Goal: Information Seeking & Learning: Learn about a topic

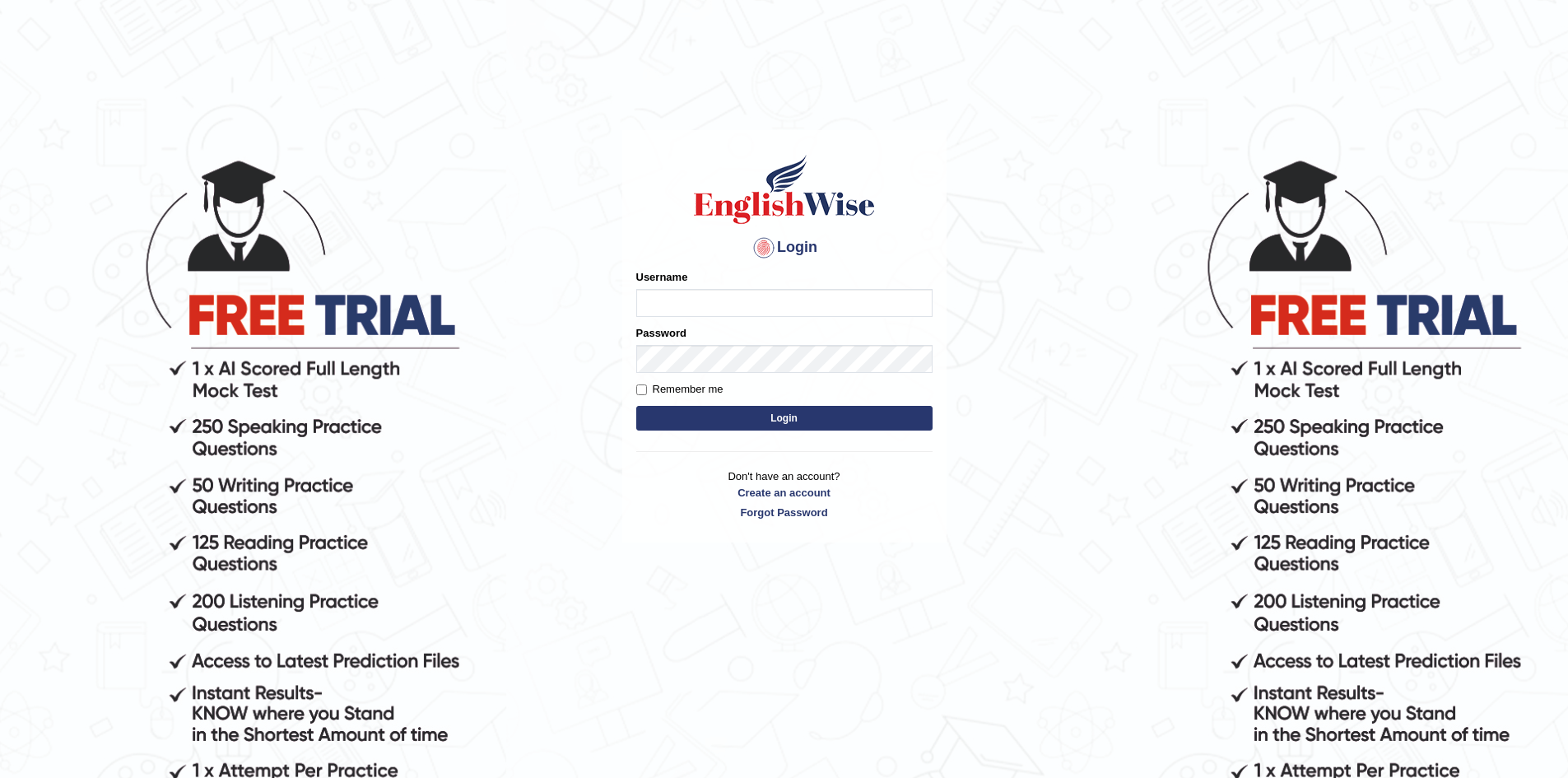
click at [637, 406] on button "Login" at bounding box center [784, 418] width 296 height 25
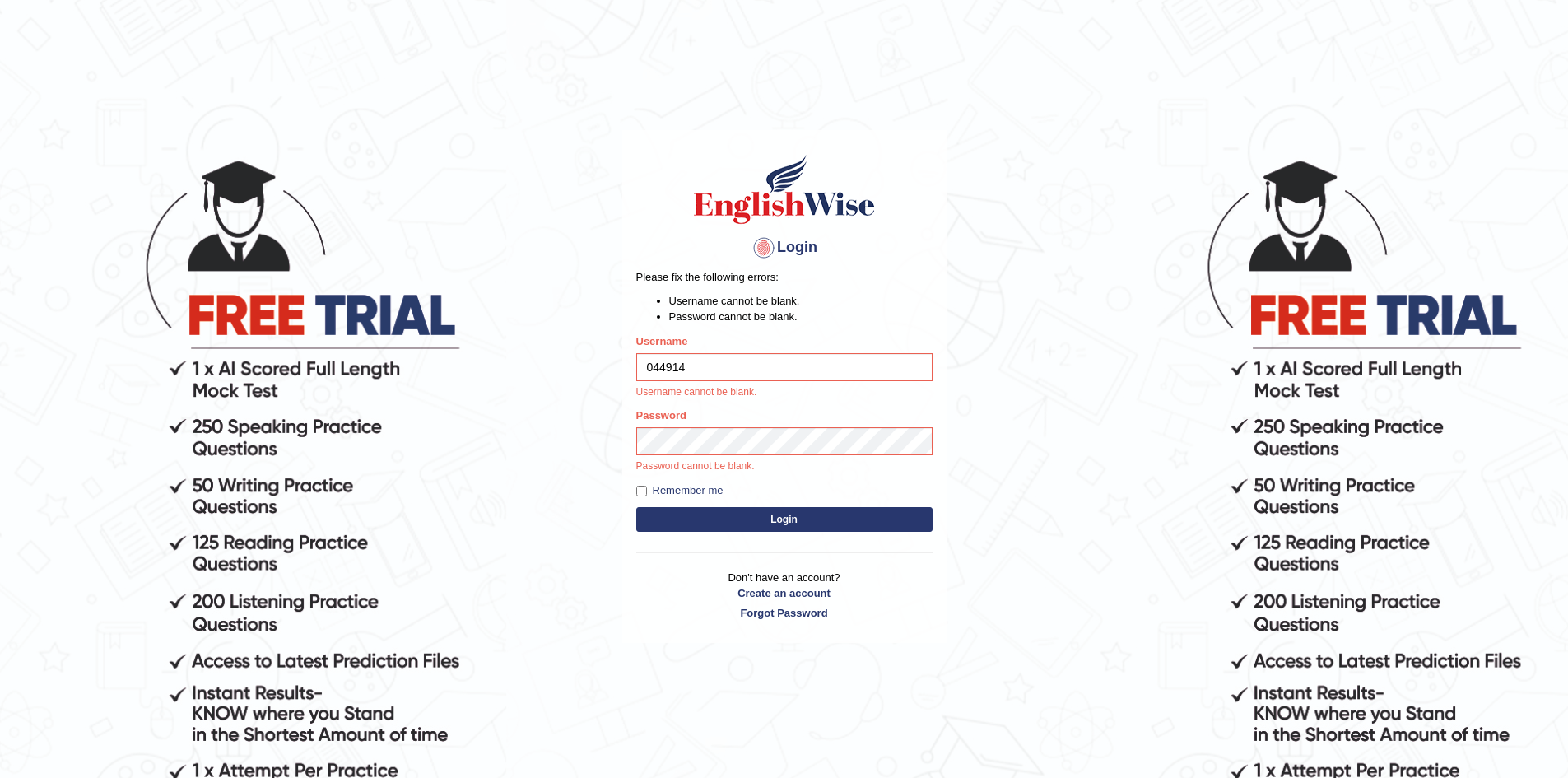
type input "0449148004"
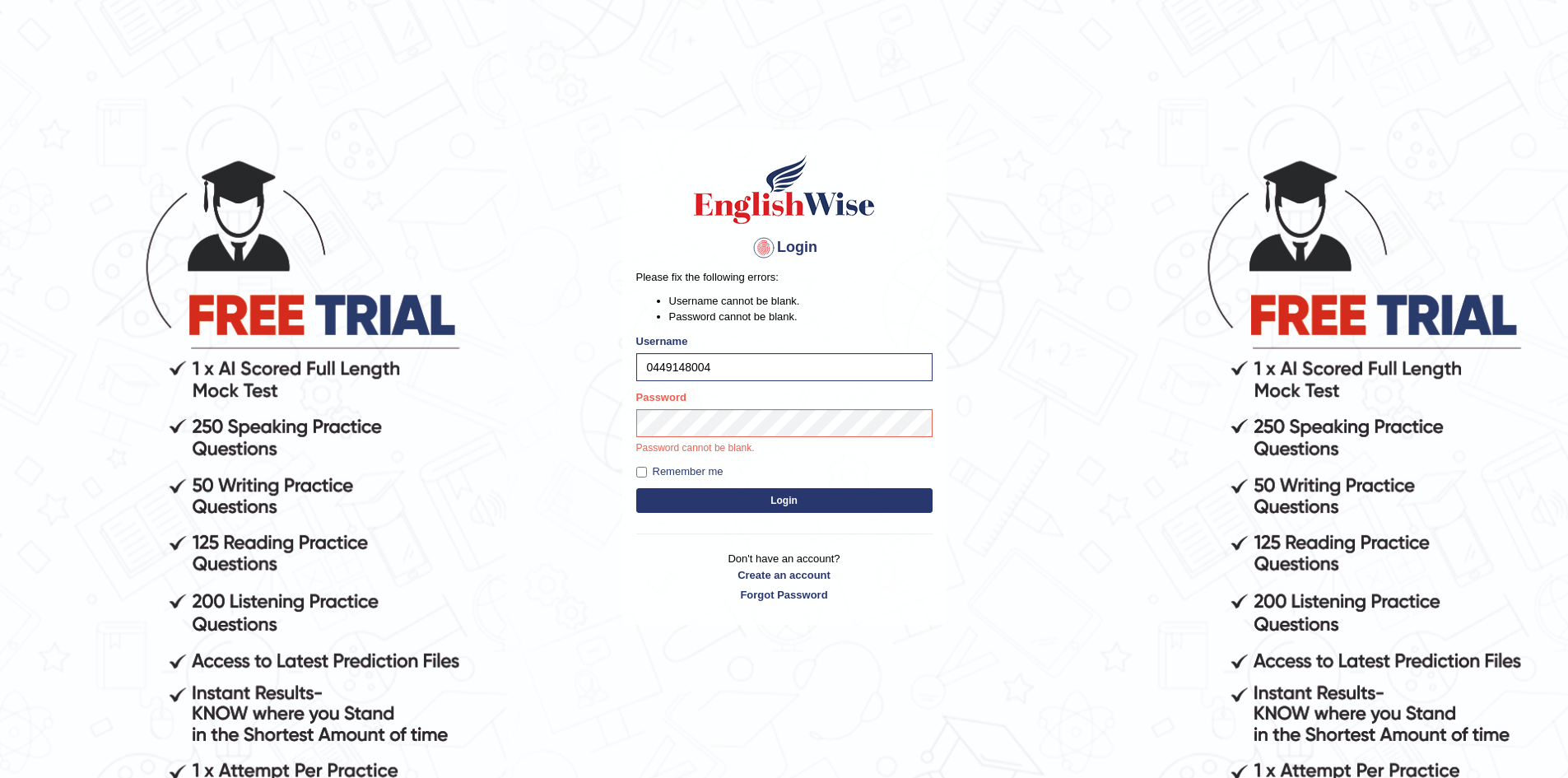
click at [696, 489] on button "Login" at bounding box center [784, 500] width 296 height 25
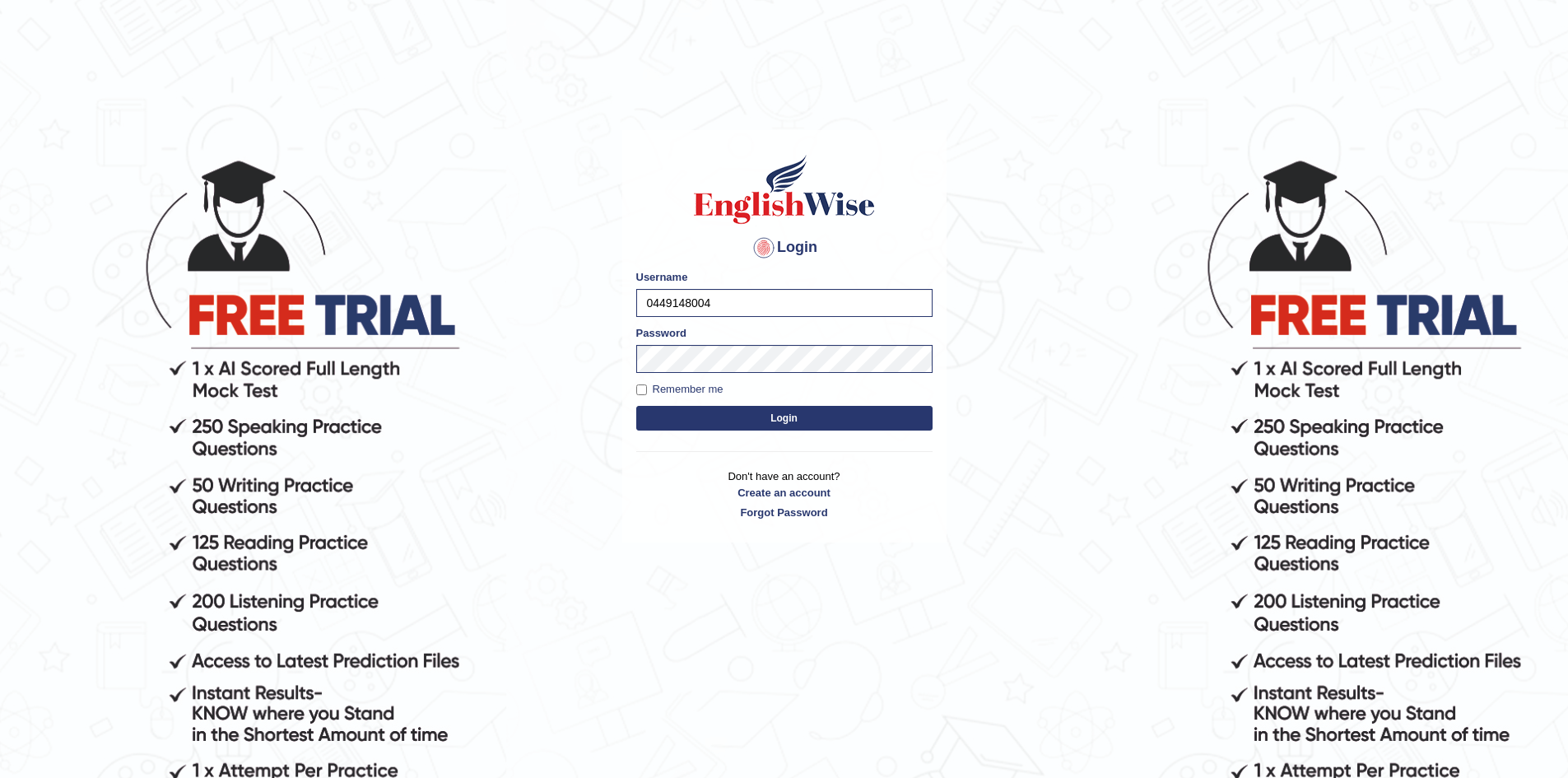
click at [792, 420] on button "Login" at bounding box center [784, 418] width 296 height 25
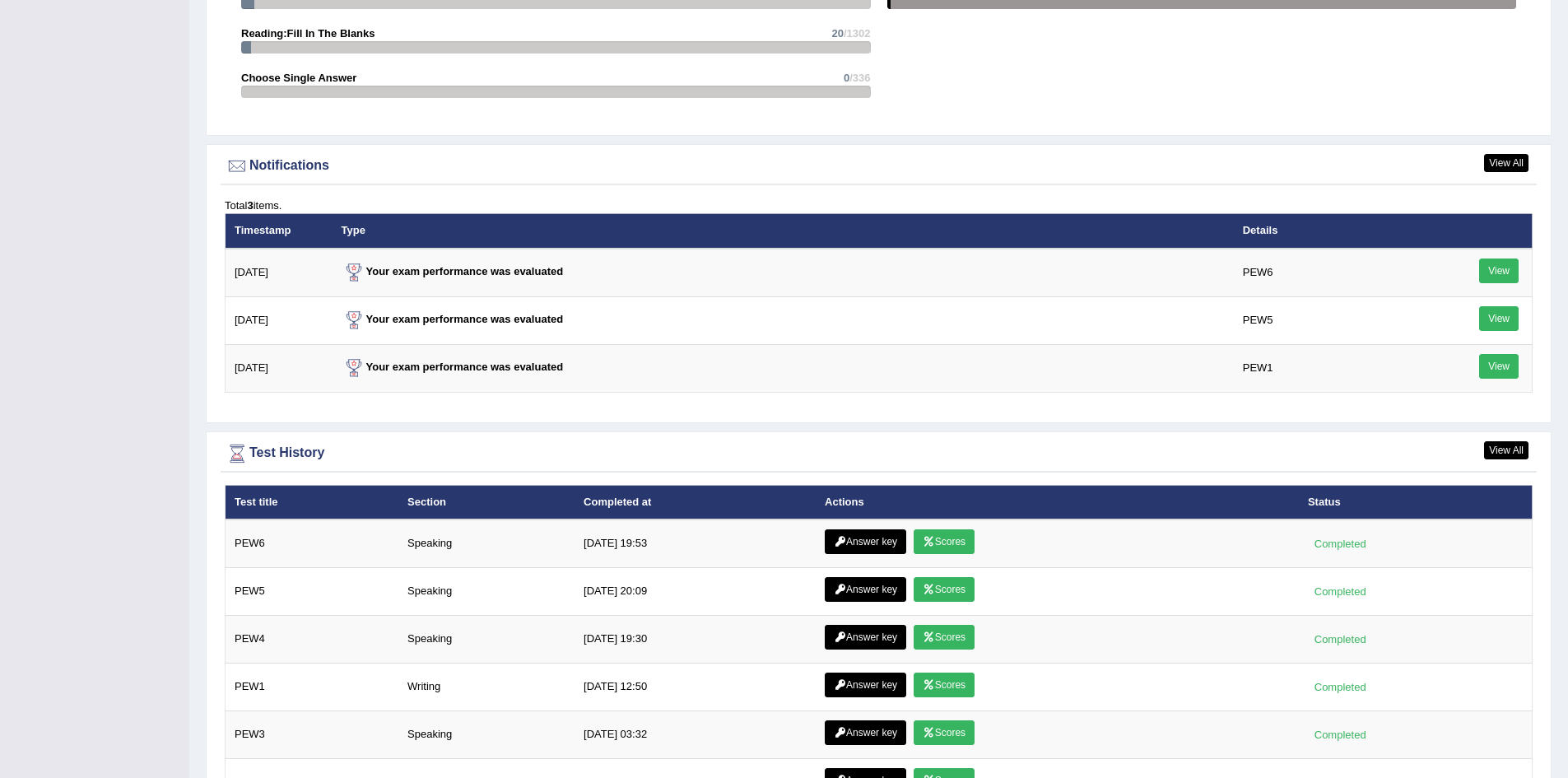
scroll to position [2058, 0]
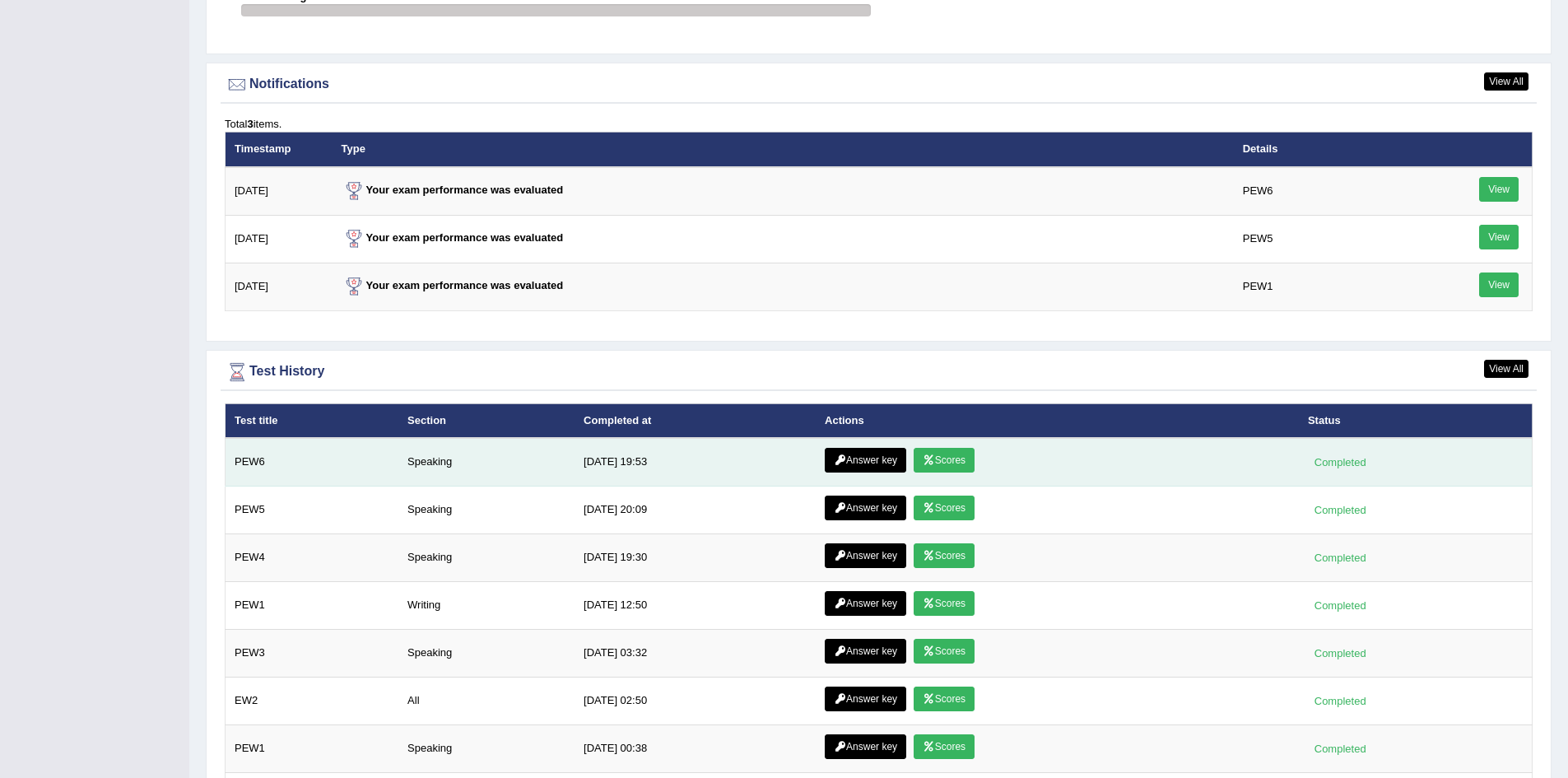
click at [958, 460] on link "Scores" at bounding box center [944, 460] width 61 height 25
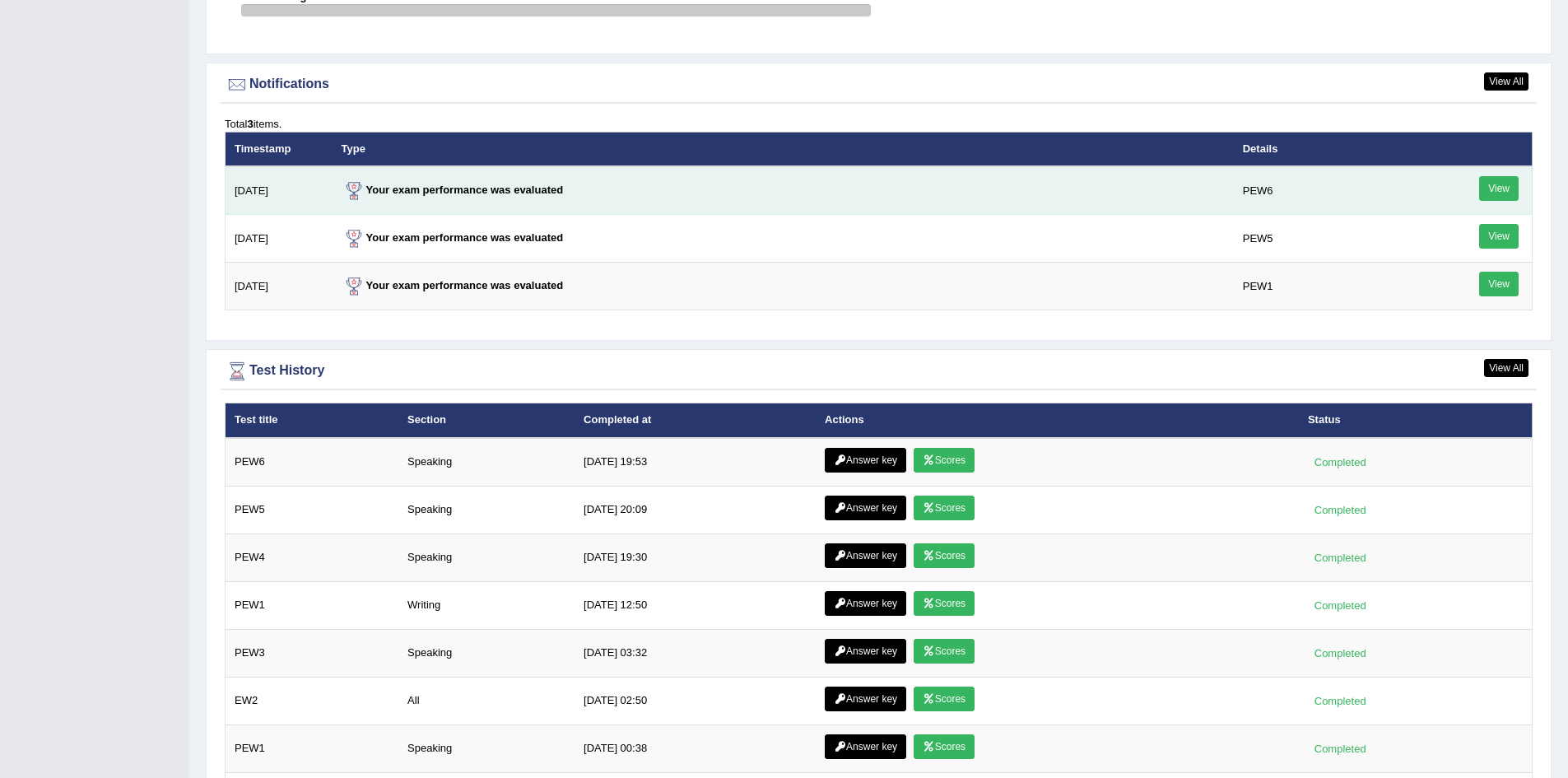
scroll to position [1953, 0]
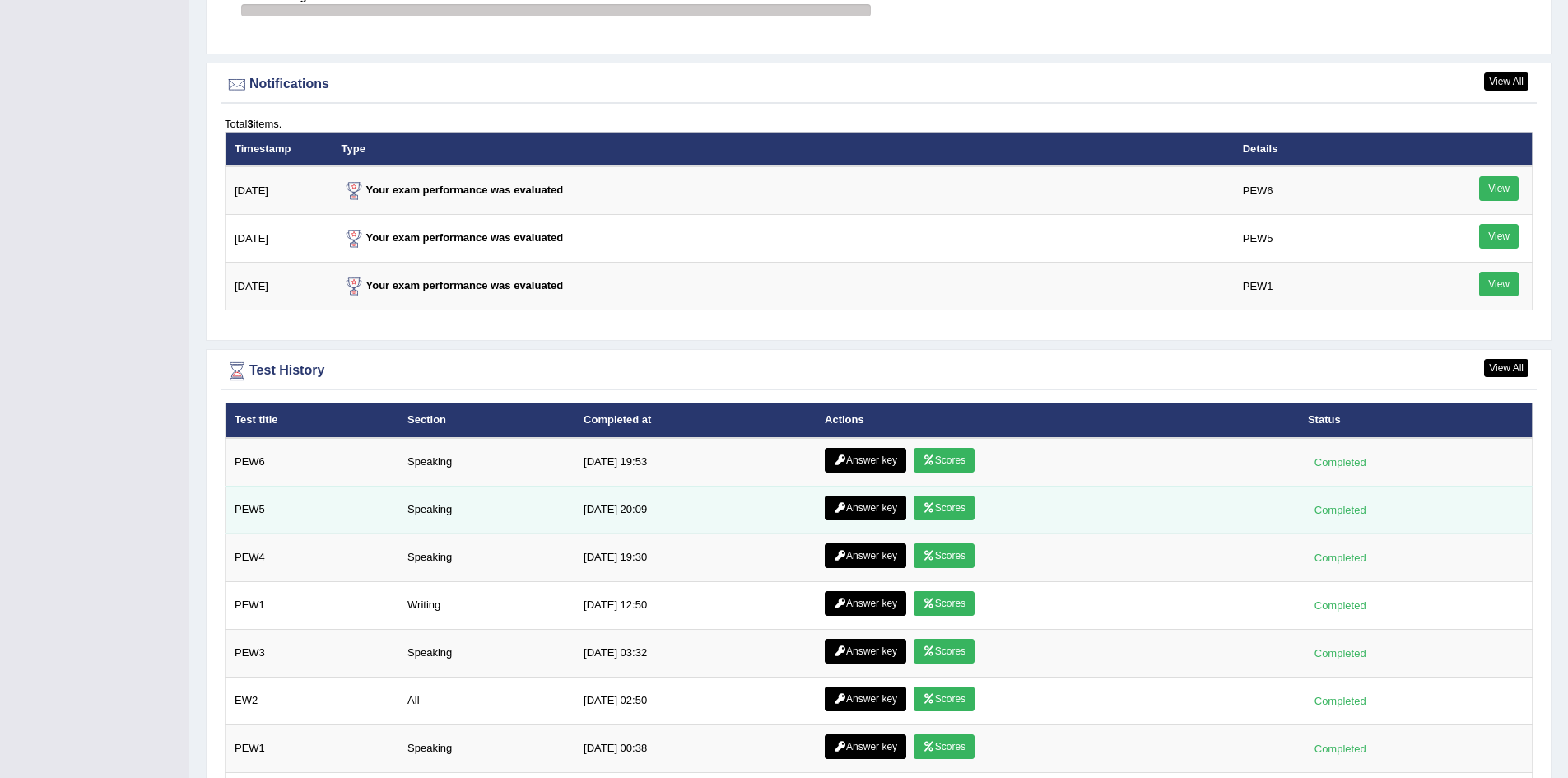
click at [960, 511] on link "Scores" at bounding box center [944, 507] width 61 height 25
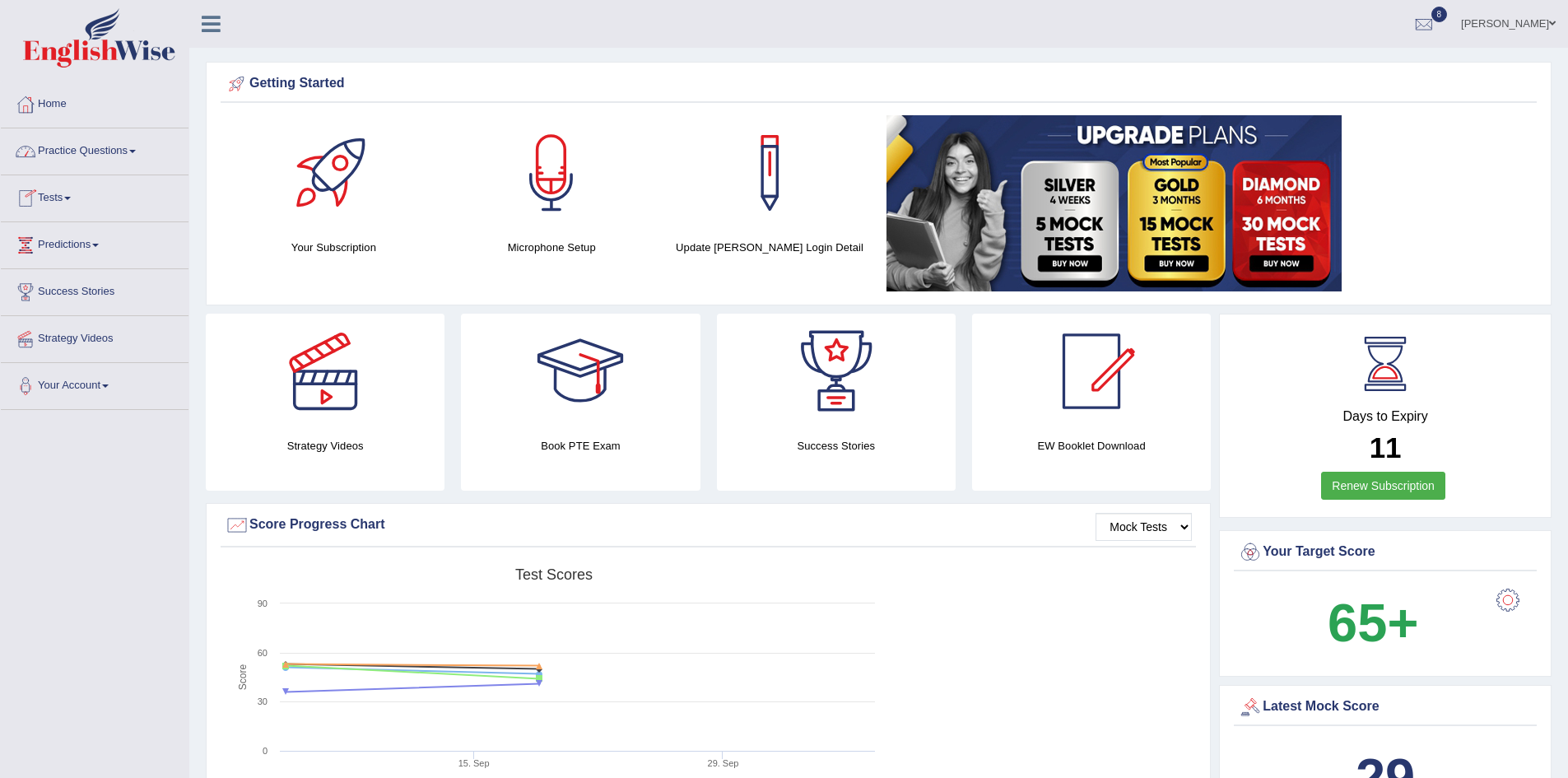
click at [101, 150] on link "Practice Questions" at bounding box center [95, 149] width 188 height 41
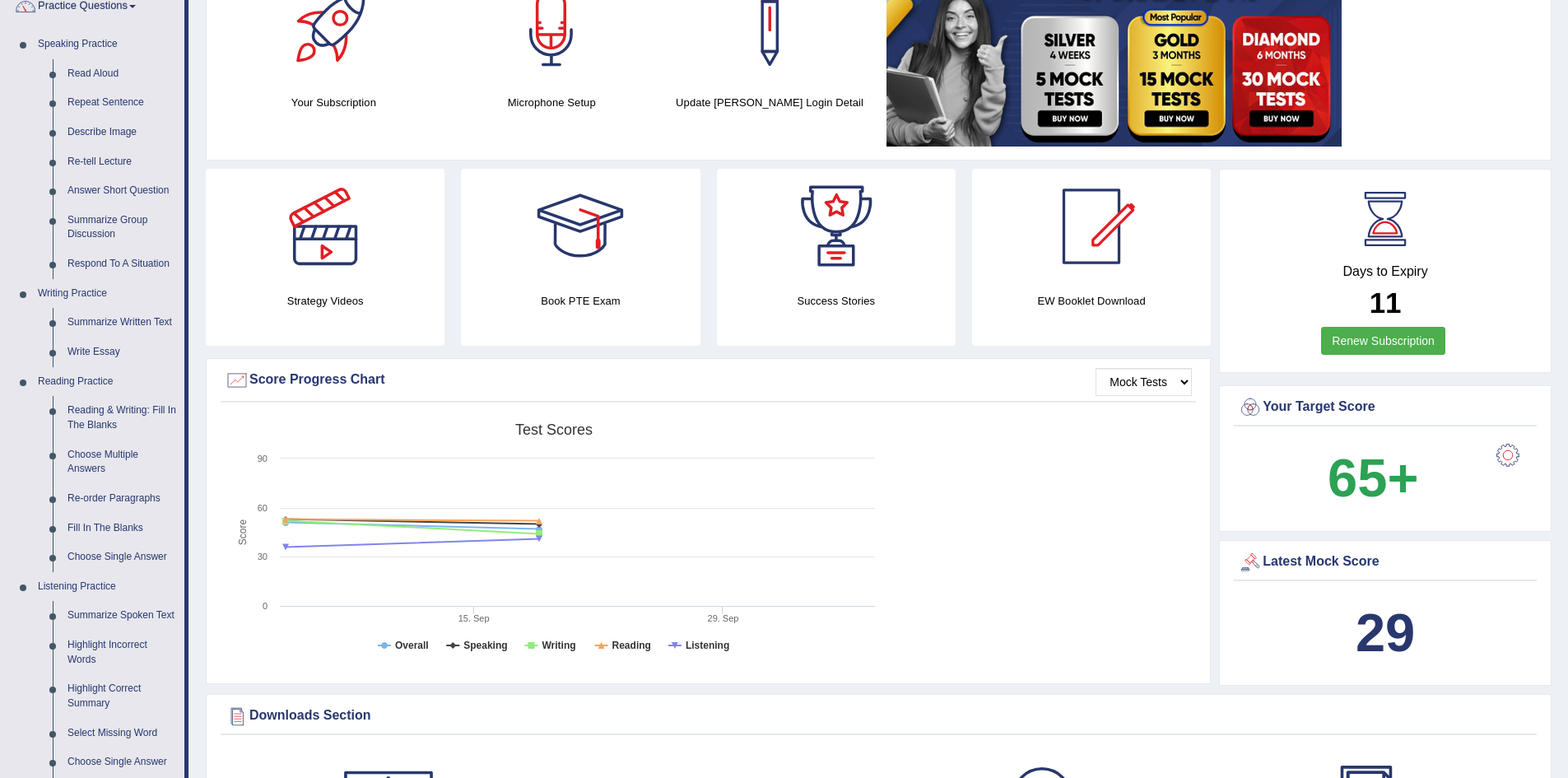
scroll to position [411, 0]
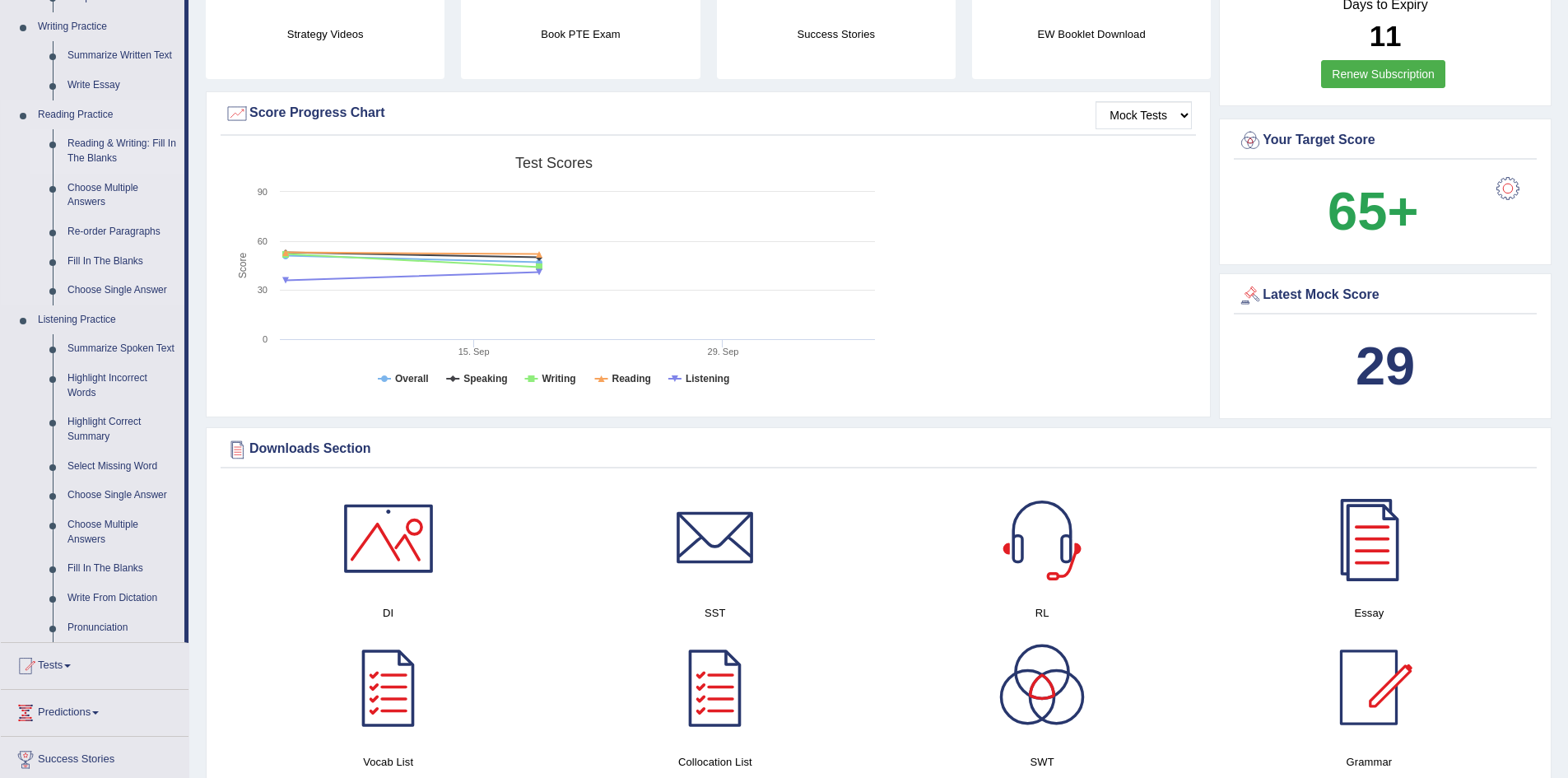
click at [122, 144] on link "Reading & Writing: Fill In The Blanks" at bounding box center [122, 151] width 124 height 44
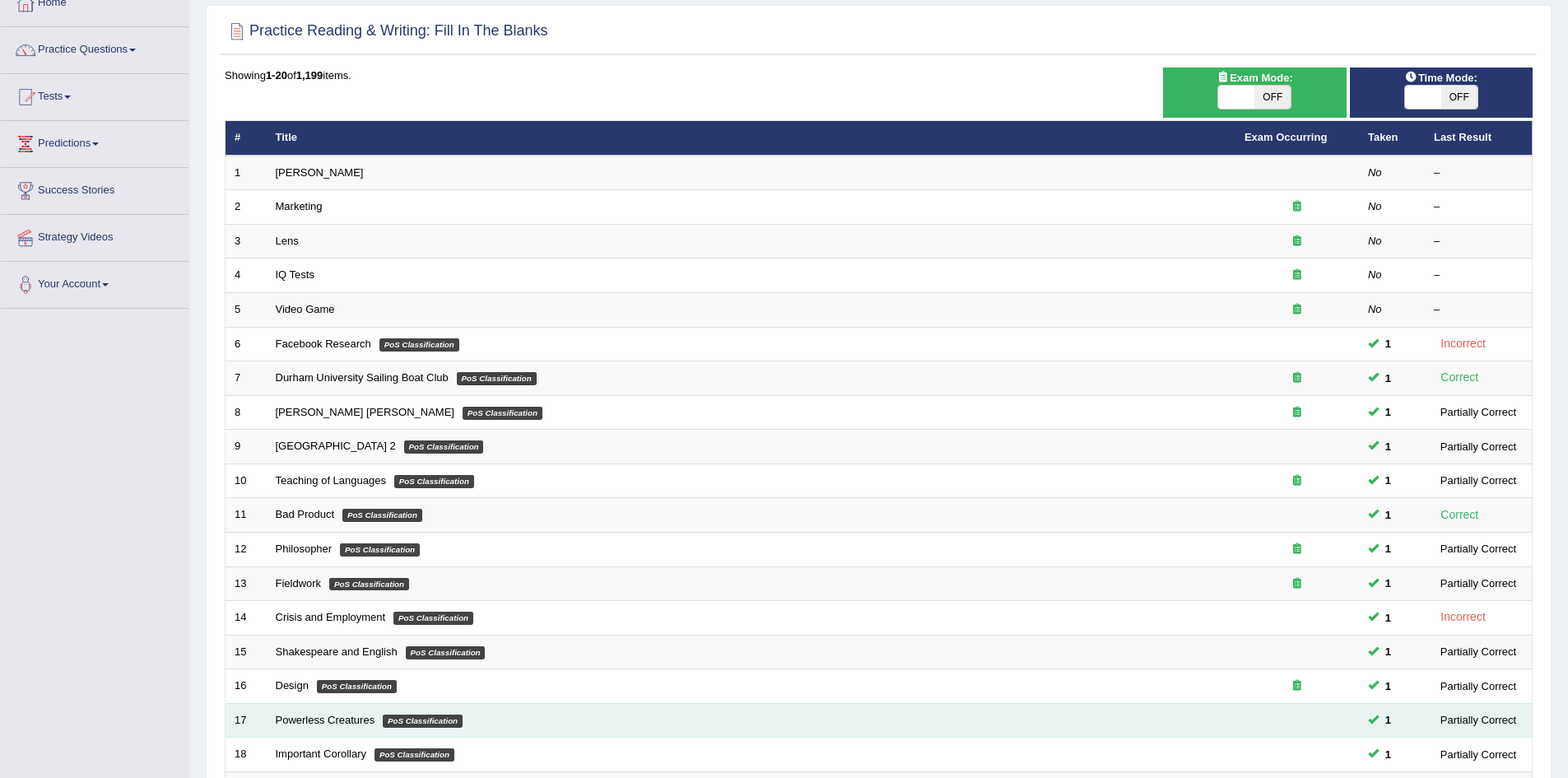
scroll to position [65, 0]
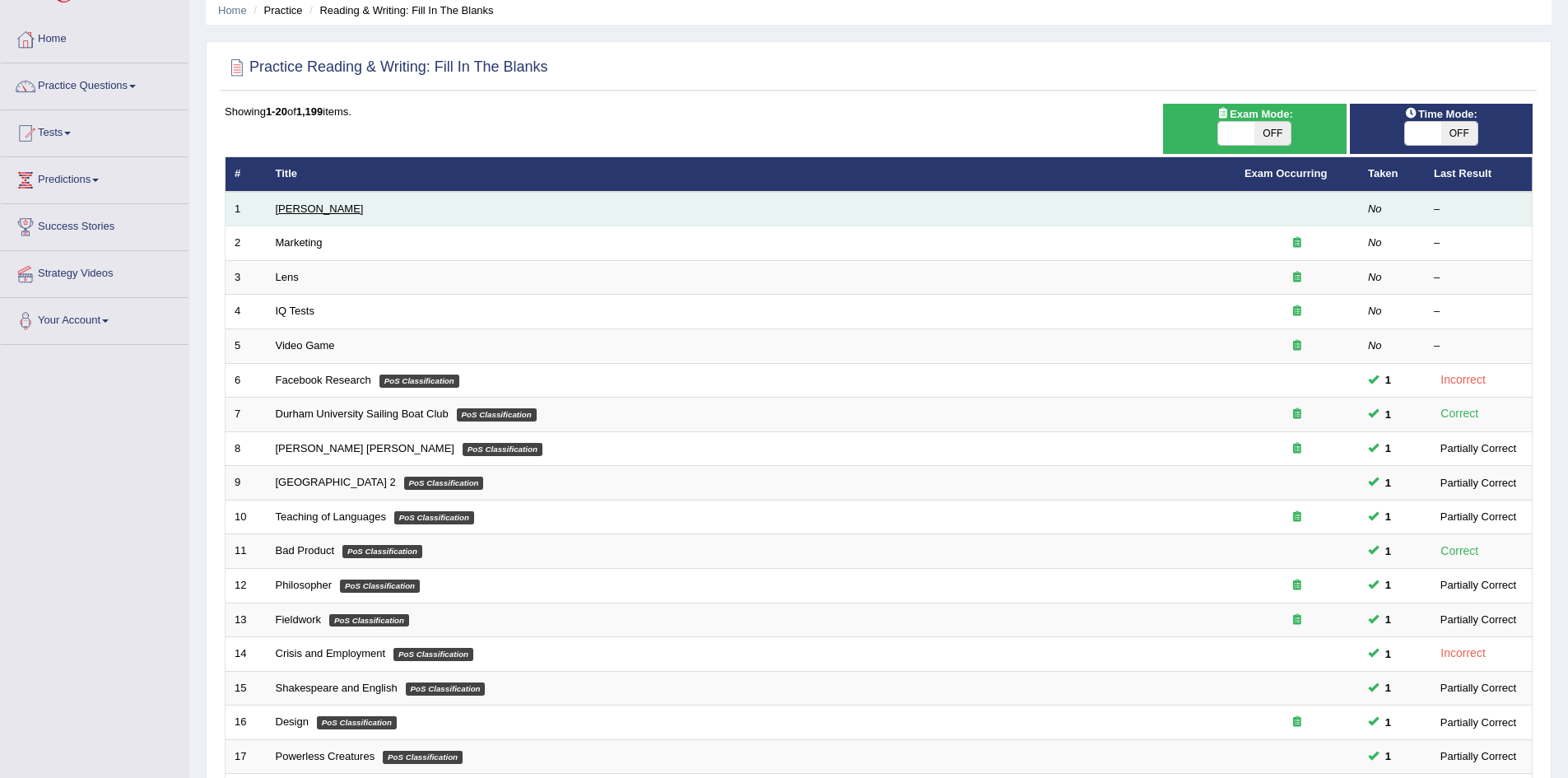
click at [315, 209] on link "Estee Lauder" at bounding box center [319, 209] width 88 height 13
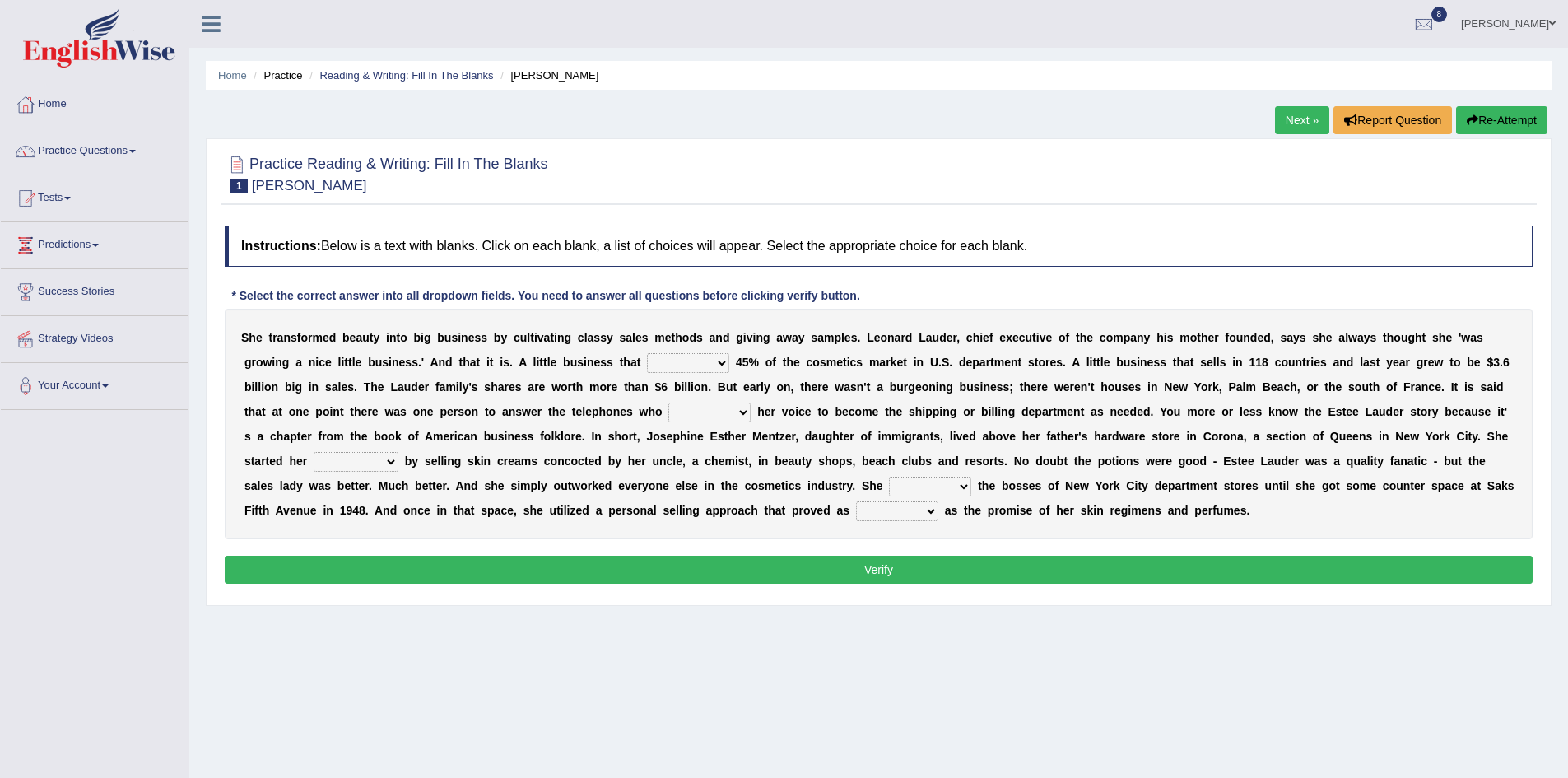
click at [719, 369] on select "has controls makes maintains" at bounding box center [688, 363] width 82 height 20
select select "makes"
click at [647, 353] on select "has controls makes maintains" at bounding box center [688, 363] width 82 height 20
click at [743, 410] on select "switched changed raised used" at bounding box center [710, 412] width 82 height 20
select select "raised"
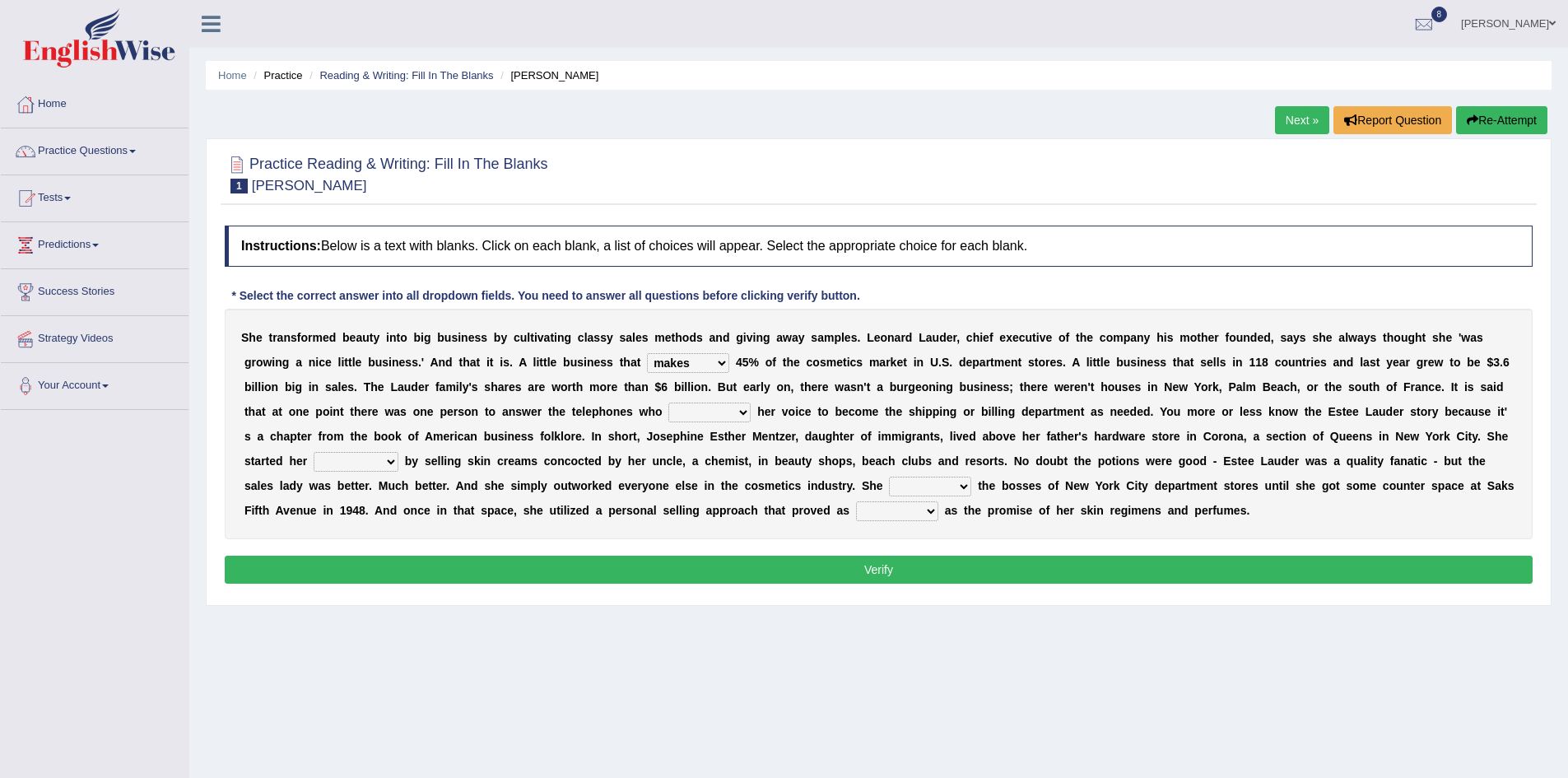
click at [669, 402] on select "switched changed raised used" at bounding box center [710, 412] width 82 height 20
click at [390, 463] on select "job institute companion enterprise" at bounding box center [356, 462] width 85 height 20
select select "enterprise"
click at [314, 451] on select "job institute companion enterprise" at bounding box center [356, 462] width 85 height 20
click at [958, 487] on select "stated bridged stalked heaved" at bounding box center [930, 487] width 82 height 20
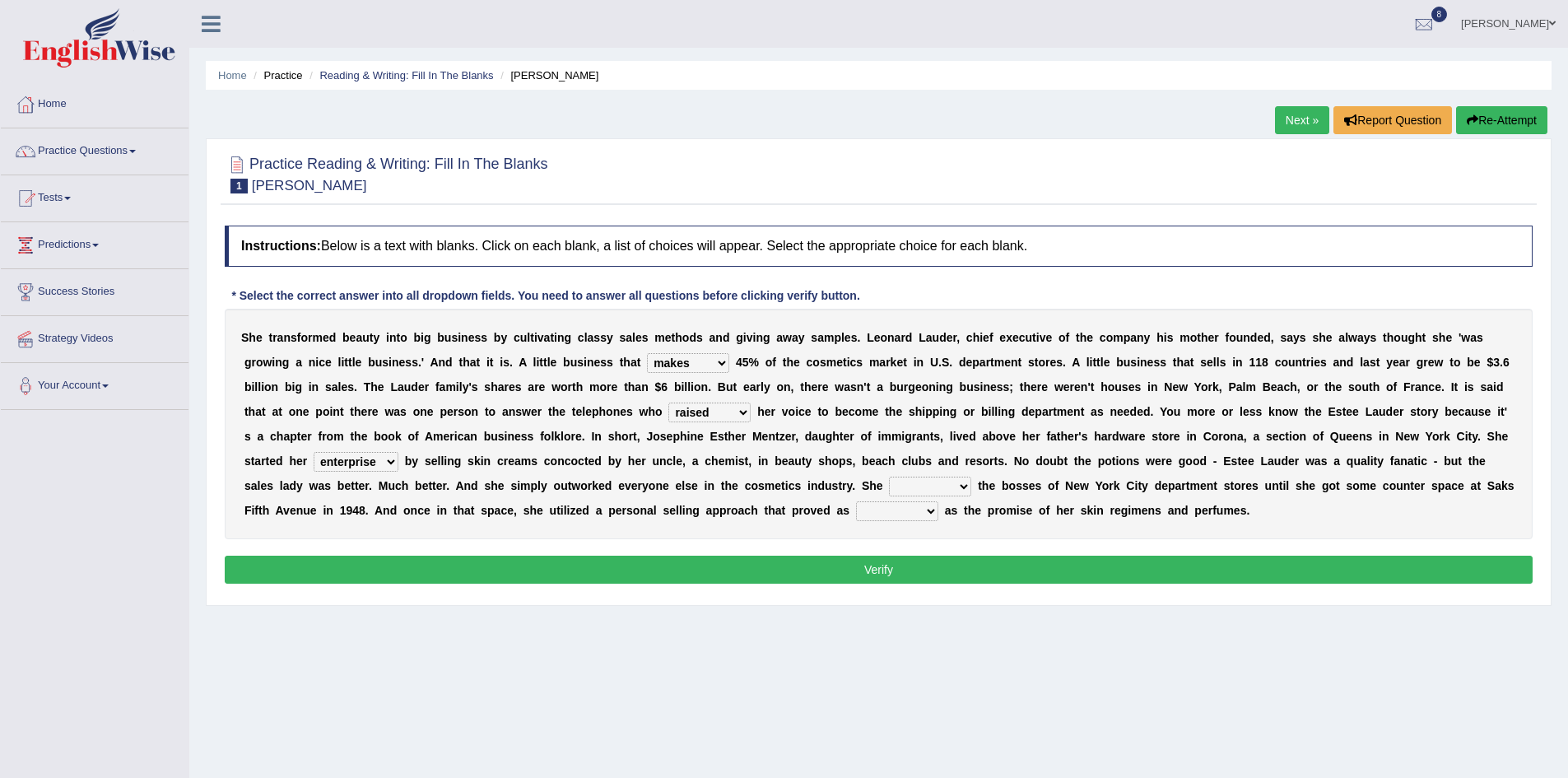
select select "stated"
click at [889, 477] on select "stated bridged stalked heaved" at bounding box center [930, 487] width 82 height 20
click at [932, 516] on select "potent ruthless potential expensive" at bounding box center [898, 512] width 82 height 20
select select "expensive"
click at [857, 502] on select "potent ruthless potential expensive" at bounding box center [898, 512] width 82 height 20
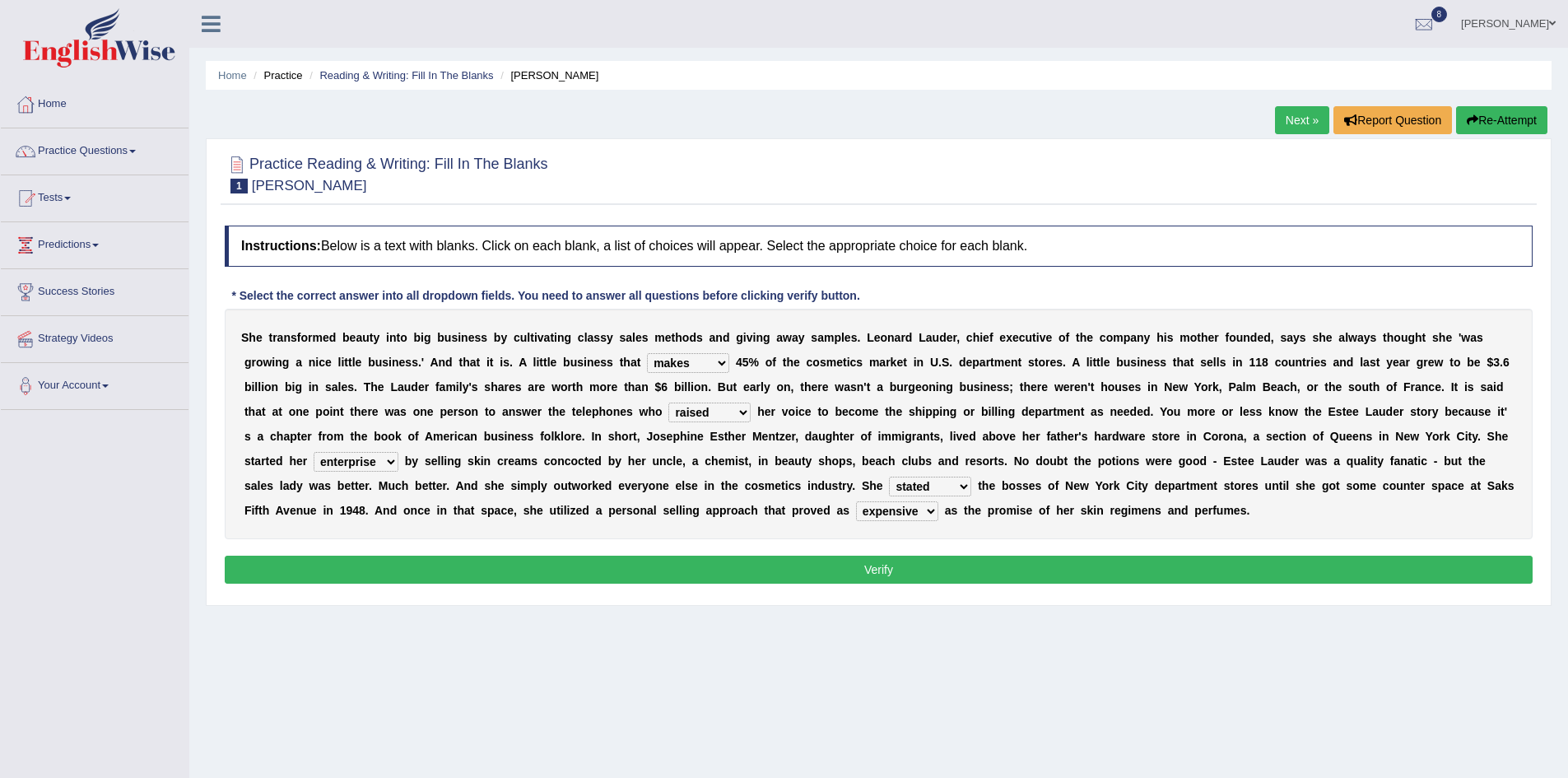
click at [998, 567] on button "Verify" at bounding box center [878, 569] width 1308 height 28
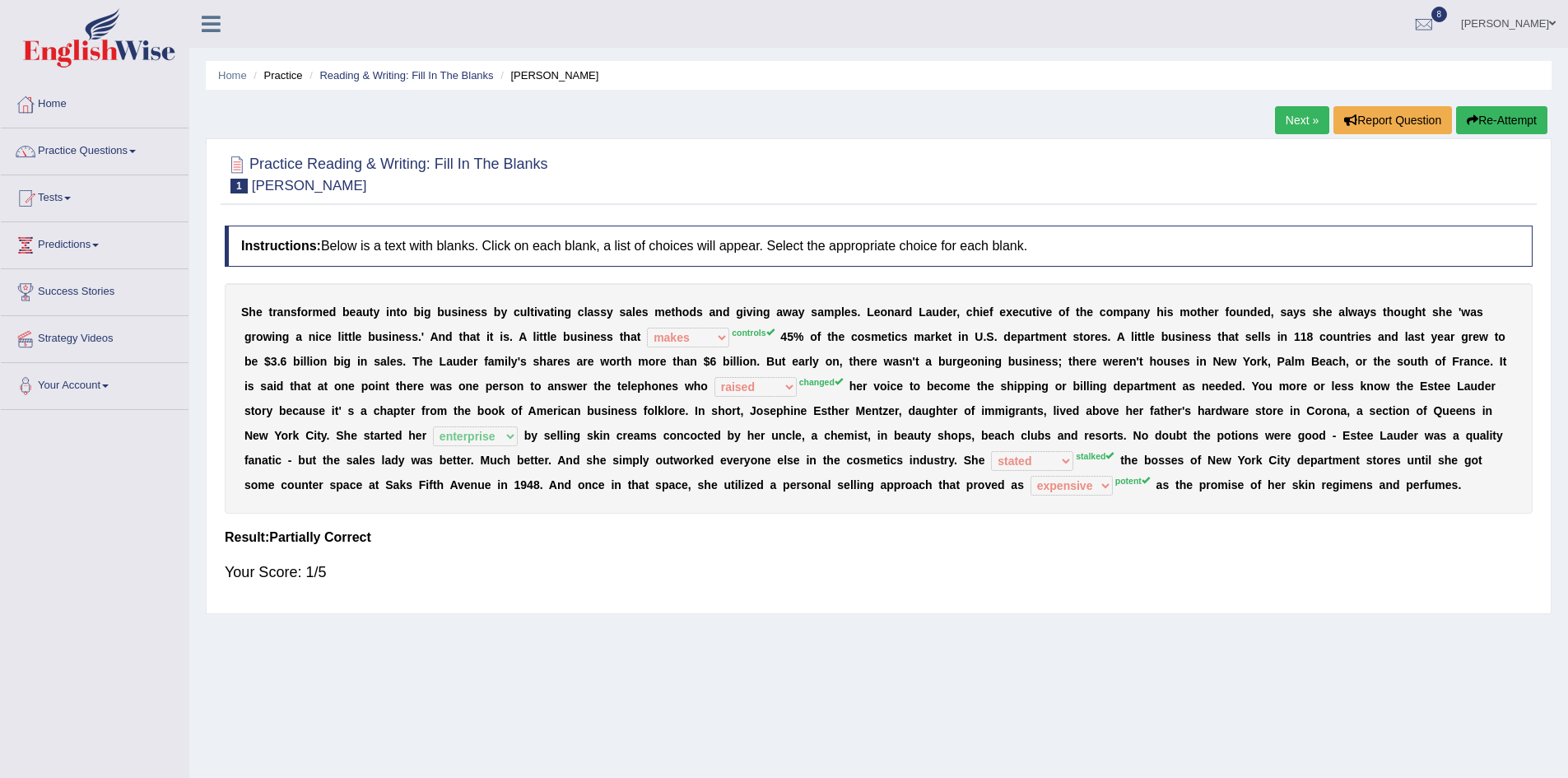
click at [1296, 118] on link "Next »" at bounding box center [1303, 119] width 55 height 28
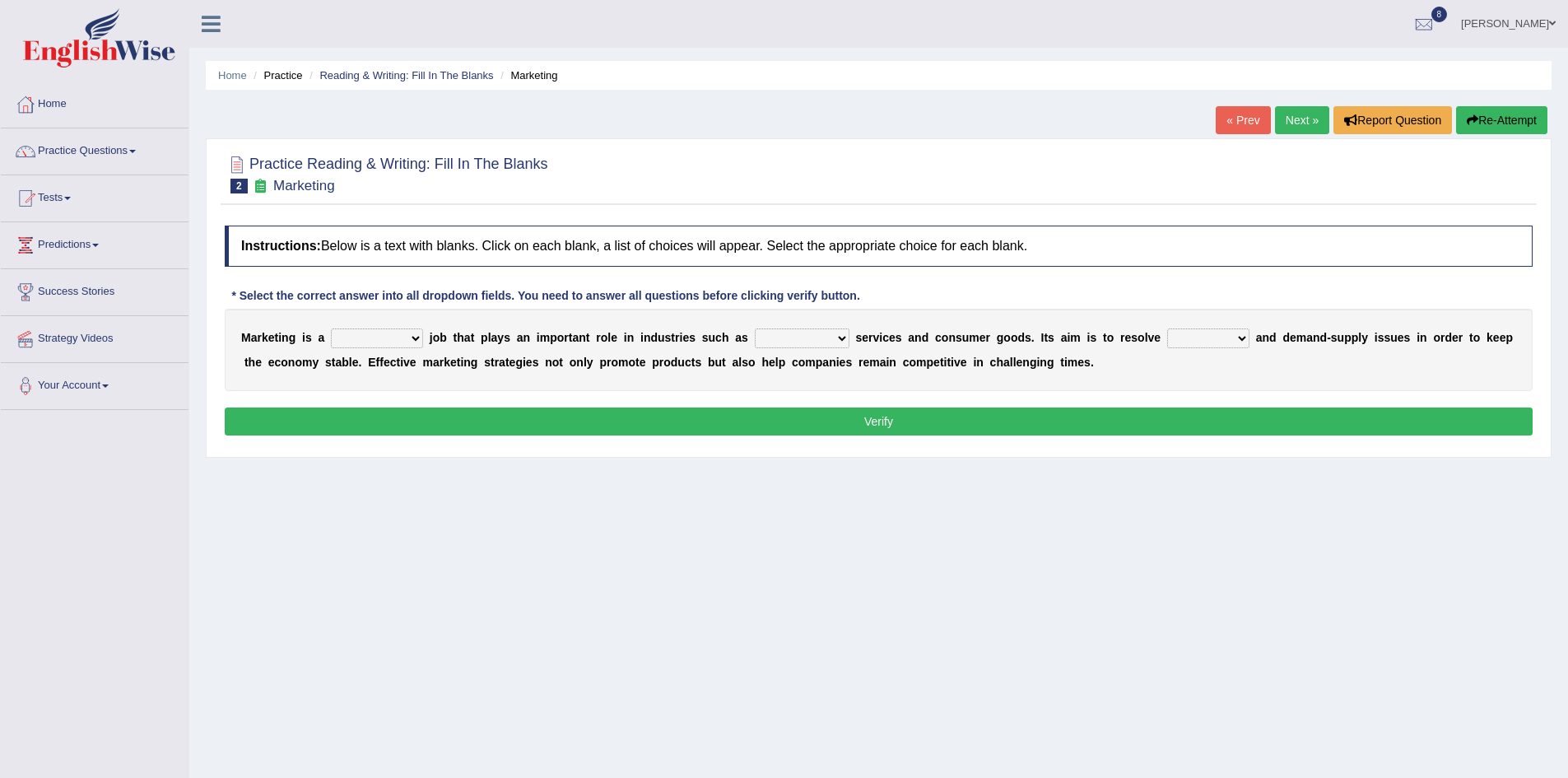
click at [414, 337] on select "professional flexible parochial descriptive" at bounding box center [377, 338] width 92 height 20
select select "professional"
click at [331, 328] on select "professional flexible parochial descriptive" at bounding box center [377, 338] width 92 height 20
click at [839, 337] on select "civil financial conventional foremost" at bounding box center [803, 338] width 95 height 20
select select "financial"
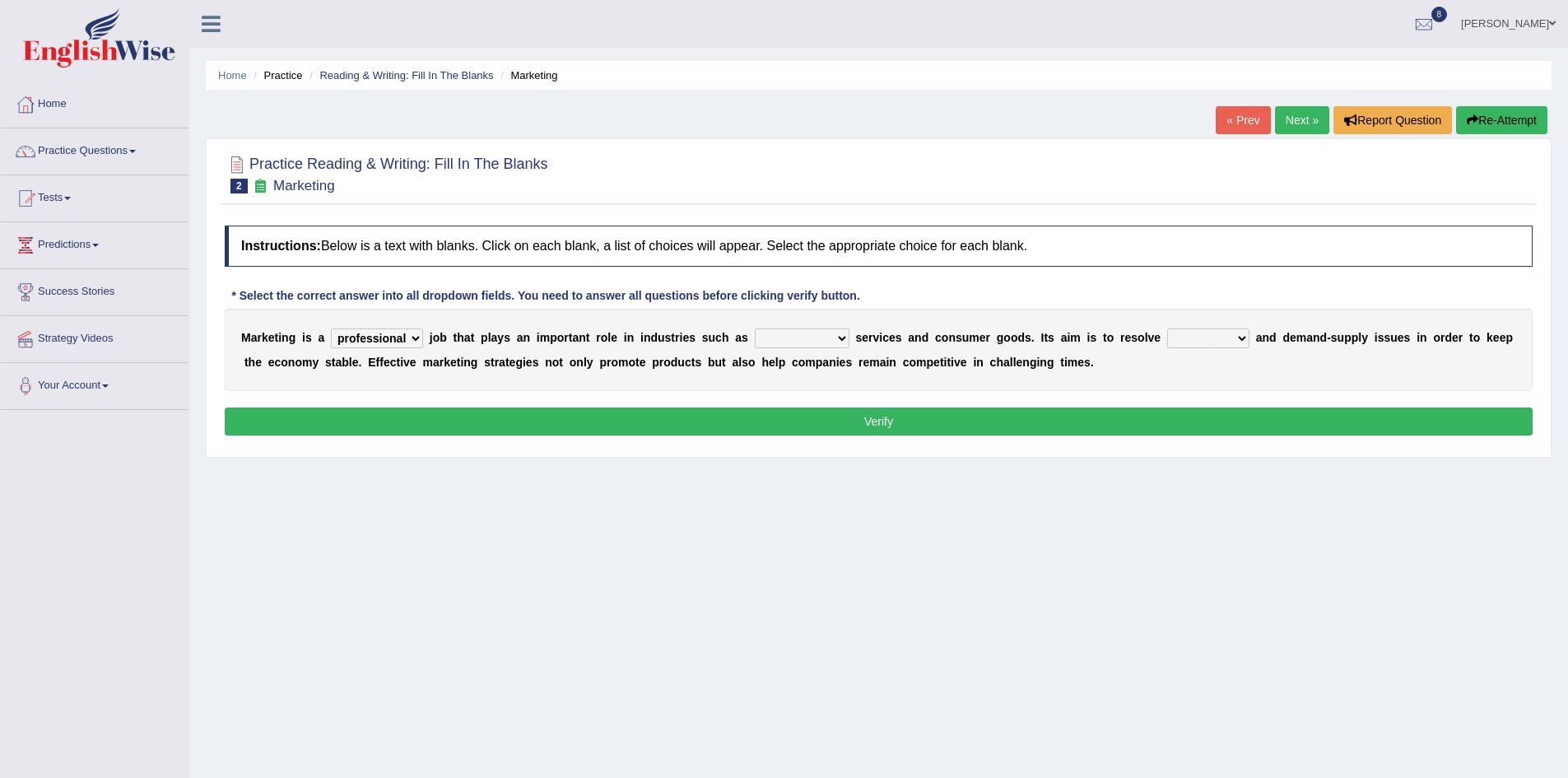
click at [755, 328] on select "civil financial conventional foremost" at bounding box center [803, 338] width 95 height 20
click at [1244, 336] on select "imbalance excess symmetry budget" at bounding box center [1209, 338] width 82 height 20
click at [1168, 328] on select "imbalance excess symmetry budget" at bounding box center [1209, 338] width 82 height 20
click at [1237, 337] on select "imbalance excess symmetry budget" at bounding box center [1209, 338] width 82 height 20
select select "budget"
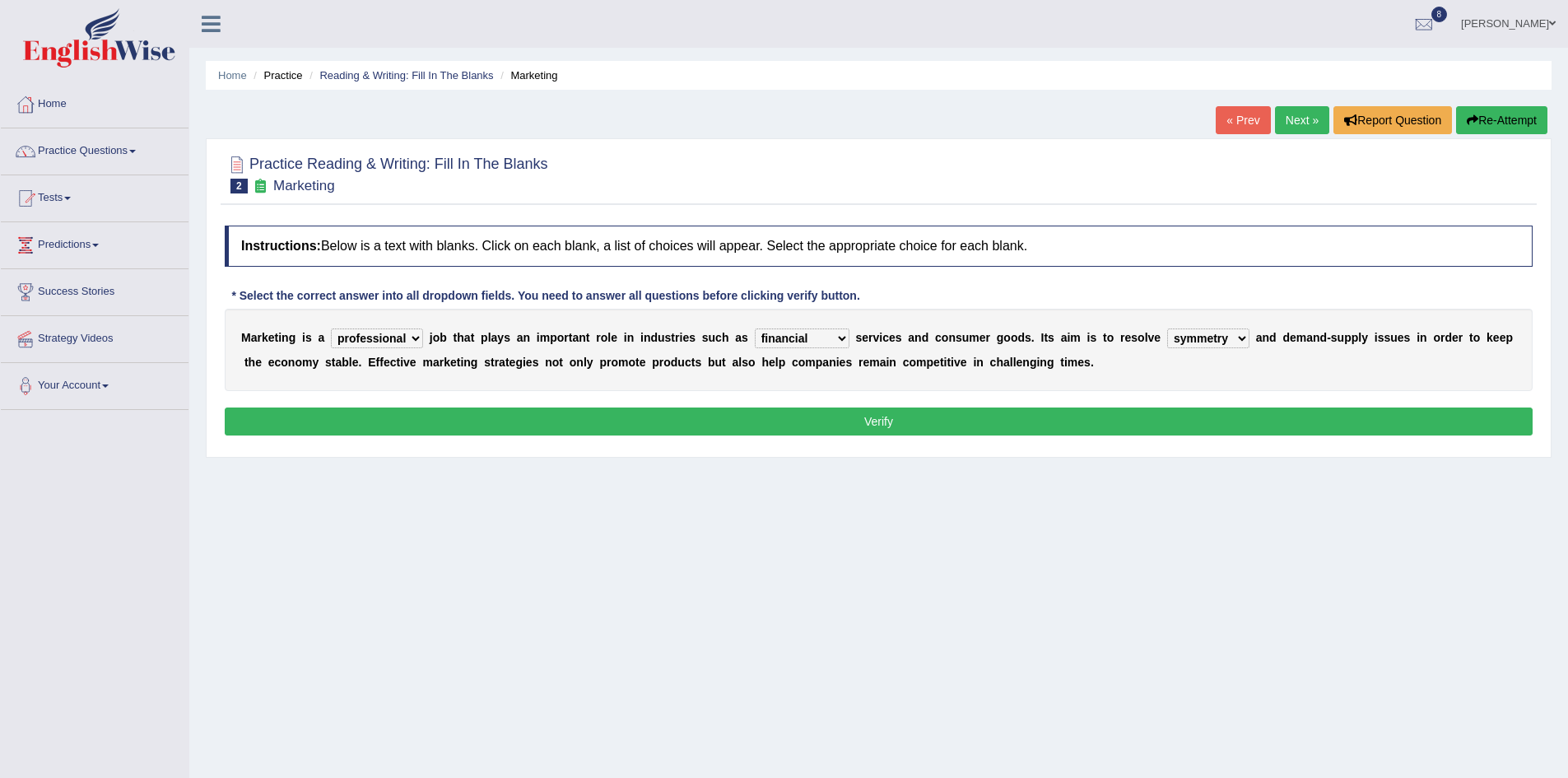
click at [1168, 328] on select "imbalance excess symmetry budget" at bounding box center [1209, 338] width 82 height 20
click at [936, 416] on button "Verify" at bounding box center [878, 421] width 1308 height 28
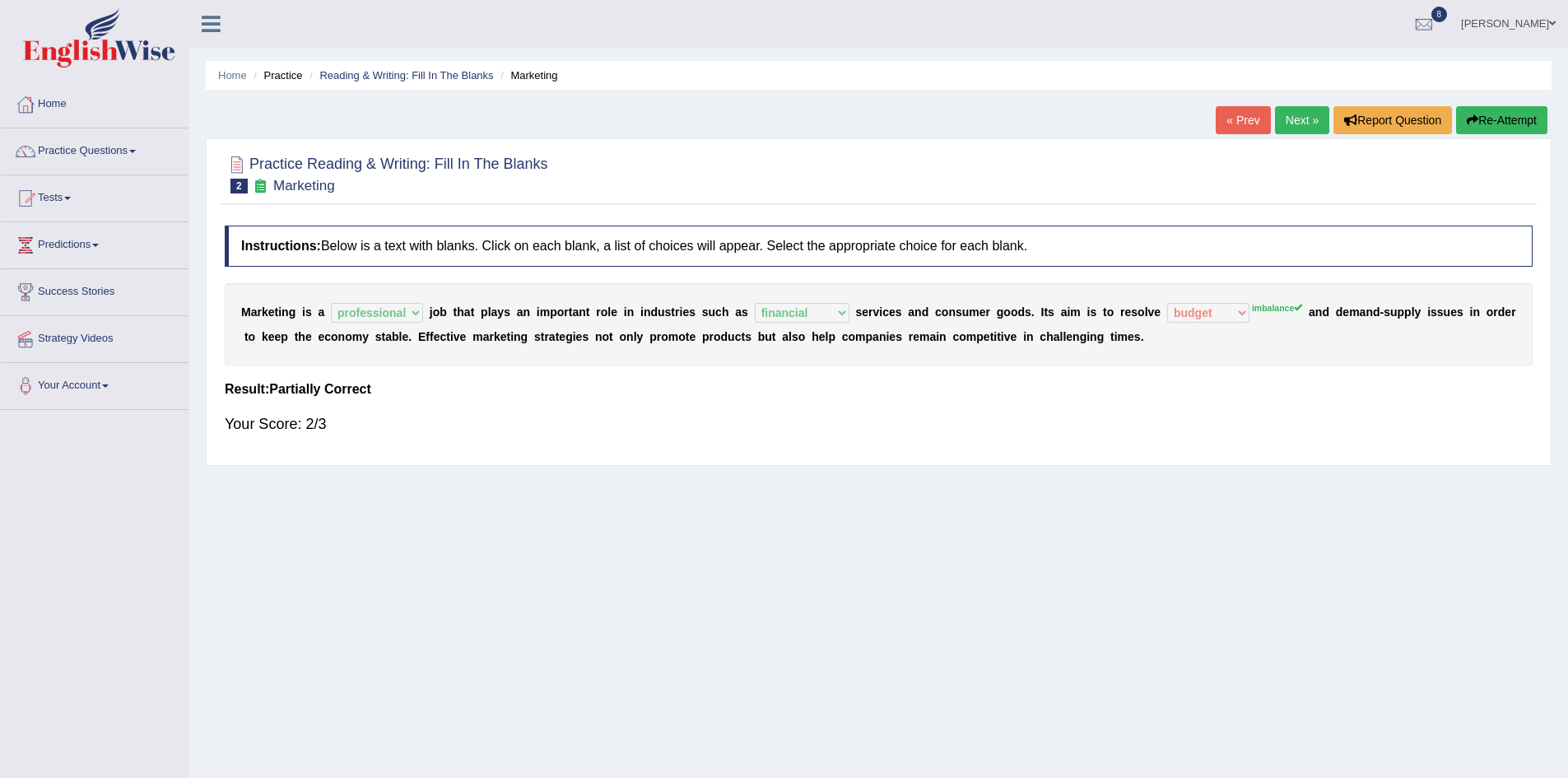
click at [1302, 123] on link "Next »" at bounding box center [1303, 119] width 55 height 28
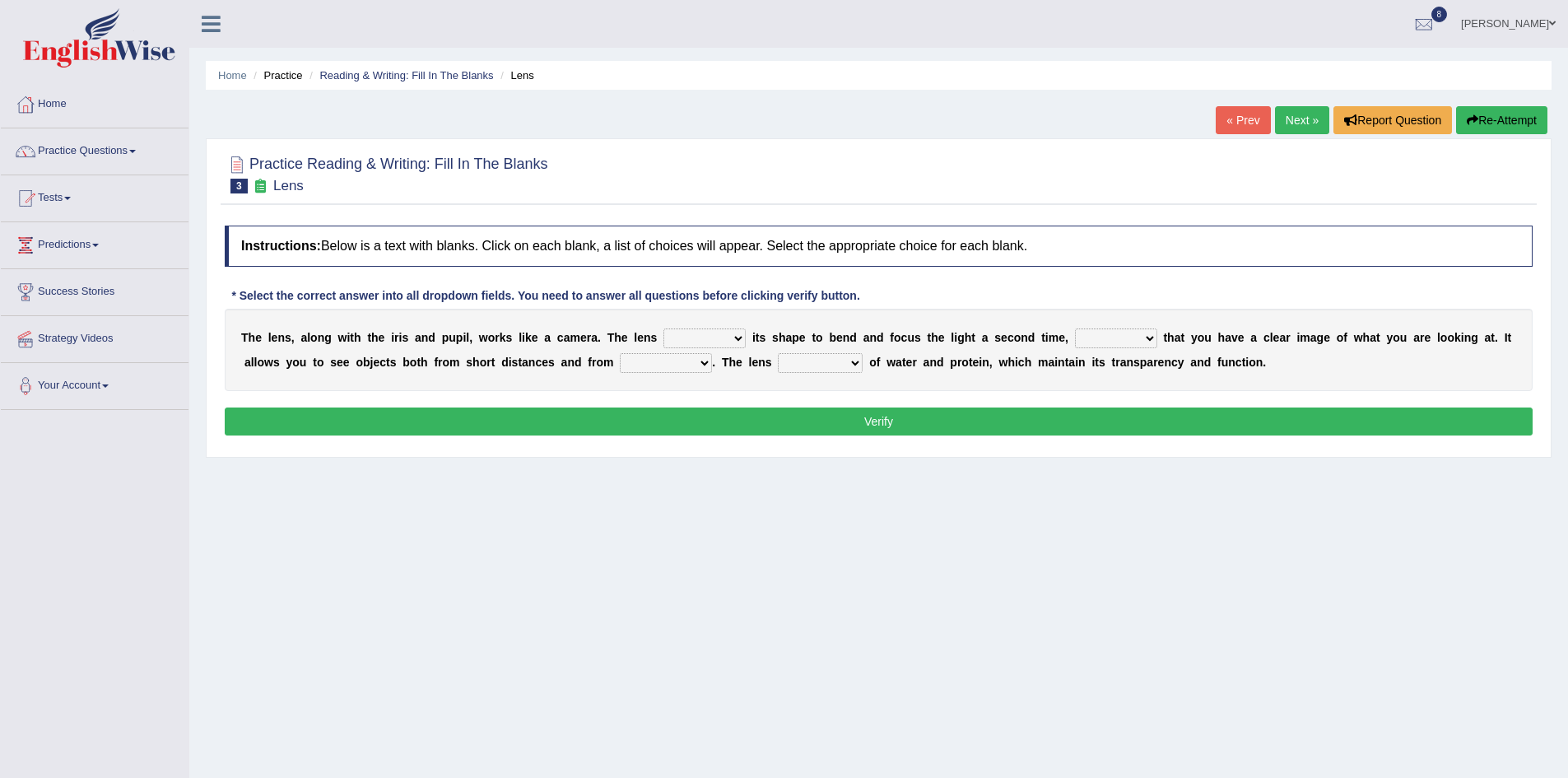
click at [738, 336] on select "adjusts shows selects presents" at bounding box center [704, 338] width 82 height 20
select select "adjusts"
click at [663, 328] on select "adjusts shows selects presents" at bounding box center [704, 338] width 82 height 20
click at [1141, 342] on select "ensures to ensure ensure ensured" at bounding box center [1116, 338] width 82 height 20
select select "to ensure"
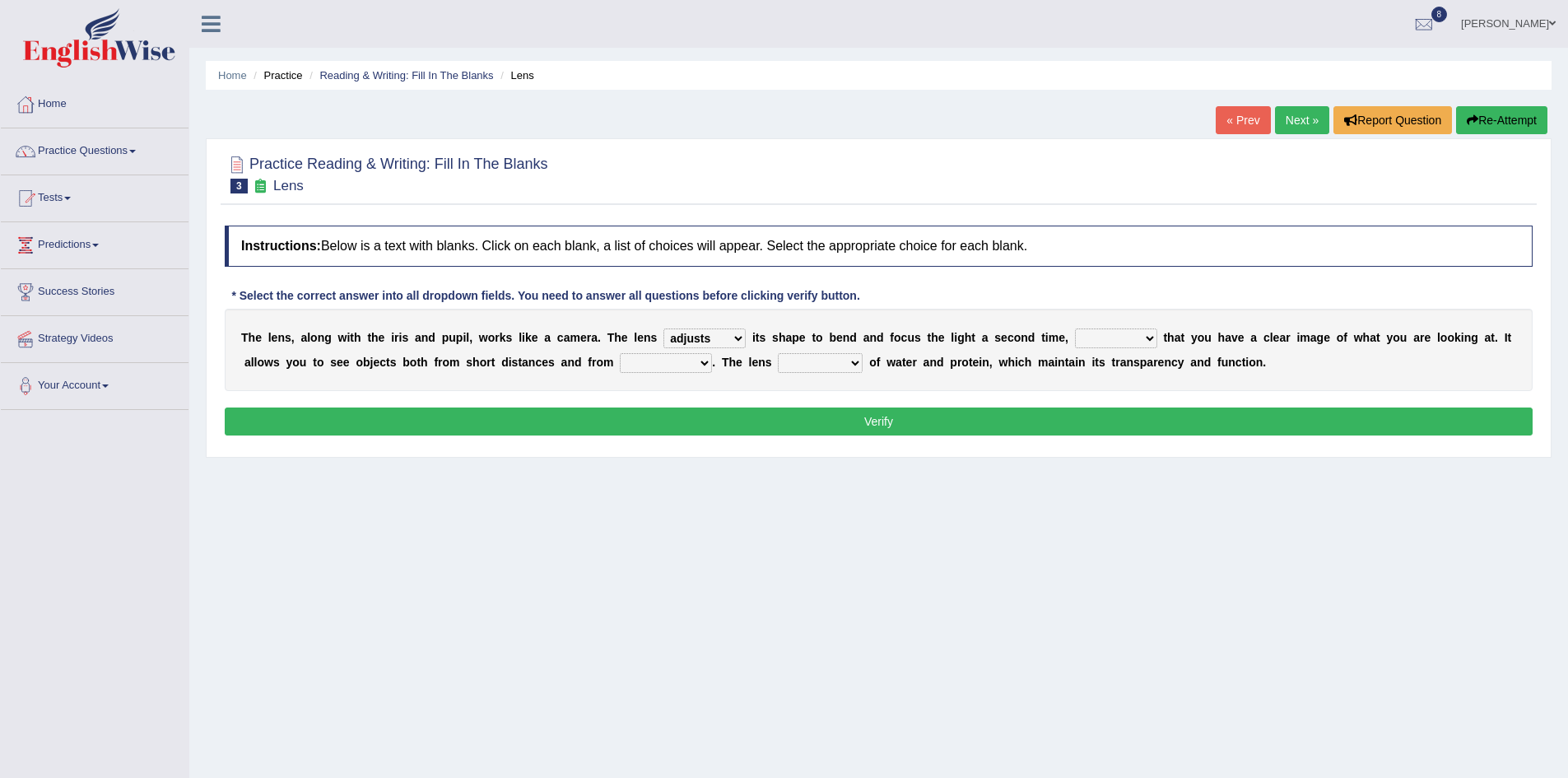
click at [1075, 328] on select "ensures to ensure ensure ensured" at bounding box center [1116, 338] width 82 height 20
click at [701, 364] on select "far away in between further apart all along" at bounding box center [666, 363] width 92 height 20
select select "far away"
click at [620, 353] on select "far away in between further apart all along" at bounding box center [666, 363] width 92 height 20
click at [853, 364] on select "constitutes comprises composes consists" at bounding box center [820, 363] width 85 height 20
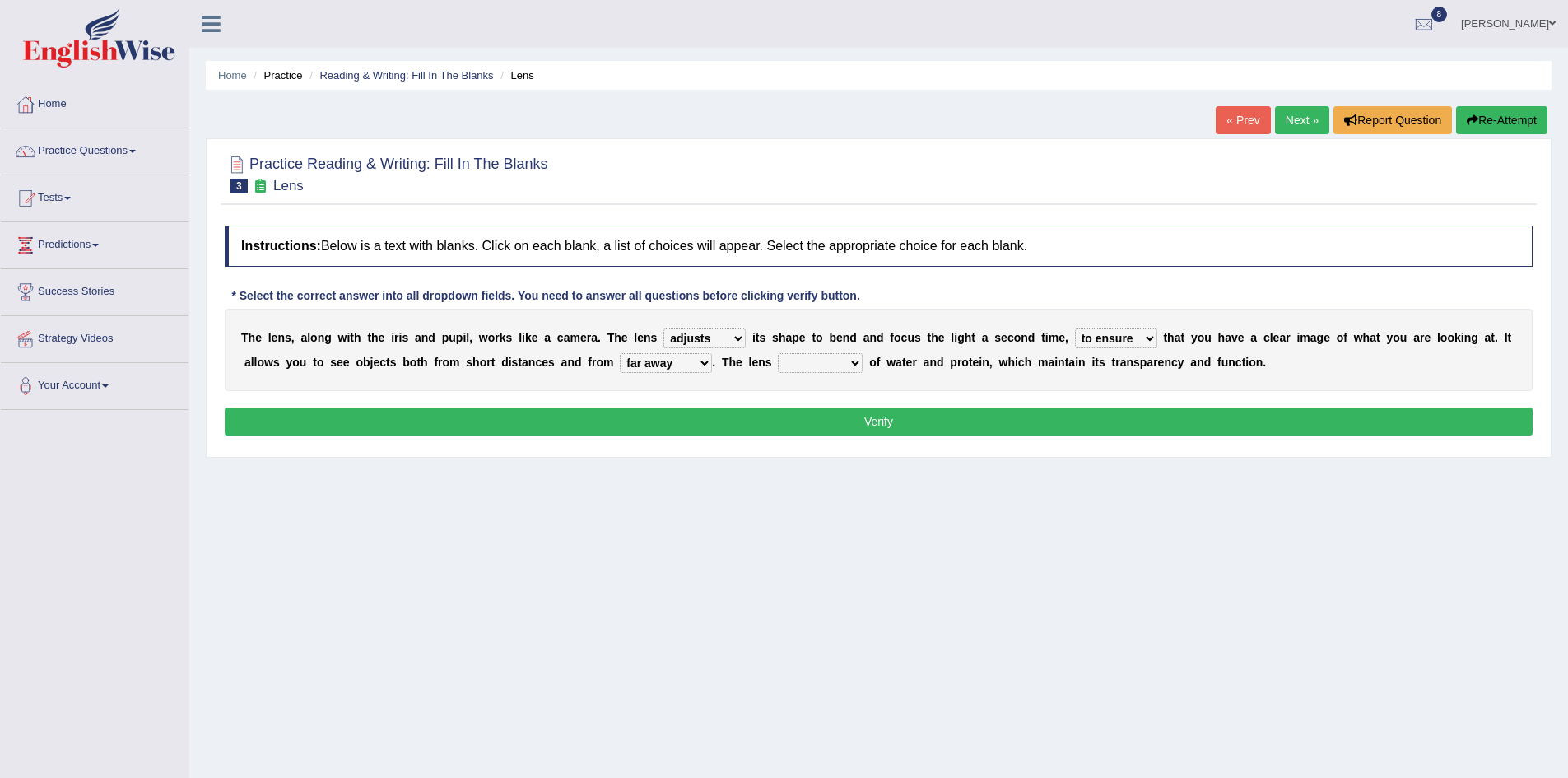
select select "constitutes"
click at [778, 353] on select "constitutes comprises composes consists" at bounding box center [820, 363] width 85 height 20
click at [826, 413] on button "Verify" at bounding box center [878, 421] width 1308 height 28
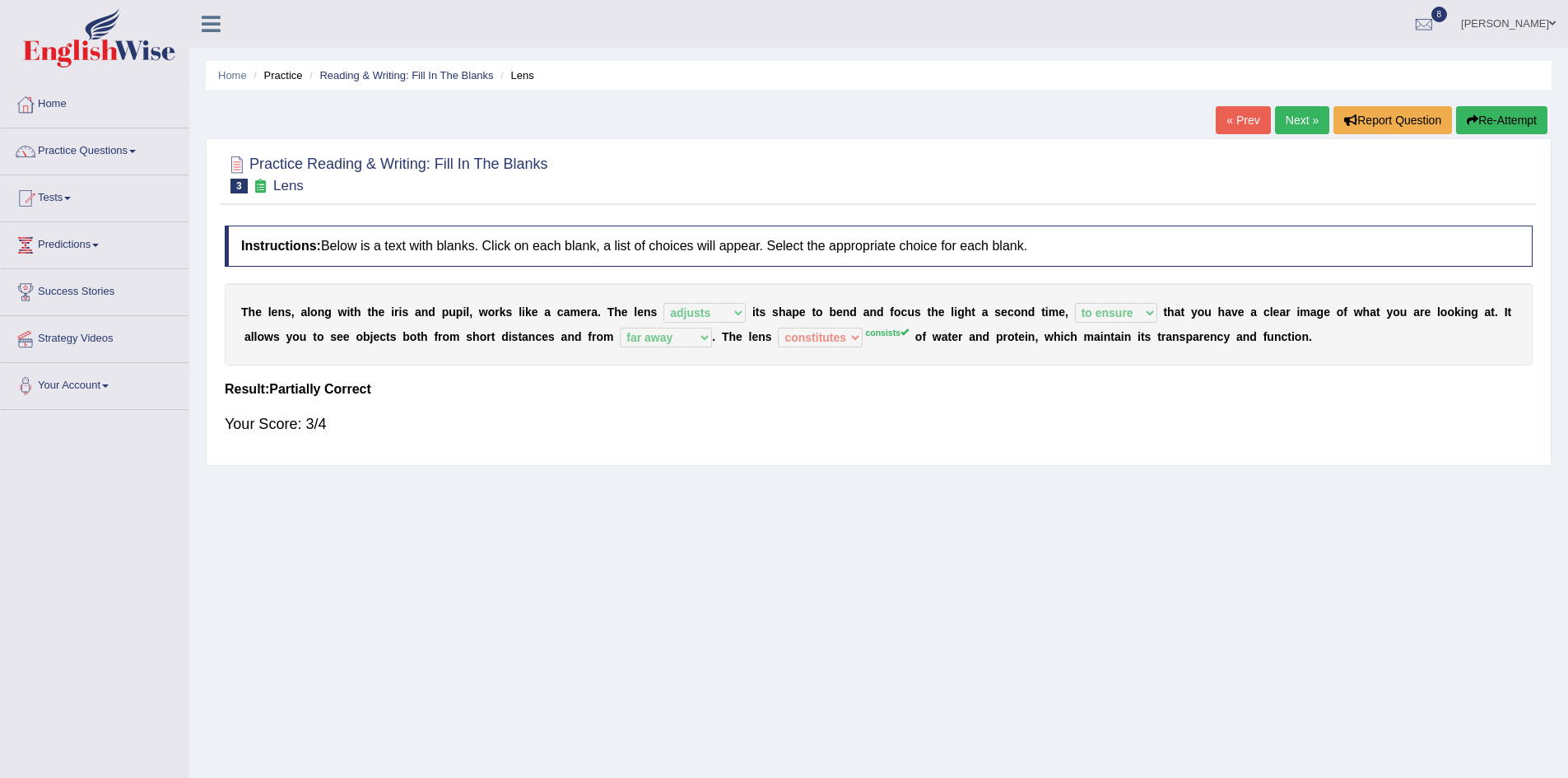
click at [1286, 119] on link "Next »" at bounding box center [1303, 119] width 55 height 28
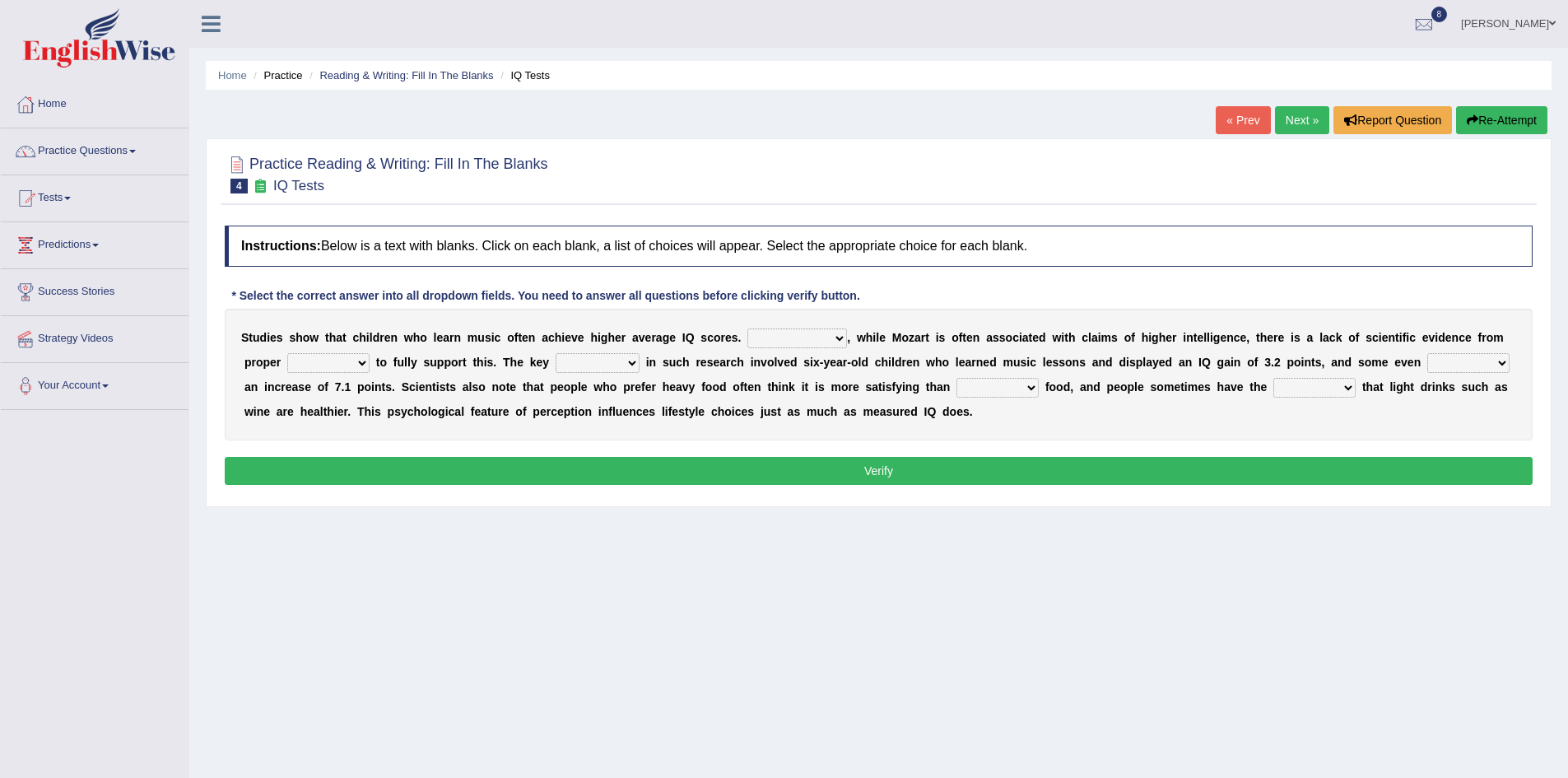
click at [841, 342] on select "However Therefore Consequently While" at bounding box center [796, 338] width 99 height 20
select select "Therefore"
click at [747, 328] on select "However Therefore Consequently While" at bounding box center [796, 338] width 99 height 20
click at [358, 358] on select "test tests testing tested" at bounding box center [328, 363] width 82 height 20
select select "testing"
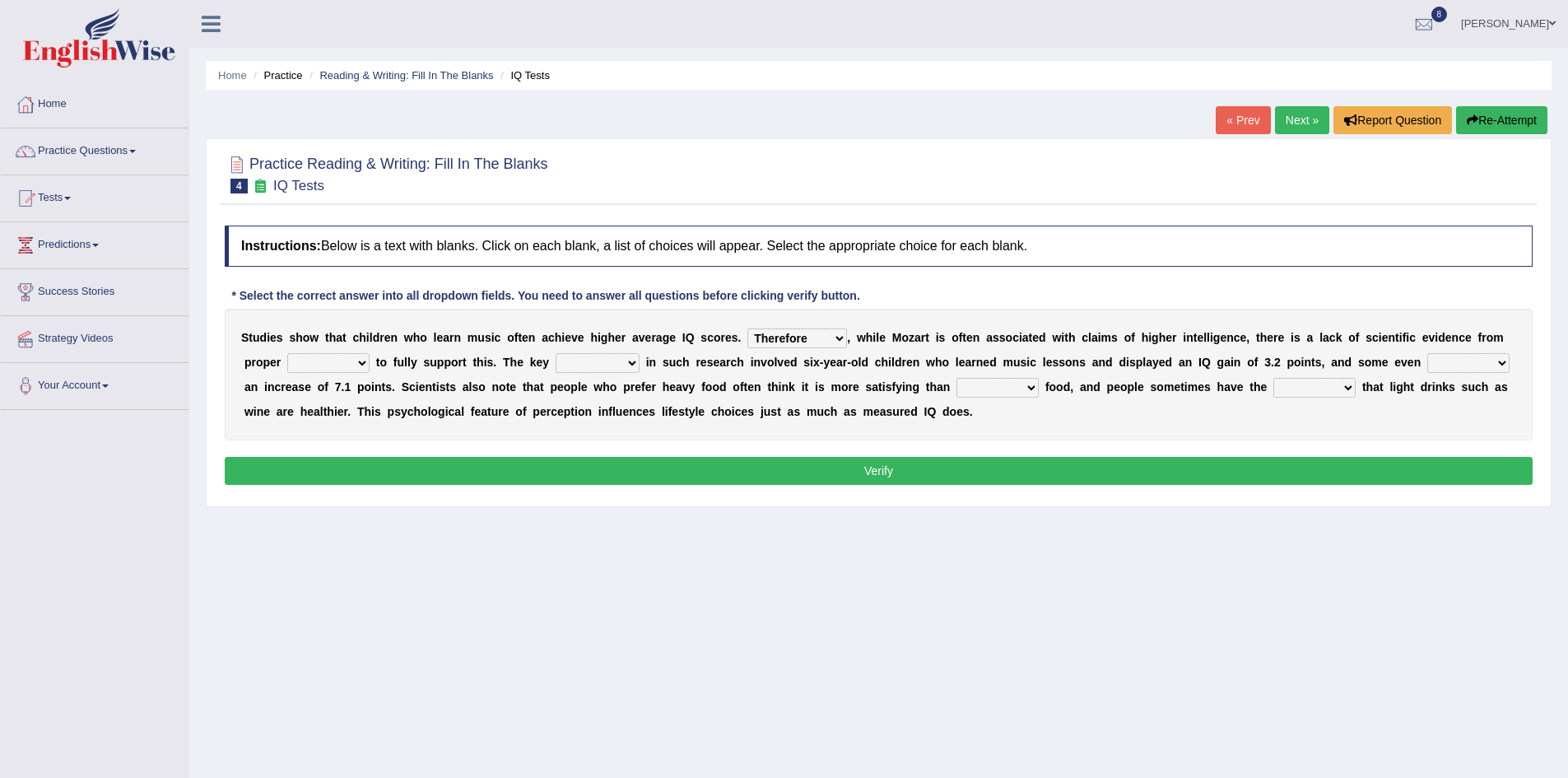
click at [287, 353] on select "test tests testing tested" at bounding box center [328, 363] width 82 height 20
click at [636, 366] on select "process goal implication odd" at bounding box center [597, 363] width 84 height 20
select select "implication"
click at [556, 353] on select "process goal implication odd" at bounding box center [597, 363] width 84 height 20
click at [1501, 361] on select "exhibited taught learned threatened" at bounding box center [1469, 363] width 82 height 20
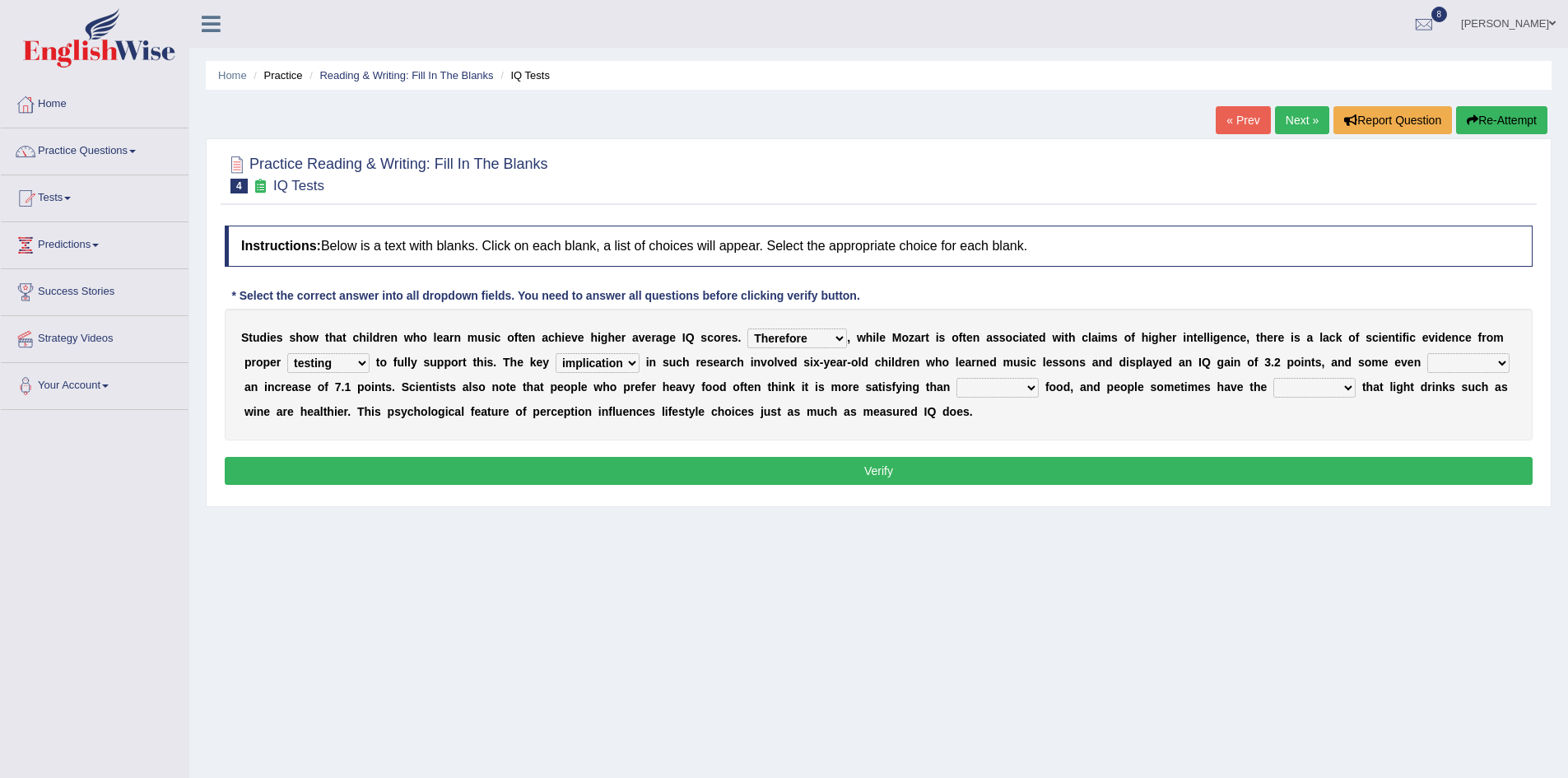
select select "taught"
click at [1428, 353] on select "exhibited taught learned threatened" at bounding box center [1469, 363] width 82 height 20
click at [1500, 367] on select "exhibited taught learned threatened" at bounding box center [1469, 363] width 82 height 20
click at [1428, 353] on select "exhibited taught learned threatened" at bounding box center [1469, 363] width 82 height 20
click at [1027, 384] on select "choosy lighter cushiony spooky" at bounding box center [998, 388] width 82 height 20
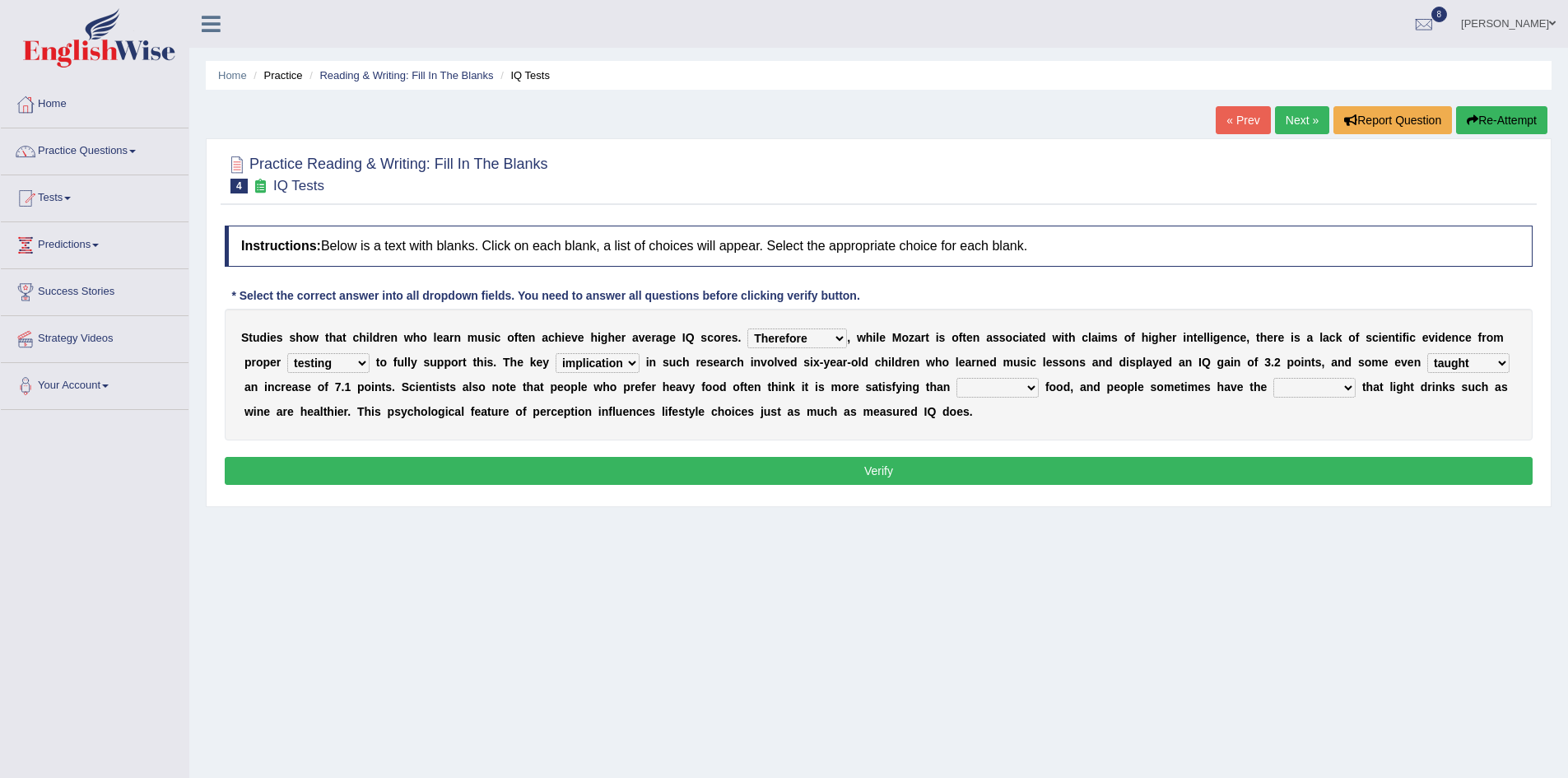
select select "choosy"
click at [957, 378] on select "choosy lighter cushiony spooky" at bounding box center [998, 388] width 82 height 20
click at [1352, 392] on select "illusion sight anecdote intention" at bounding box center [1314, 388] width 82 height 20
select select "illusion"
click at [1273, 378] on select "illusion sight anecdote intention" at bounding box center [1314, 388] width 82 height 20
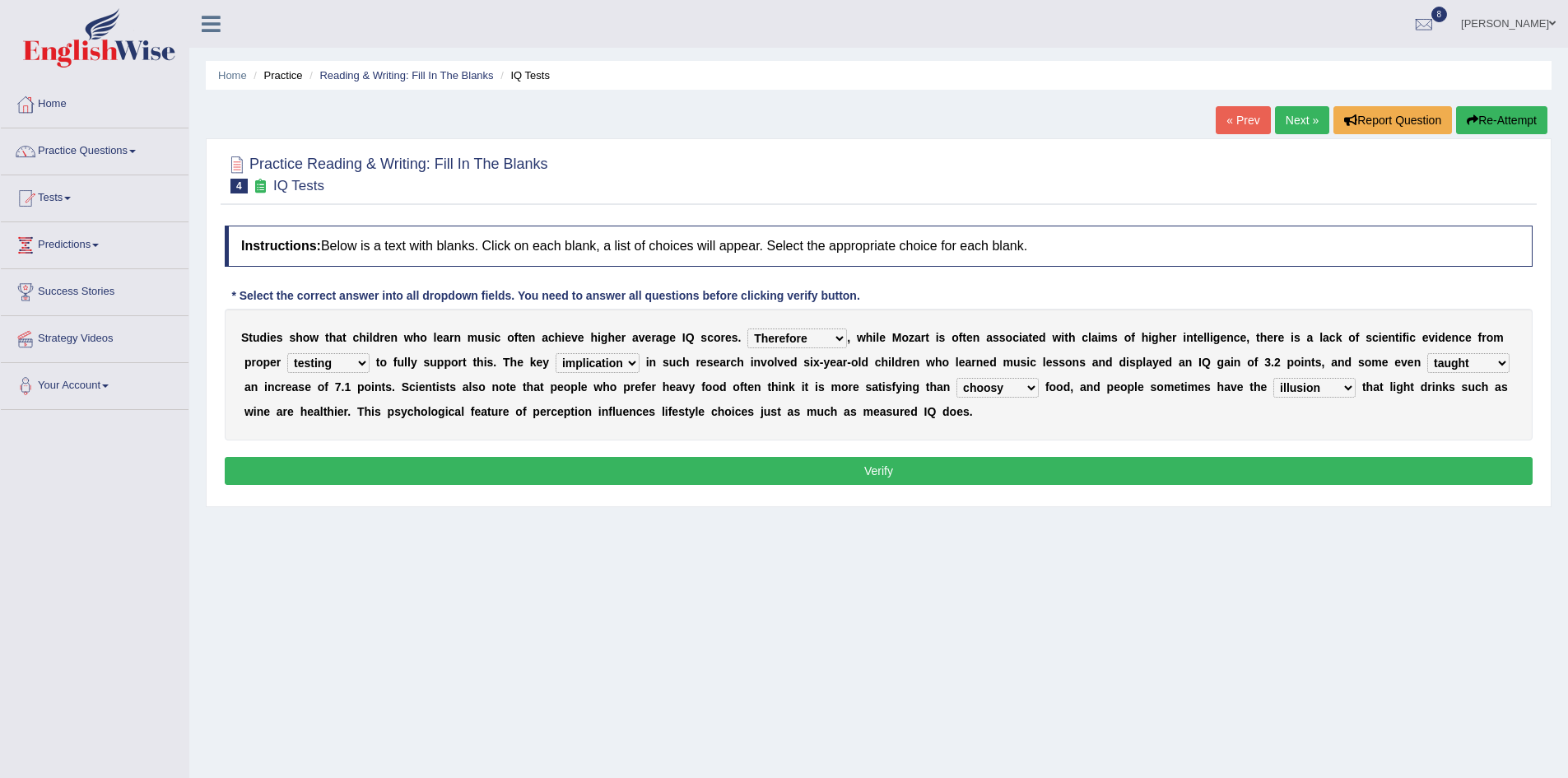
click at [894, 459] on button "Verify" at bounding box center [878, 471] width 1308 height 28
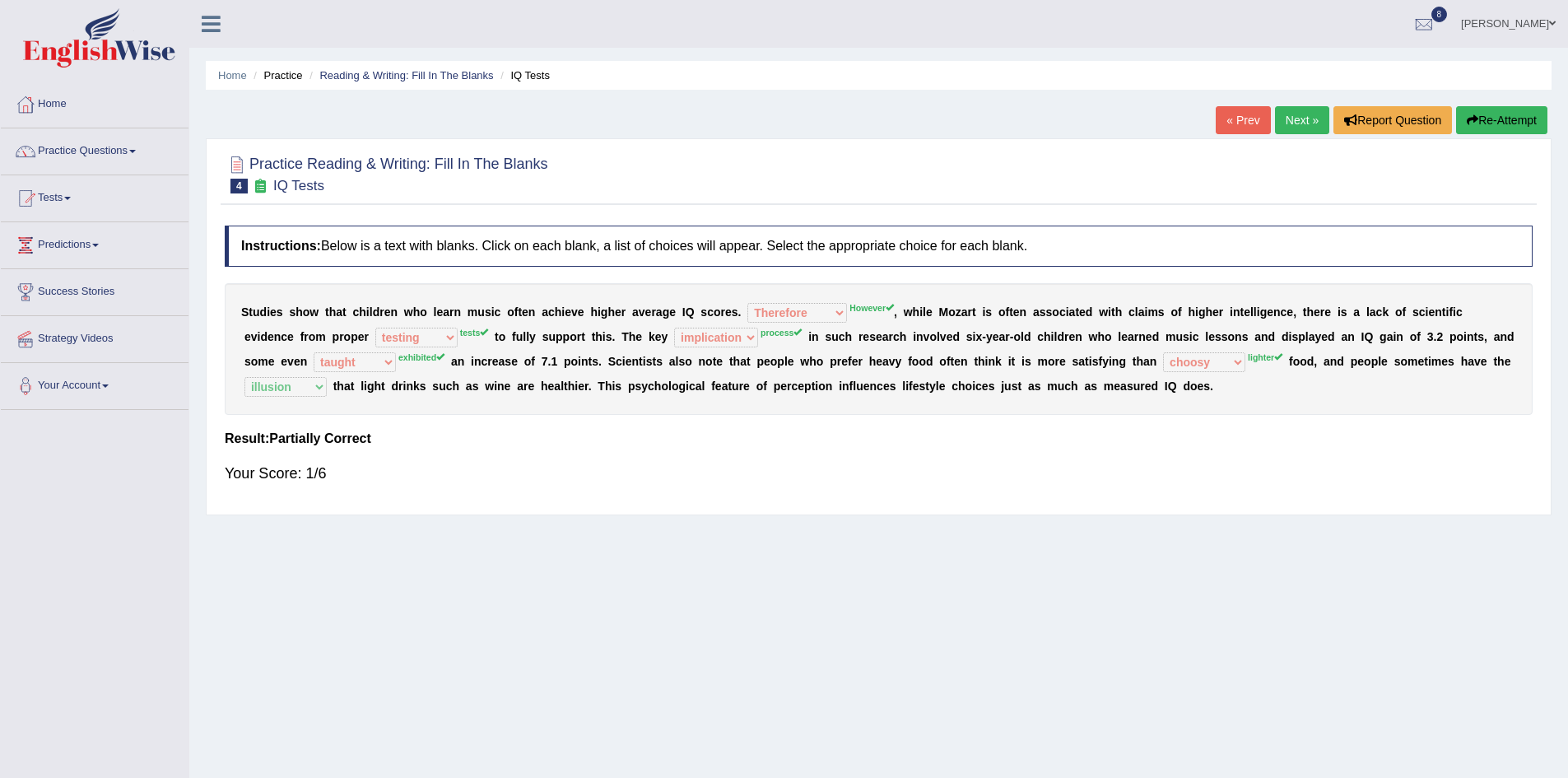
click at [1289, 122] on link "Next »" at bounding box center [1303, 119] width 55 height 28
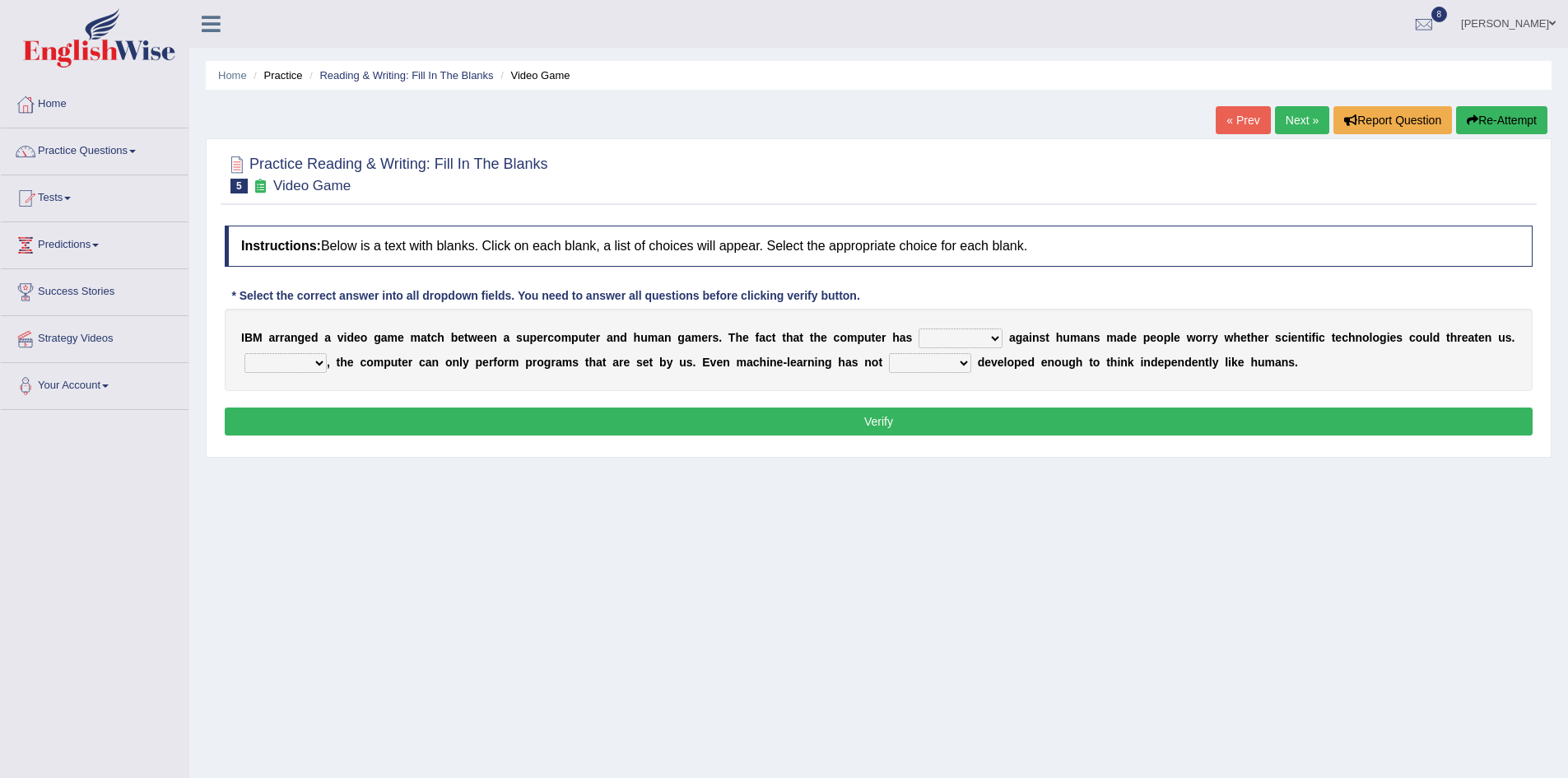
click at [986, 334] on select "competed fought acted challenged" at bounding box center [961, 338] width 84 height 20
click at [919, 328] on select "competed fought acted challenged" at bounding box center [961, 338] width 84 height 20
click at [992, 336] on select "competed fought acted challenged" at bounding box center [961, 338] width 84 height 20
select select "challenged"
click at [919, 328] on select "competed fought acted challenged" at bounding box center [961, 338] width 84 height 20
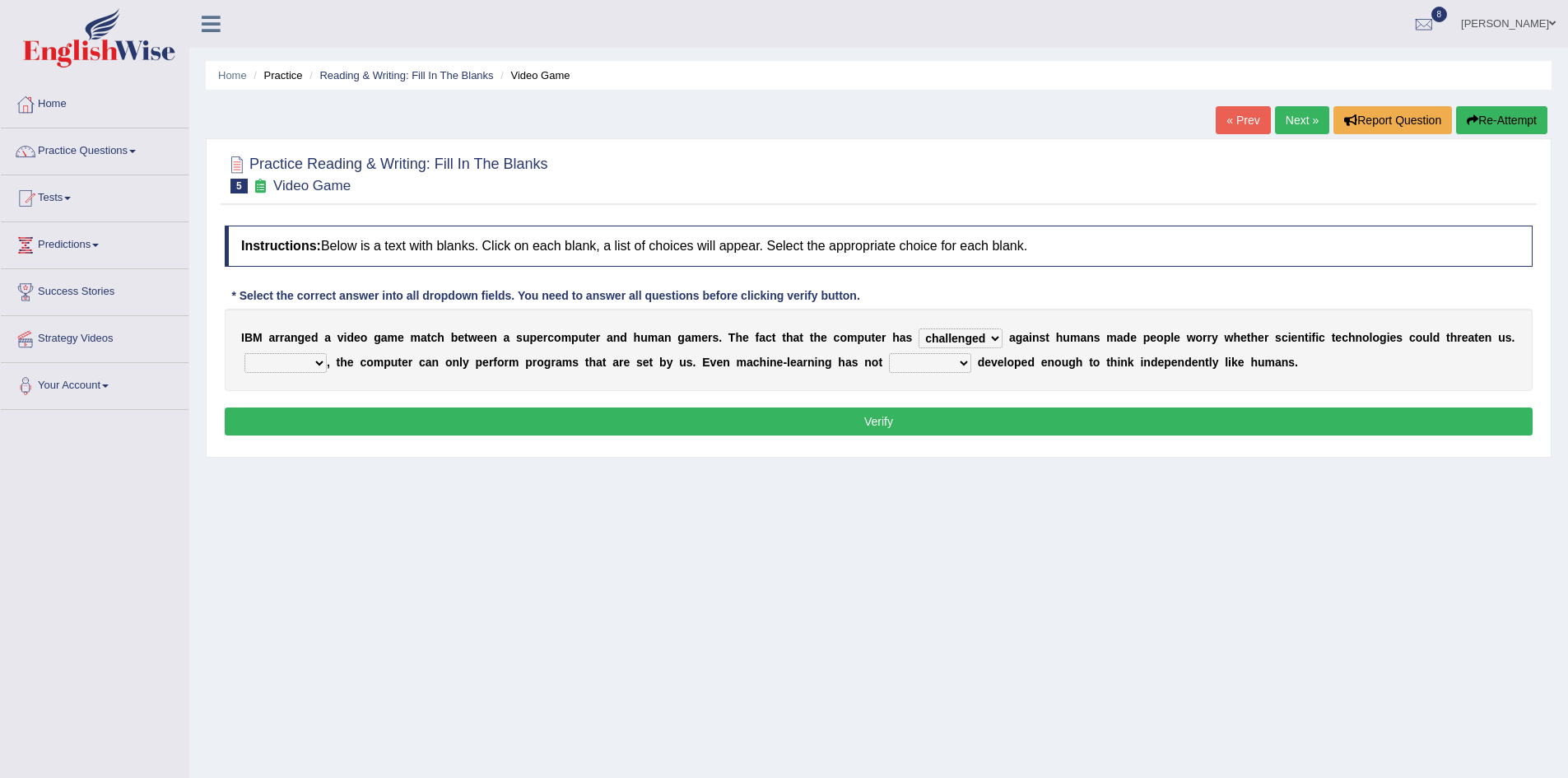
click at [324, 365] on select "Moreover However Thus So" at bounding box center [286, 363] width 82 height 20
select select "However"
click at [244, 353] on select "Moreover However Thus So" at bounding box center [286, 363] width 82 height 20
click at [967, 358] on select "yet still only just" at bounding box center [930, 363] width 82 height 20
select select "yet"
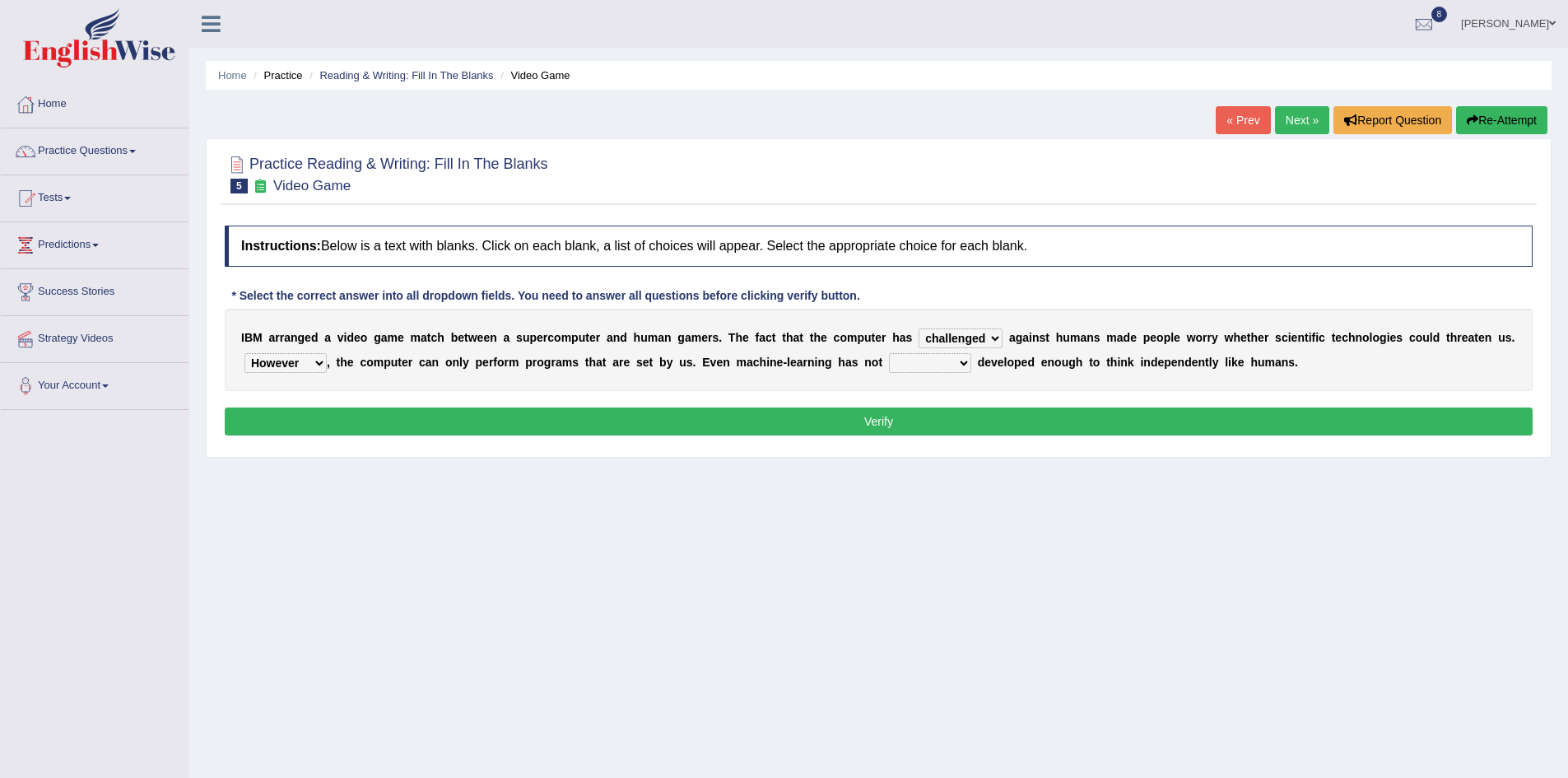
click at [889, 353] on select "yet still only just" at bounding box center [930, 363] width 82 height 20
click at [998, 414] on button "Verify" at bounding box center [878, 421] width 1308 height 28
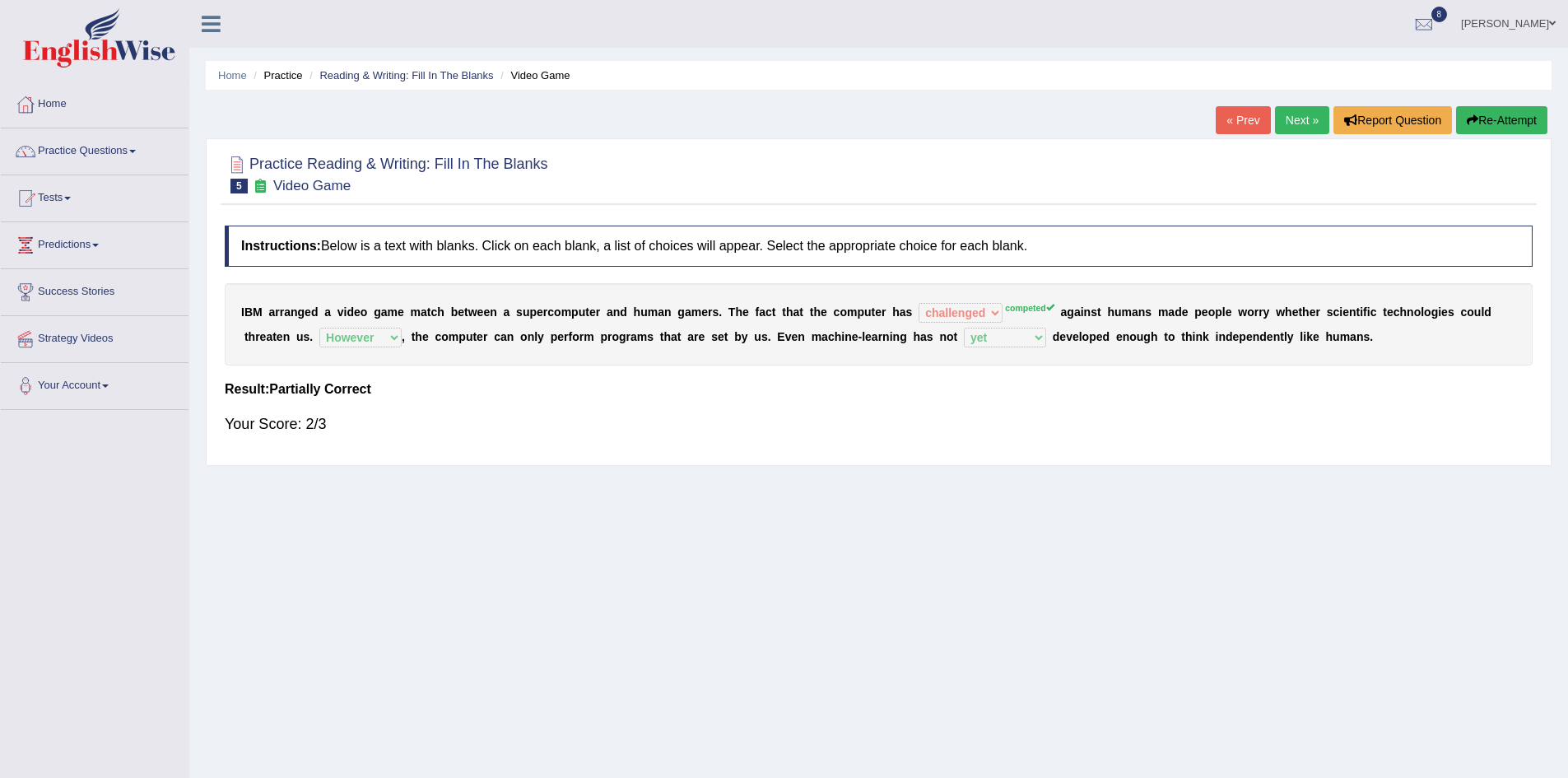
click at [1306, 121] on link "Next »" at bounding box center [1303, 119] width 55 height 28
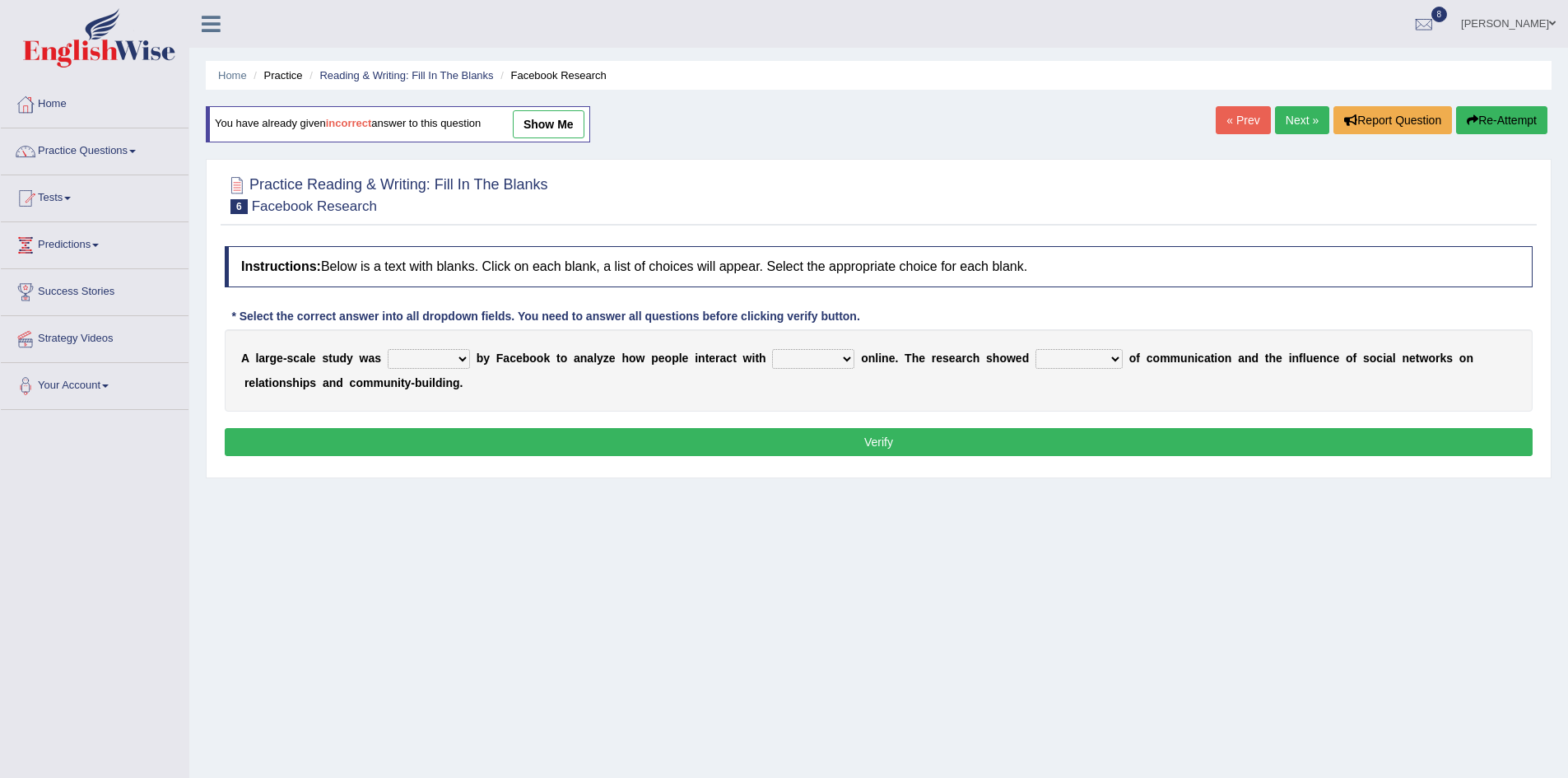
click at [460, 358] on select "surveyed had asked made" at bounding box center [429, 359] width 82 height 20
select select "surveyed"
click at [388, 349] on select "surveyed had asked made" at bounding box center [429, 359] width 82 height 20
click at [842, 355] on select "together all each other another" at bounding box center [813, 359] width 82 height 20
select select "each other"
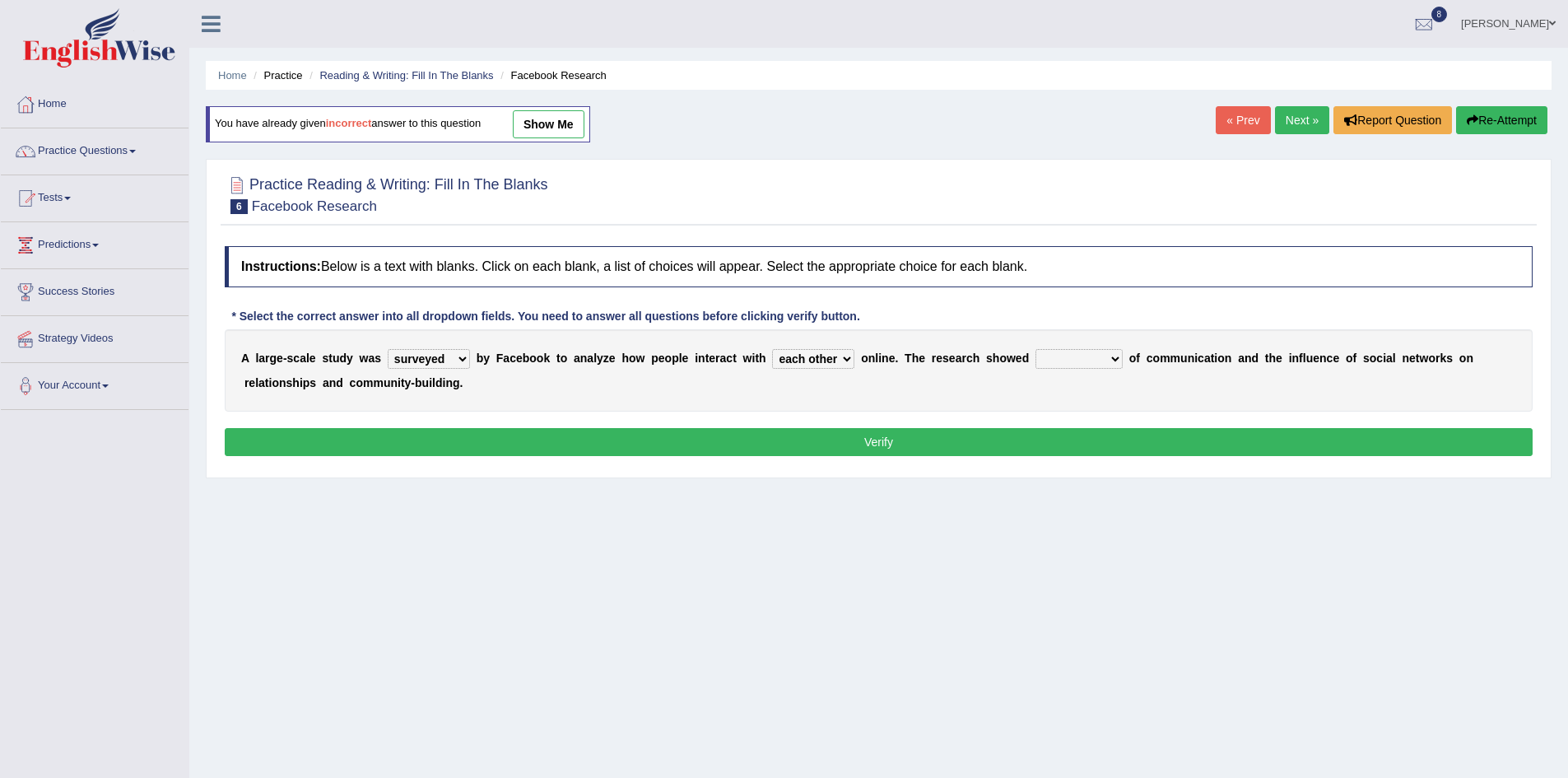
click at [772, 349] on select "together all each other another" at bounding box center [813, 359] width 82 height 20
click at [1112, 361] on select "advantages standards fellowships patterns" at bounding box center [1079, 359] width 88 height 20
select select "advantages"
click at [1035, 349] on select "advantages standards fellowships patterns" at bounding box center [1079, 359] width 88 height 20
click at [981, 430] on button "Verify" at bounding box center [878, 441] width 1308 height 28
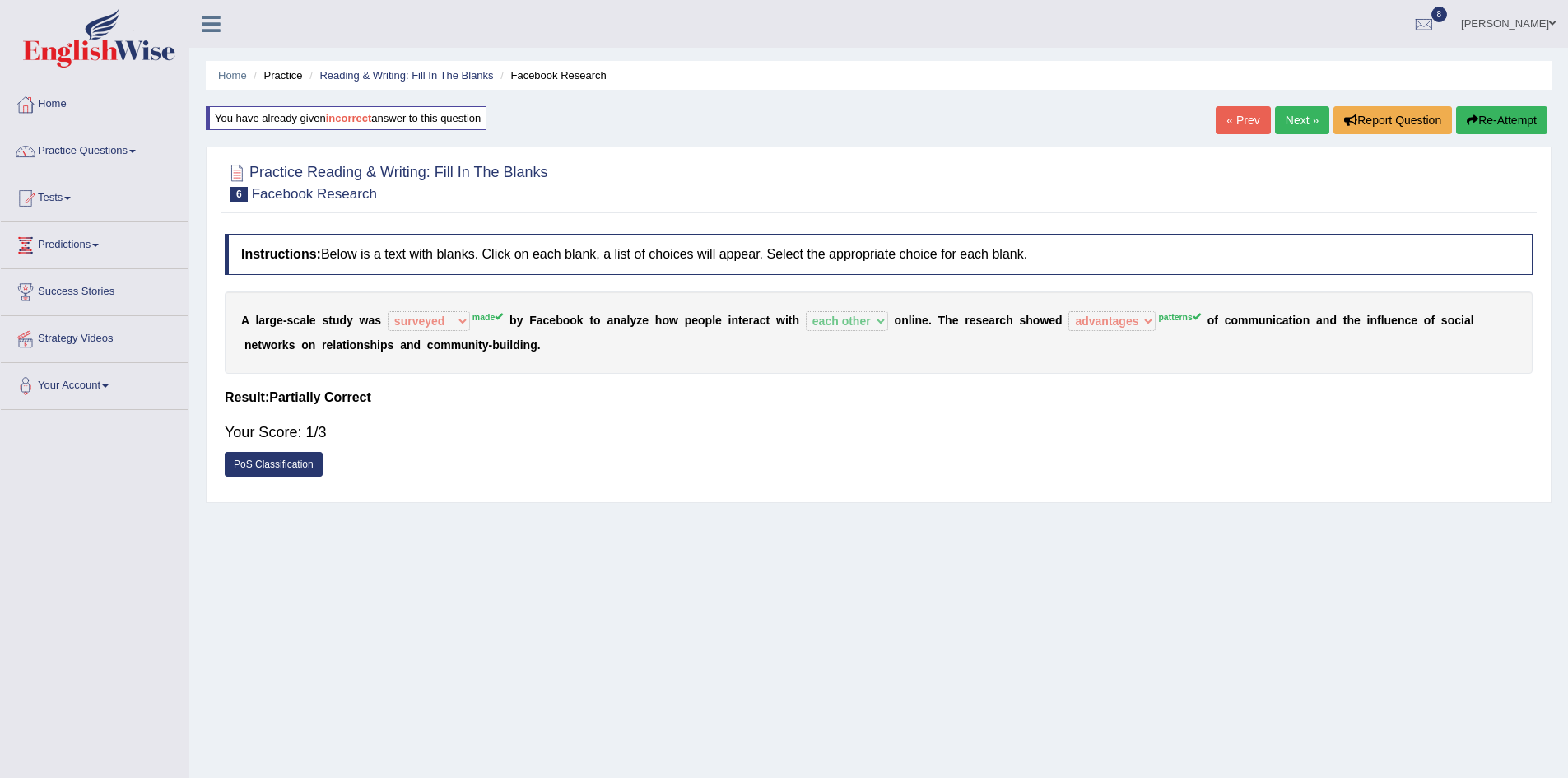
click at [1312, 112] on link "Next »" at bounding box center [1303, 119] width 55 height 28
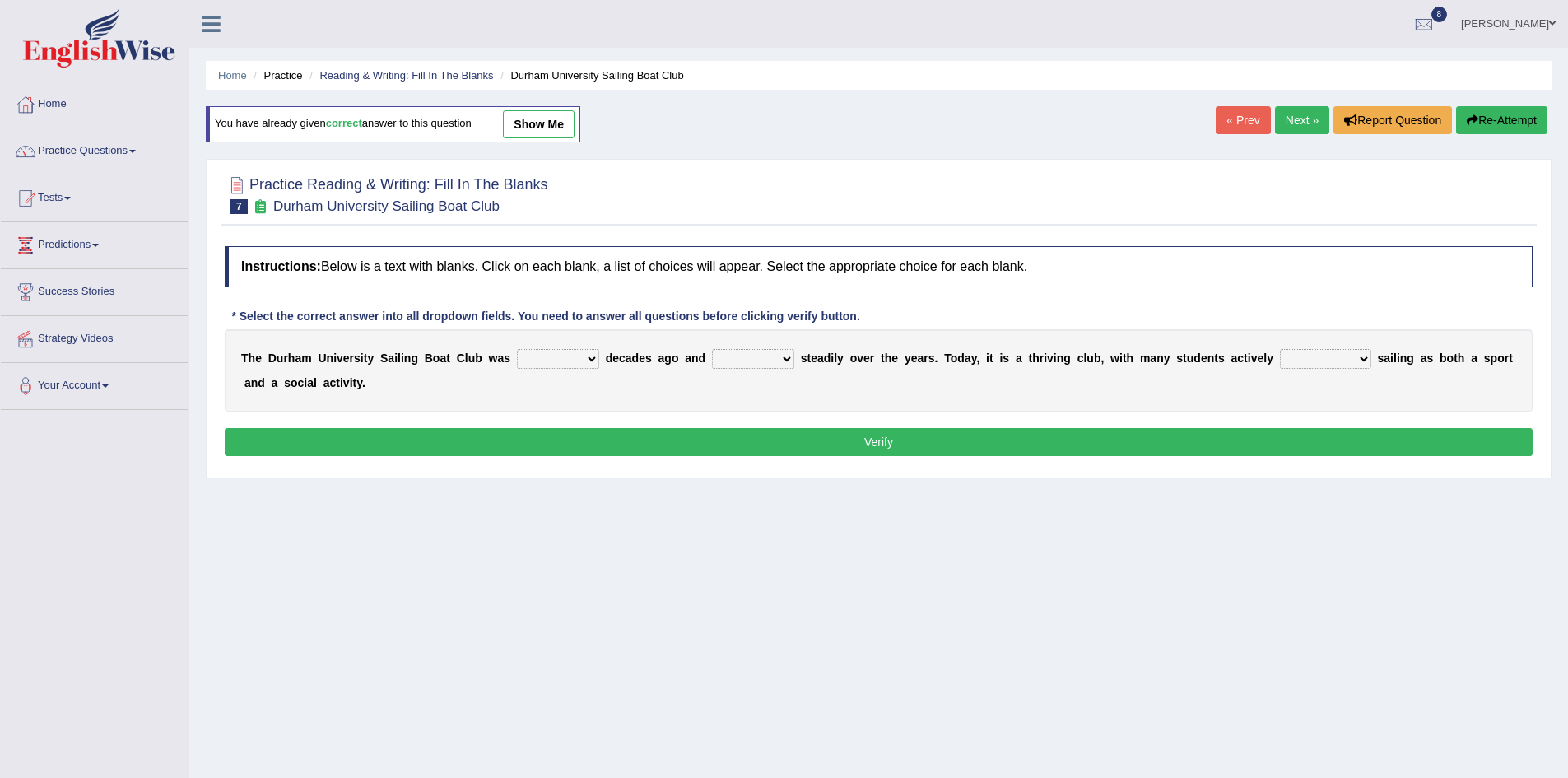
click at [590, 359] on select "found fund founded find" at bounding box center [558, 359] width 82 height 20
select select "founded"
click at [517, 349] on select "found fund founded find" at bounding box center [558, 359] width 82 height 20
click at [790, 356] on select "grow growing has grown grown" at bounding box center [753, 359] width 82 height 20
select select "has grown"
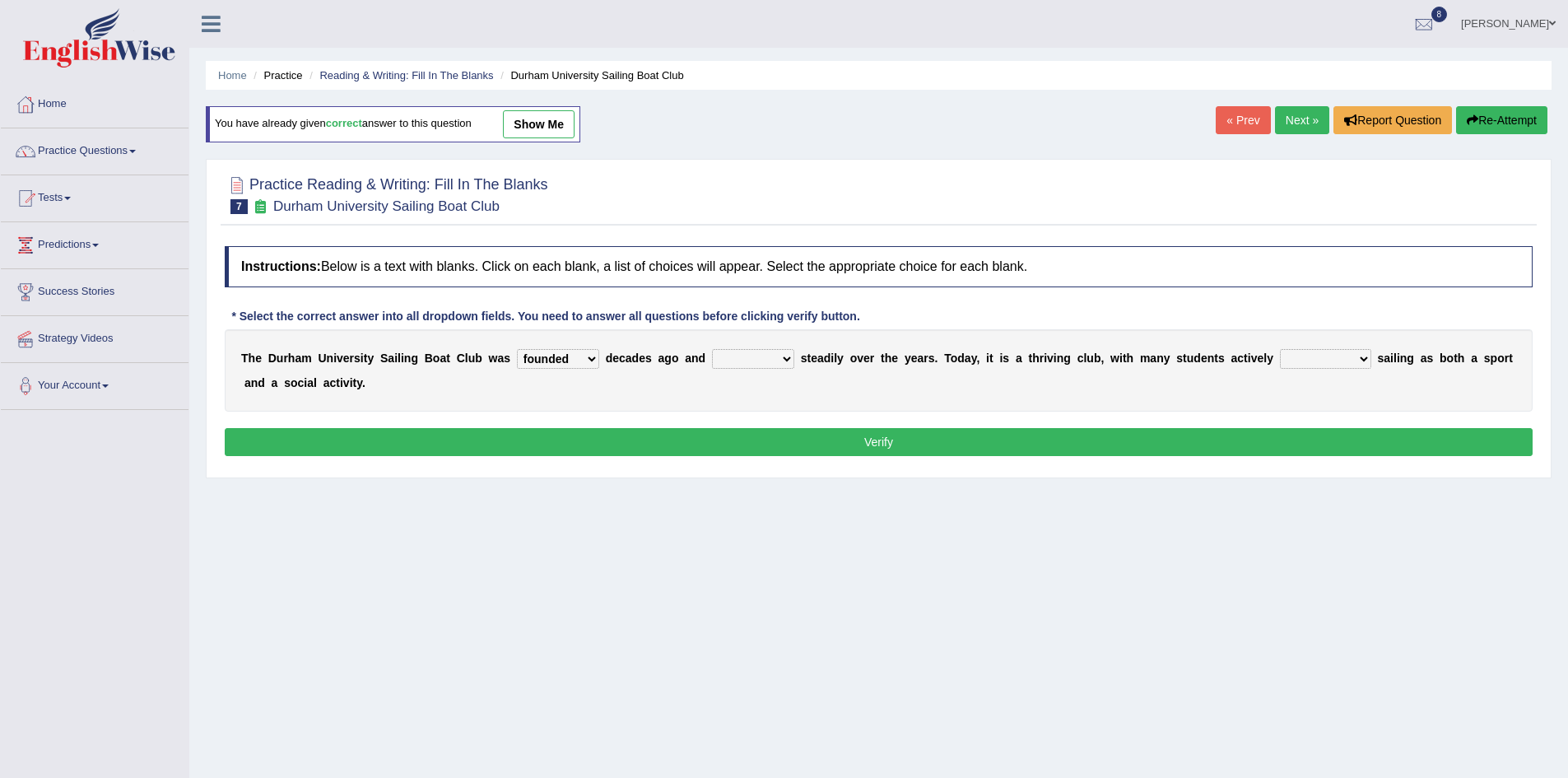
click at [712, 349] on select "grow growing has grown grown" at bounding box center [753, 359] width 82 height 20
click at [1357, 361] on select "enjoy enjoyed are enjoying enjoying" at bounding box center [1325, 359] width 91 height 20
select select "enjoying"
click at [1280, 349] on select "enjoy enjoyed are enjoying enjoying" at bounding box center [1325, 359] width 91 height 20
click at [1264, 430] on button "Verify" at bounding box center [878, 441] width 1308 height 28
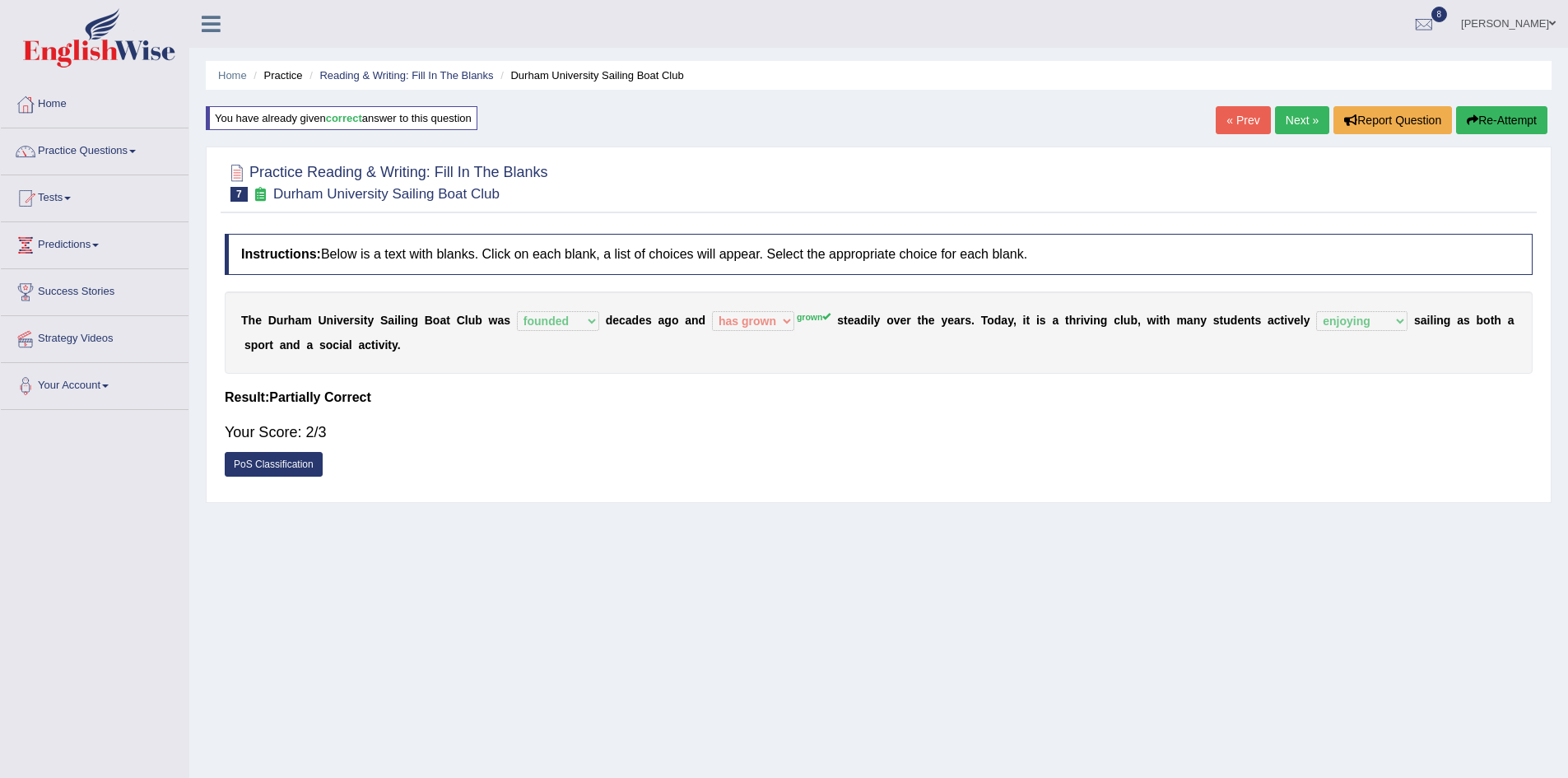
click at [1302, 115] on link "Next »" at bounding box center [1303, 119] width 55 height 28
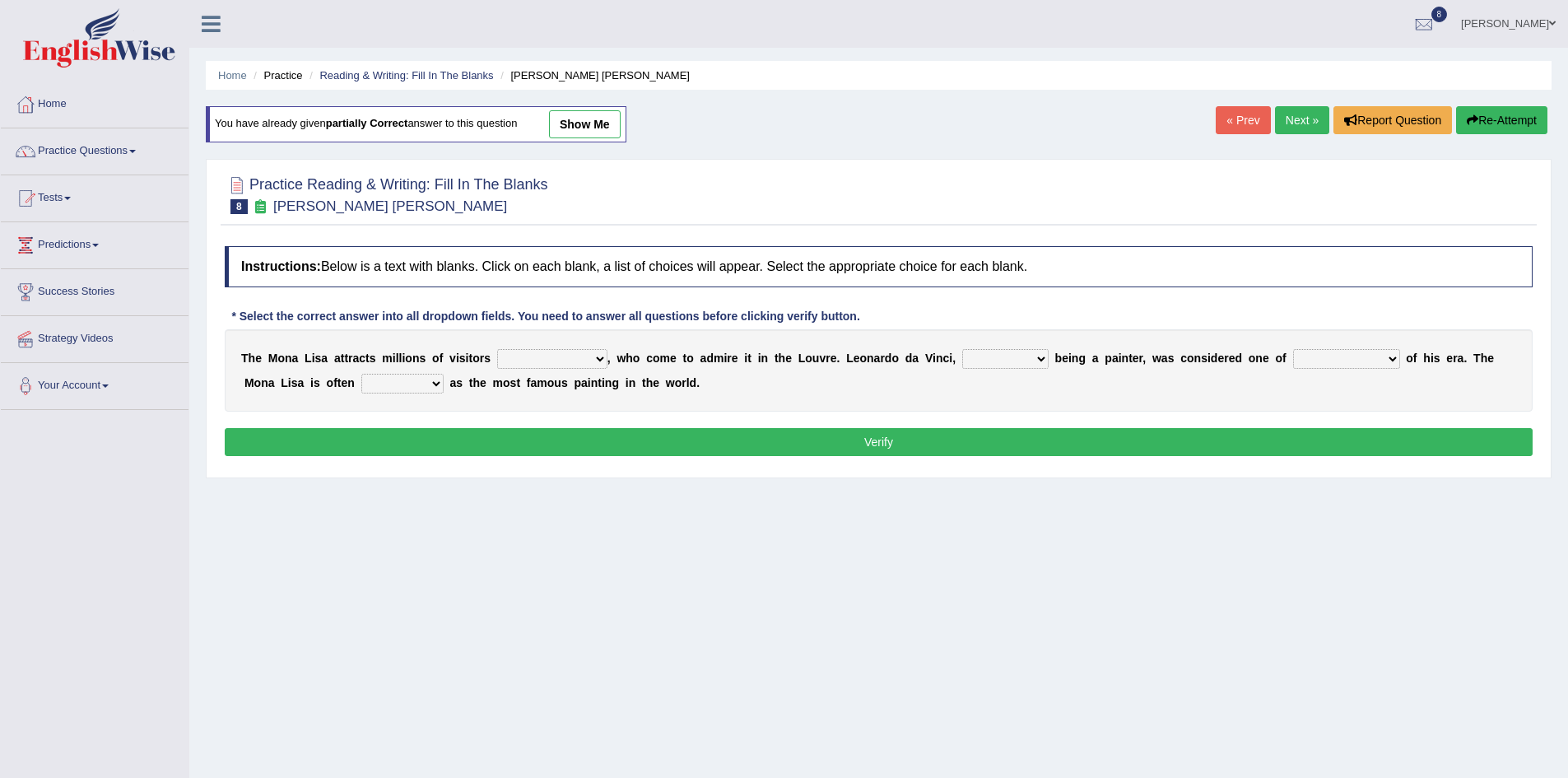
click at [600, 361] on select "around the year the all year all year round per year" at bounding box center [552, 359] width 110 height 20
select select "per year"
click at [497, 349] on select "around the year the all year all year round per year" at bounding box center [552, 359] width 110 height 20
drag, startPoint x: 1033, startPoint y: 359, endPoint x: 1012, endPoint y: 406, distance: 51.5
click at [1012, 406] on div "T h e M o n a L i s a a t t r a c t s m i l l i o n s o f v i s i t o r s aroun…" at bounding box center [878, 370] width 1308 height 82
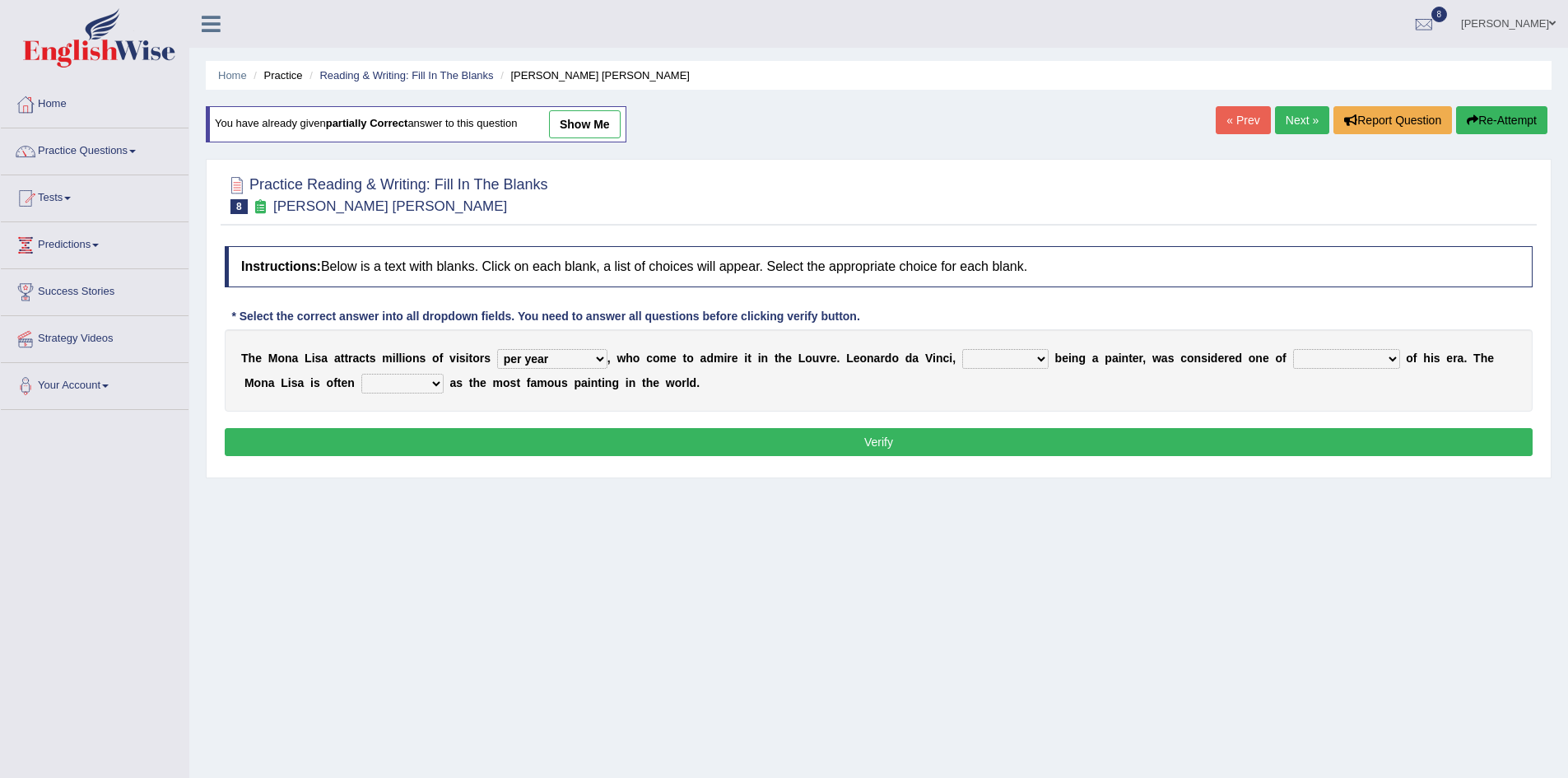
select select "rather than"
click at [962, 349] on select "rather than as much as as well as as long as" at bounding box center [1005, 359] width 87 height 20
click at [1394, 361] on select "better artists artist the better artist the best artists" at bounding box center [1346, 359] width 107 height 20
select select "the better artist"
click at [1293, 349] on select "better artists artist the better artist the best artists" at bounding box center [1346, 359] width 107 height 20
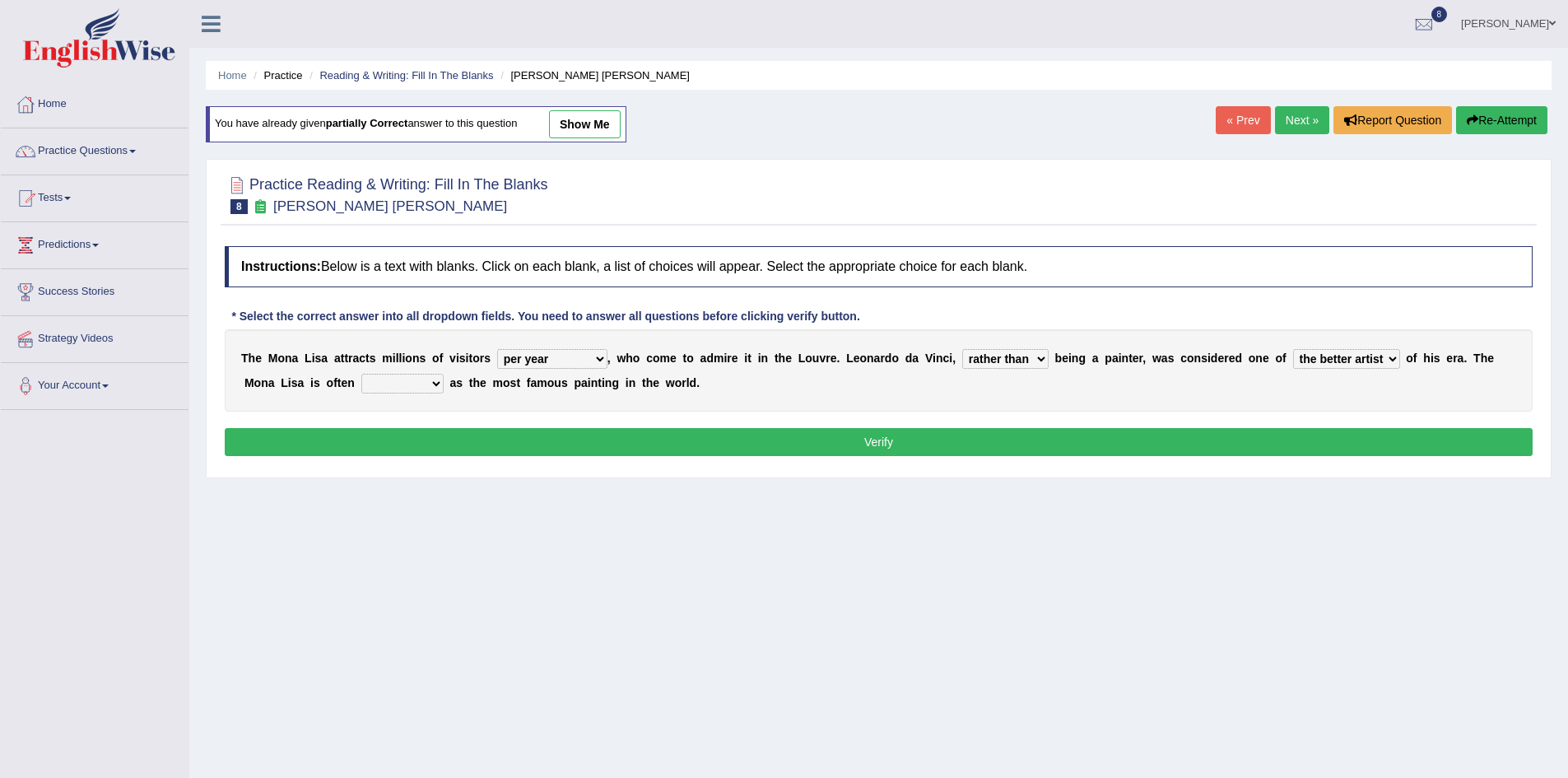
click at [428, 381] on select "classified suggested predicted described" at bounding box center [402, 384] width 82 height 20
select select "described"
click at [361, 374] on select "classified suggested predicted described" at bounding box center [402, 384] width 82 height 20
click at [582, 444] on button "Verify" at bounding box center [878, 441] width 1308 height 28
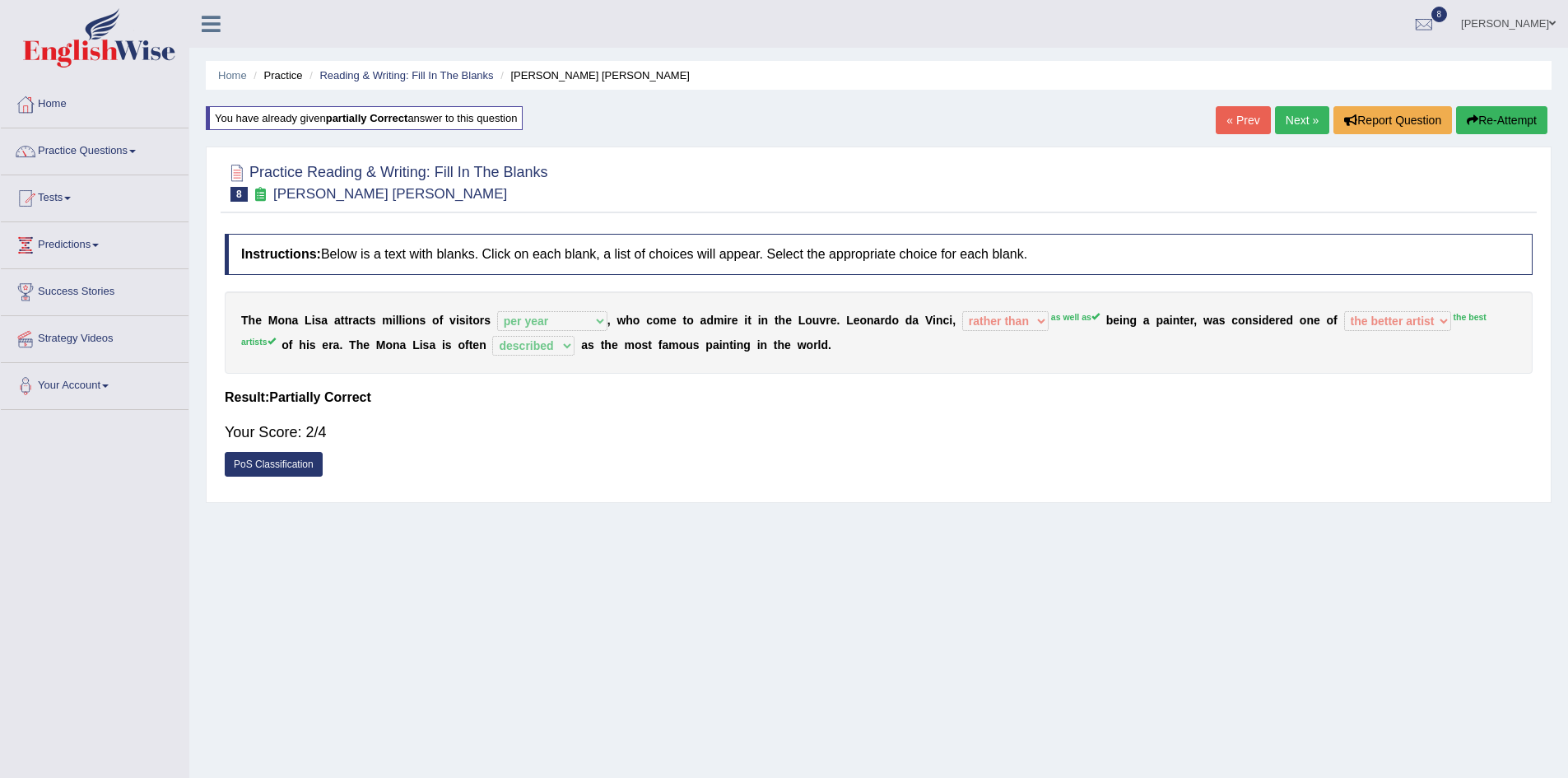
click at [1304, 113] on link "Next »" at bounding box center [1303, 119] width 55 height 28
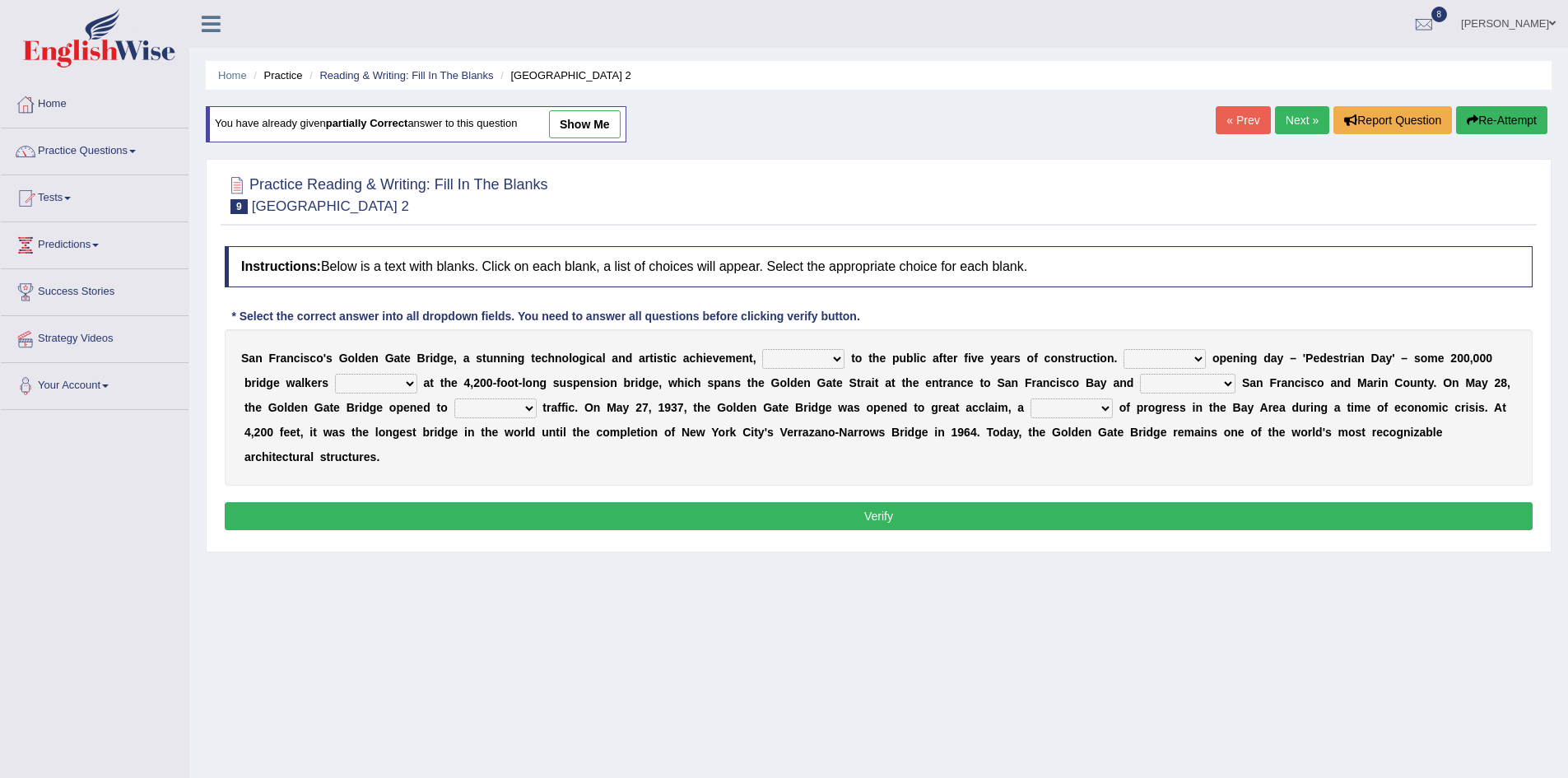
click at [833, 359] on select "opens closes appears equals" at bounding box center [804, 359] width 82 height 20
select select "opens"
click at [763, 349] on select "opens closes appears equals" at bounding box center [804, 359] width 82 height 20
click at [1199, 358] on select "On During Since When" at bounding box center [1165, 359] width 82 height 20
select select "On"
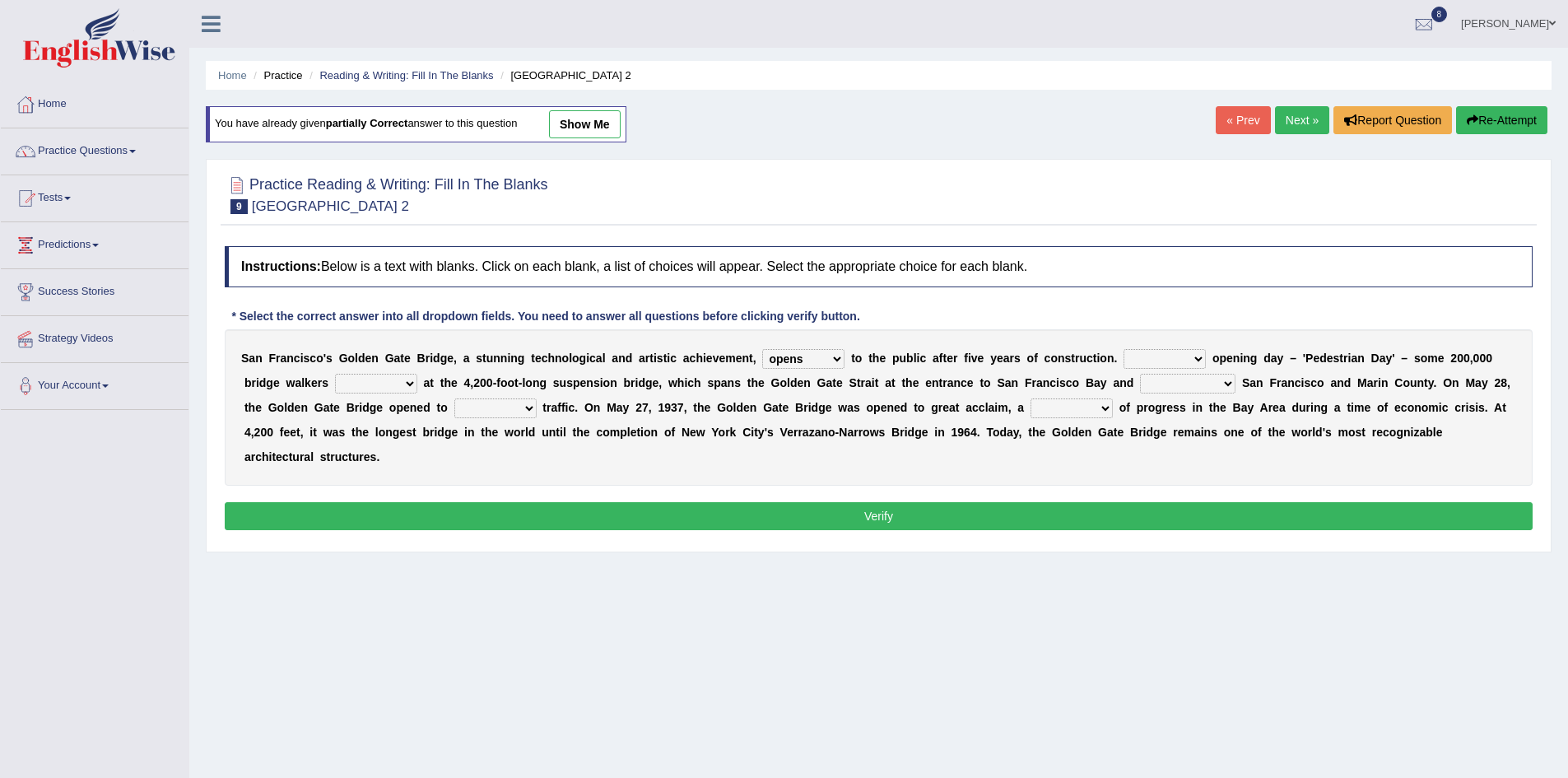
click at [1124, 349] on select "On During Since When" at bounding box center [1165, 359] width 82 height 20
click at [408, 377] on select "stationed looked marveled laughed" at bounding box center [376, 384] width 82 height 20
click at [335, 374] on select "stationed looked marveled laughed" at bounding box center [376, 384] width 82 height 20
click at [410, 376] on select "stationed looked marveled laughed" at bounding box center [376, 384] width 82 height 20
select select "marveled"
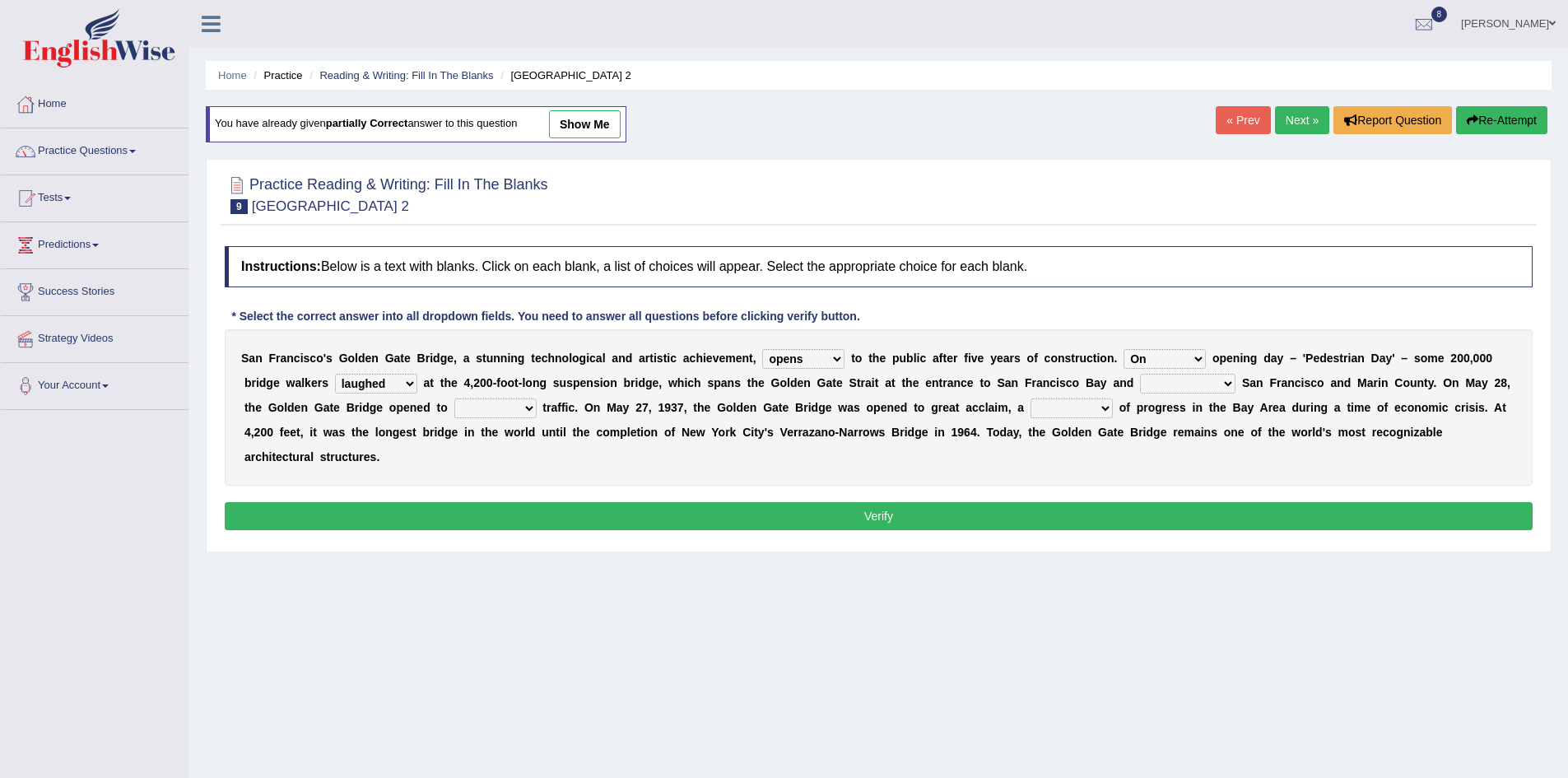
click at [335, 374] on select "stationed looked marveled laughed" at bounding box center [376, 384] width 82 height 20
click at [1228, 385] on select "separates connects channels differentiates" at bounding box center [1188, 384] width 96 height 20
select select "separates"
click at [1140, 374] on select "separates connects channels differentiates" at bounding box center [1188, 384] width 96 height 20
click at [527, 408] on select "aquatic vehicular airborne watertight" at bounding box center [495, 409] width 82 height 20
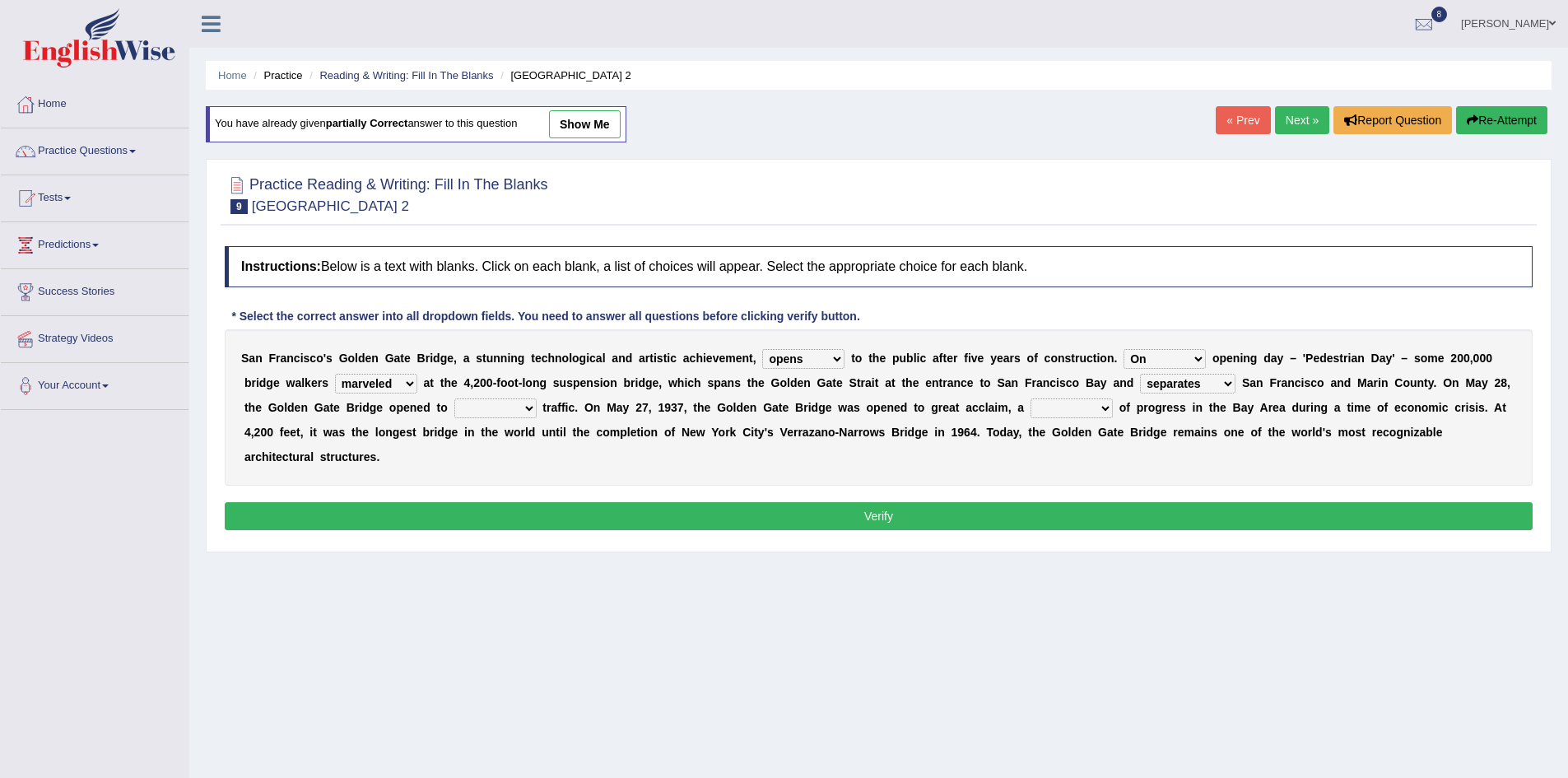
select select "aquatic"
click at [454, 399] on select "aquatic vehicular airborne watertight" at bounding box center [495, 409] width 82 height 20
click at [1101, 410] on select "denial symbol technique yield" at bounding box center [1072, 409] width 82 height 20
select select "symbol"
click at [1031, 399] on select "denial symbol technique yield" at bounding box center [1072, 409] width 82 height 20
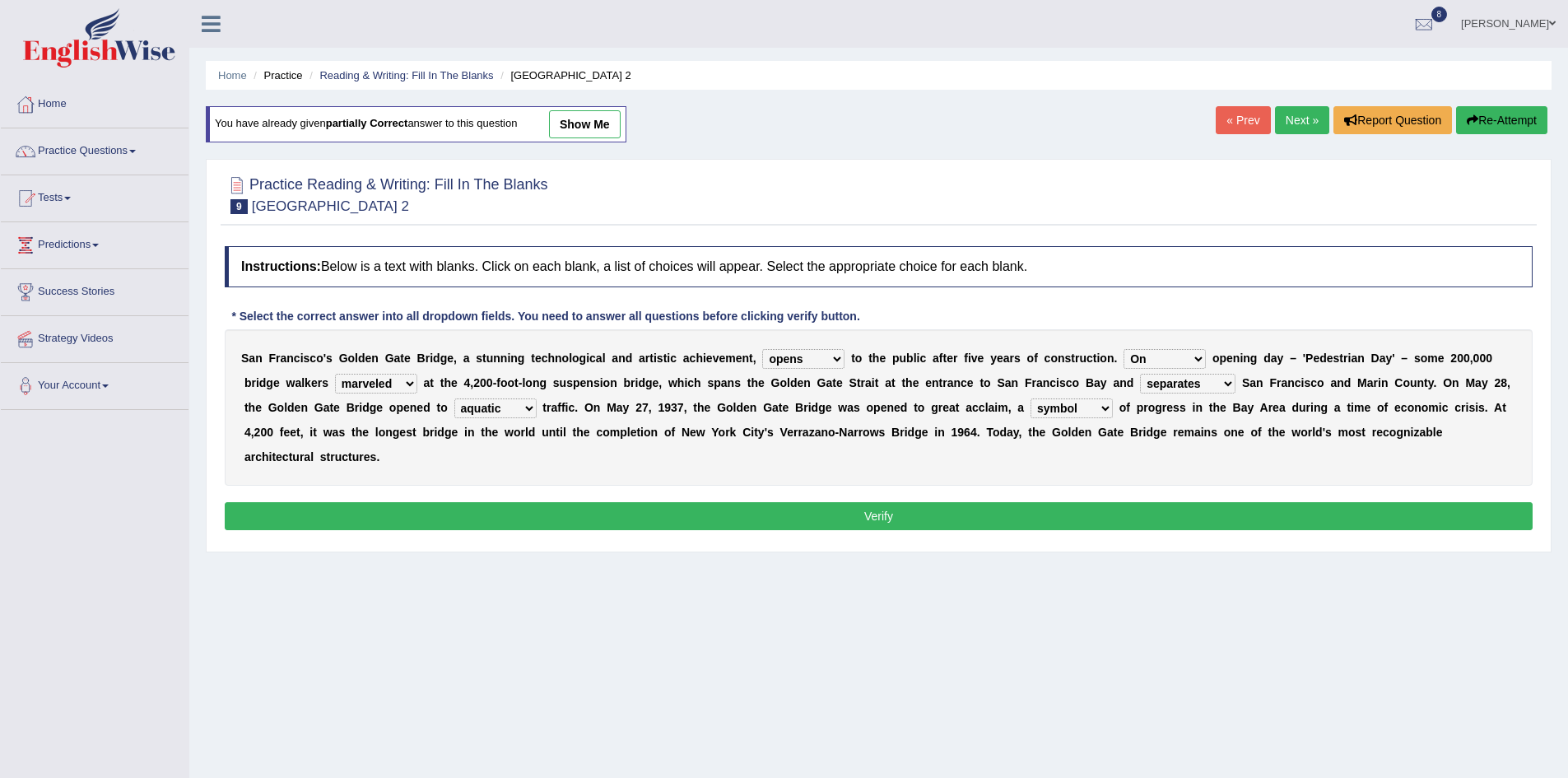
click at [1053, 512] on button "Verify" at bounding box center [878, 515] width 1308 height 28
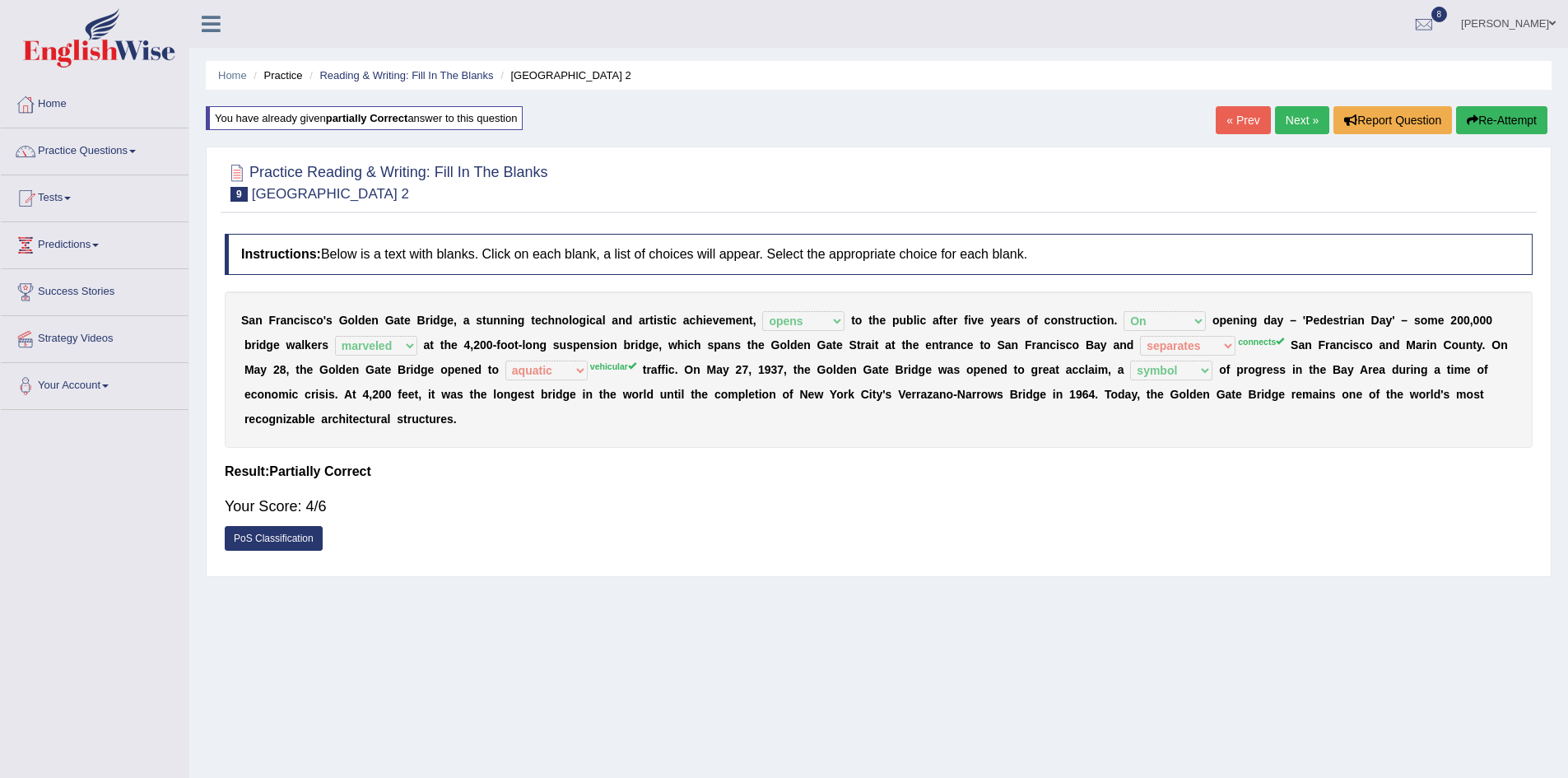
click at [1510, 116] on button "Re-Attempt" at bounding box center [1501, 119] width 91 height 28
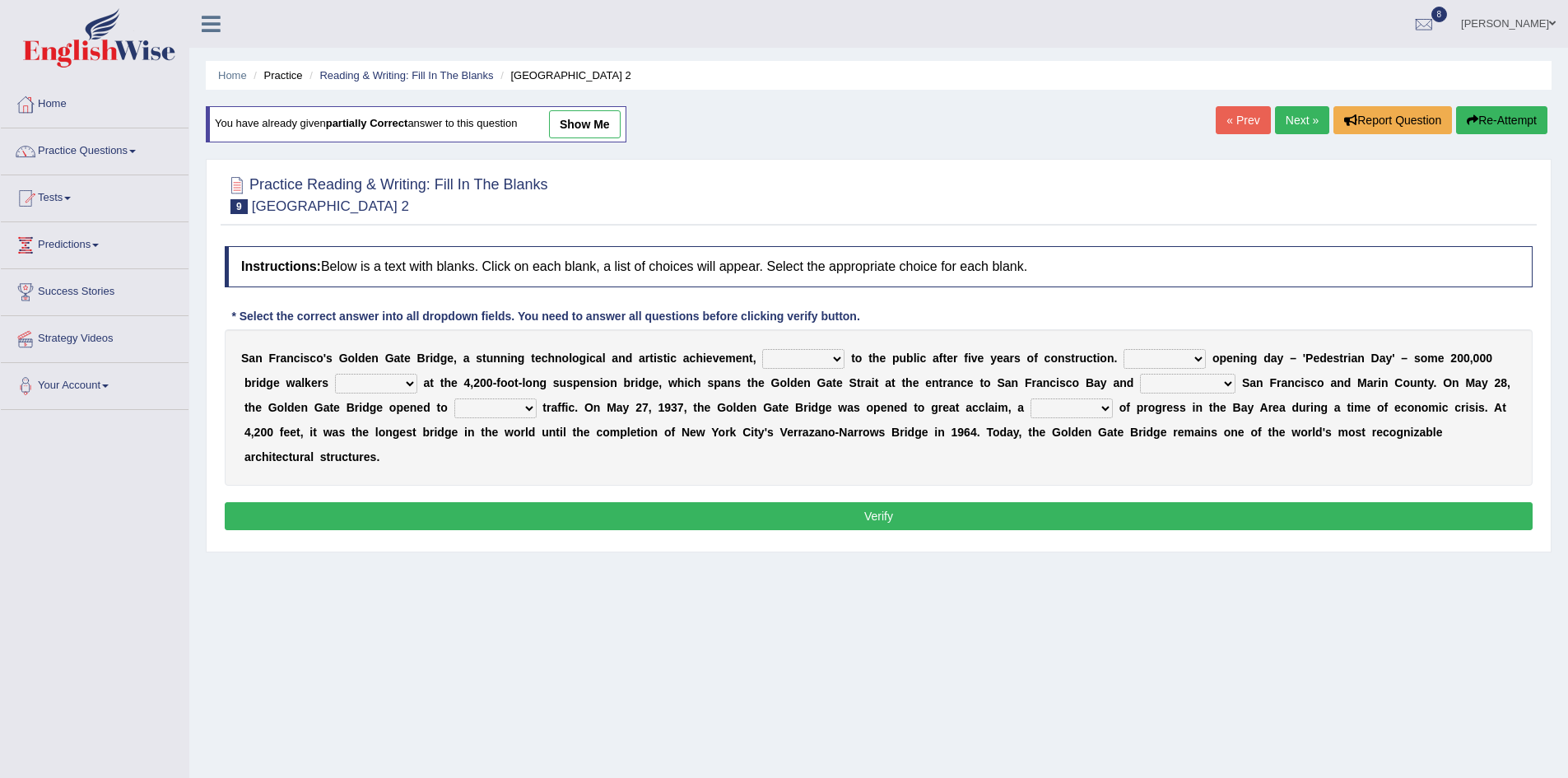
click at [837, 354] on select "opens closes appears equals" at bounding box center [804, 359] width 82 height 20
select select "opens"
click at [763, 349] on select "opens closes appears equals" at bounding box center [804, 359] width 82 height 20
click at [1202, 358] on select "On During Since When" at bounding box center [1165, 359] width 82 height 20
select select "On"
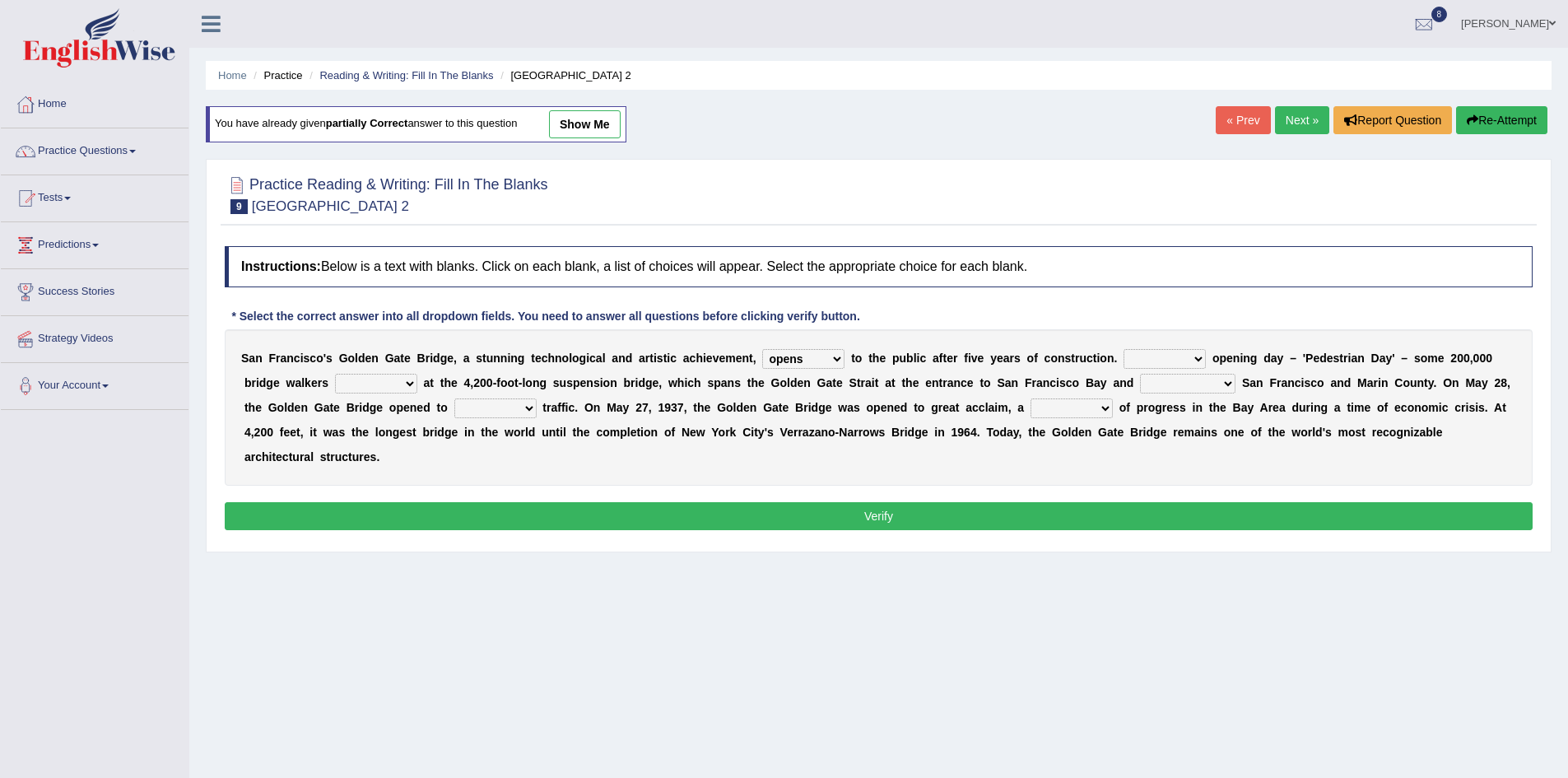
click at [1124, 349] on select "On During Since When" at bounding box center [1165, 359] width 82 height 20
click at [410, 383] on select "stationed looked marveled laughed" at bounding box center [376, 384] width 82 height 20
select select "marveled"
click at [335, 374] on select "stationed looked marveled laughed" at bounding box center [376, 384] width 82 height 20
click at [1226, 388] on select "separates connects channels differentiates" at bounding box center [1188, 384] width 96 height 20
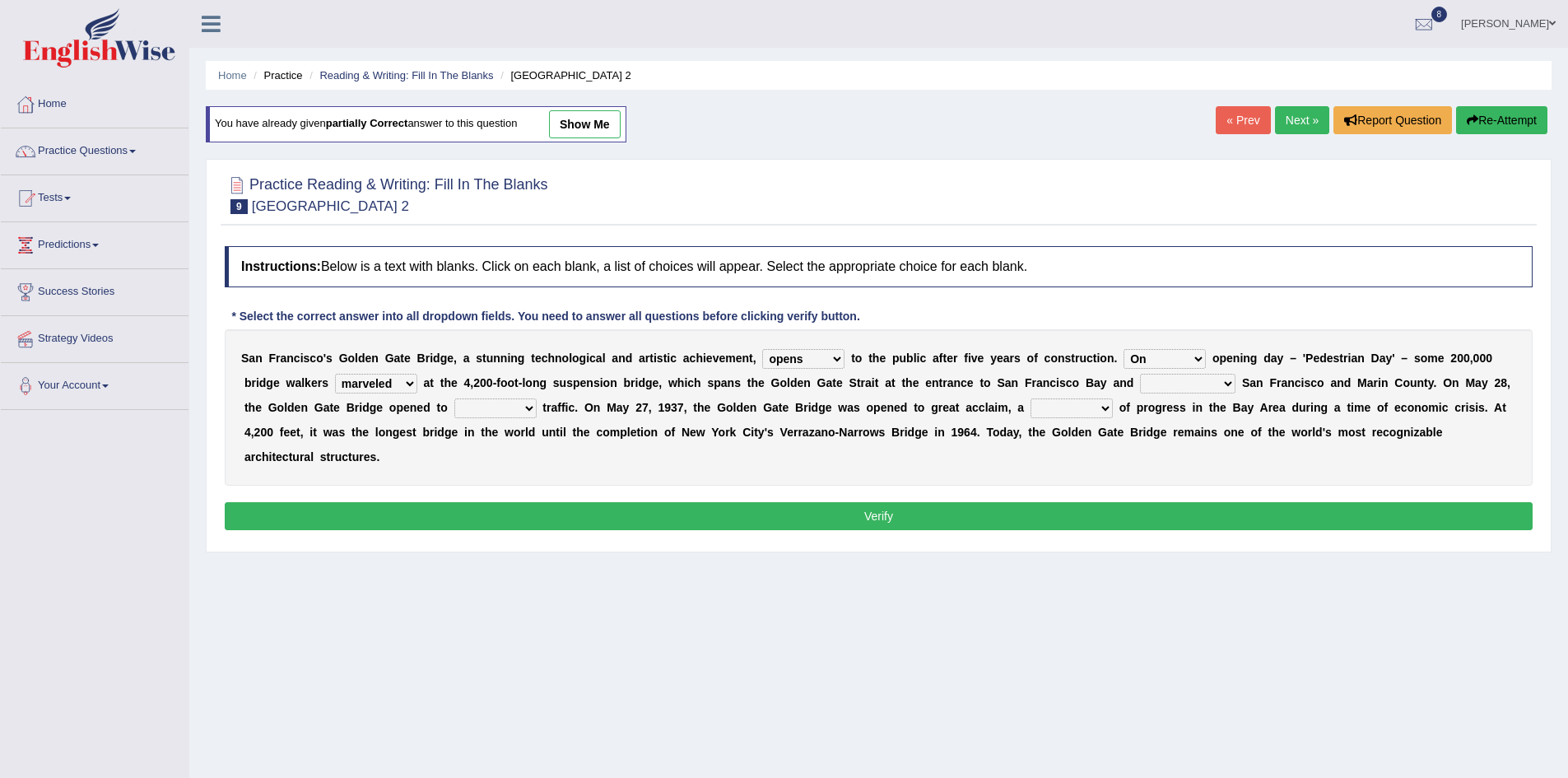
select select "connects"
click at [1140, 374] on select "separates connects channels differentiates" at bounding box center [1188, 384] width 96 height 20
click at [532, 410] on select "aquatic vehicular airborne watertight" at bounding box center [495, 409] width 82 height 20
select select "vehicular"
click at [454, 399] on select "aquatic vehicular airborne watertight" at bounding box center [495, 409] width 82 height 20
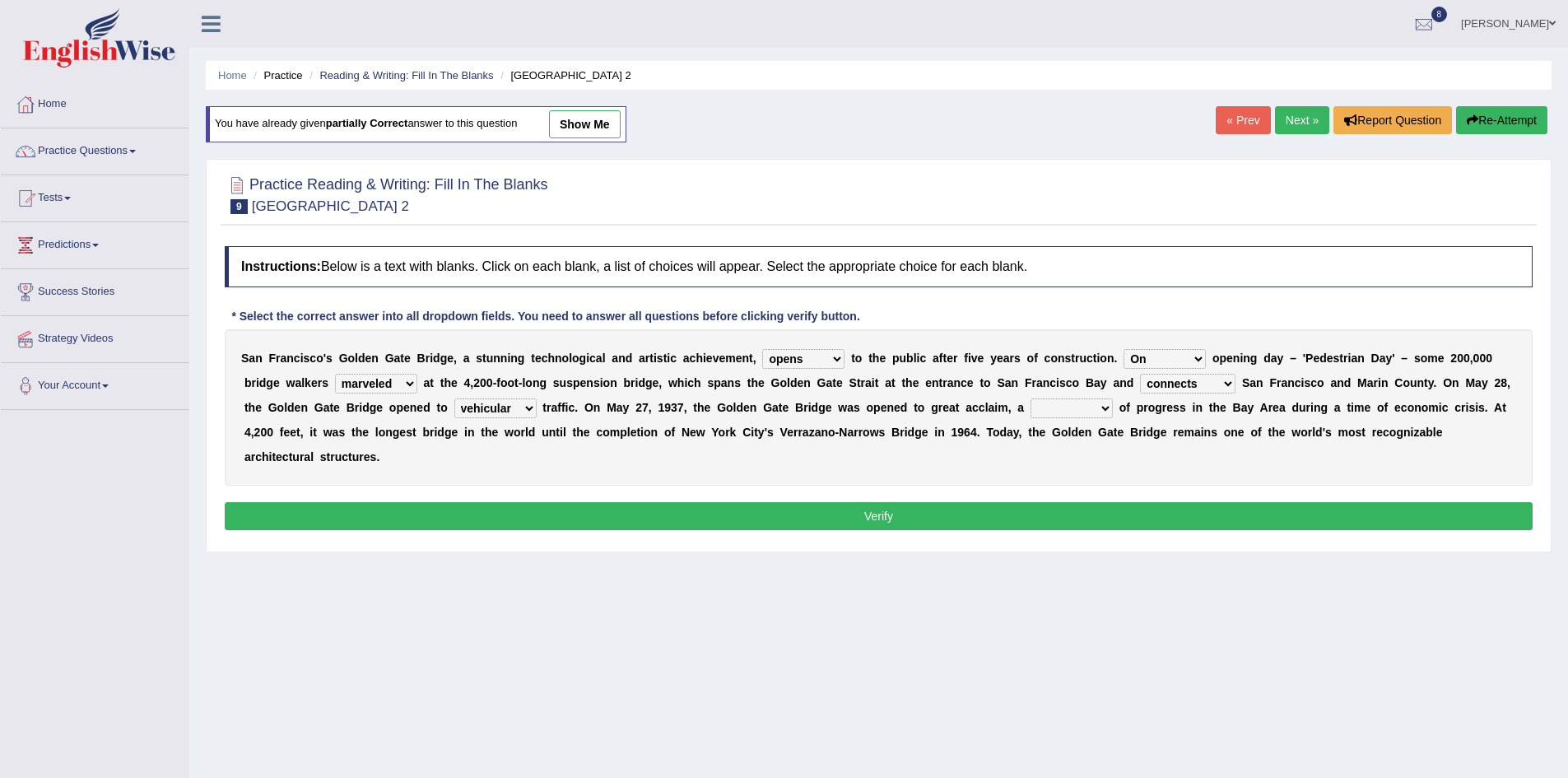
click at [1099, 410] on select "denial symbol technique yield" at bounding box center [1072, 409] width 82 height 20
select select "symbol"
click at [1031, 399] on select "denial symbol technique yield" at bounding box center [1072, 409] width 82 height 20
click at [914, 526] on button "Verify" at bounding box center [878, 515] width 1308 height 28
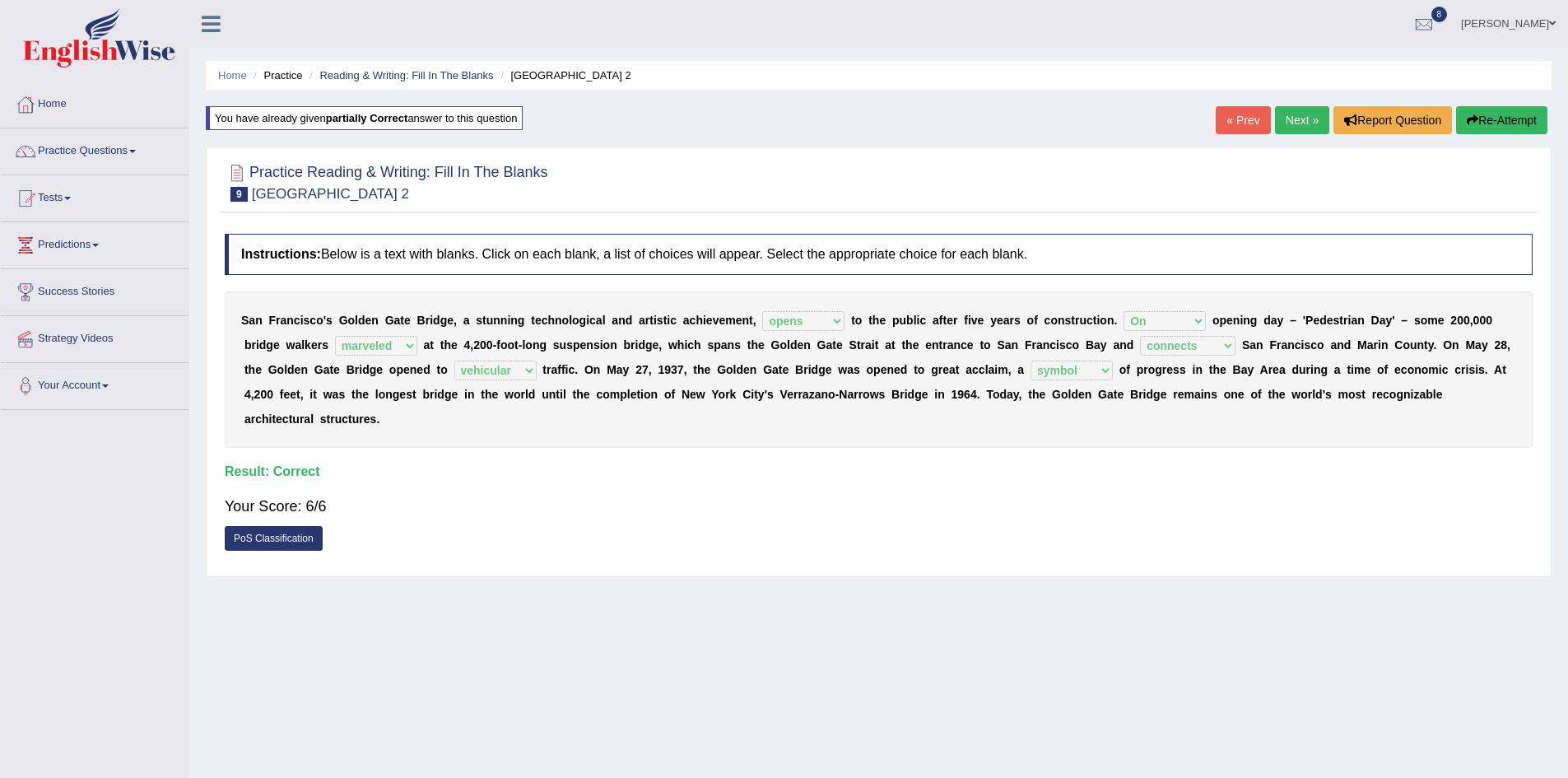
click at [1298, 121] on link "Next »" at bounding box center [1303, 119] width 55 height 28
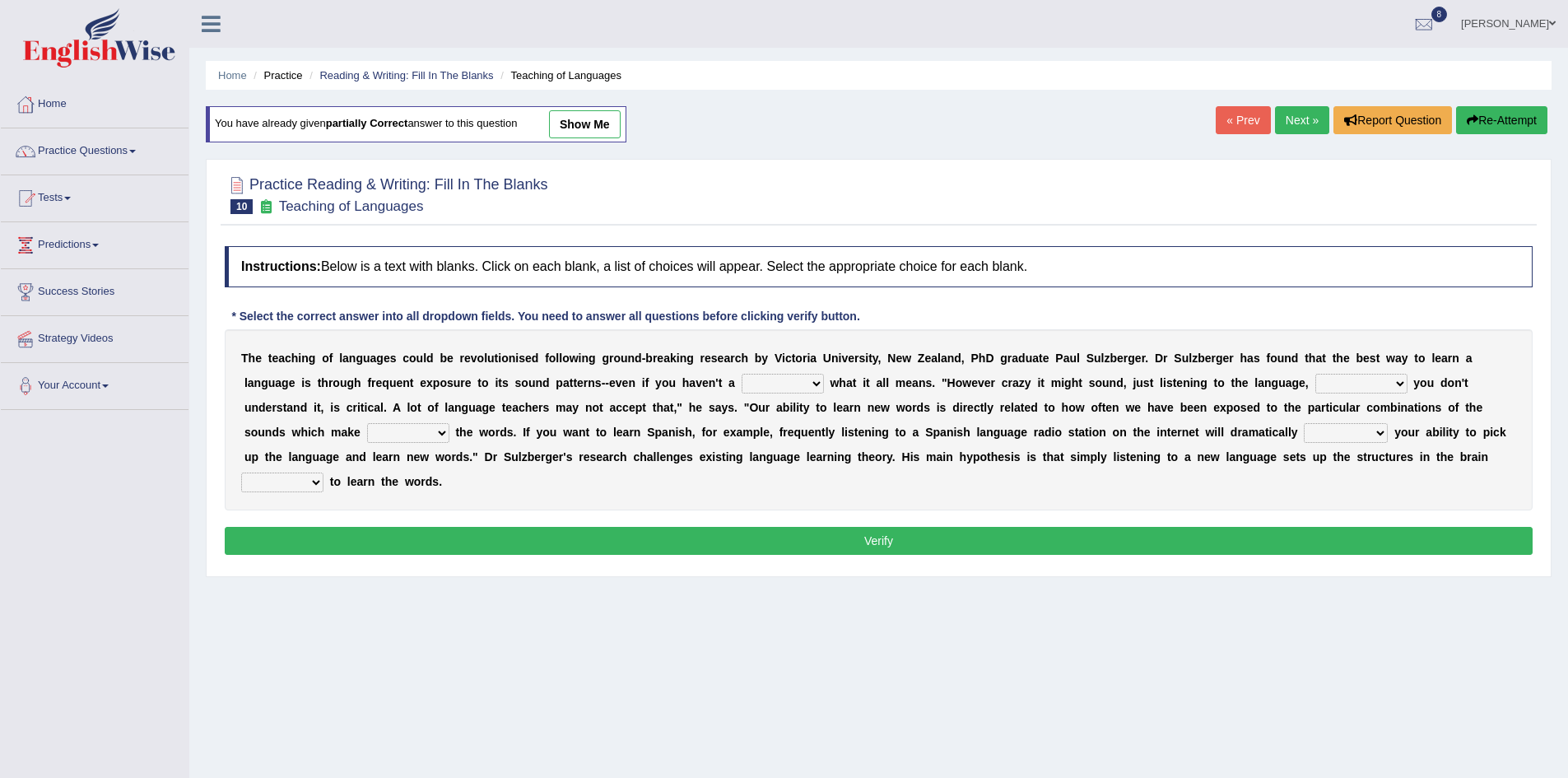
click at [818, 383] on select "dew claw clue due" at bounding box center [783, 384] width 82 height 20
select select "clue"
click at [742, 374] on select "dew claw clue due" at bounding box center [783, 384] width 82 height 20
click at [1397, 384] on select "but also all together even though if so" at bounding box center [1361, 384] width 92 height 20
select select "even though"
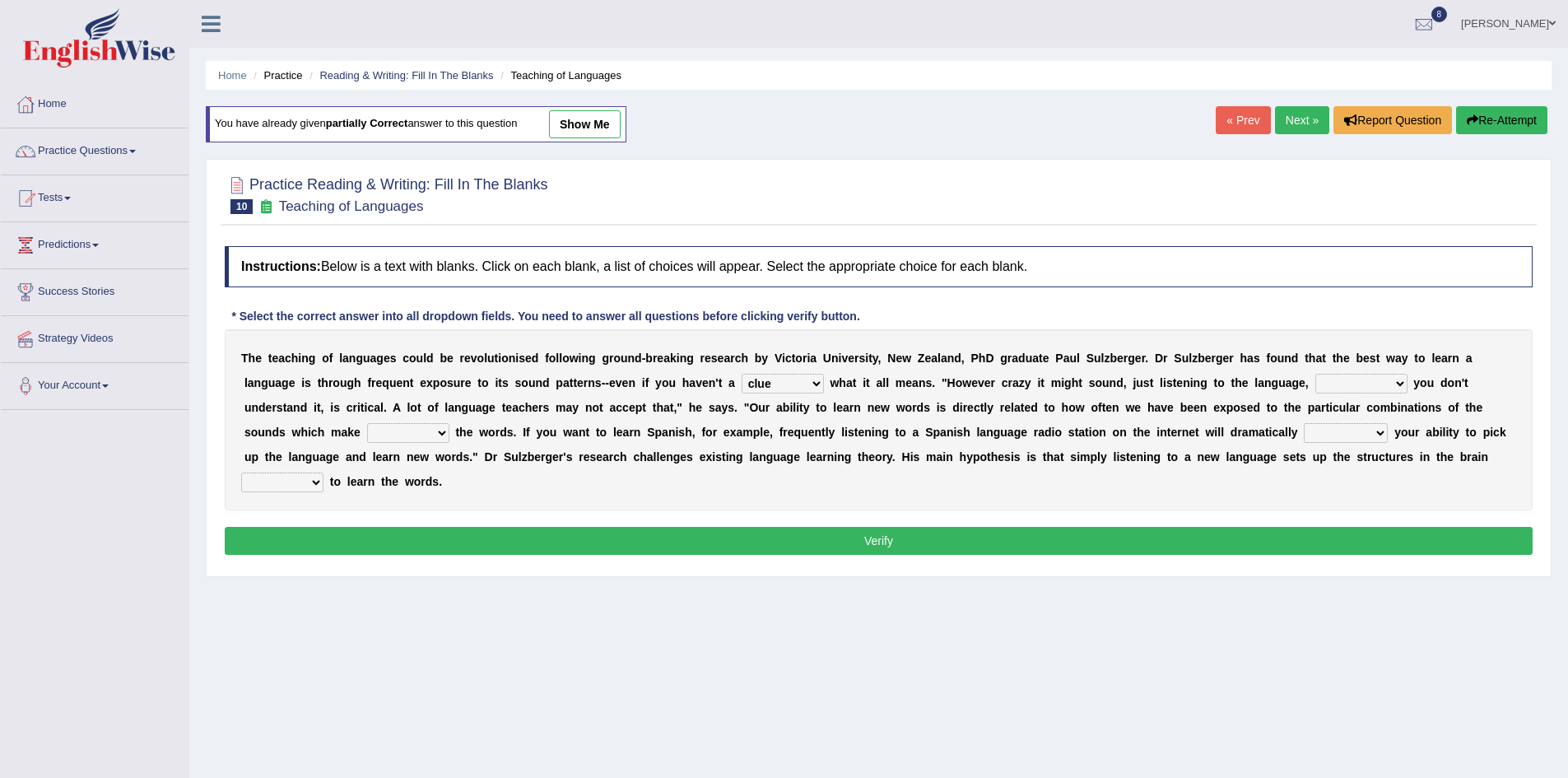
click at [1315, 374] on select "but also all together even though if so" at bounding box center [1361, 384] width 92 height 20
click at [441, 428] on select "down up of on" at bounding box center [408, 433] width 82 height 20
click at [367, 423] on select "down up of on" at bounding box center [408, 433] width 82 height 20
click at [435, 430] on select "down up of on" at bounding box center [408, 433] width 82 height 20
select select "up"
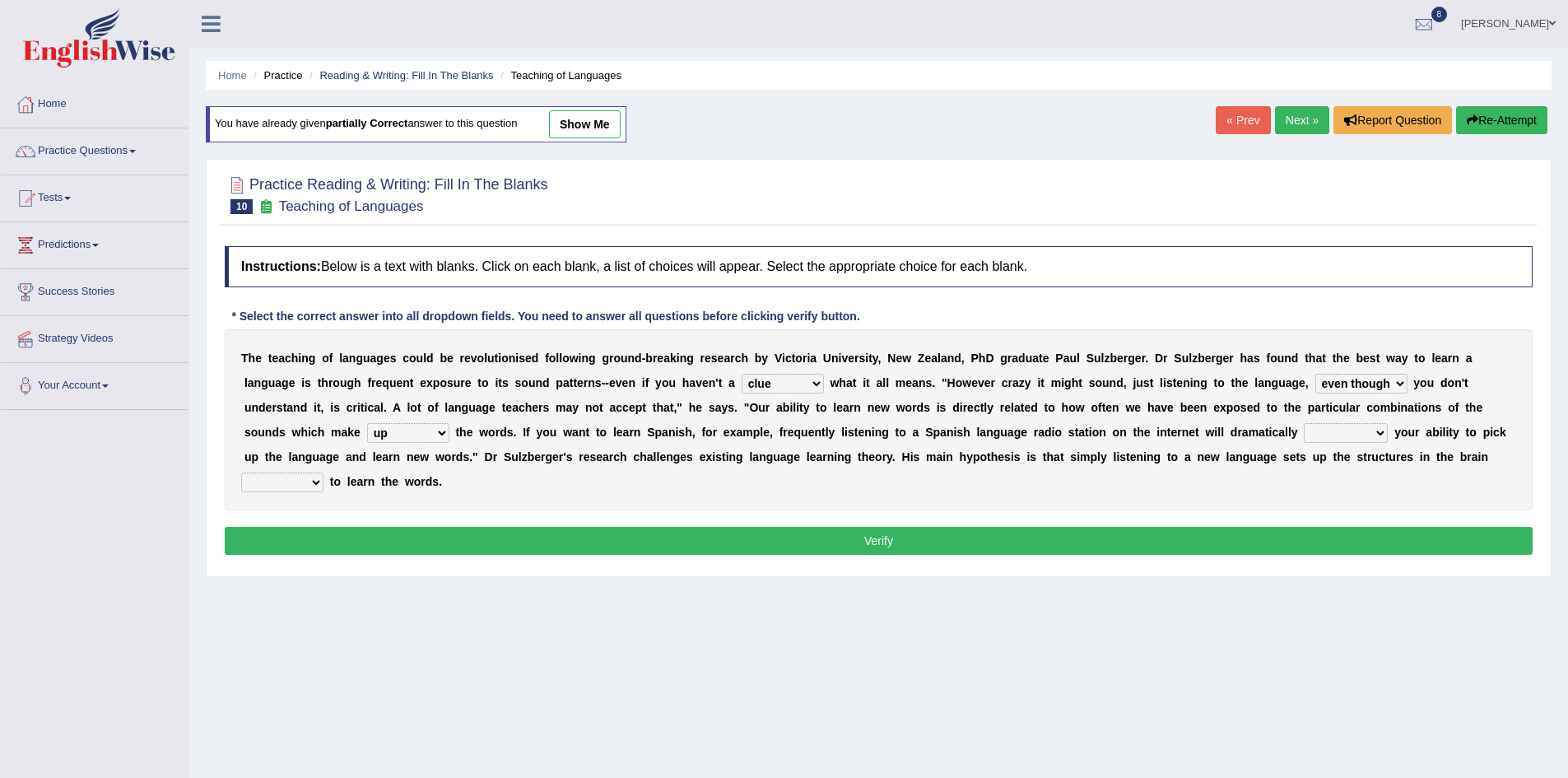
click at [367, 423] on select "down up of on" at bounding box center [408, 433] width 82 height 20
click at [1371, 432] on select "evaluate exaggerate describe boost" at bounding box center [1345, 433] width 84 height 20
select select "boost"
click at [1303, 423] on select "evaluate exaggerate describe boost" at bounding box center [1345, 433] width 84 height 20
click at [314, 477] on select "requiring required directed to require" at bounding box center [282, 482] width 82 height 20
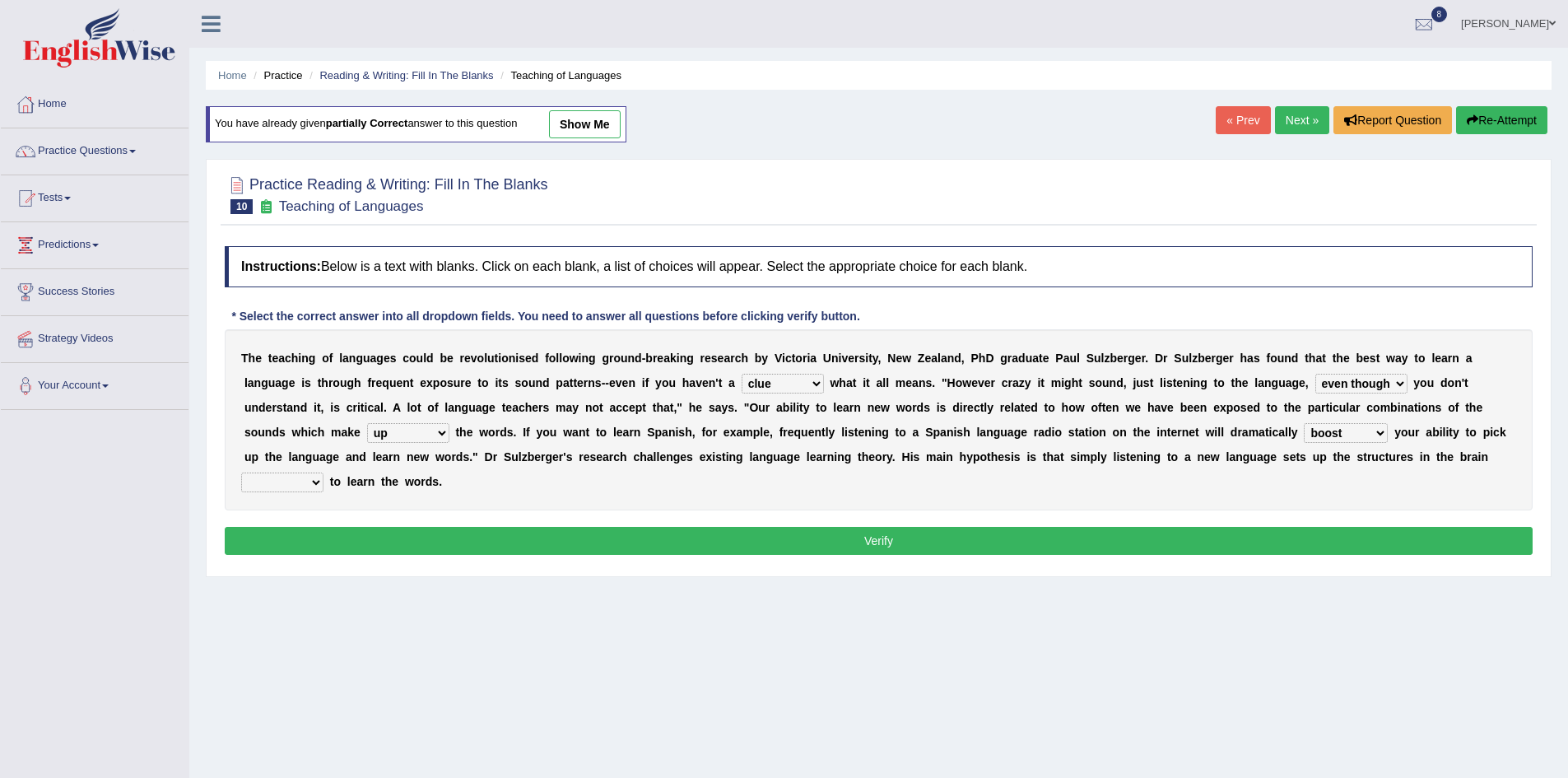
select select "to require"
click at [241, 472] on select "requiring required directed to require" at bounding box center [282, 482] width 82 height 20
click at [358, 540] on button "Verify" at bounding box center [878, 541] width 1308 height 28
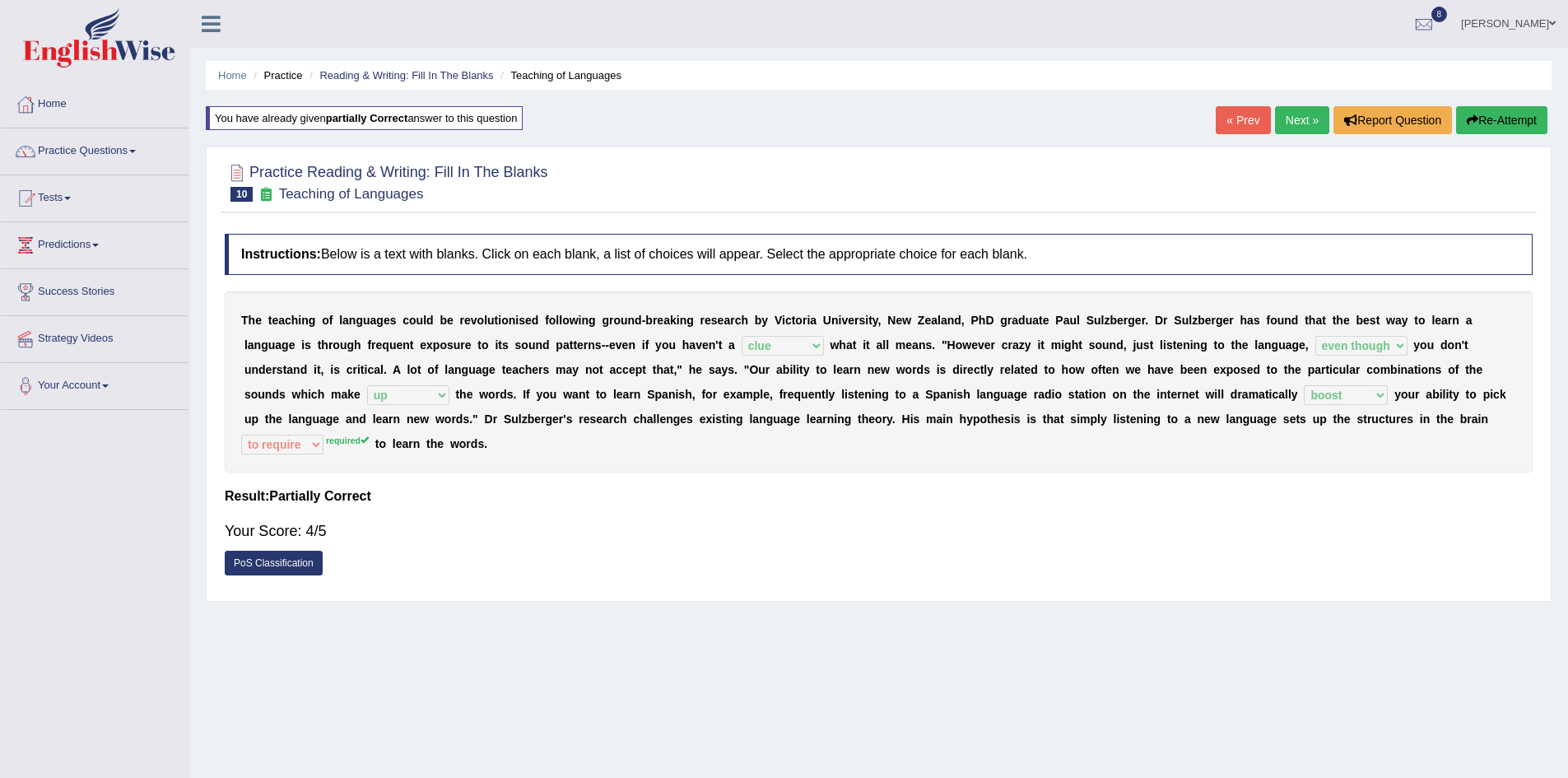
click at [1293, 122] on link "Next »" at bounding box center [1303, 119] width 55 height 28
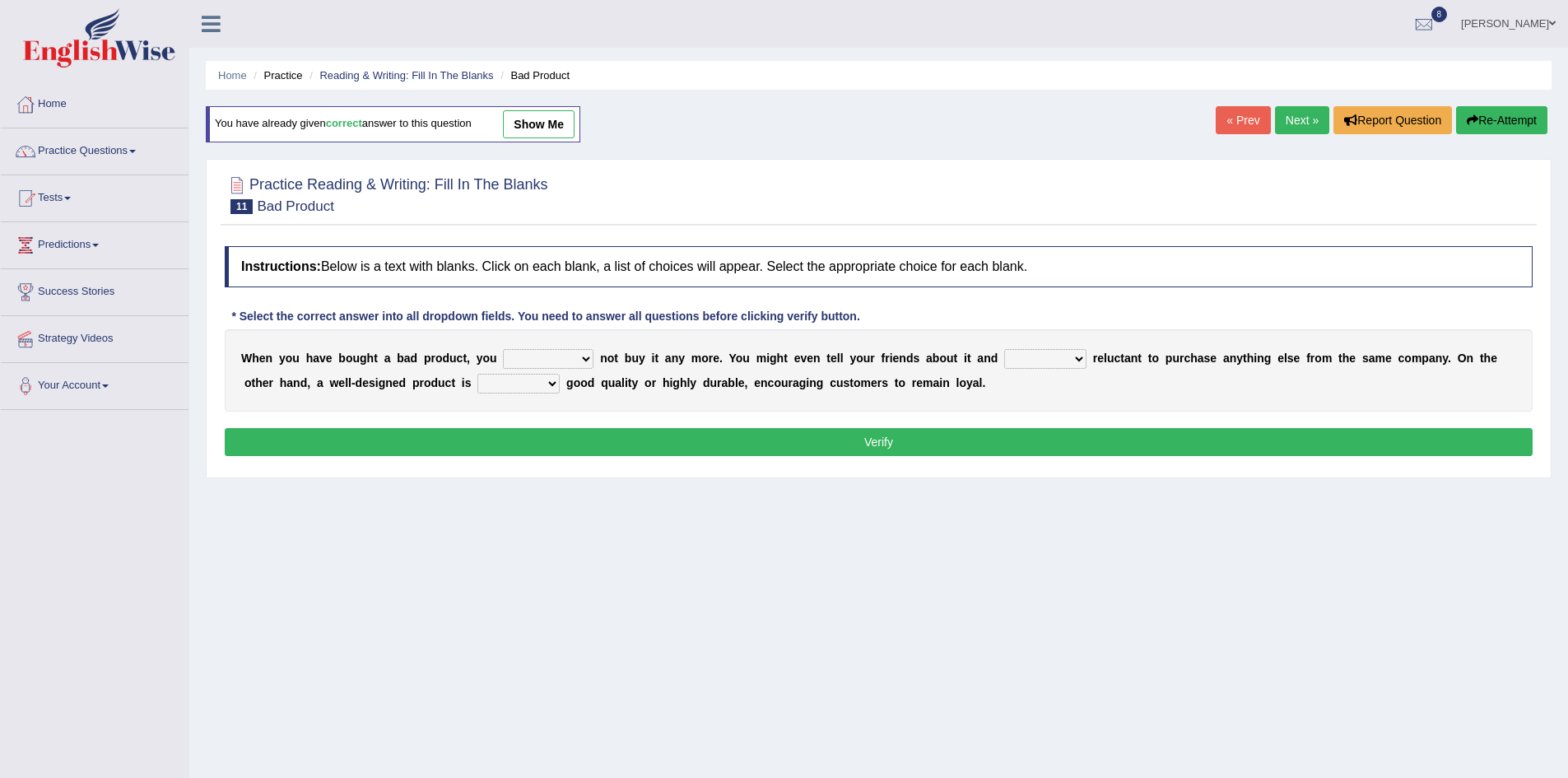
click at [588, 361] on select "would have should have should" at bounding box center [547, 359] width 90 height 20
click at [503, 349] on select "would have should have should" at bounding box center [547, 359] width 90 height 20
click at [586, 353] on select "would have should have should" at bounding box center [547, 359] width 90 height 20
select select "should have"
click at [503, 349] on select "would have should have should" at bounding box center [547, 359] width 90 height 20
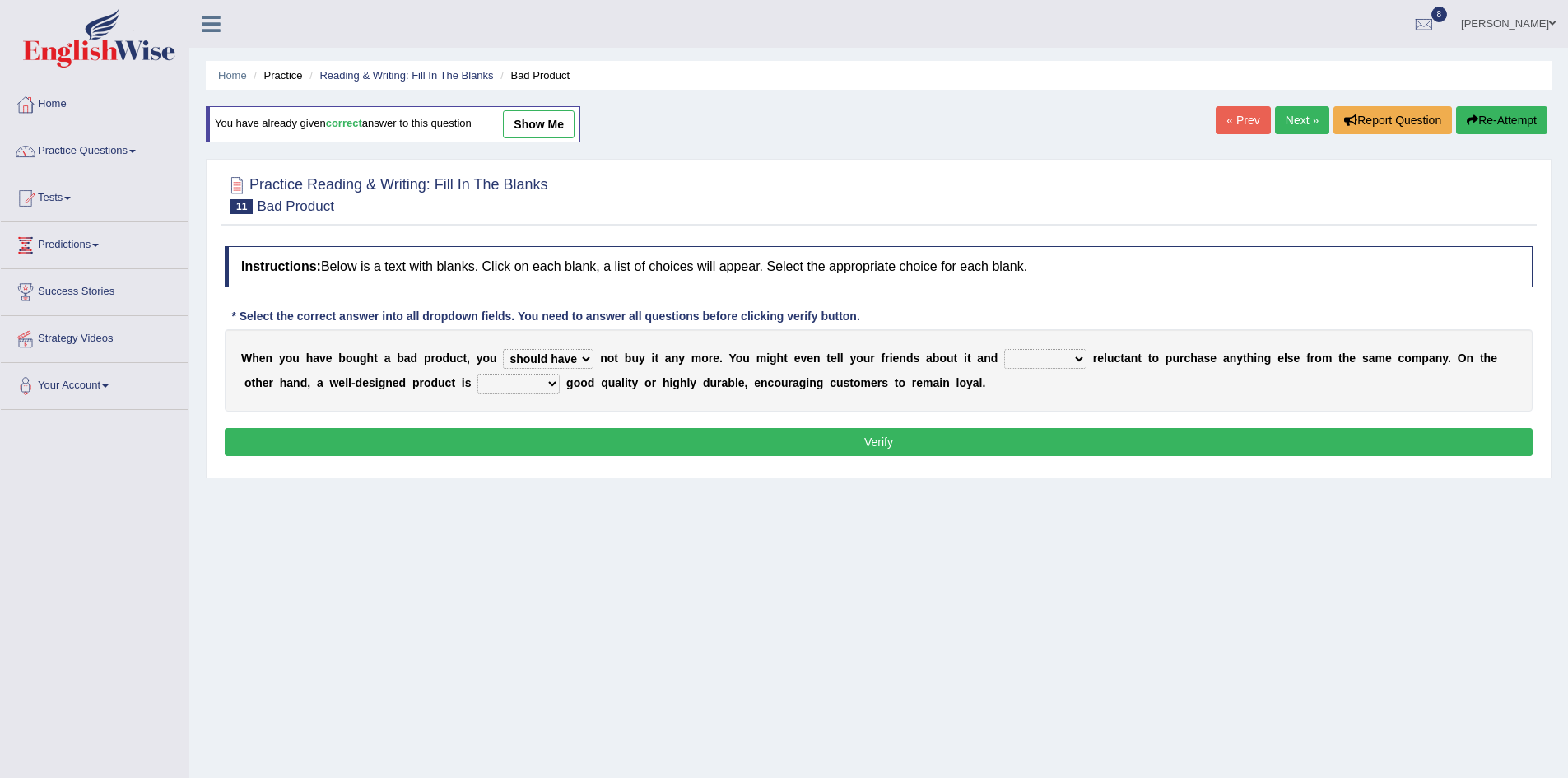
click at [1078, 350] on select "is are be being" at bounding box center [1045, 359] width 82 height 20
select select "be"
click at [1004, 349] on select "is are be being" at bounding box center [1045, 359] width 82 height 20
click at [555, 382] on select "both also neither either" at bounding box center [518, 384] width 82 height 20
select select "either"
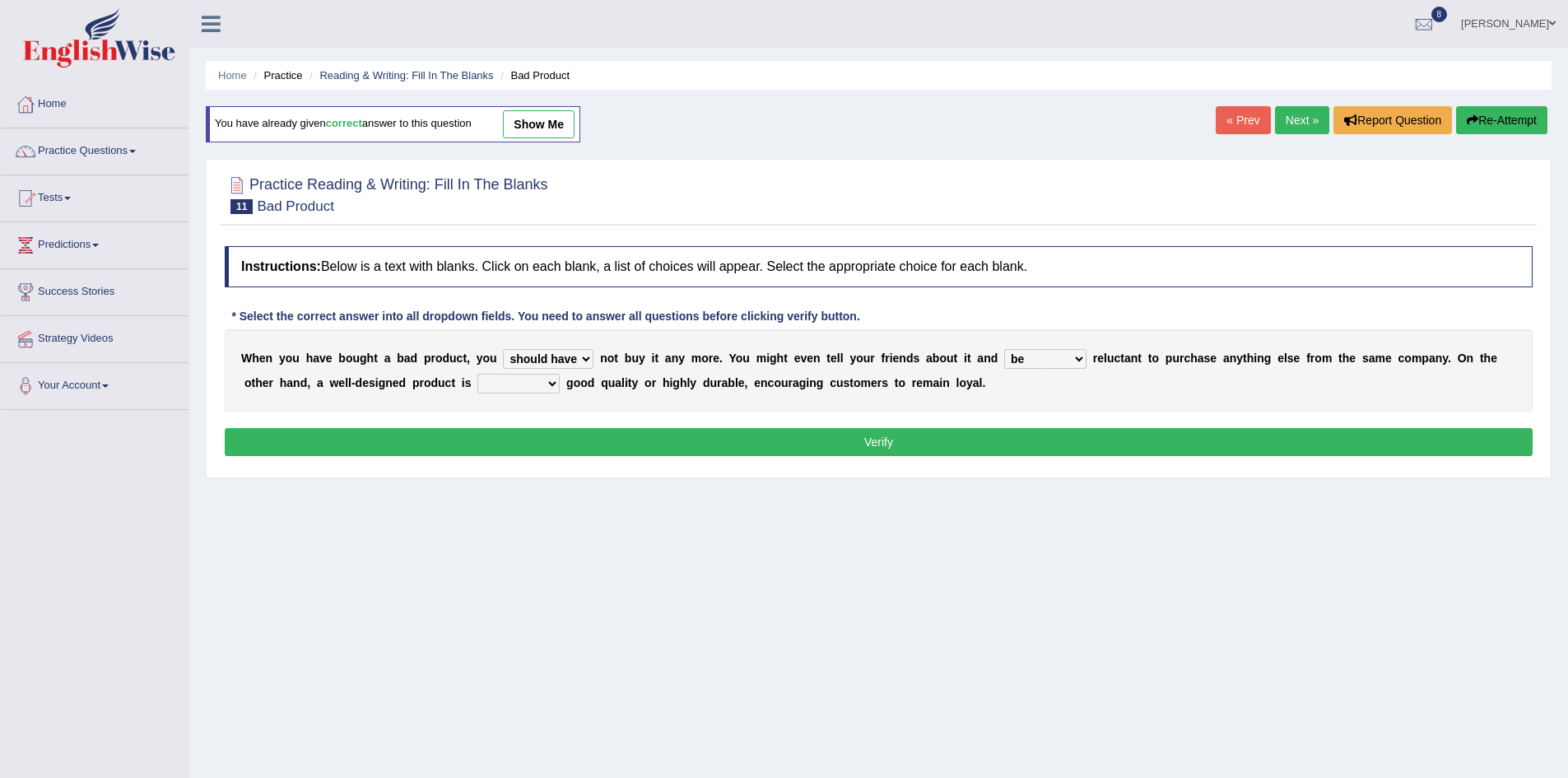
click at [477, 374] on select "both also neither either" at bounding box center [518, 384] width 82 height 20
click at [755, 435] on button "Verify" at bounding box center [878, 441] width 1308 height 28
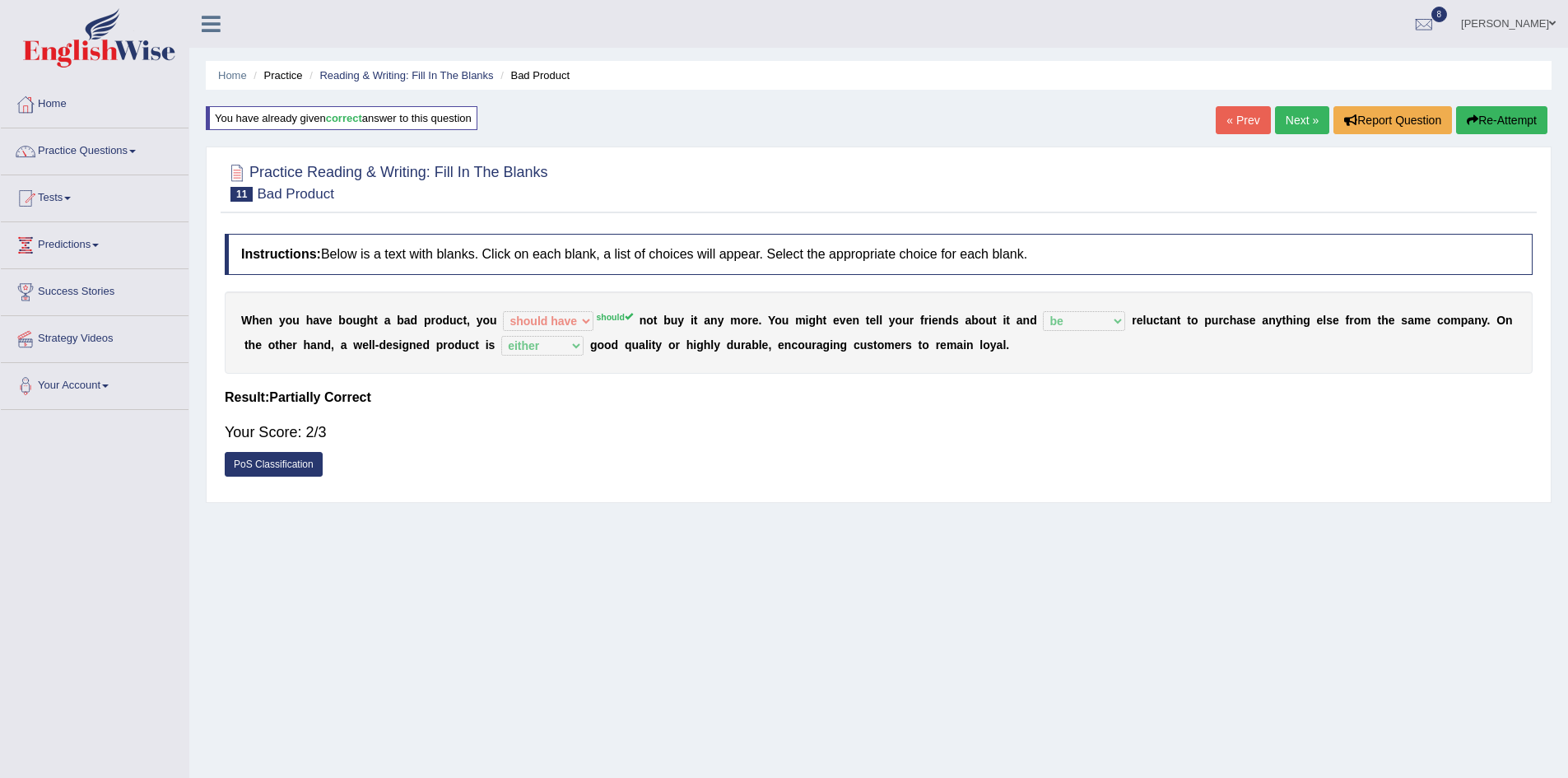
click at [1303, 113] on link "Next »" at bounding box center [1303, 119] width 55 height 28
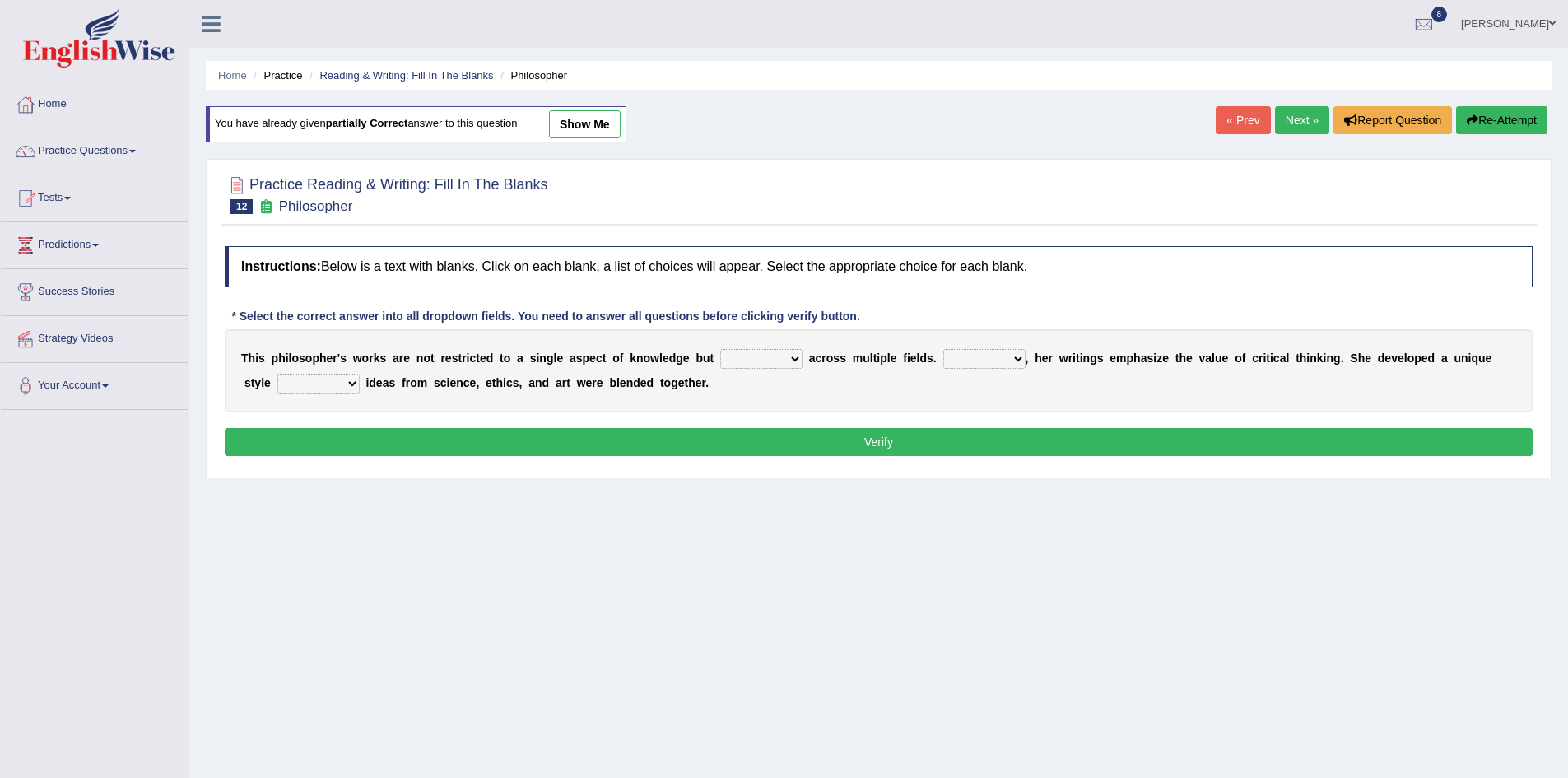
click at [795, 363] on select "constrain contain assemble extend" at bounding box center [762, 359] width 82 height 20
select select "extend"
click at [721, 349] on select "constrain contain assemble extend" at bounding box center [762, 359] width 82 height 20
click at [1016, 364] on select "Rather So Moreover Likely" at bounding box center [984, 359] width 82 height 20
select select "Moreover"
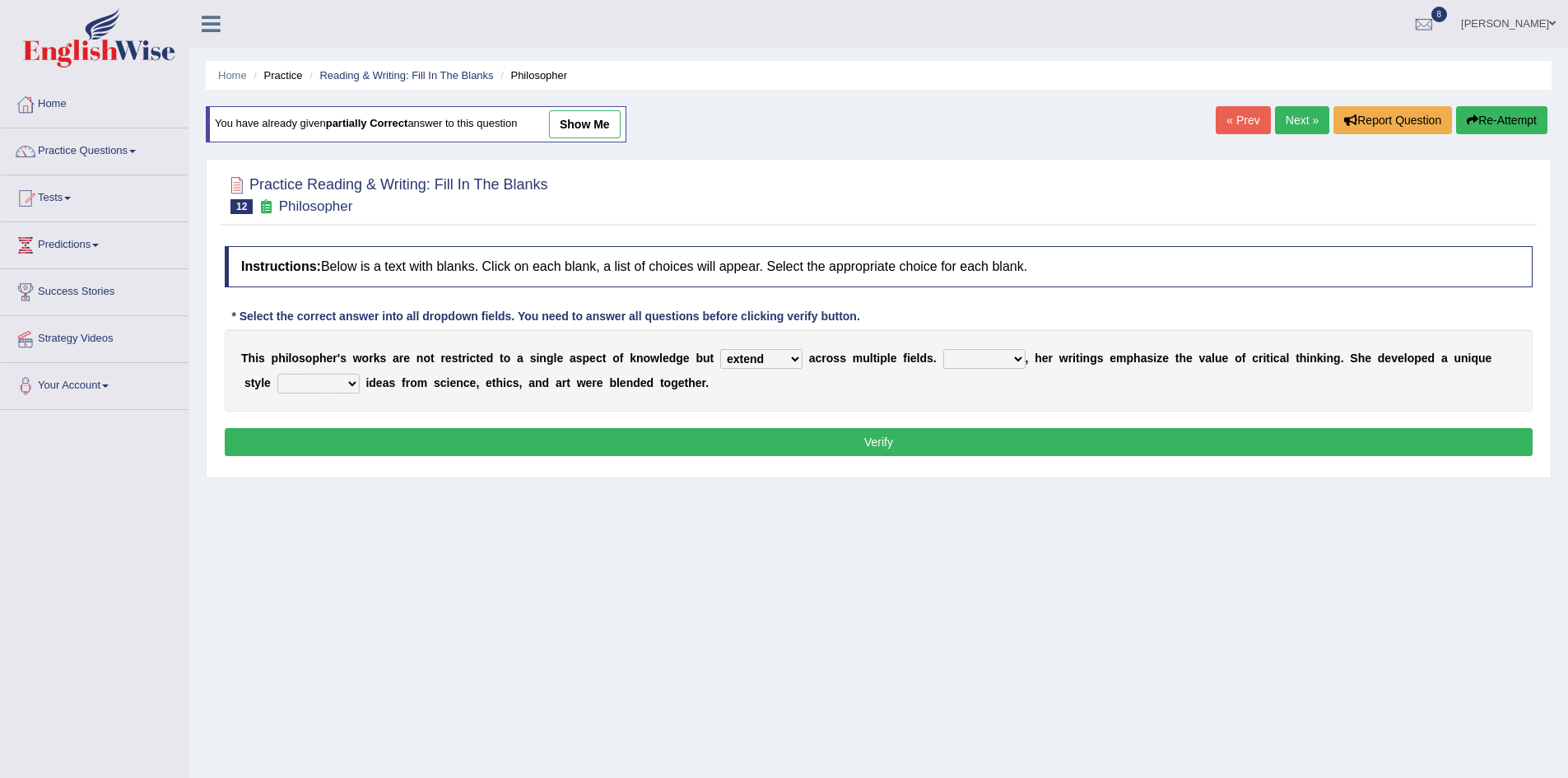
click at [943, 349] on select "Rather So Moreover Likely" at bounding box center [984, 359] width 82 height 20
click at [352, 388] on select "in that that which in which" at bounding box center [318, 384] width 82 height 20
select select "in which"
click at [277, 374] on select "in that that which in which" at bounding box center [318, 384] width 82 height 20
click at [418, 434] on button "Verify" at bounding box center [878, 441] width 1308 height 28
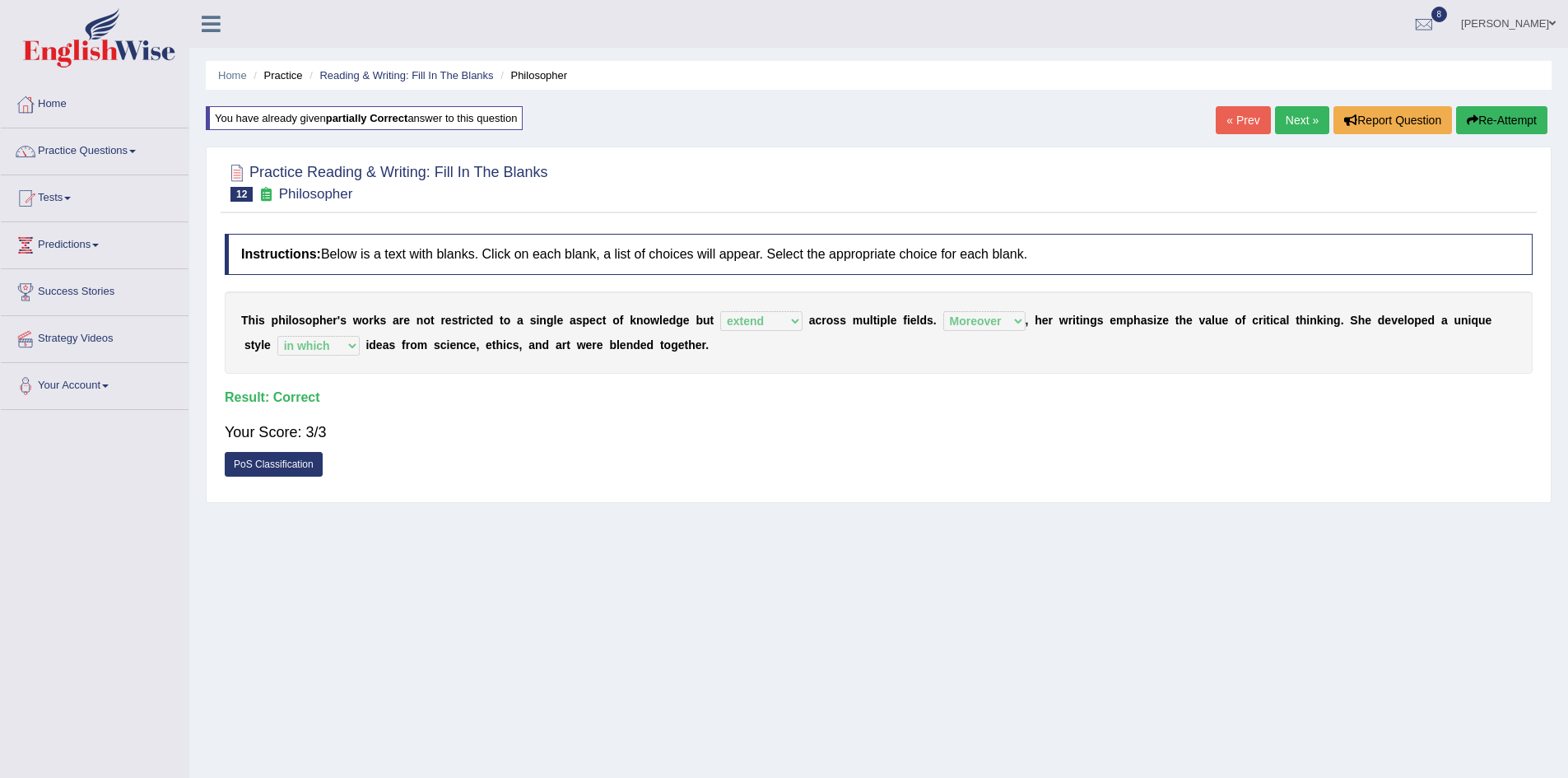
click at [1293, 116] on link "Next »" at bounding box center [1303, 119] width 55 height 28
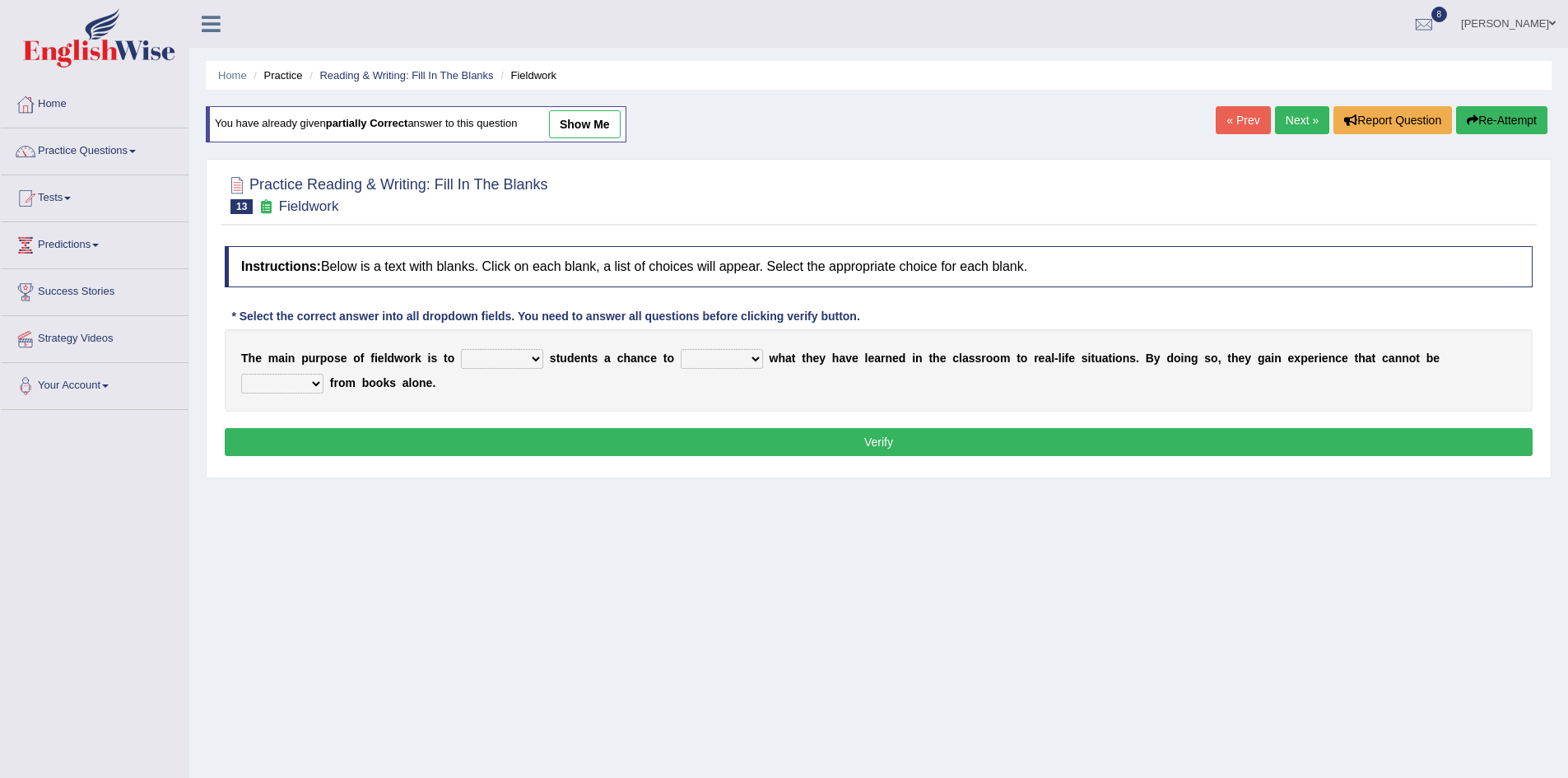
click at [531, 358] on select "resemble stow rave offer" at bounding box center [502, 359] width 82 height 20
select select "offer"
click at [461, 349] on select "resemble stow rave offer" at bounding box center [502, 359] width 82 height 20
click at [755, 361] on select "compare align apply dismount" at bounding box center [722, 359] width 82 height 20
select select "compare"
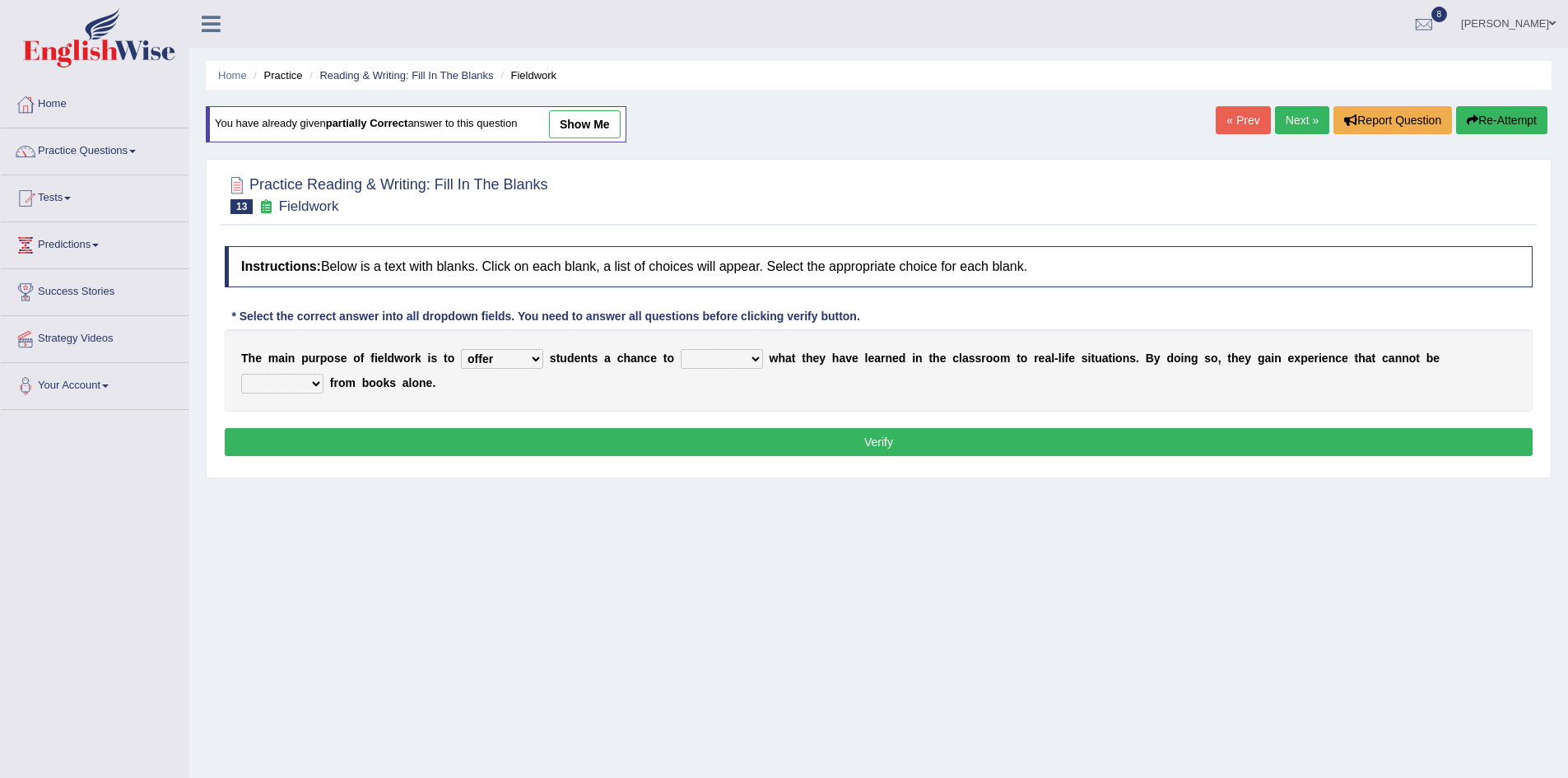
click at [680, 349] on select "compare align apply dismount" at bounding box center [722, 359] width 82 height 20
click at [308, 383] on select "originated prepared obtained touted" at bounding box center [282, 384] width 82 height 20
select select "obtained"
click at [241, 374] on select "originated prepared obtained touted" at bounding box center [282, 384] width 82 height 20
click at [595, 451] on button "Verify" at bounding box center [878, 441] width 1308 height 28
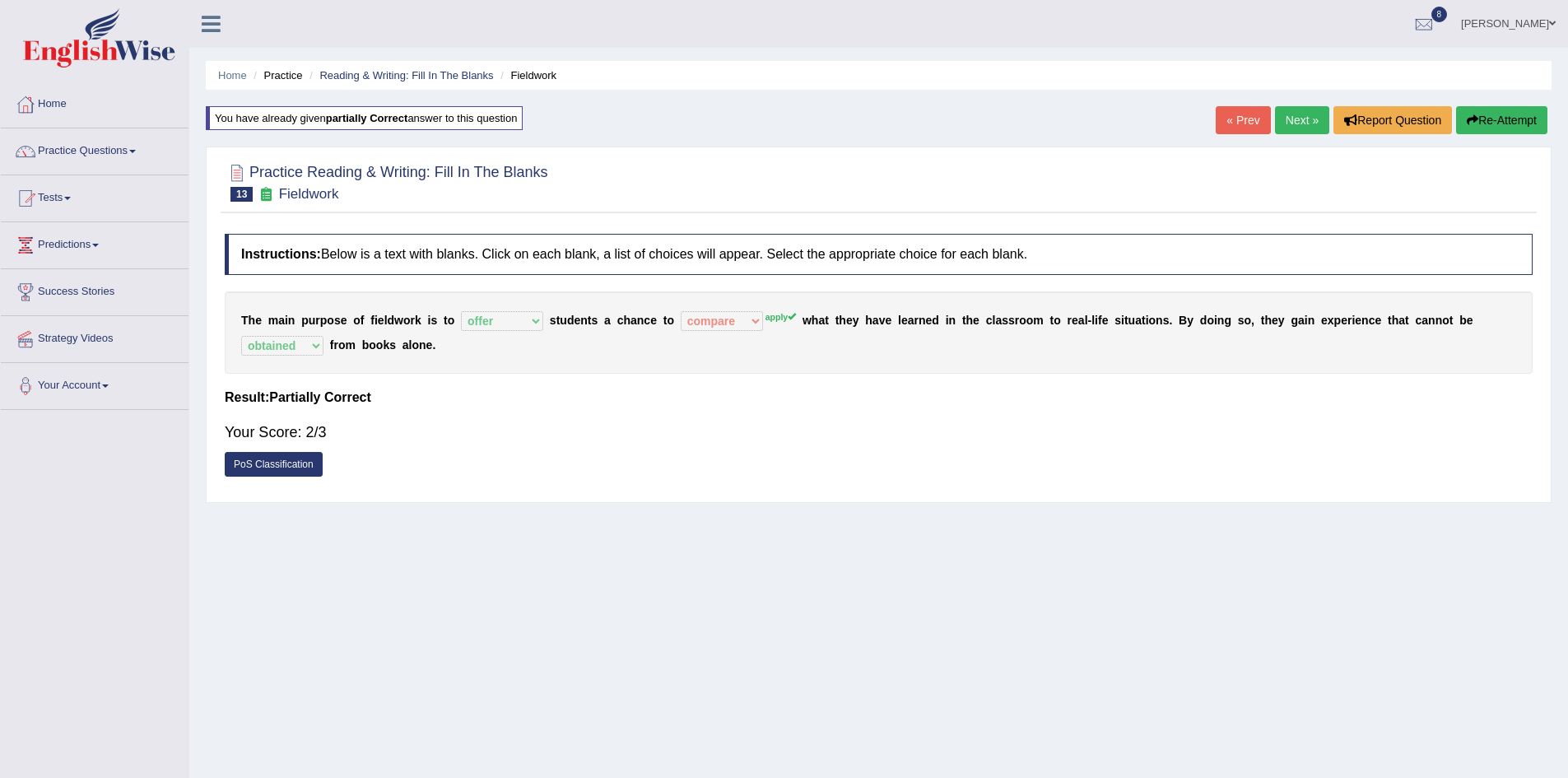
click at [1303, 117] on link "Next »" at bounding box center [1303, 119] width 55 height 28
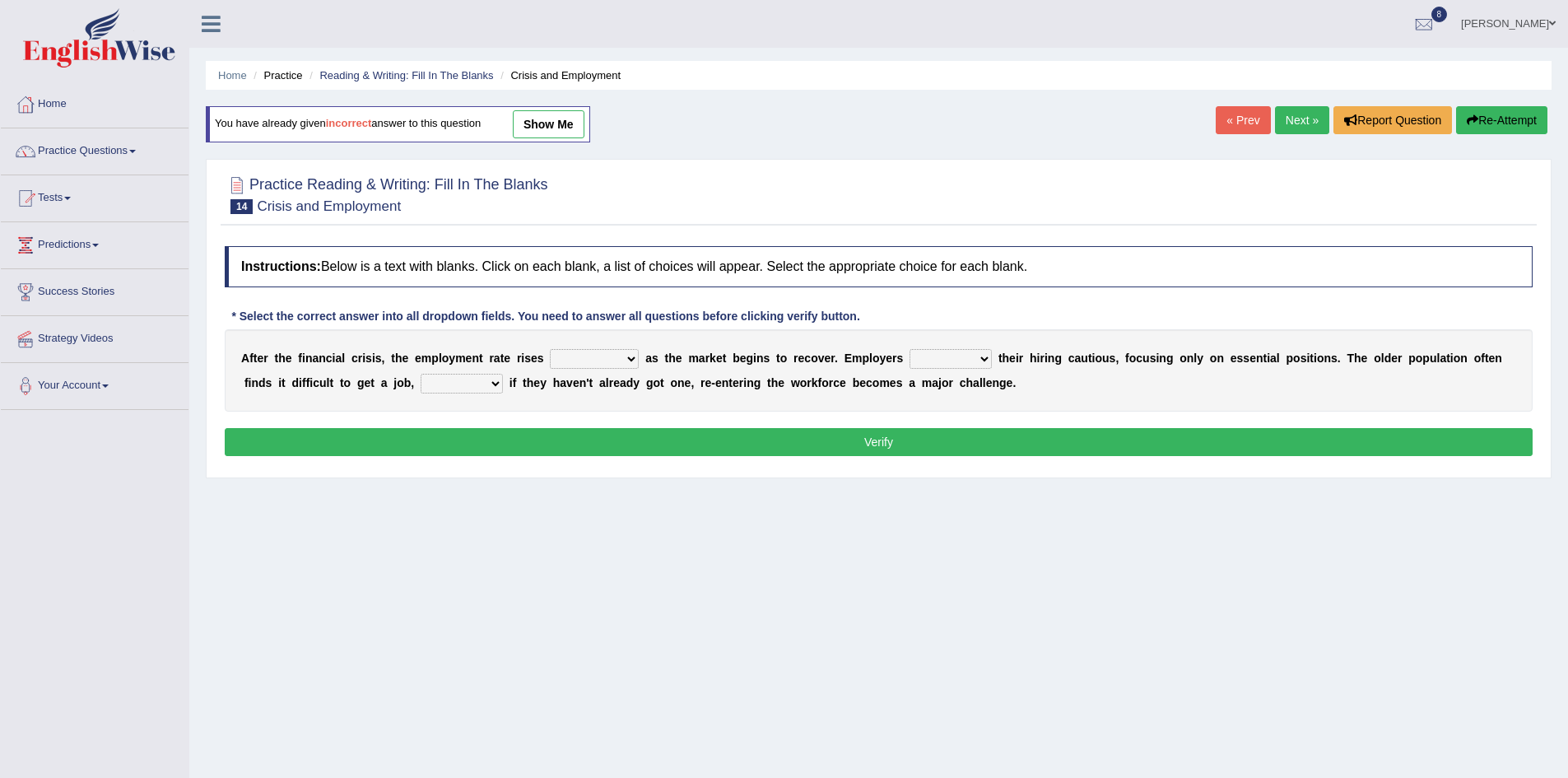
click at [630, 365] on select "normally conversely strenuously sharply" at bounding box center [594, 359] width 88 height 20
select select "sharply"
click at [550, 349] on select "normally conversely strenuously sharply" at bounding box center [594, 359] width 88 height 20
click at [630, 360] on select "normally conversely strenuously sharply" at bounding box center [594, 359] width 88 height 20
click at [966, 359] on select "keeping kept keep are kept" at bounding box center [950, 359] width 82 height 20
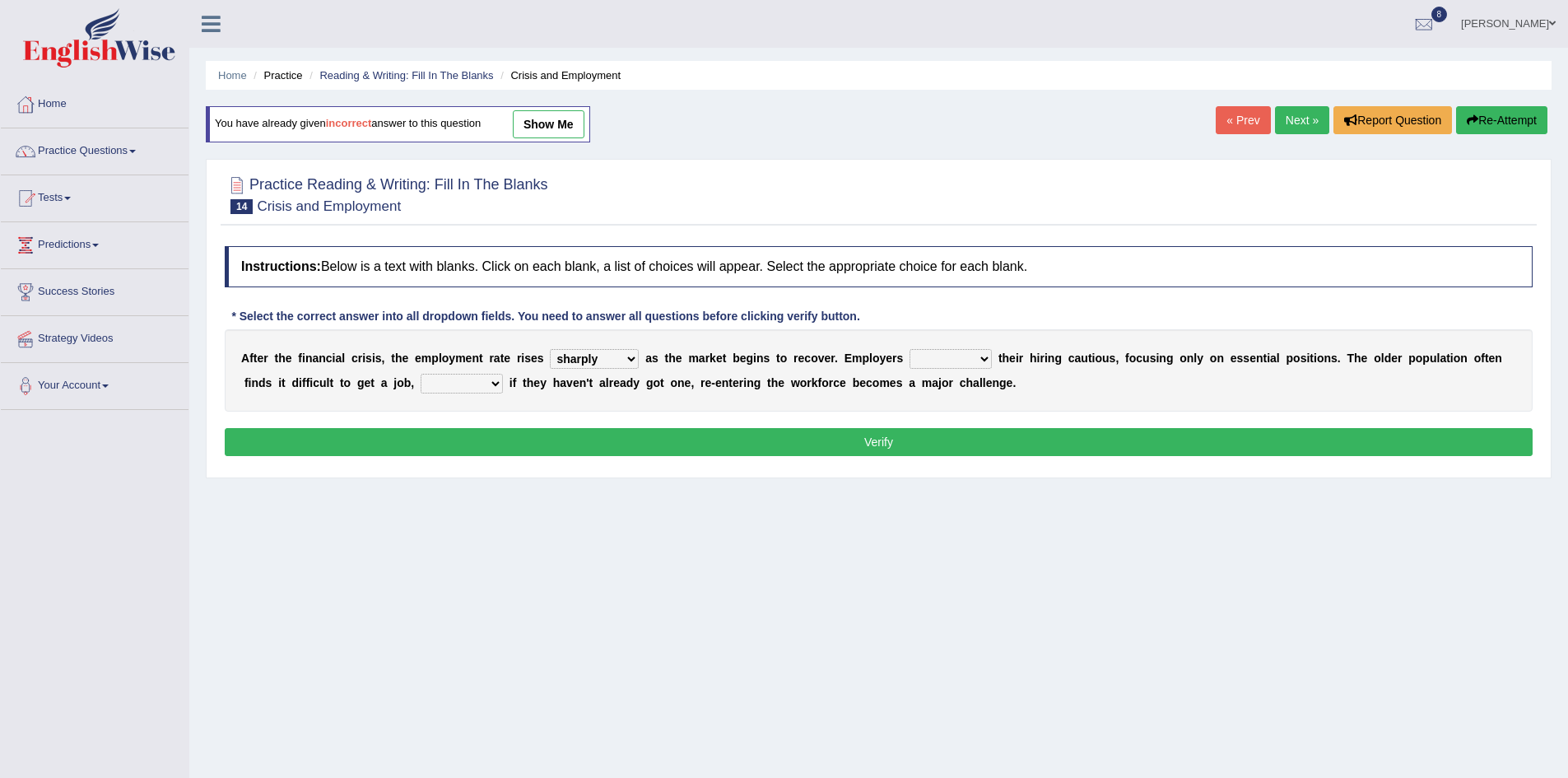
select select "are kept"
click at [909, 349] on select "keeping kept keep are kept" at bounding box center [950, 359] width 82 height 20
click at [493, 379] on select "although while then because" at bounding box center [462, 384] width 82 height 20
select select "because"
click at [421, 374] on select "although while then because" at bounding box center [462, 384] width 82 height 20
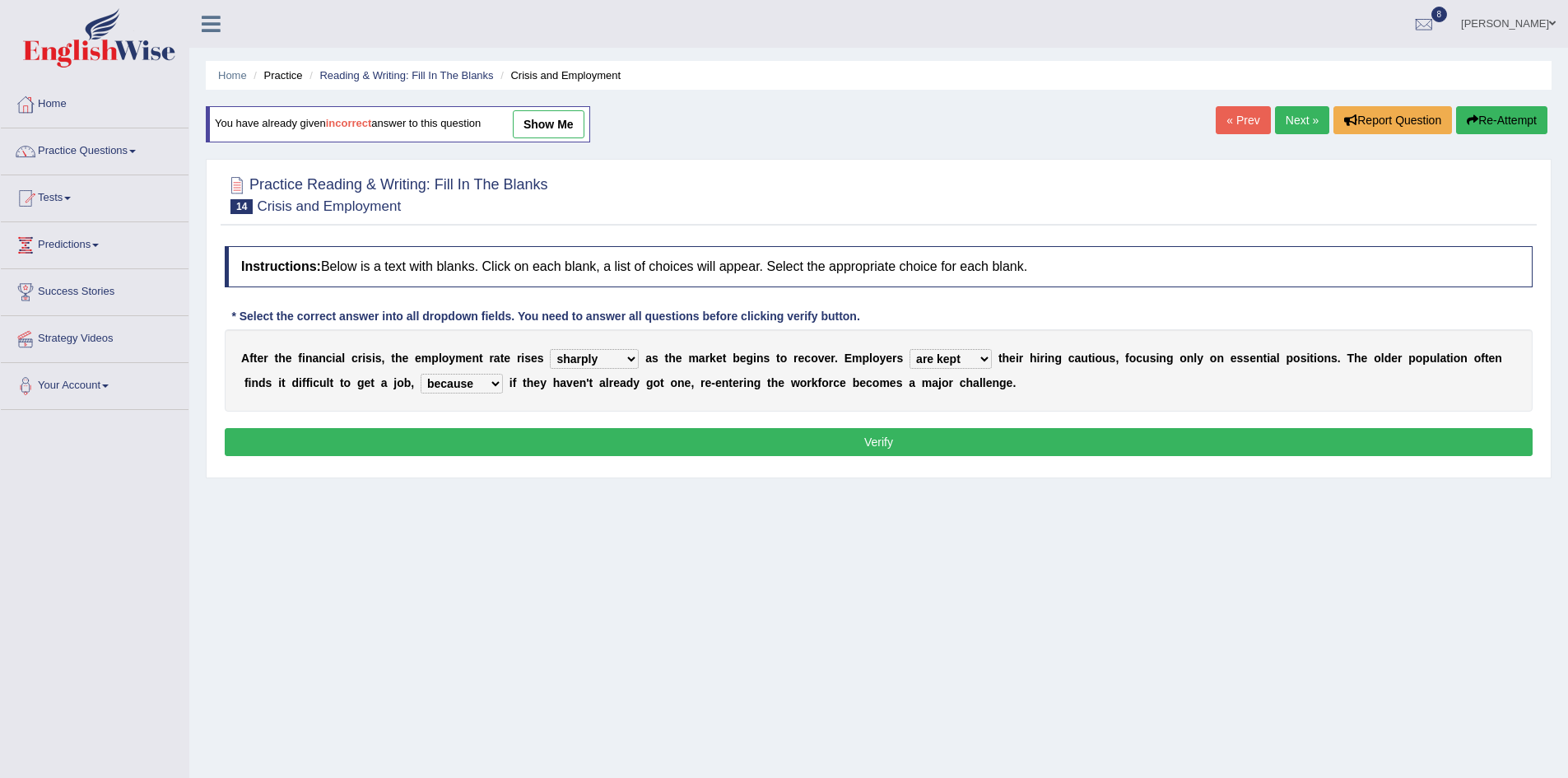
click at [856, 442] on button "Verify" at bounding box center [878, 441] width 1308 height 28
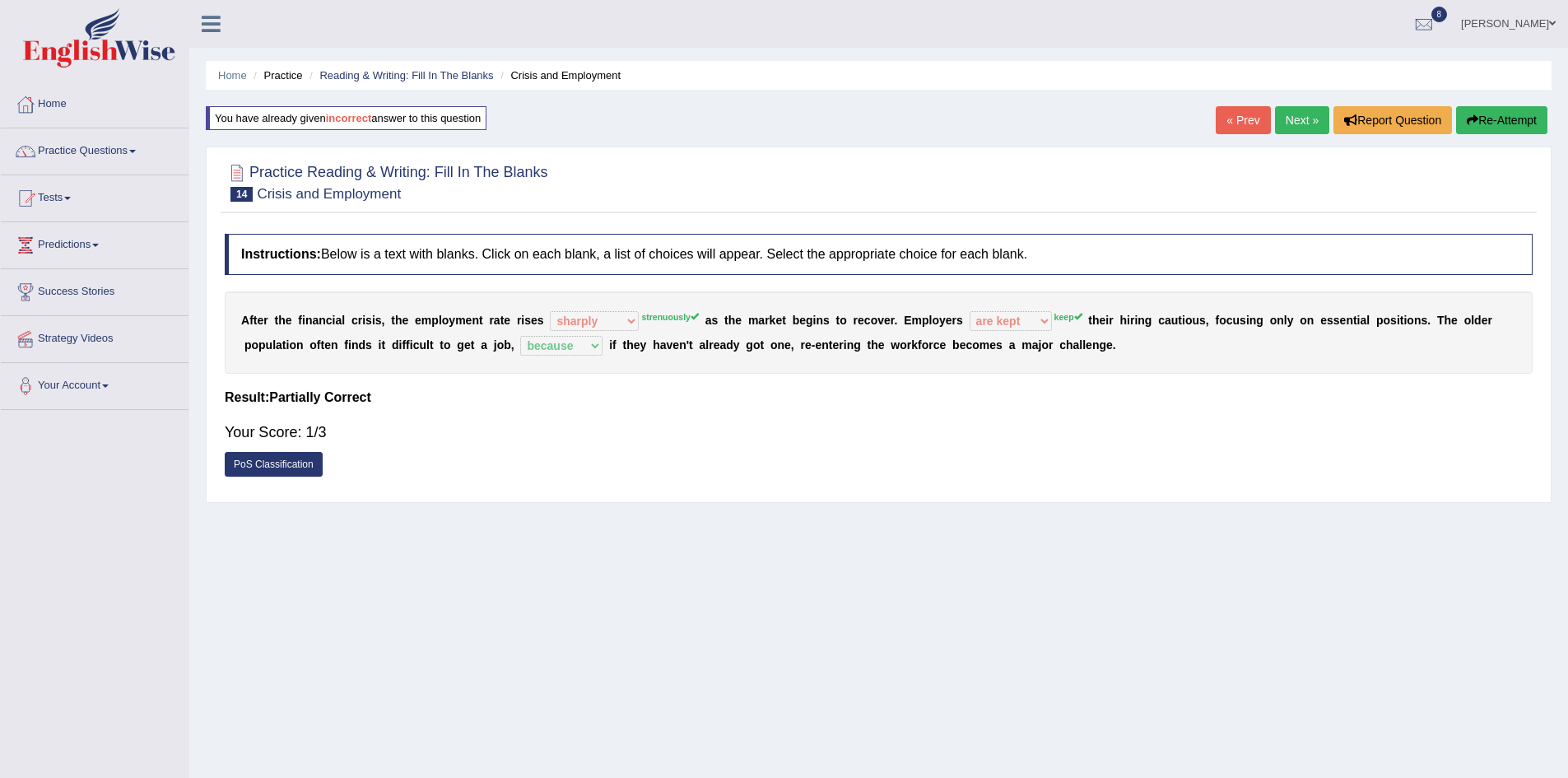
click at [1291, 125] on link "Next »" at bounding box center [1303, 119] width 55 height 28
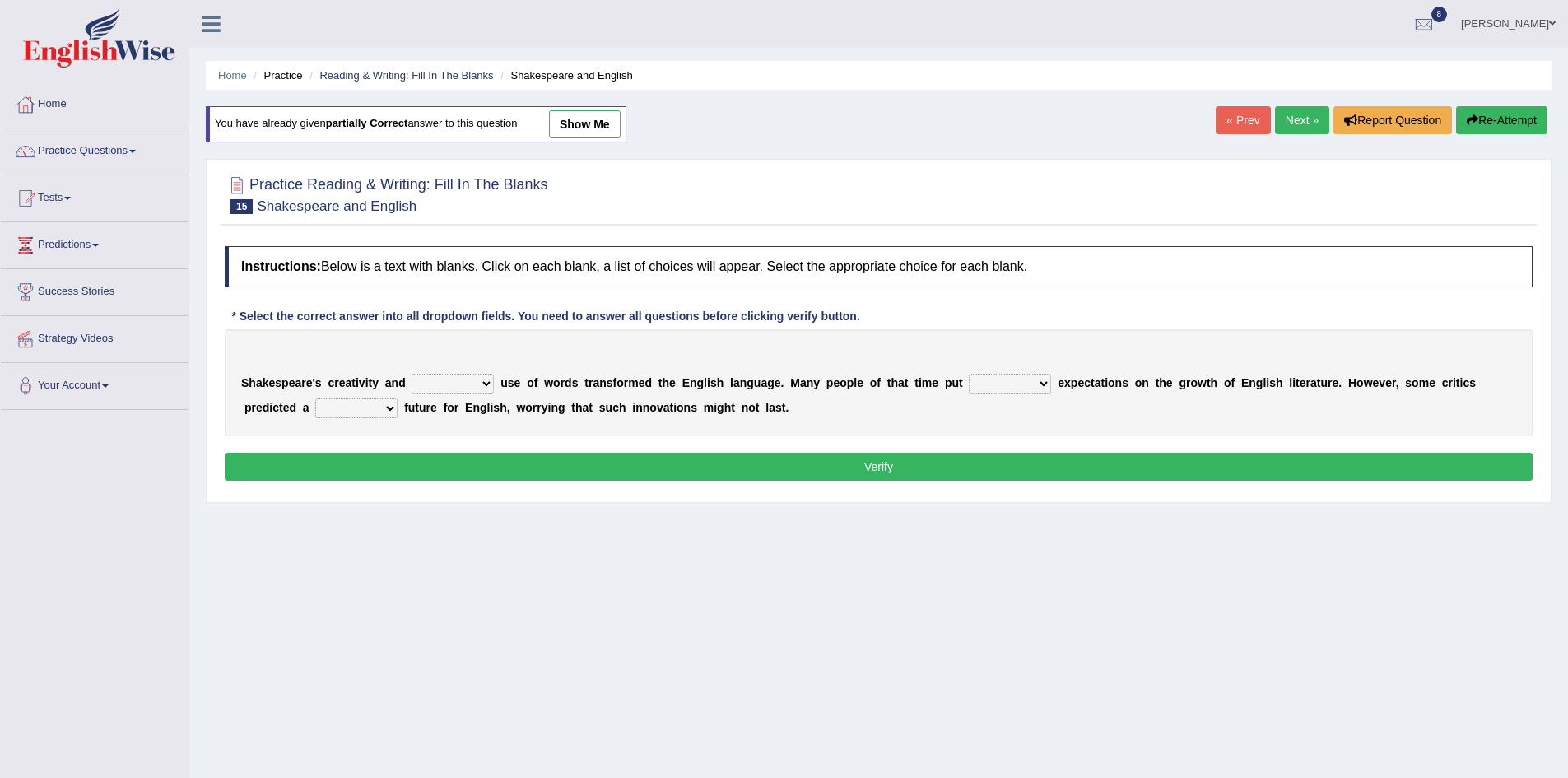
click at [493, 382] on select "idealized intensive fancied inventive" at bounding box center [452, 384] width 82 height 20
select select "inventive"
click at [411, 374] on select "idealized intensive fancied inventive" at bounding box center [452, 384] width 82 height 20
click at [1042, 384] on select "wide much high more" at bounding box center [1010, 384] width 82 height 20
select select "high"
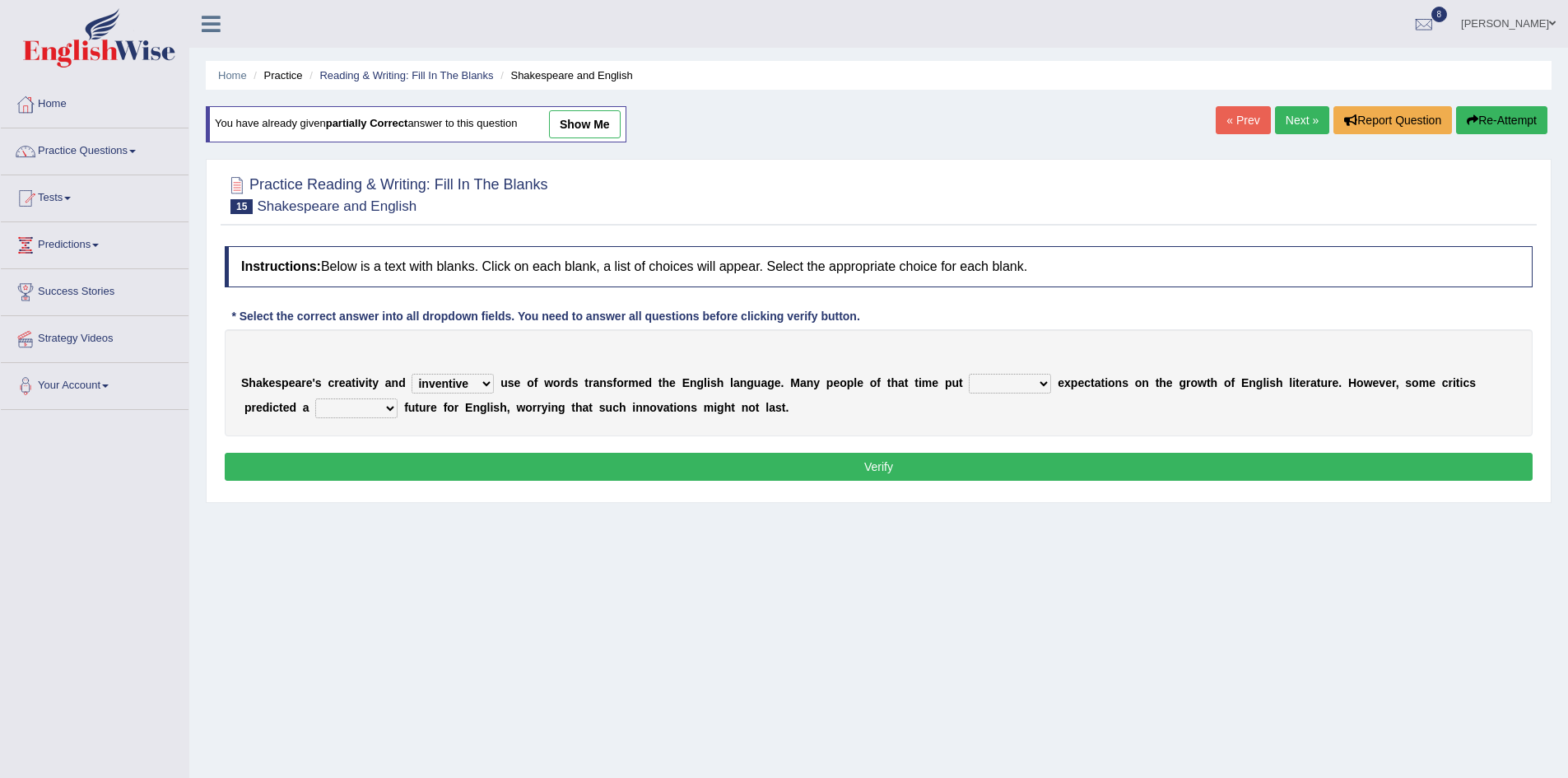
click at [969, 374] on select "wide much high more" at bounding box center [1010, 384] width 82 height 20
click at [1042, 384] on select "wide much high more" at bounding box center [1010, 384] width 82 height 20
click at [389, 409] on select "monetary promising irresistible daunting" at bounding box center [357, 409] width 82 height 20
select select "monetary"
click at [316, 399] on select "monetary promising irresistible daunting" at bounding box center [357, 409] width 82 height 20
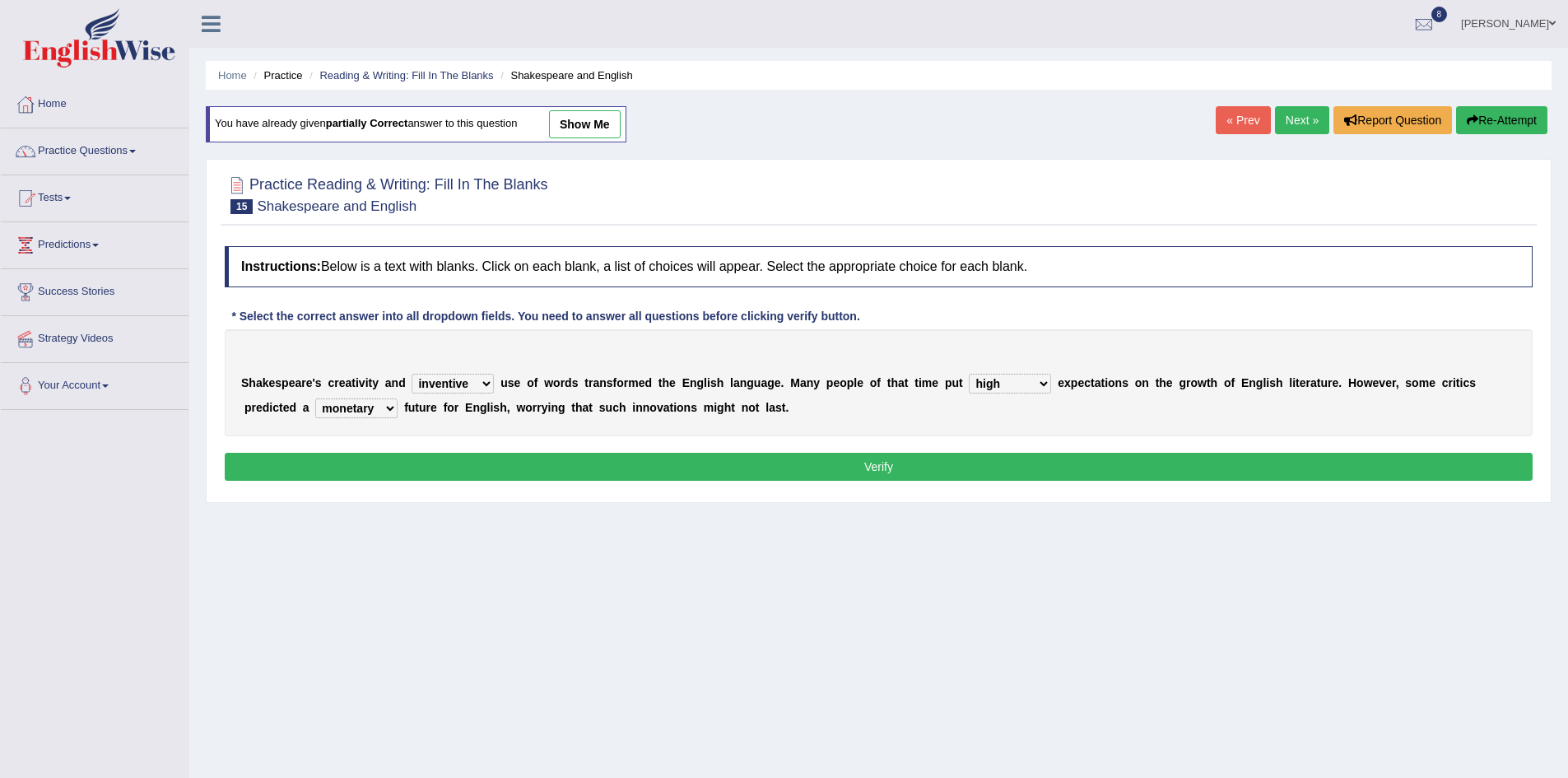
click at [392, 457] on button "Verify" at bounding box center [878, 466] width 1308 height 28
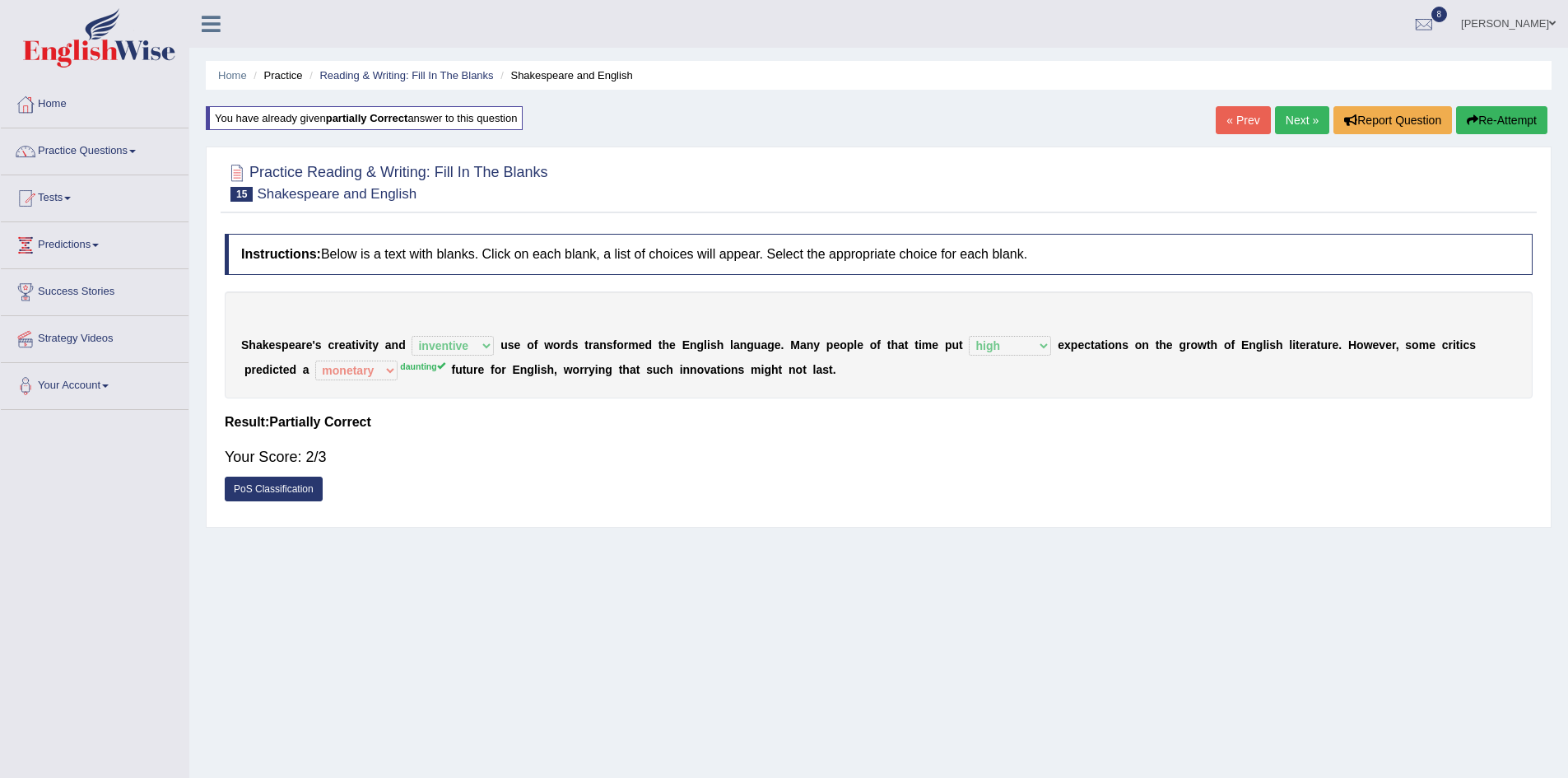
click at [1278, 115] on link "Next »" at bounding box center [1303, 119] width 55 height 28
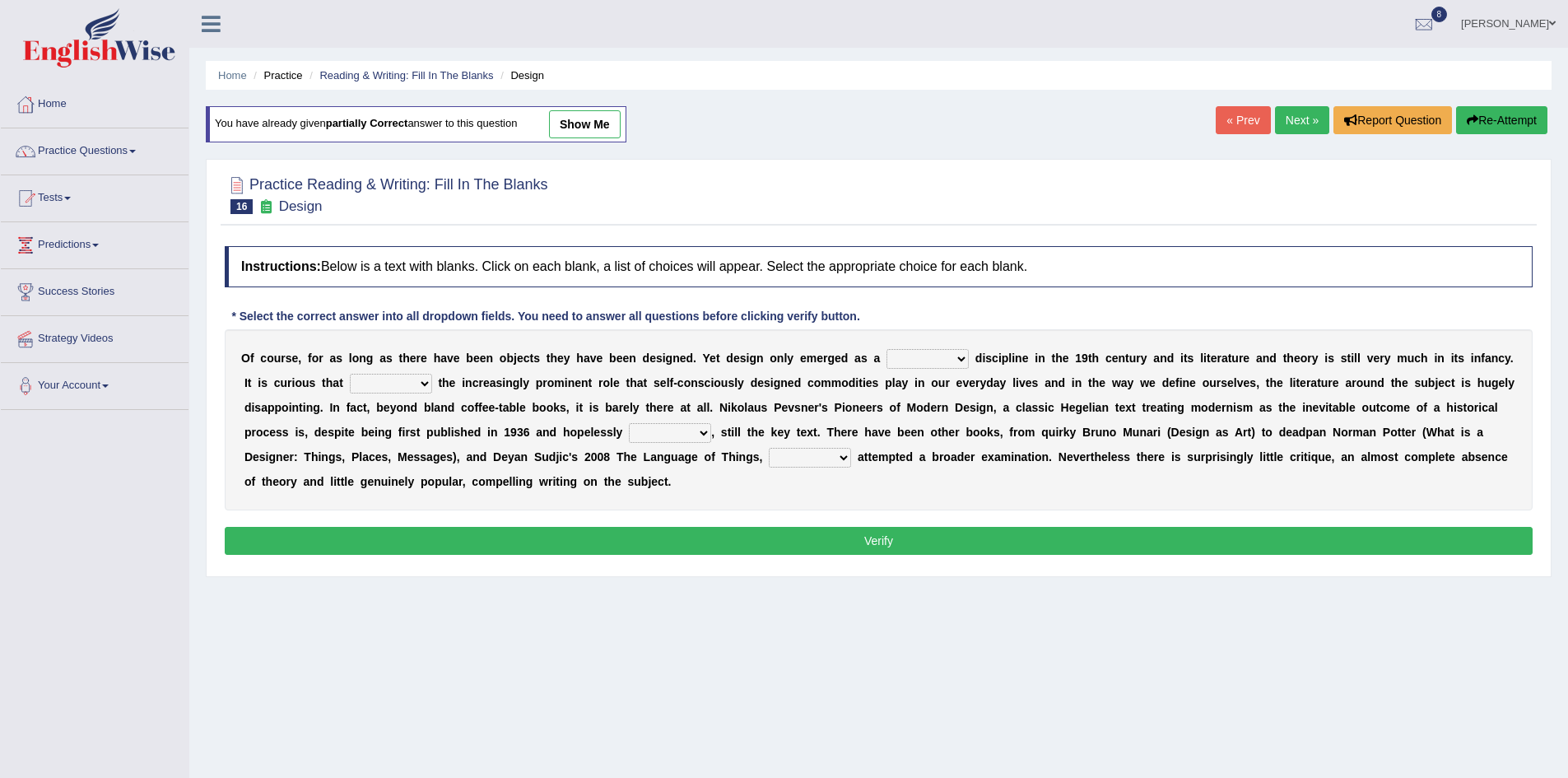
click at [955, 361] on select "bilateral ubiquitous foremost dedicated" at bounding box center [928, 359] width 82 height 20
select select "foremost"
click at [887, 349] on select "bilateral ubiquitous foremost dedicated" at bounding box center [928, 359] width 82 height 20
click at [425, 386] on select "since despite within through" at bounding box center [391, 384] width 82 height 20
select select "within"
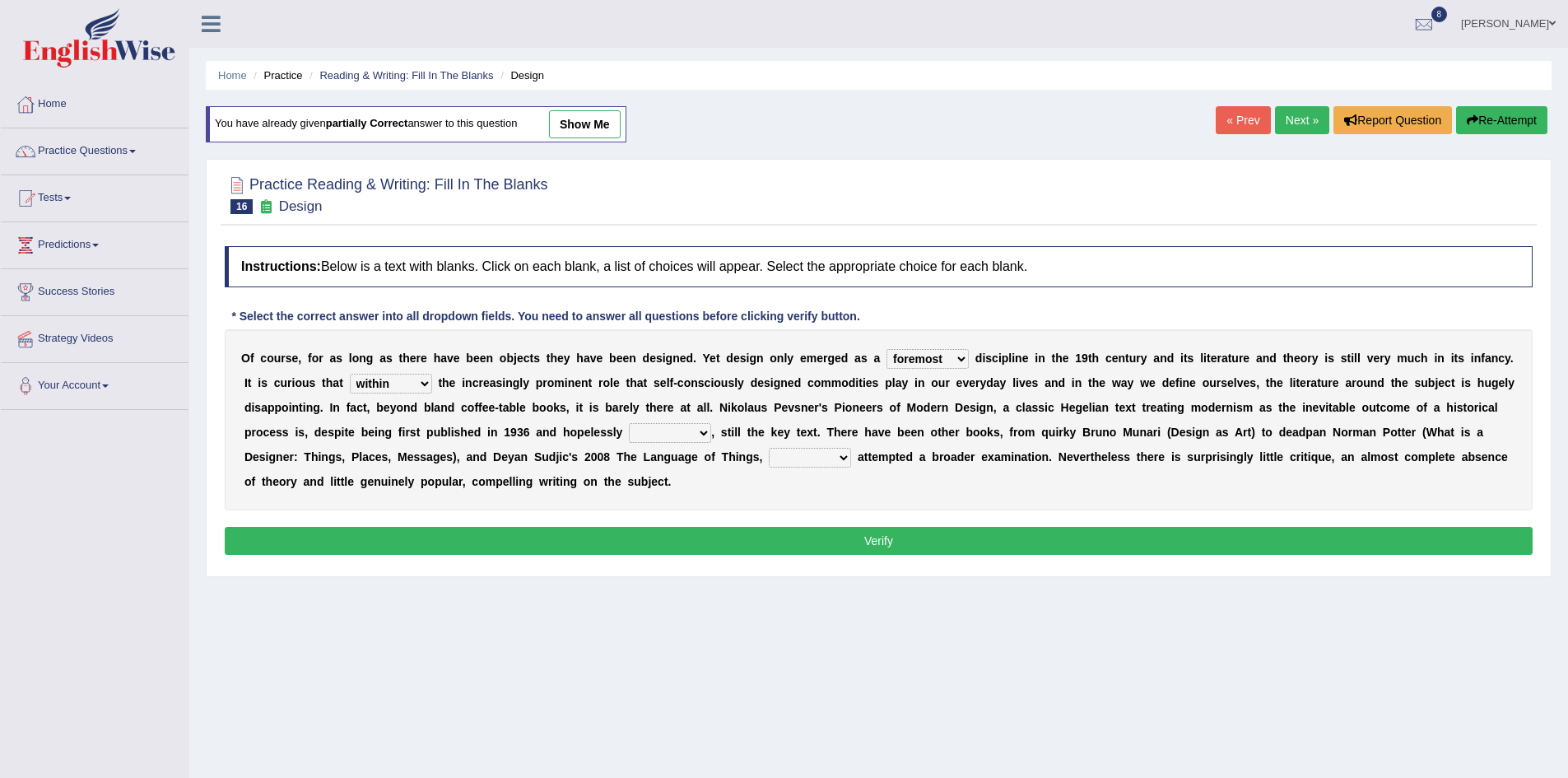
click at [350, 374] on select "since despite within through" at bounding box center [391, 384] width 82 height 20
click at [704, 434] on select "dates dating date dated" at bounding box center [670, 433] width 82 height 20
select select "dated"
click at [628, 423] on select "dates dating date dated" at bounding box center [670, 433] width 82 height 20
click at [836, 458] on select "which then however as" at bounding box center [810, 458] width 82 height 20
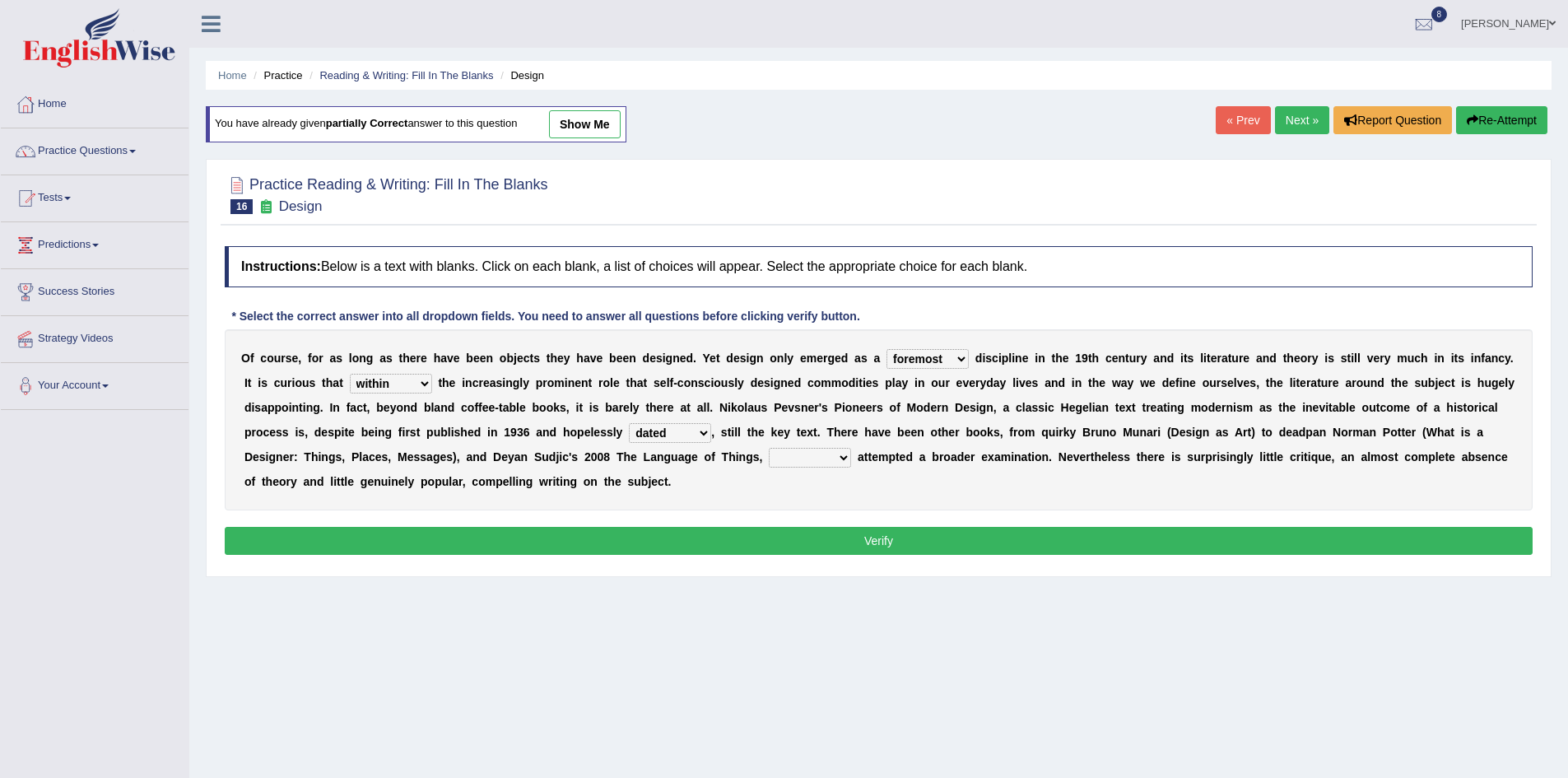
select select "which"
click at [769, 448] on select "which then however as" at bounding box center [810, 458] width 82 height 20
click at [805, 530] on button "Verify" at bounding box center [878, 541] width 1308 height 28
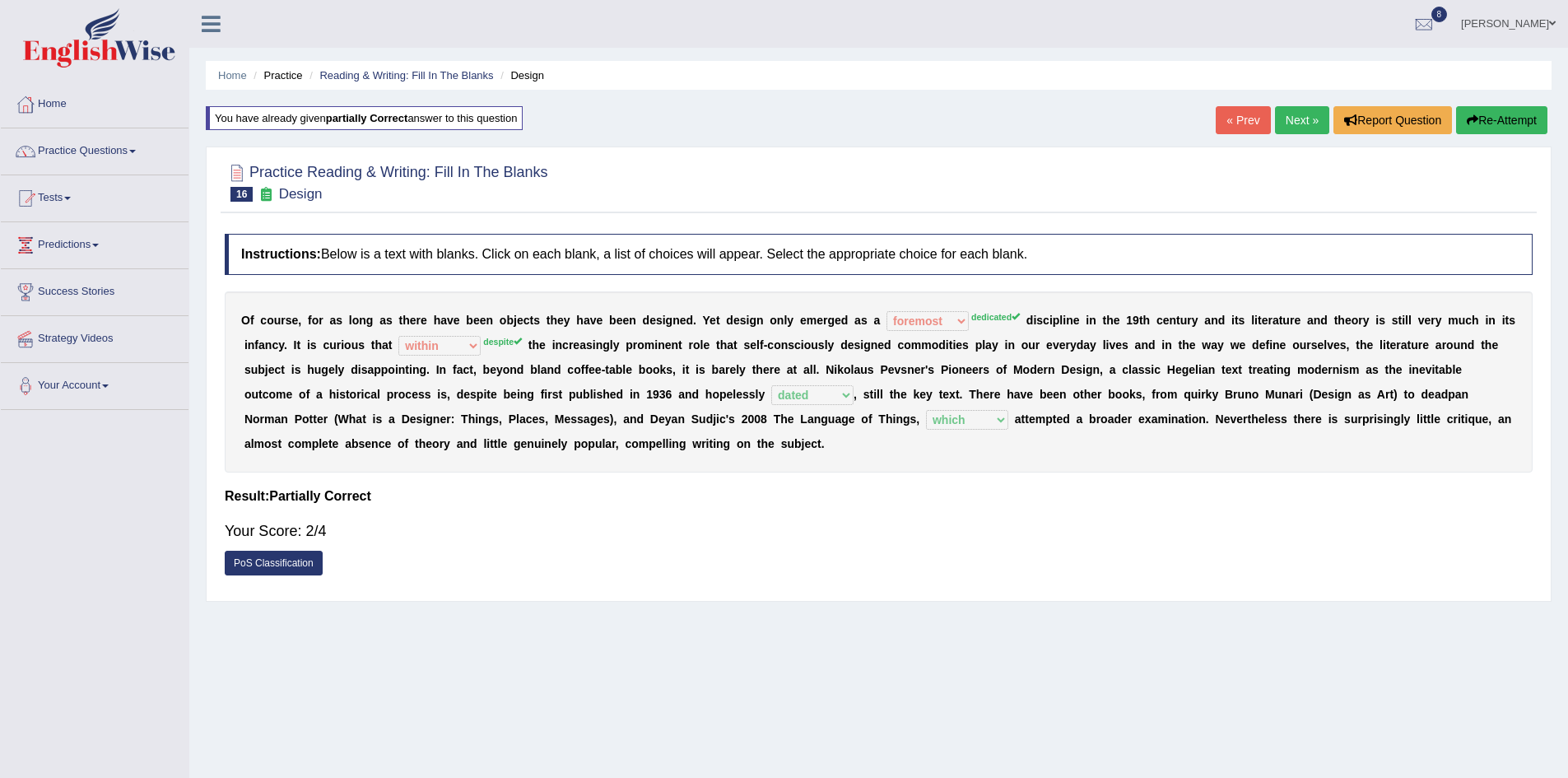
click at [1295, 119] on link "Next »" at bounding box center [1303, 119] width 55 height 28
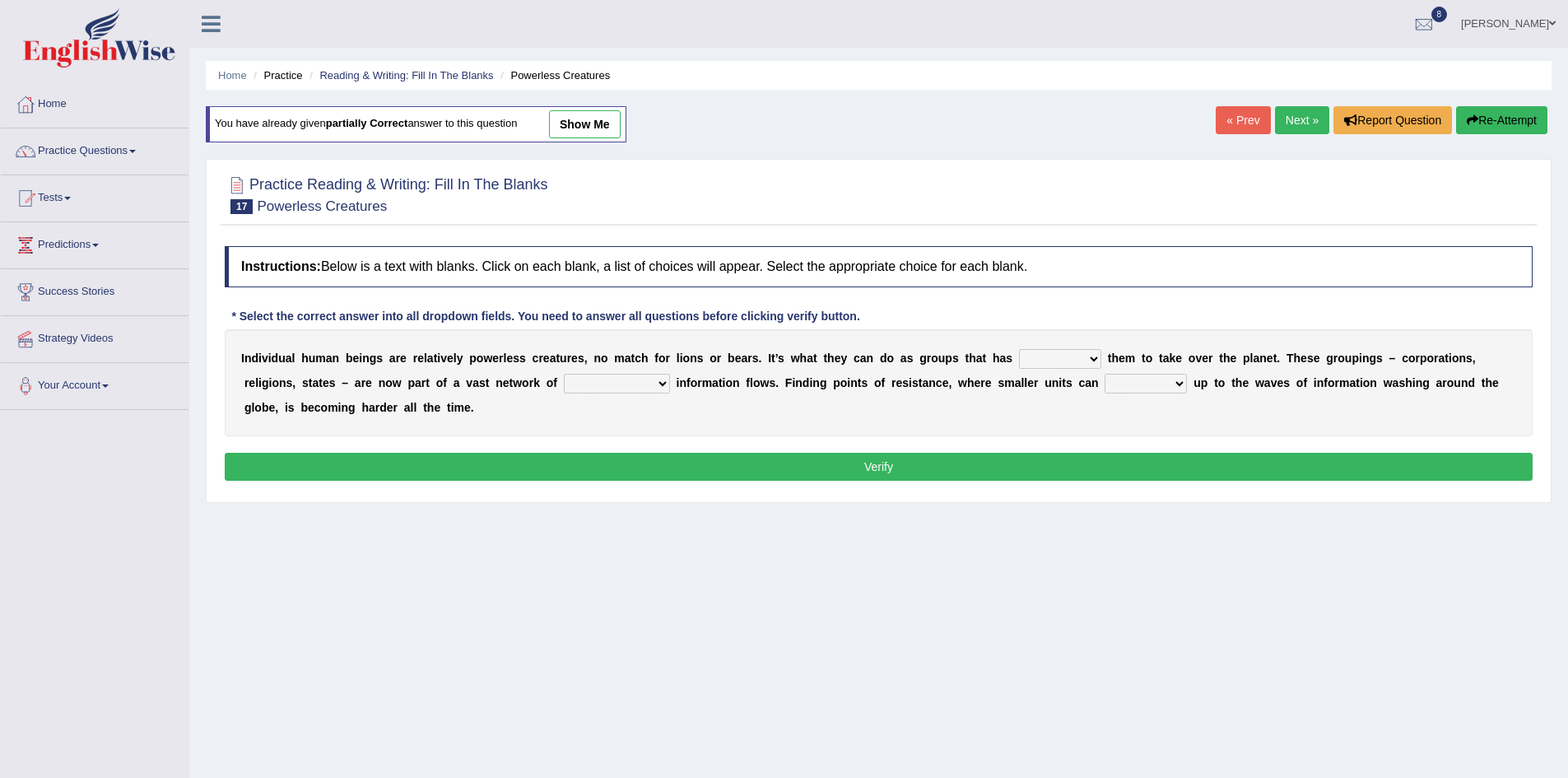
click at [1088, 359] on select "enabled contended embodied conjured" at bounding box center [1060, 359] width 82 height 20
select select "conjured"
click at [1019, 349] on select "enabled contended embodied conjured" at bounding box center [1060, 359] width 82 height 20
click at [661, 380] on select "interconnected overlapping fastened exploited" at bounding box center [617, 384] width 106 height 20
select select "interconnected"
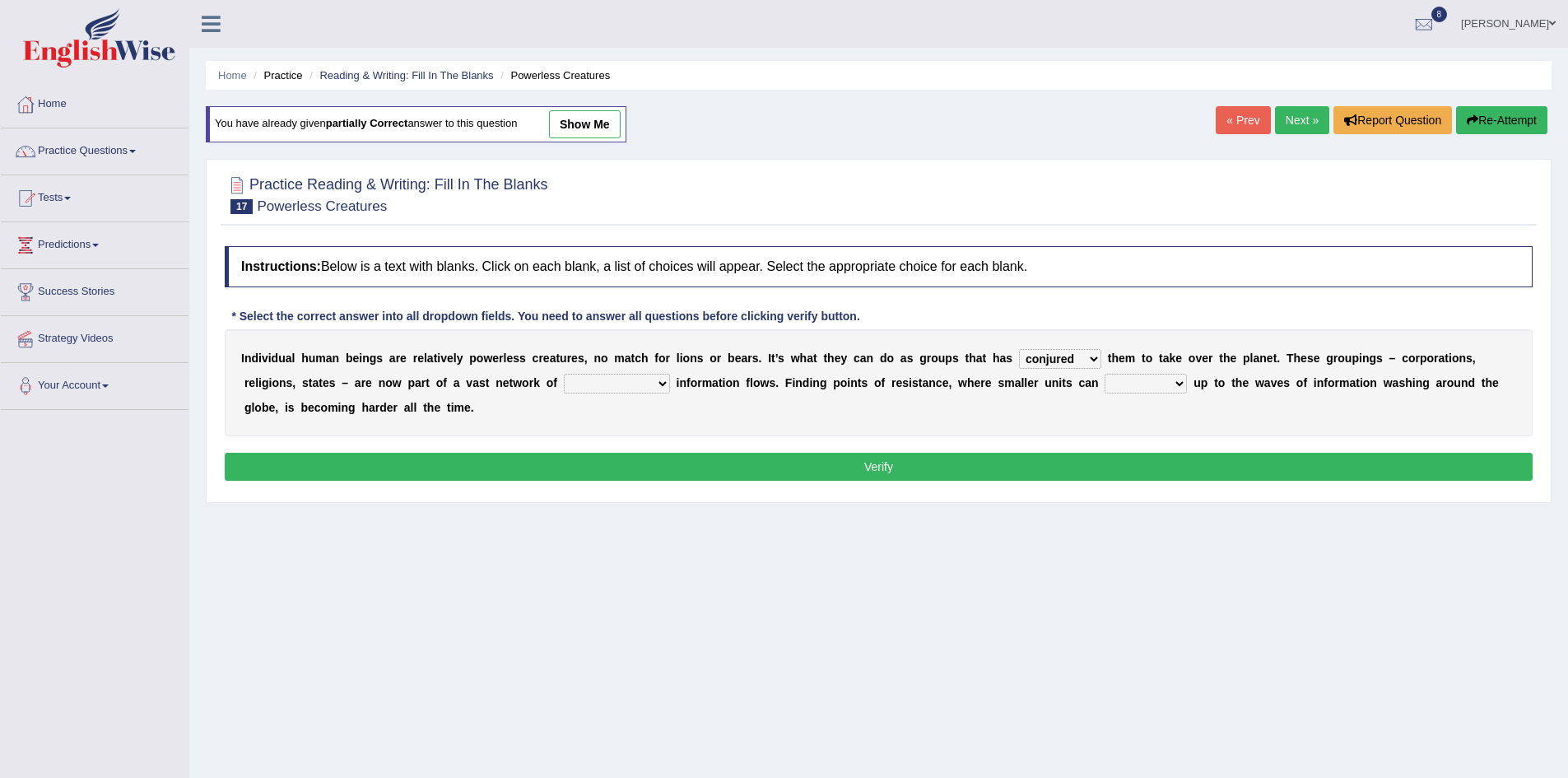
click at [564, 374] on select "interconnected overlapping fastened exploited" at bounding box center [617, 384] width 106 height 20
click at [1168, 384] on select "stand raise hail pump" at bounding box center [1146, 384] width 82 height 20
click at [1105, 374] on select "stand raise hail pump" at bounding box center [1146, 384] width 82 height 20
click at [1177, 385] on select "stand raise hail pump" at bounding box center [1146, 384] width 82 height 20
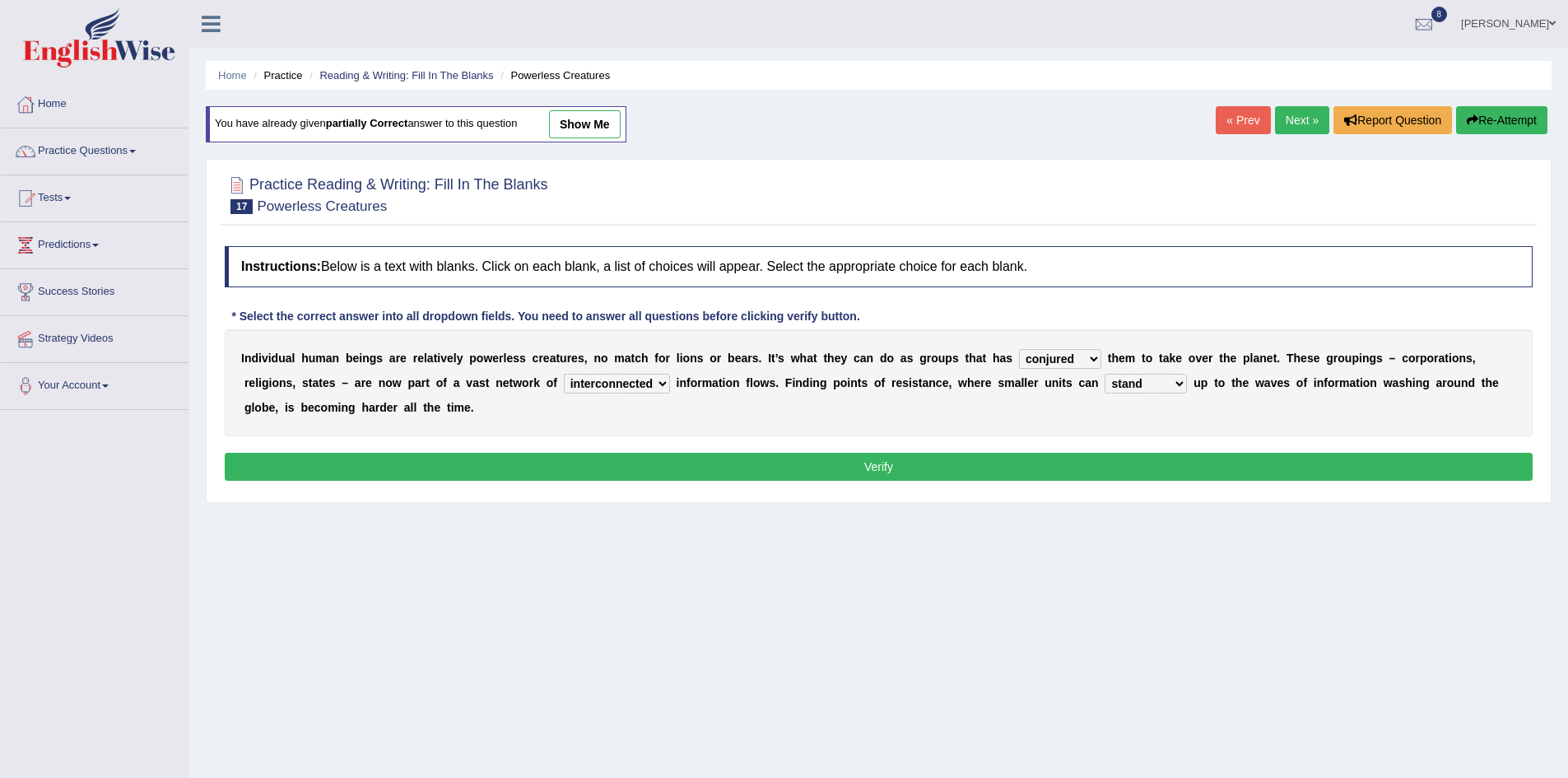
click at [1177, 385] on select "stand raise hail pump" at bounding box center [1146, 384] width 82 height 20
select select "pump"
click at [1105, 374] on select "stand raise hail pump" at bounding box center [1146, 384] width 82 height 20
click at [1064, 472] on button "Verify" at bounding box center [878, 466] width 1308 height 28
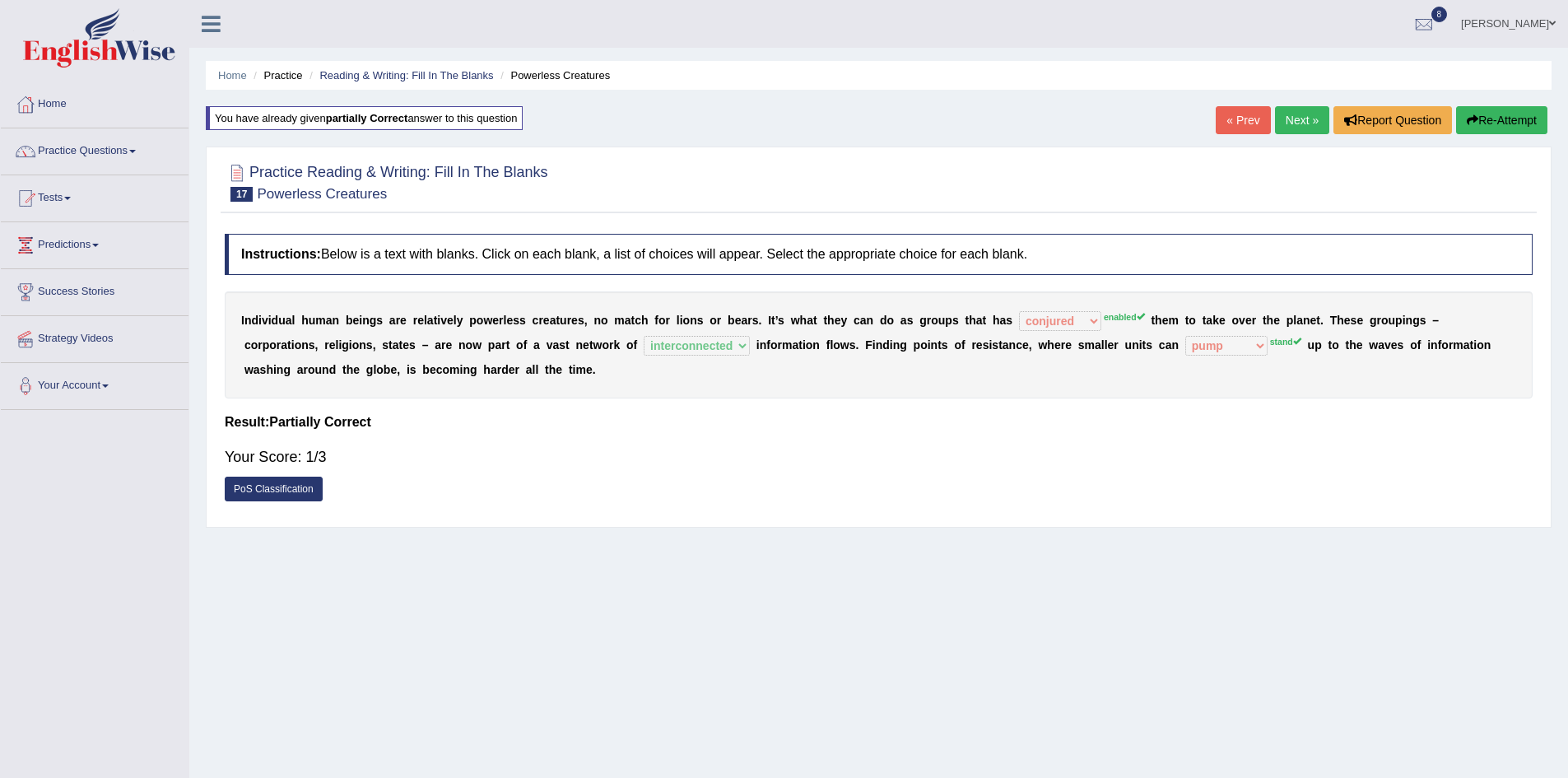
click at [1296, 112] on link "Next »" at bounding box center [1303, 119] width 55 height 28
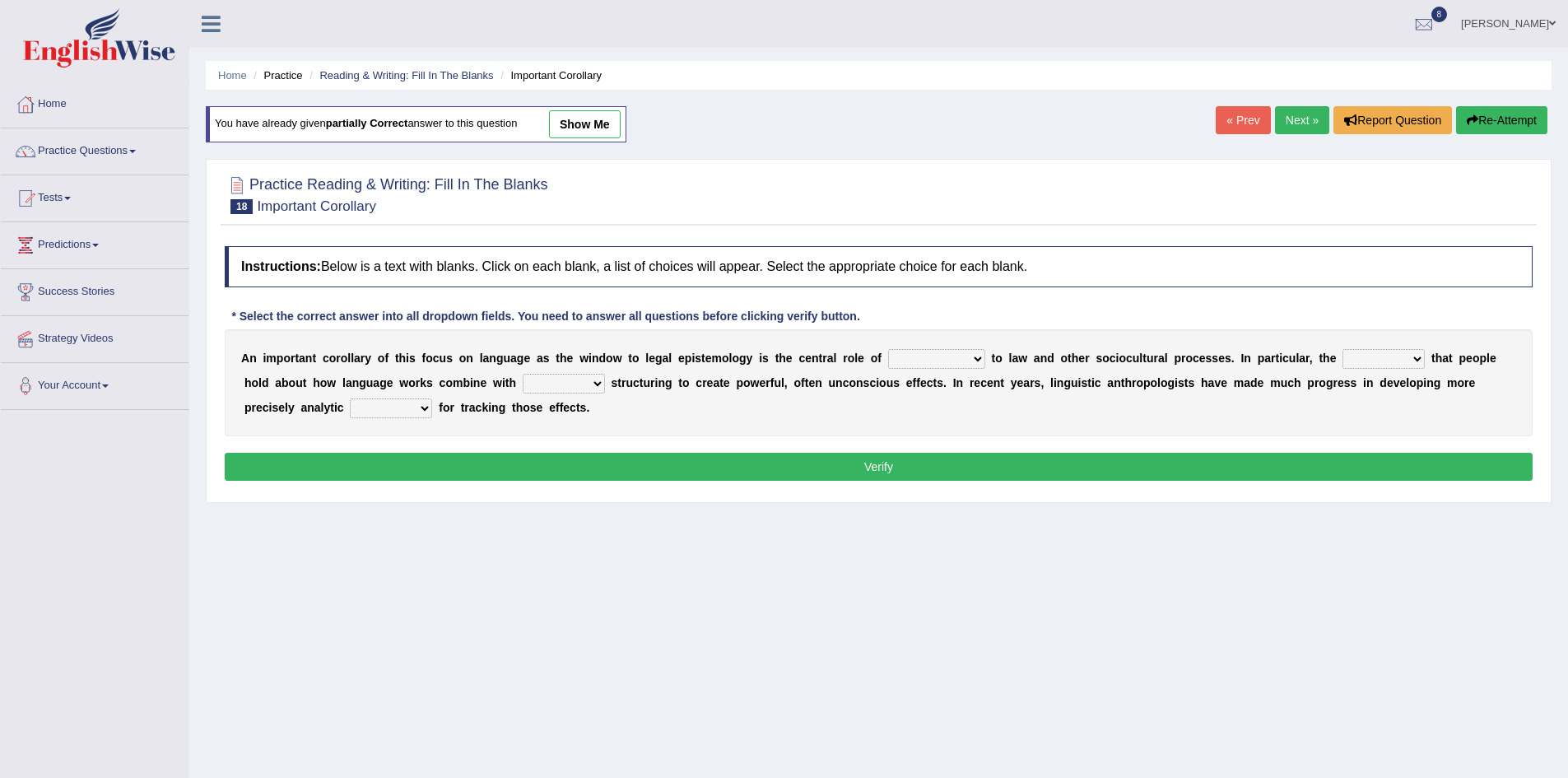
click at [981, 360] on select "discourse epoch dialect acquaintance" at bounding box center [937, 359] width 97 height 20
select select "dialect"
click at [888, 349] on select "discourse epoch dialect acquaintance" at bounding box center [937, 359] width 97 height 20
click at [1414, 357] on select "deviation besmirch consent ideas" at bounding box center [1384, 359] width 82 height 20
select select "ideas"
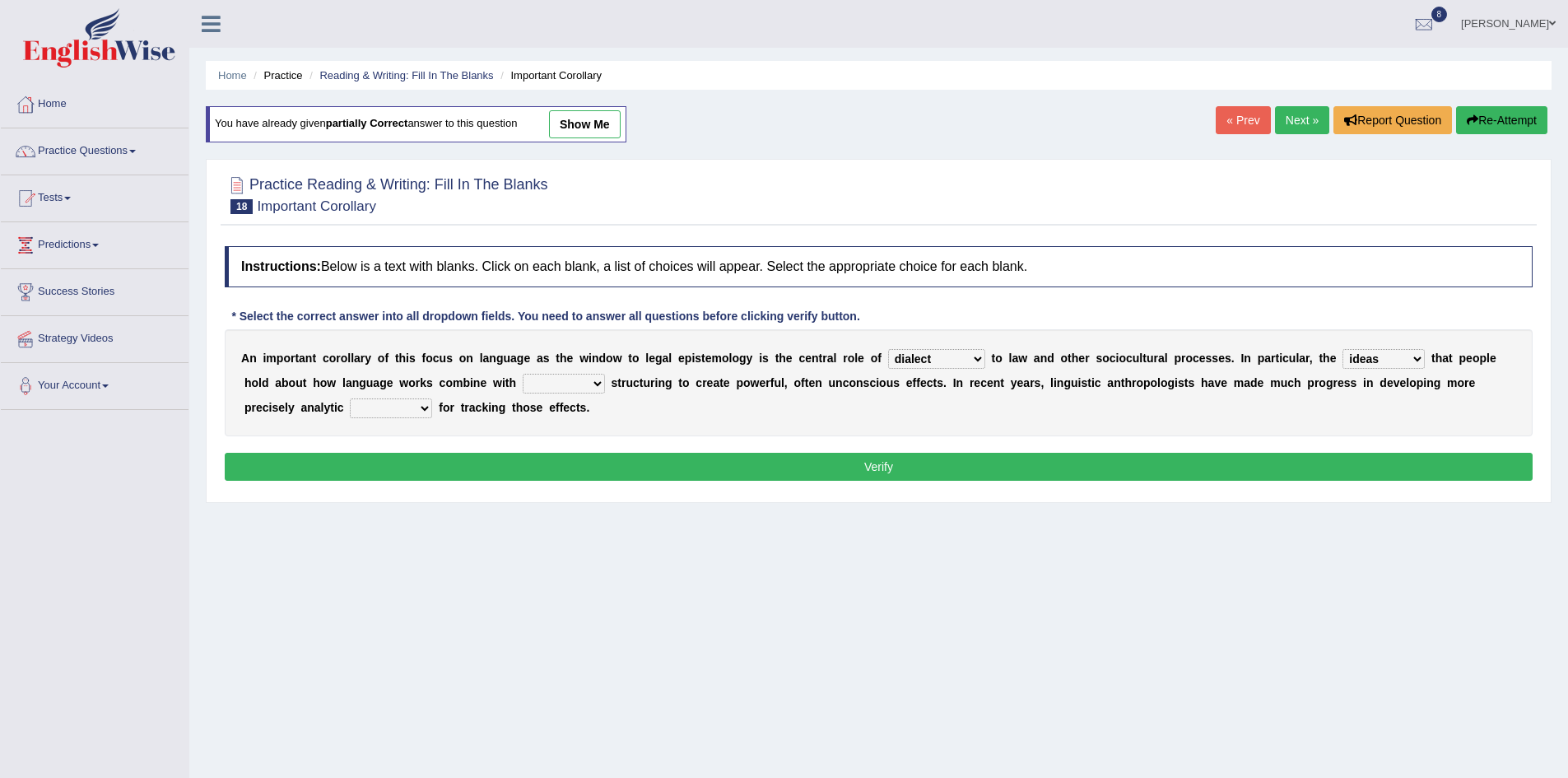
click at [1343, 349] on select "deviation besmirch consent ideas" at bounding box center [1384, 359] width 82 height 20
click at [1417, 355] on select "deviation besmirch consent ideas" at bounding box center [1384, 359] width 82 height 20
click at [1343, 349] on select "deviation besmirch consent ideas" at bounding box center [1384, 359] width 82 height 20
click at [598, 378] on select "mandatory linguistic legitimate customary" at bounding box center [564, 384] width 82 height 20
select select "linguistic"
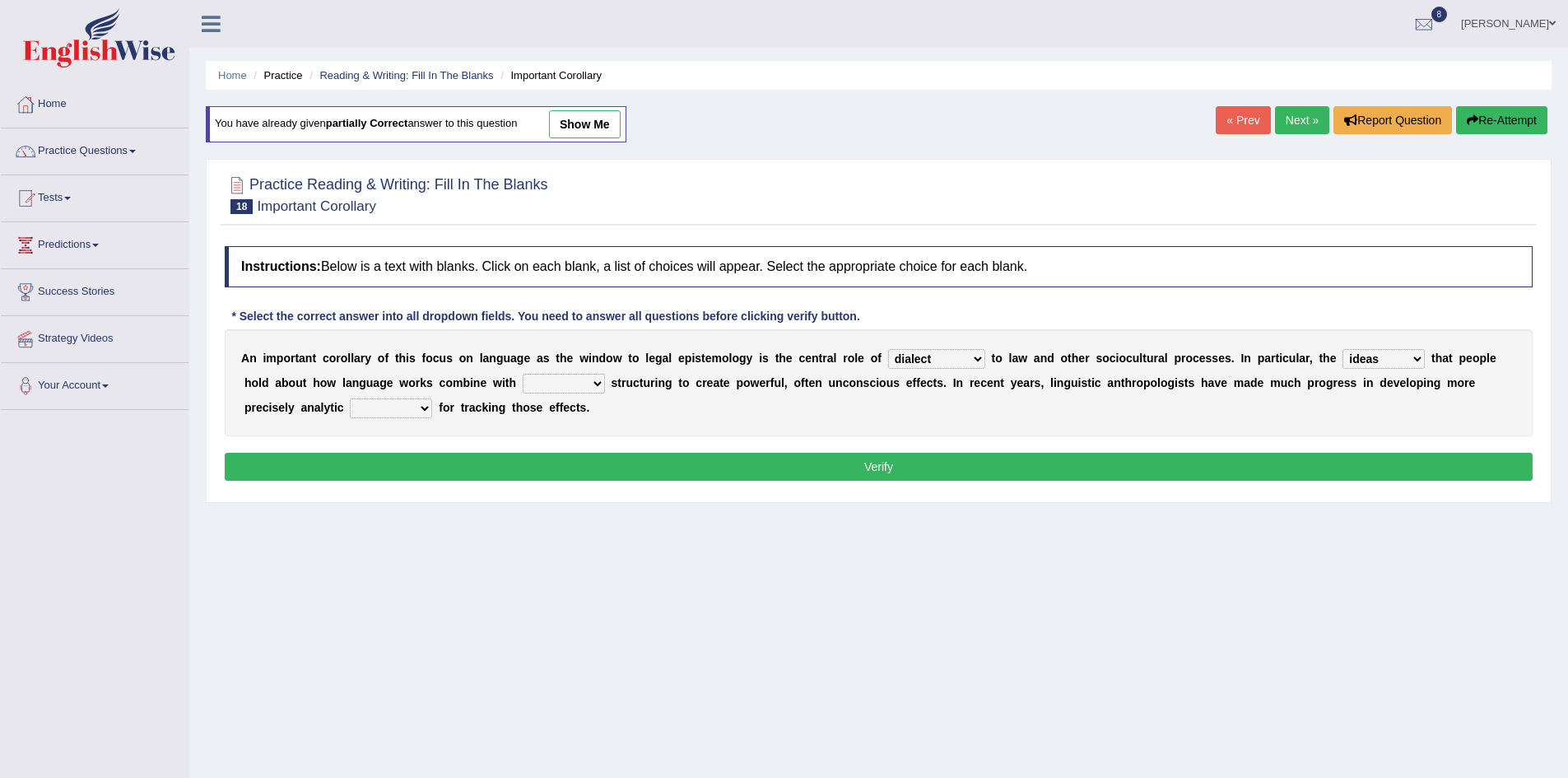
click at [523, 374] on select "mandatory linguistic legitimate customary" at bounding box center [564, 384] width 82 height 20
click at [422, 410] on select "tools appetite albums stroke" at bounding box center [391, 409] width 82 height 20
select select "tools"
click at [350, 399] on select "tools appetite albums stroke" at bounding box center [391, 409] width 82 height 20
click at [635, 465] on button "Verify" at bounding box center [878, 466] width 1308 height 28
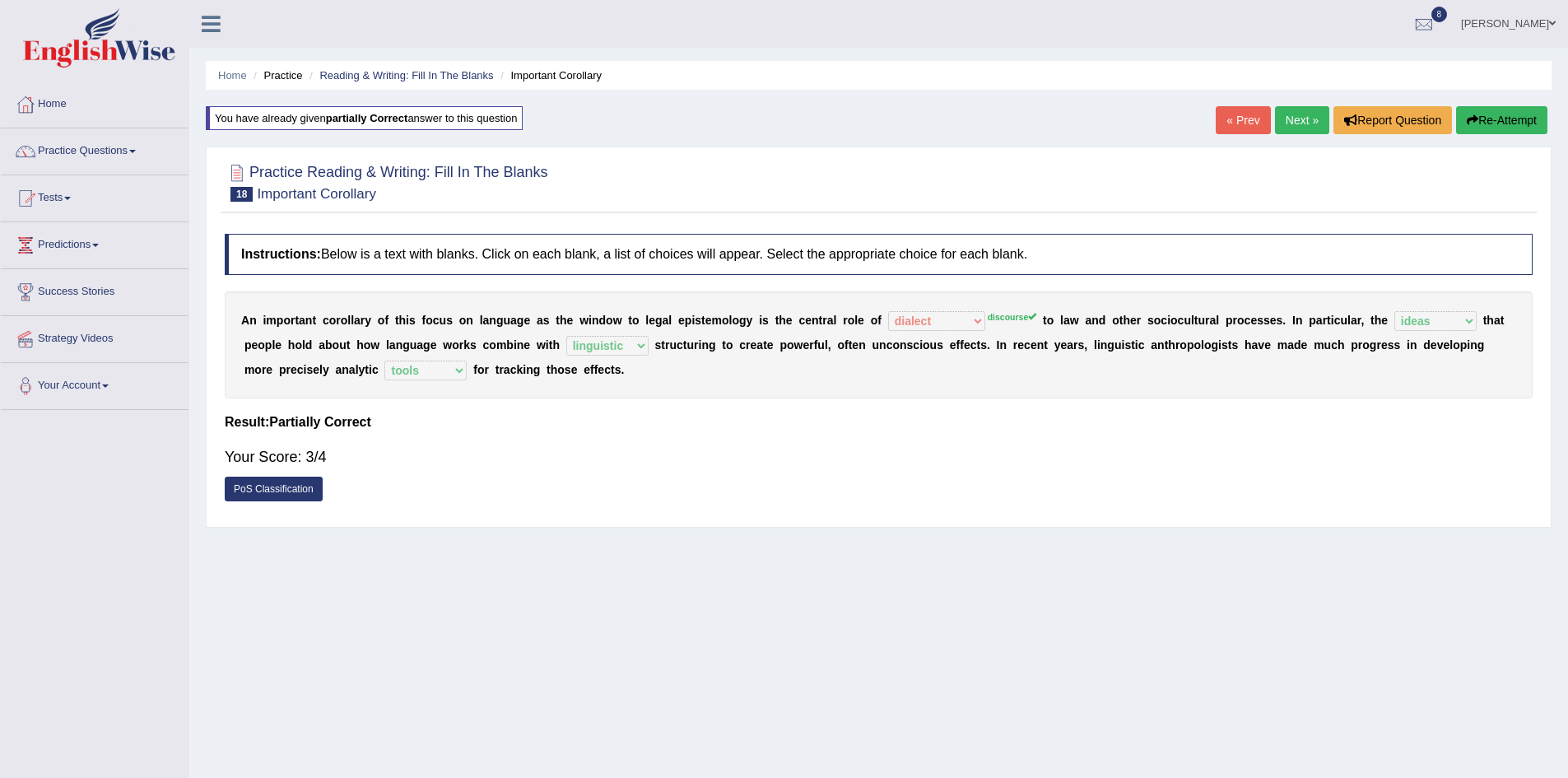
click at [1296, 119] on link "Next »" at bounding box center [1303, 119] width 55 height 28
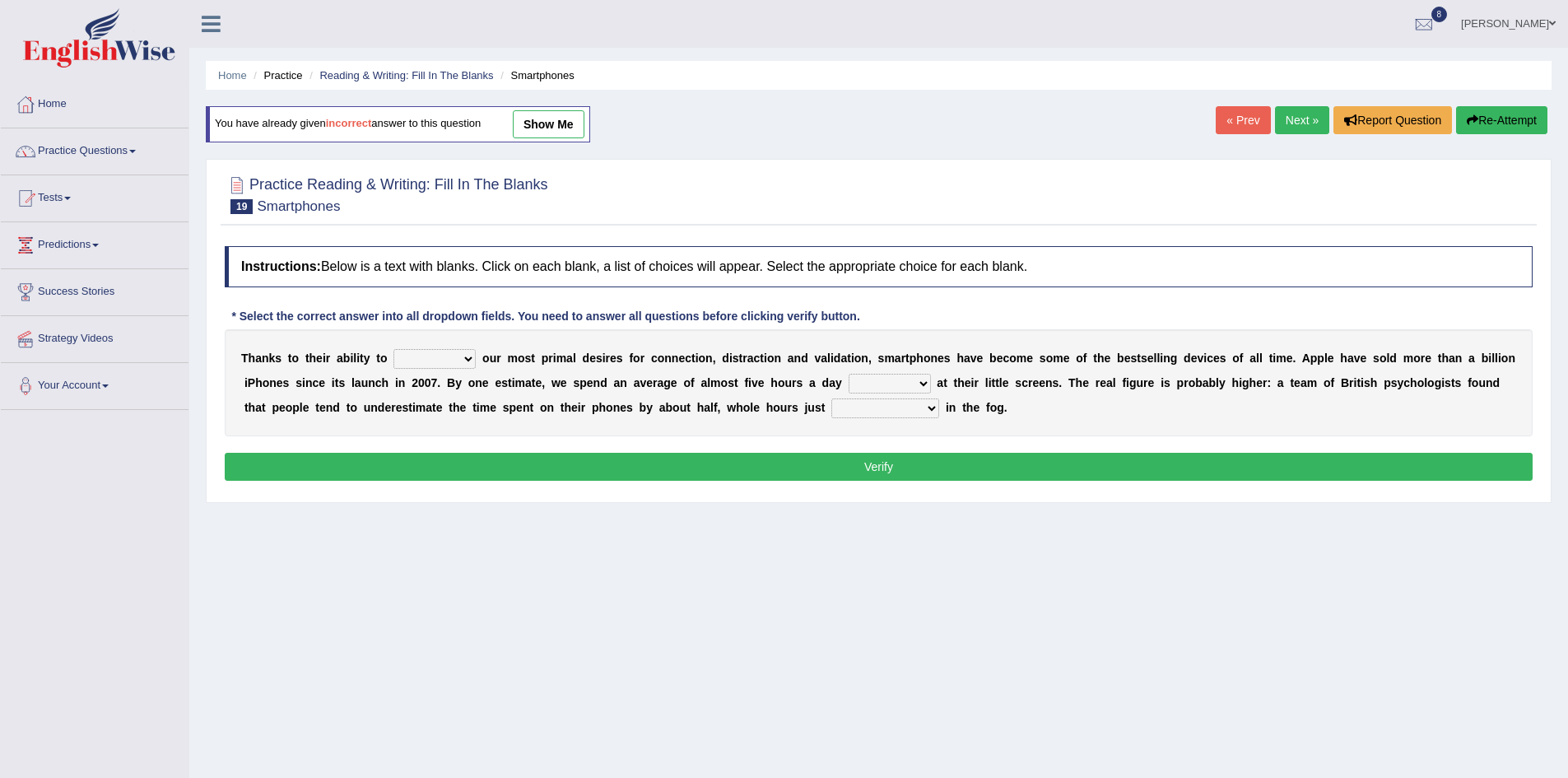
click at [467, 360] on select "hijack describe sharpen conserve" at bounding box center [434, 359] width 82 height 20
select select "describe"
click at [393, 349] on select "hijack describe sharpen conserve" at bounding box center [434, 359] width 82 height 20
click at [477, 352] on b at bounding box center [479, 358] width 6 height 13
click at [469, 358] on select "hijack describe sharpen conserve" at bounding box center [434, 359] width 82 height 20
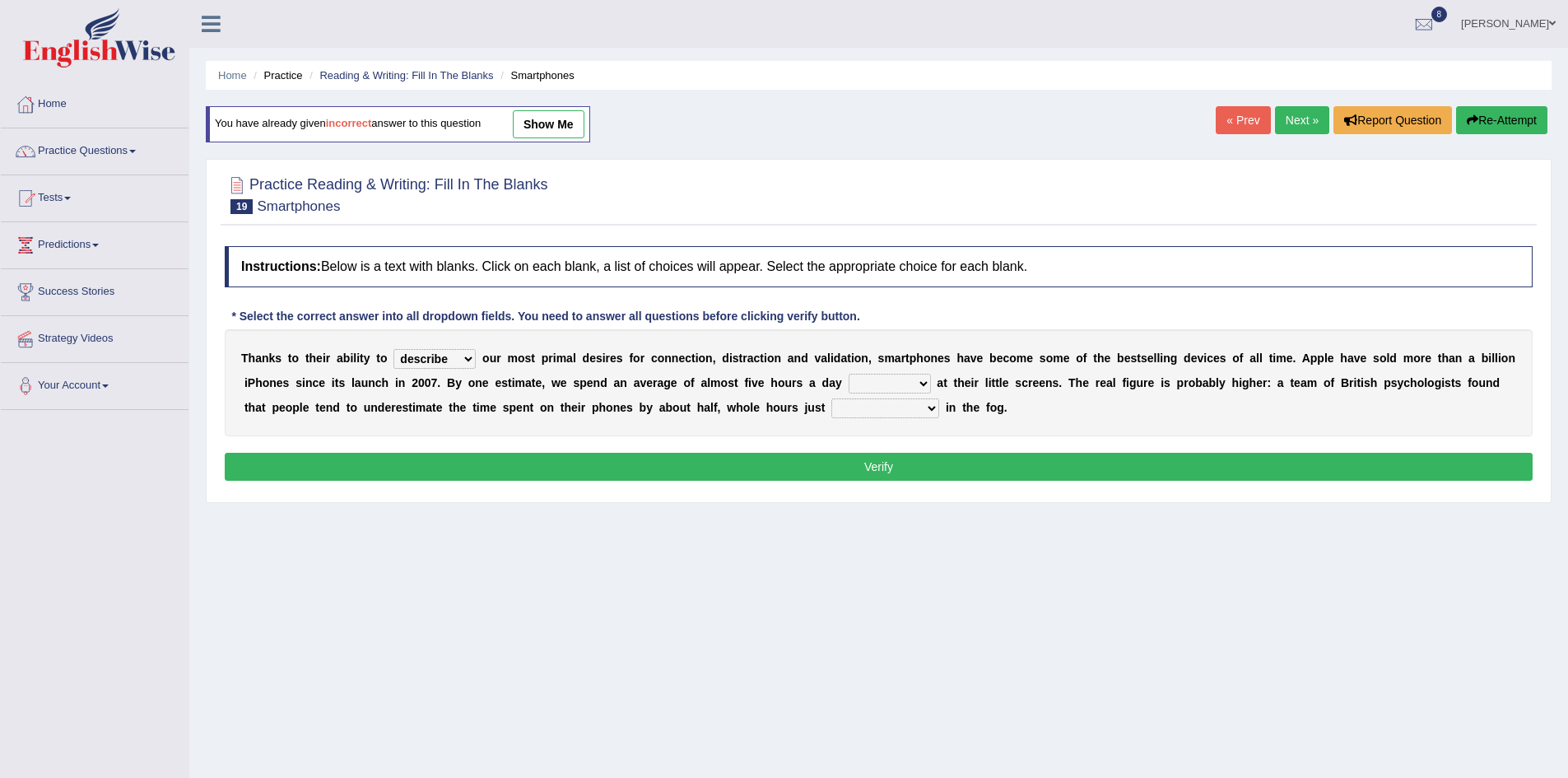
click at [393, 349] on select "hijack describe sharpen conserve" at bounding box center [434, 359] width 82 height 20
click at [924, 384] on select "watching waggling snoring staring" at bounding box center [889, 384] width 82 height 20
select select "watching"
click at [848, 374] on select "watching waggling snoring staring" at bounding box center [889, 384] width 82 height 20
click at [935, 410] on select "has evaporated evaporating evaporate evaporates" at bounding box center [885, 409] width 108 height 20
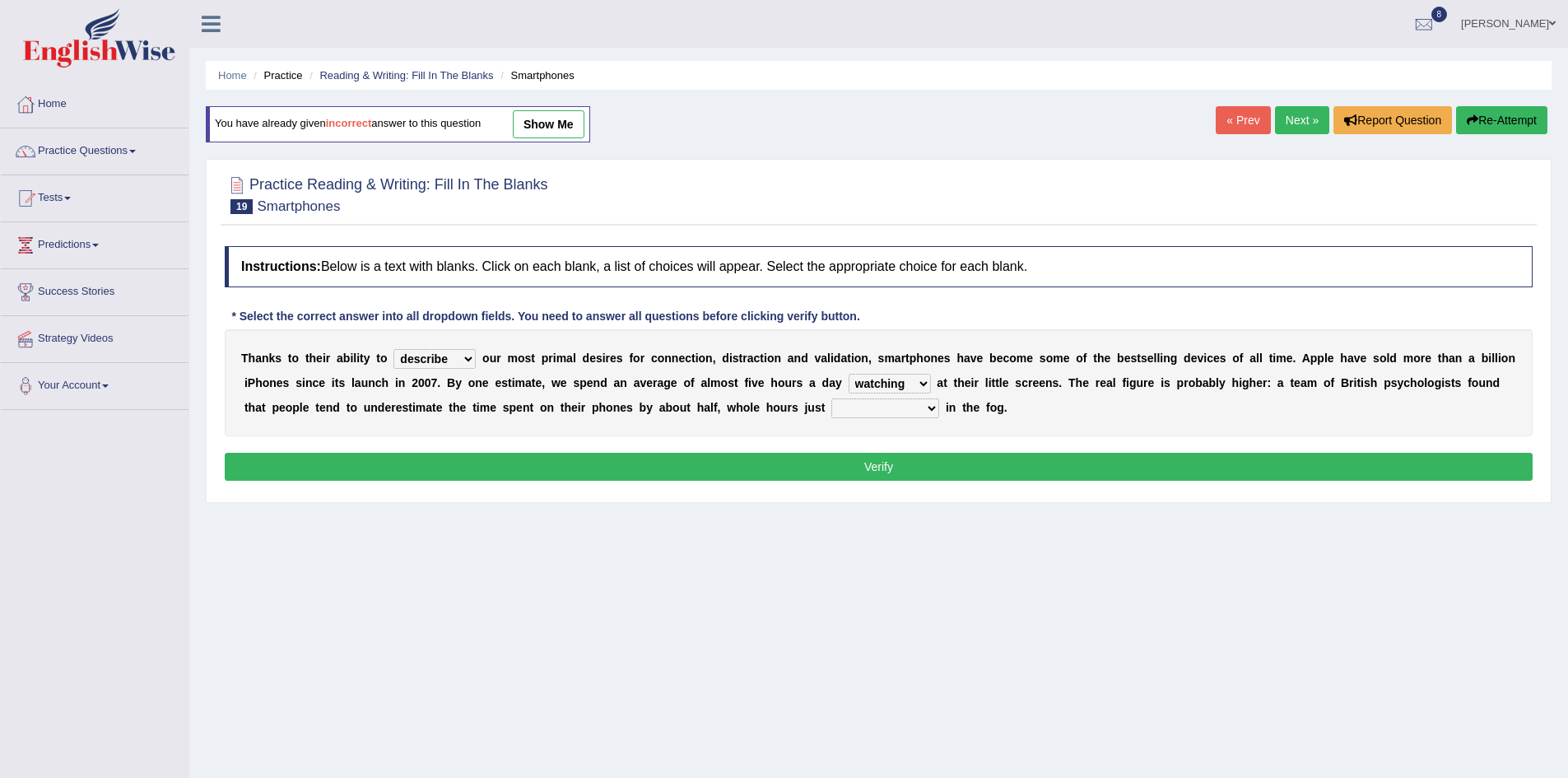
click at [831, 399] on select "has evaporated evaporating evaporate evaporates" at bounding box center [885, 409] width 108 height 20
click at [928, 408] on select "has evaporated evaporating evaporate evaporates" at bounding box center [885, 409] width 108 height 20
select select "evaporates"
click at [831, 399] on select "has evaporated evaporating evaporate evaporates" at bounding box center [885, 409] width 108 height 20
click at [910, 461] on button "Verify" at bounding box center [878, 466] width 1308 height 28
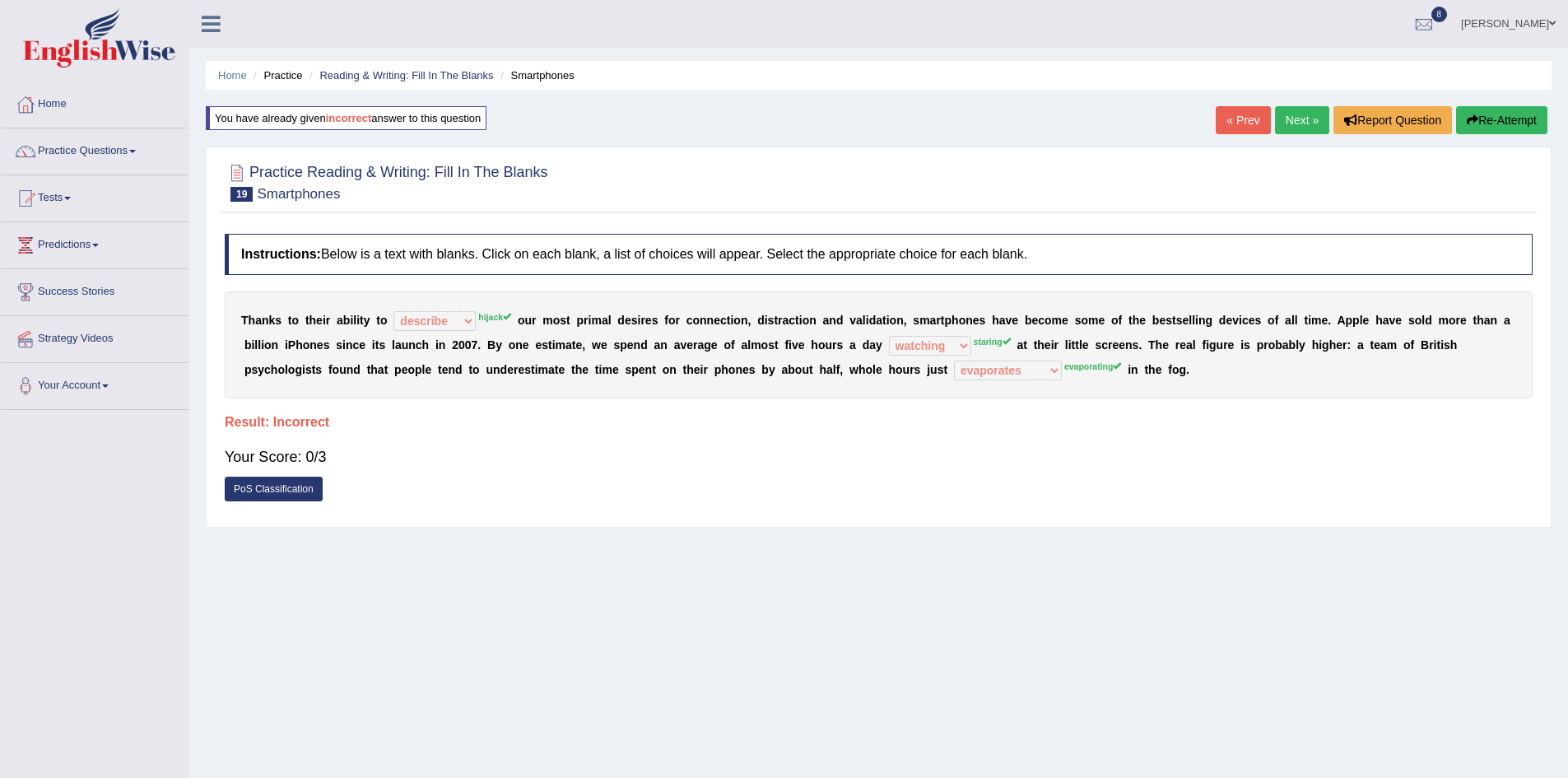
click at [1299, 119] on link "Next »" at bounding box center [1303, 119] width 55 height 28
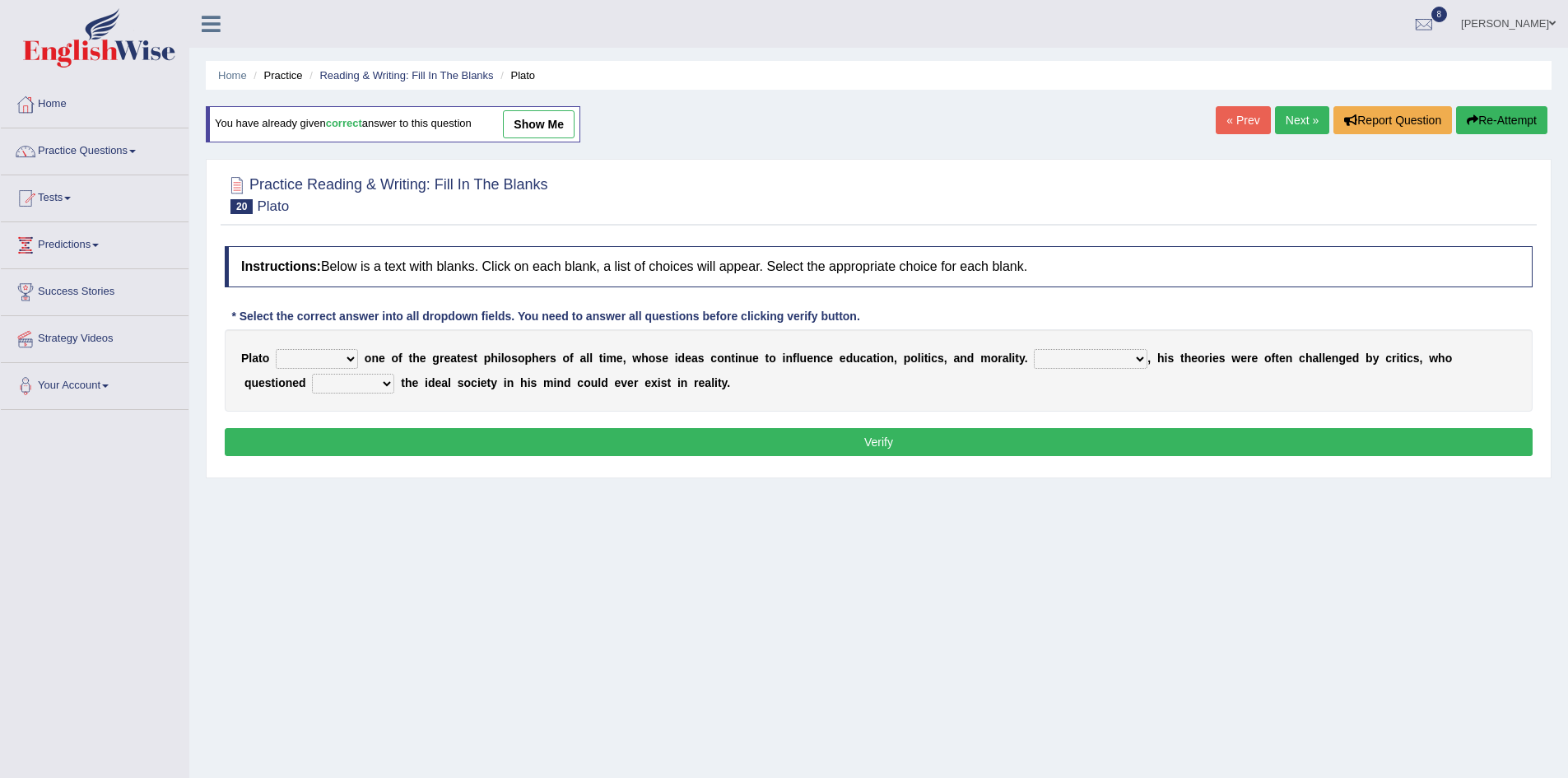
click at [349, 358] on select "keeps comes claims remains" at bounding box center [317, 359] width 82 height 20
select select "remains"
click at [275, 349] on select "keeps comes claims remains" at bounding box center [317, 359] width 82 height 20
click at [1141, 365] on select "Notwithstanding So However Whatever" at bounding box center [1090, 359] width 114 height 20
select select "However"
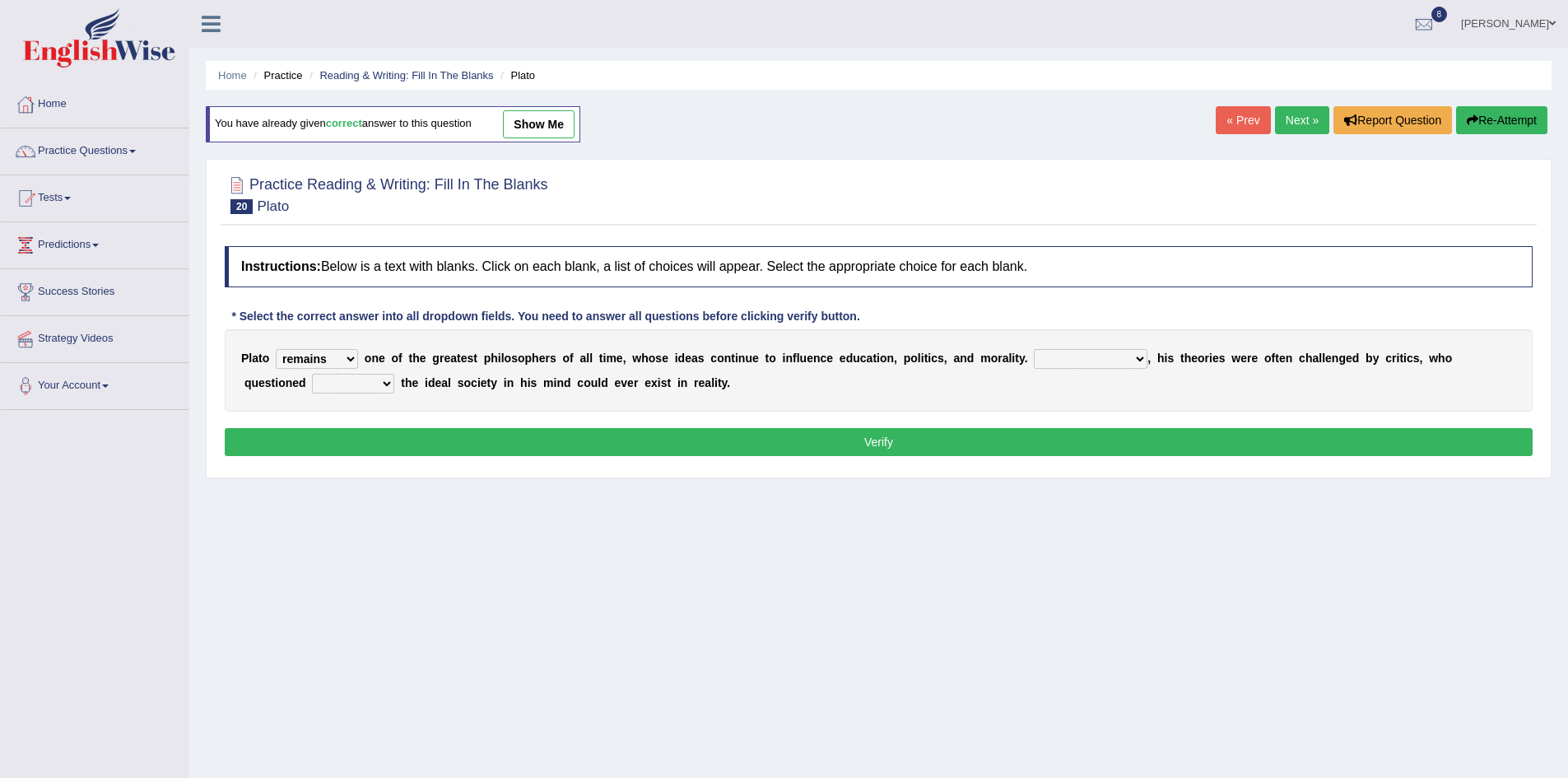
click at [1033, 349] on select "Notwithstanding So However Whatever" at bounding box center [1090, 359] width 114 height 20
click at [388, 379] on select "which what that whether" at bounding box center [353, 384] width 82 height 20
select select "that"
click at [312, 374] on select "which what that whether" at bounding box center [353, 384] width 82 height 20
click at [389, 382] on select "which what that whether" at bounding box center [353, 384] width 82 height 20
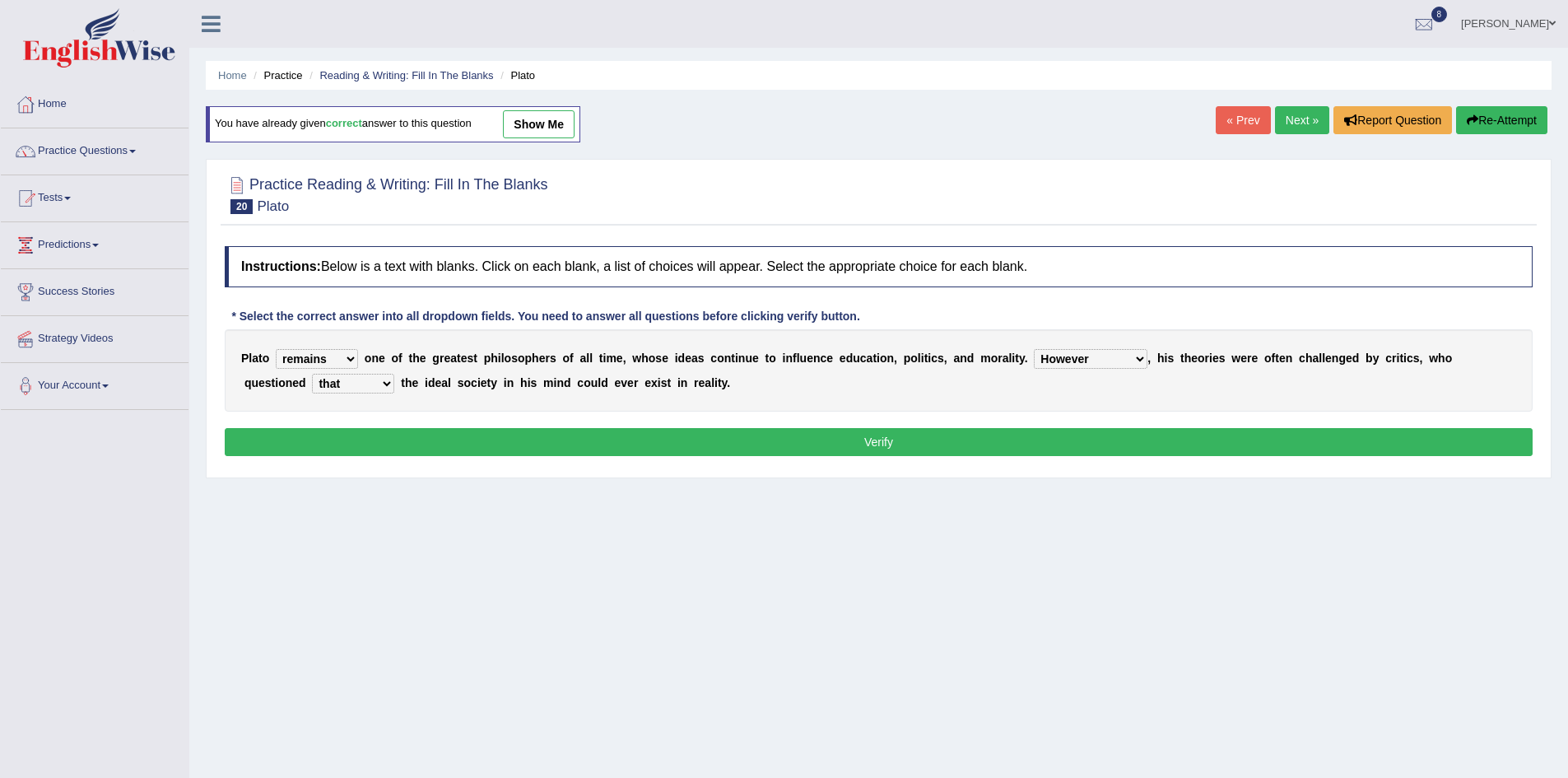
click at [312, 374] on select "which what that whether" at bounding box center [353, 384] width 82 height 20
click at [375, 443] on button "Verify" at bounding box center [878, 441] width 1308 height 28
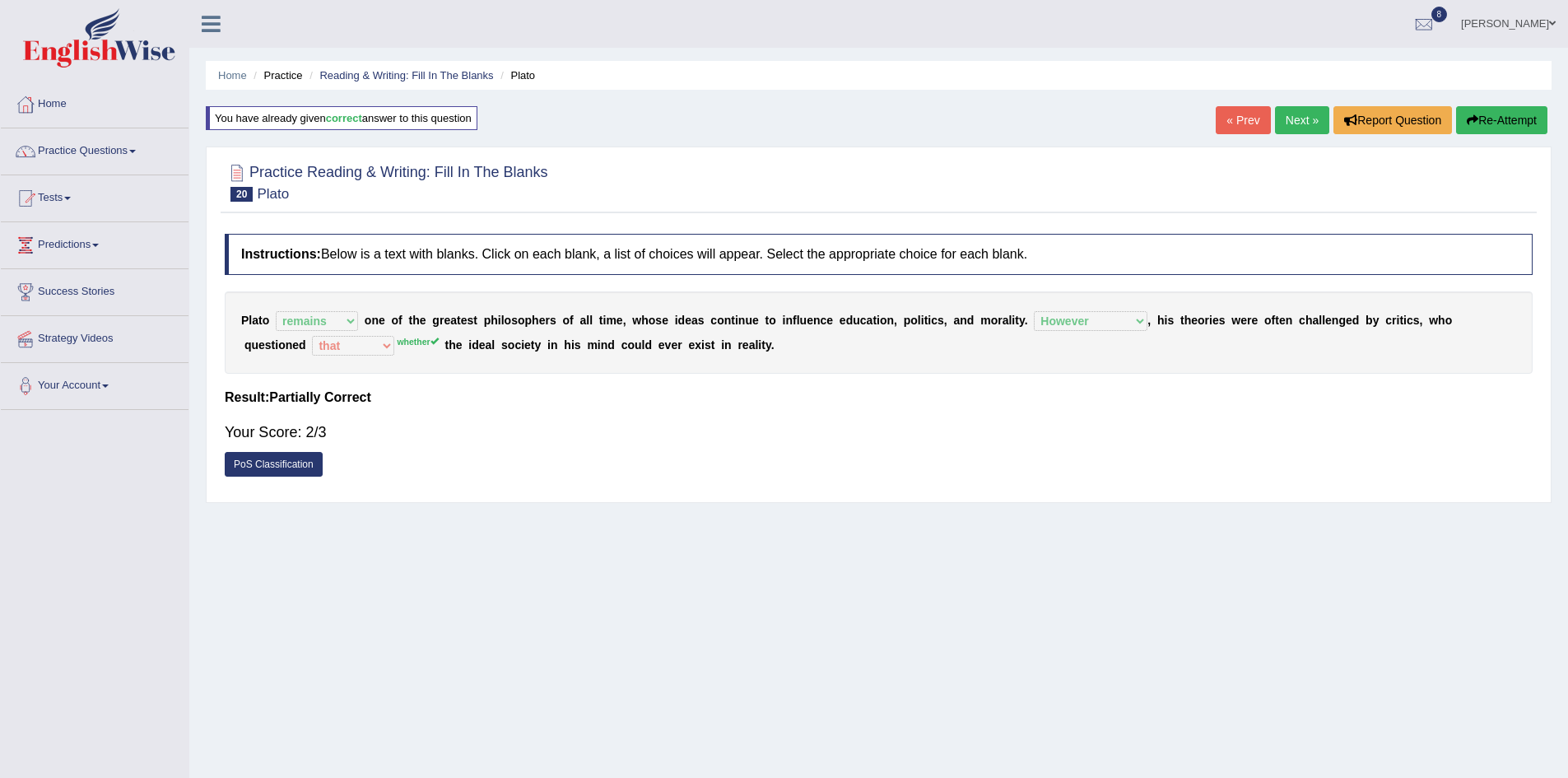
click at [1286, 121] on link "Next »" at bounding box center [1303, 119] width 55 height 28
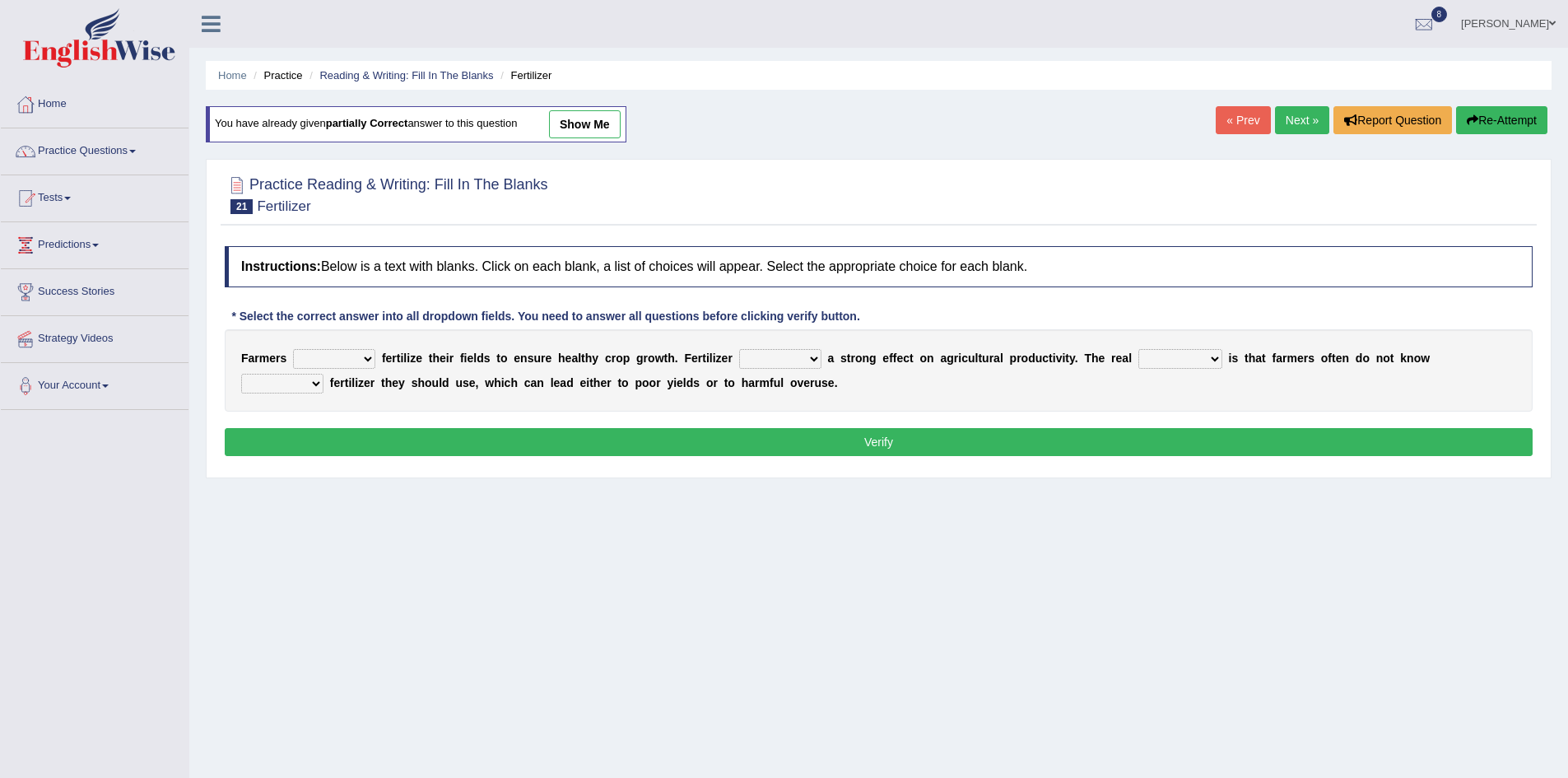
click at [367, 356] on select "must should need can" at bounding box center [334, 359] width 82 height 20
select select "should"
click at [293, 349] on select "must should need can" at bounding box center [334, 359] width 82 height 20
click at [369, 359] on select "must should need can" at bounding box center [334, 359] width 82 height 20
click at [293, 349] on select "must should need can" at bounding box center [334, 359] width 82 height 20
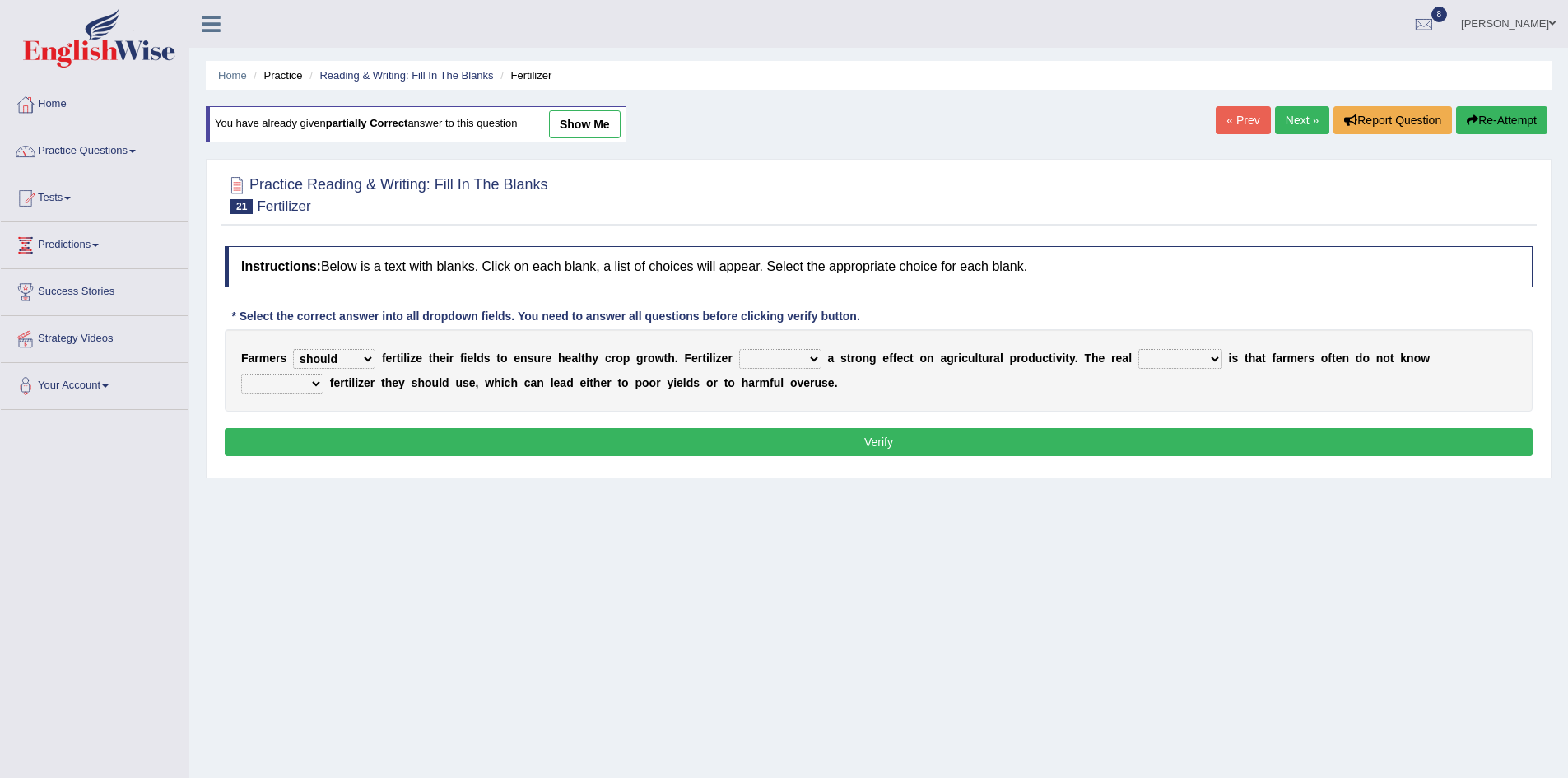
click at [819, 359] on select "has had have having" at bounding box center [780, 359] width 82 height 20
click at [739, 349] on select "has had have having" at bounding box center [780, 359] width 82 height 20
click at [808, 358] on select "has had have having" at bounding box center [780, 359] width 82 height 20
select select "has"
click at [739, 349] on select "has had have having" at bounding box center [780, 359] width 82 height 20
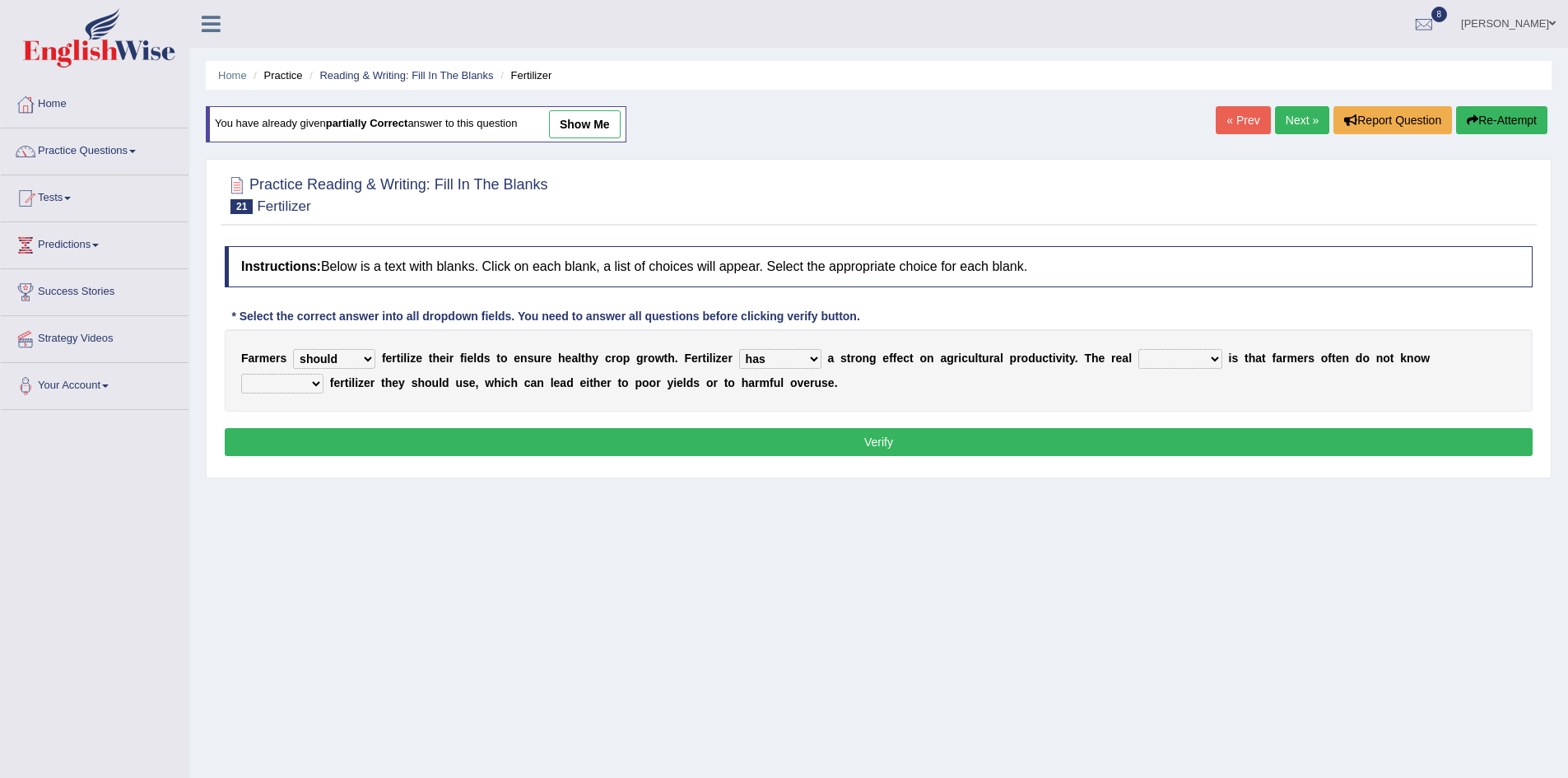
click at [1212, 356] on select "problem question conclusion answer" at bounding box center [1180, 359] width 84 height 20
select select "question"
click at [1138, 349] on select "problem question conclusion answer" at bounding box center [1180, 359] width 84 height 20
click at [310, 383] on select "how much how many however so much" at bounding box center [282, 384] width 82 height 20
select select "how much"
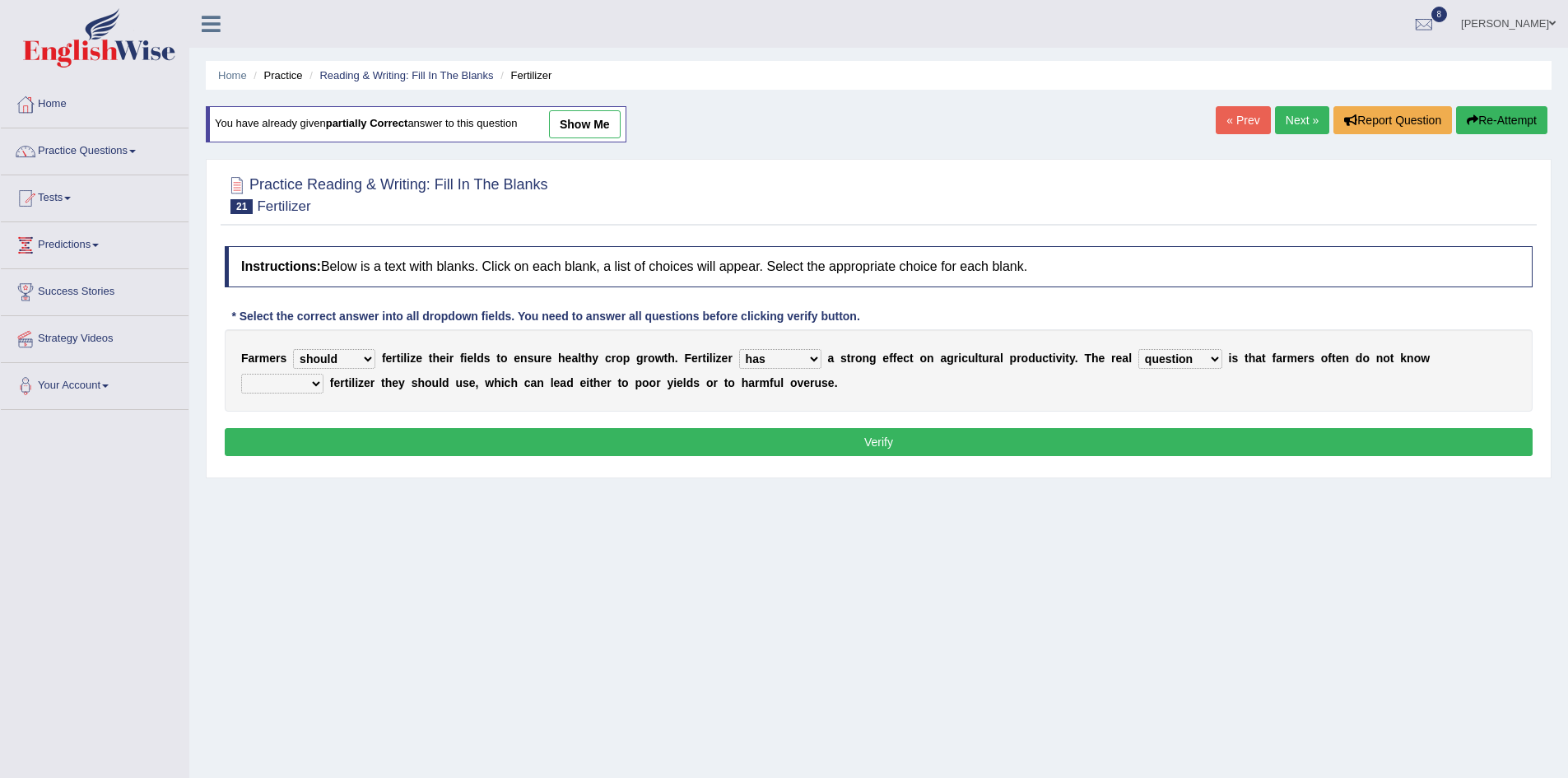
click at [241, 374] on select "how much how many however so much" at bounding box center [282, 384] width 82 height 20
click at [833, 435] on button "Verify" at bounding box center [878, 441] width 1308 height 28
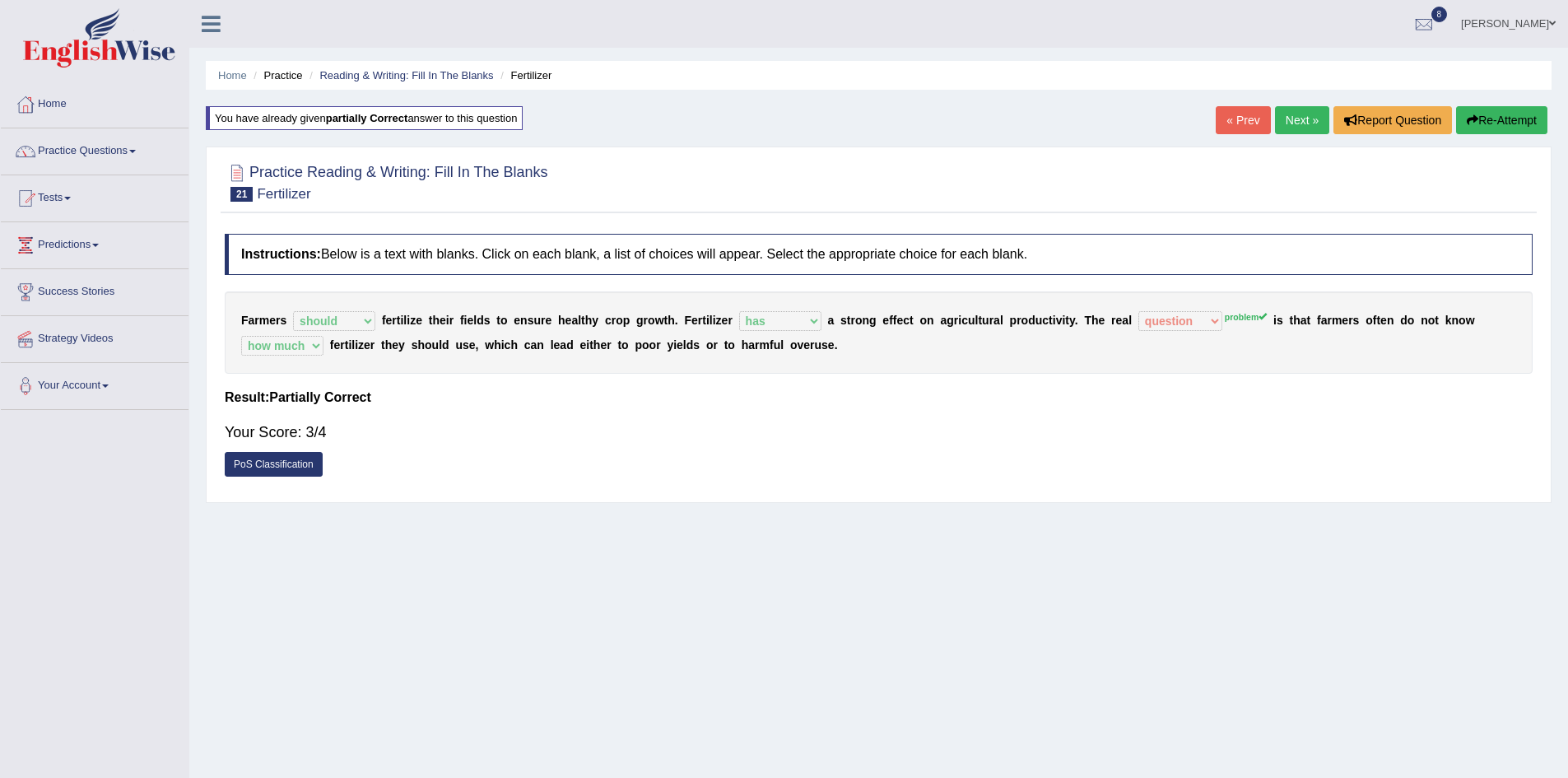
click at [1314, 116] on link "Next »" at bounding box center [1303, 119] width 55 height 28
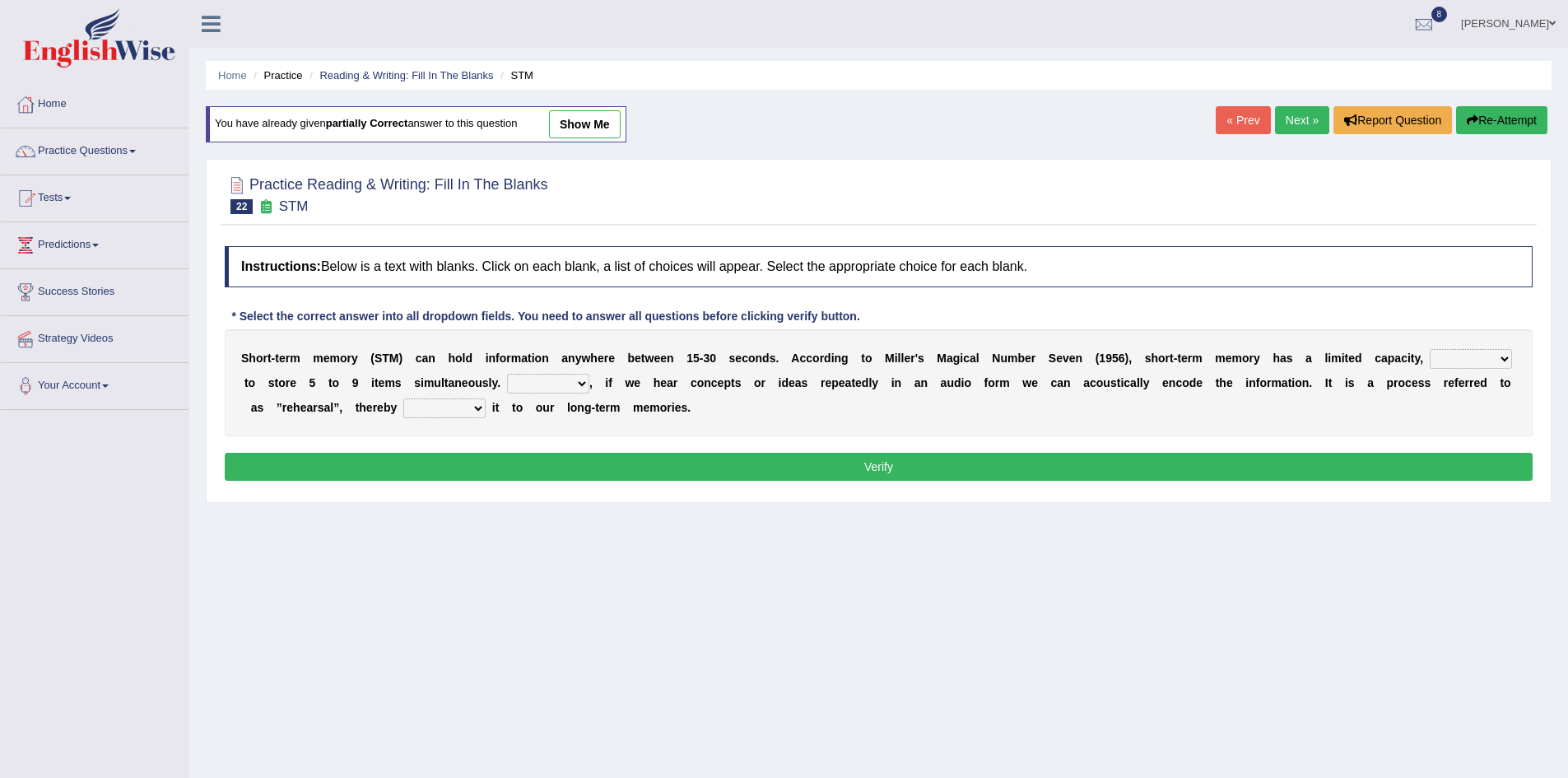
click at [1500, 357] on select "being able is able be able unable" at bounding box center [1471, 359] width 82 height 20
select select "is able"
click at [1430, 349] on select "being able is able be able unable" at bounding box center [1471, 359] width 82 height 20
click at [581, 382] on select "However So Moreover Therefore" at bounding box center [548, 384] width 82 height 20
select select "So"
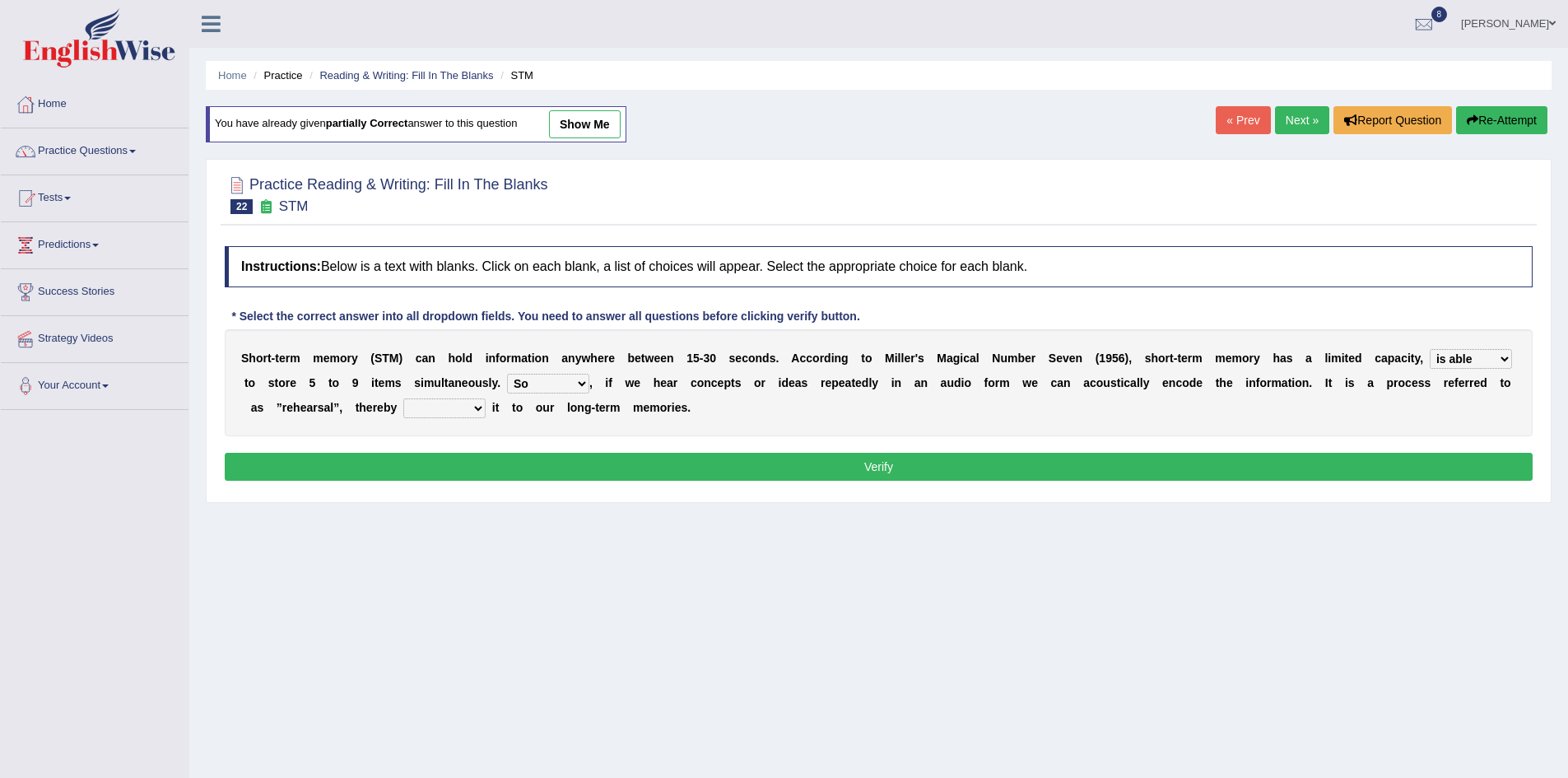
click at [507, 374] on select "However So Moreover Therefore" at bounding box center [548, 384] width 82 height 20
click at [476, 410] on select "commit commits commiting commited" at bounding box center [444, 409] width 82 height 20
select select "commiting"
click at [403, 399] on select "commit commits commiting commited" at bounding box center [444, 409] width 82 height 20
click at [544, 467] on button "Verify" at bounding box center [878, 466] width 1308 height 28
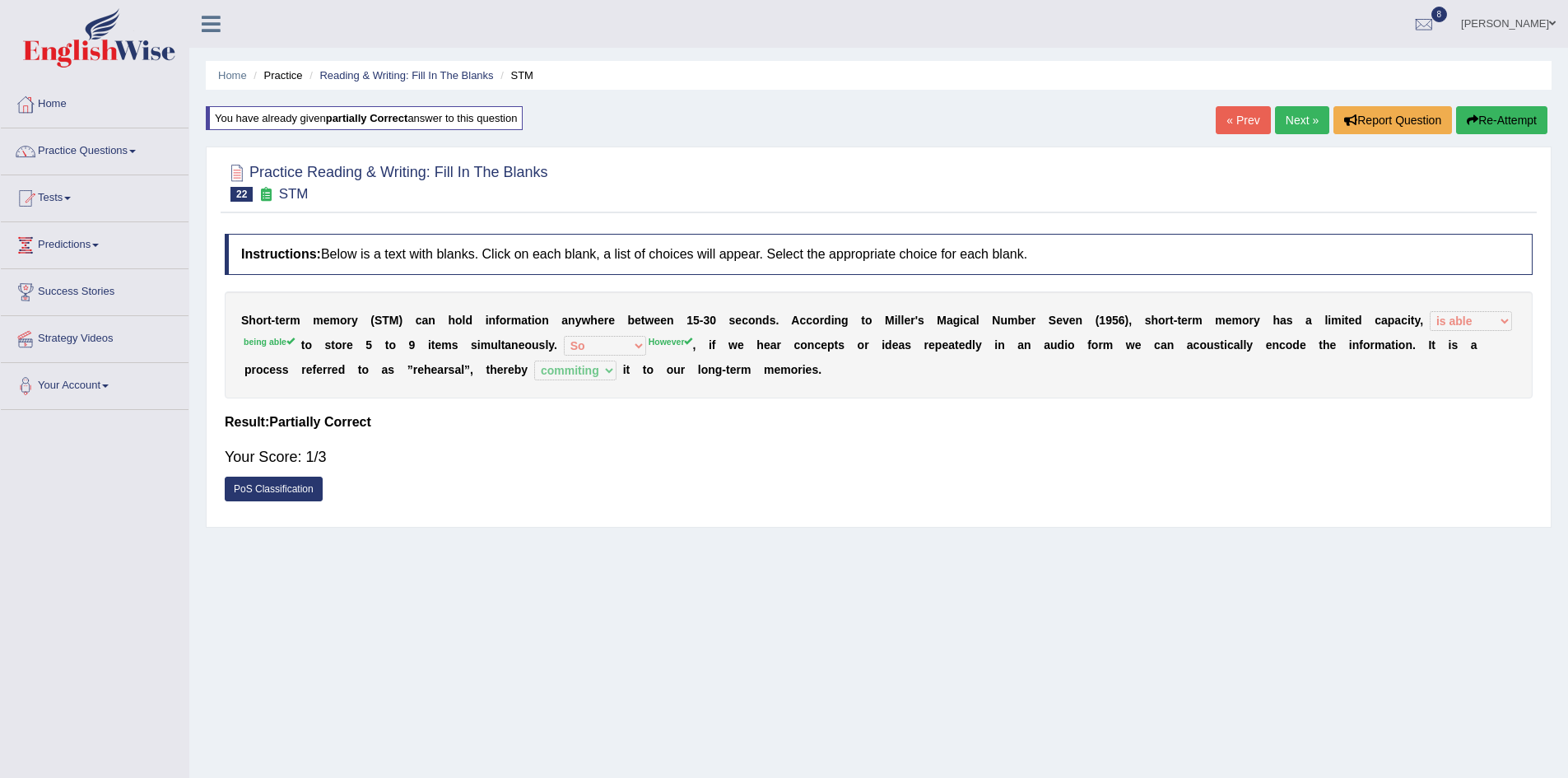
click at [1286, 124] on link "Next »" at bounding box center [1303, 119] width 55 height 28
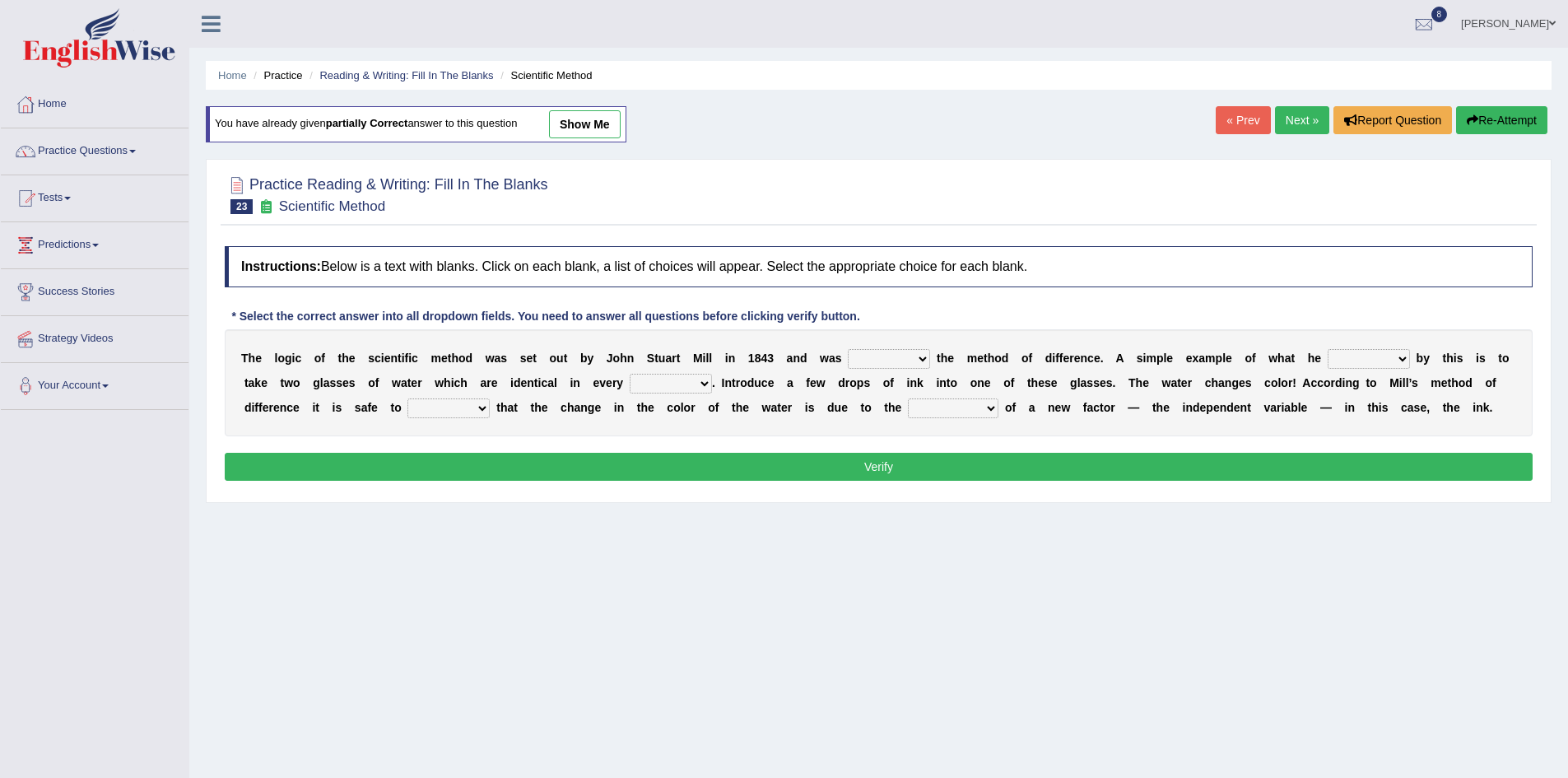
click at [924, 357] on select "pointed claimed demanded named" at bounding box center [888, 359] width 82 height 20
select select "named"
click at [847, 349] on select "pointed claimed demanded named" at bounding box center [888, 359] width 82 height 20
click at [1404, 356] on select "capped charged found meant" at bounding box center [1369, 359] width 82 height 20
select select "found"
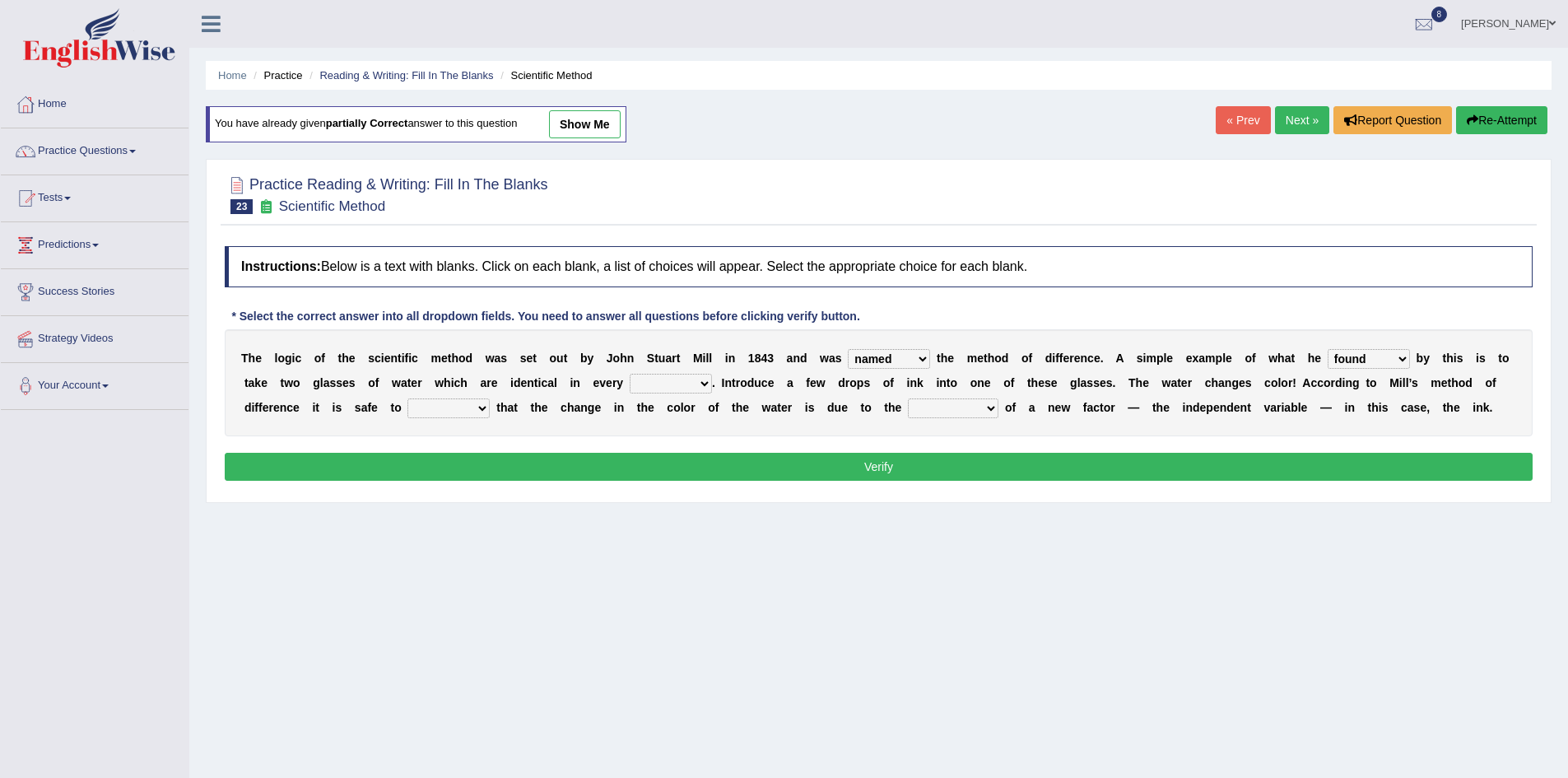
click at [1328, 349] on select "capped charged found meant" at bounding box center [1369, 359] width 82 height 20
click at [1405, 359] on select "capped charged found meant" at bounding box center [1369, 359] width 82 height 20
click at [1328, 349] on select "capped charged found meant" at bounding box center [1369, 359] width 82 height 20
click at [700, 379] on select "thought identity measure respect" at bounding box center [670, 384] width 82 height 20
click at [629, 374] on select "thought identity measure respect" at bounding box center [670, 384] width 82 height 20
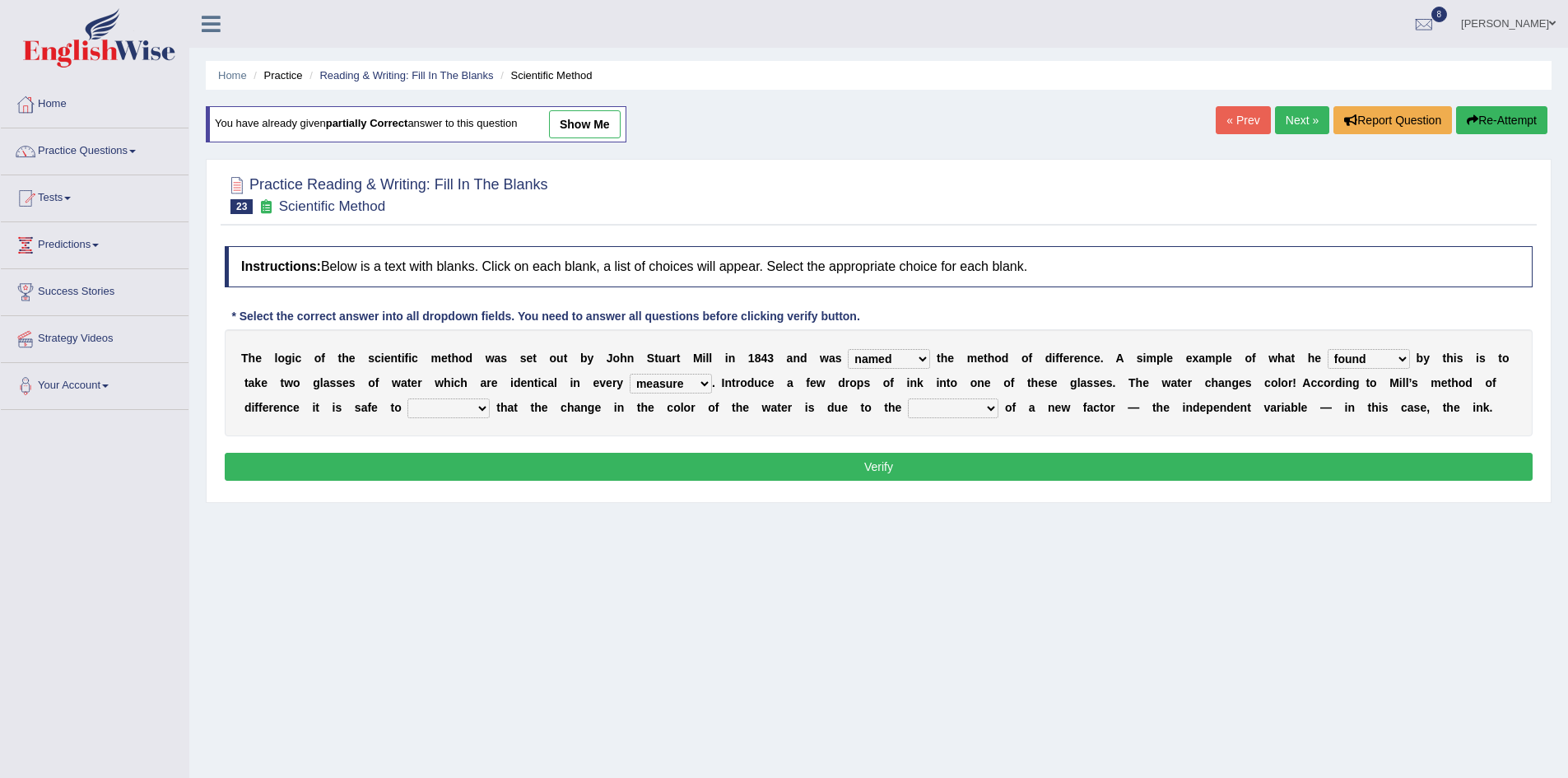
click at [701, 388] on select "thought identity measure respect" at bounding box center [670, 384] width 82 height 20
select select "identity"
click at [629, 374] on select "thought identity measure respect" at bounding box center [670, 384] width 82 height 20
click at [484, 405] on select "assume discuss prefer acclaim" at bounding box center [449, 409] width 82 height 20
select select "assume"
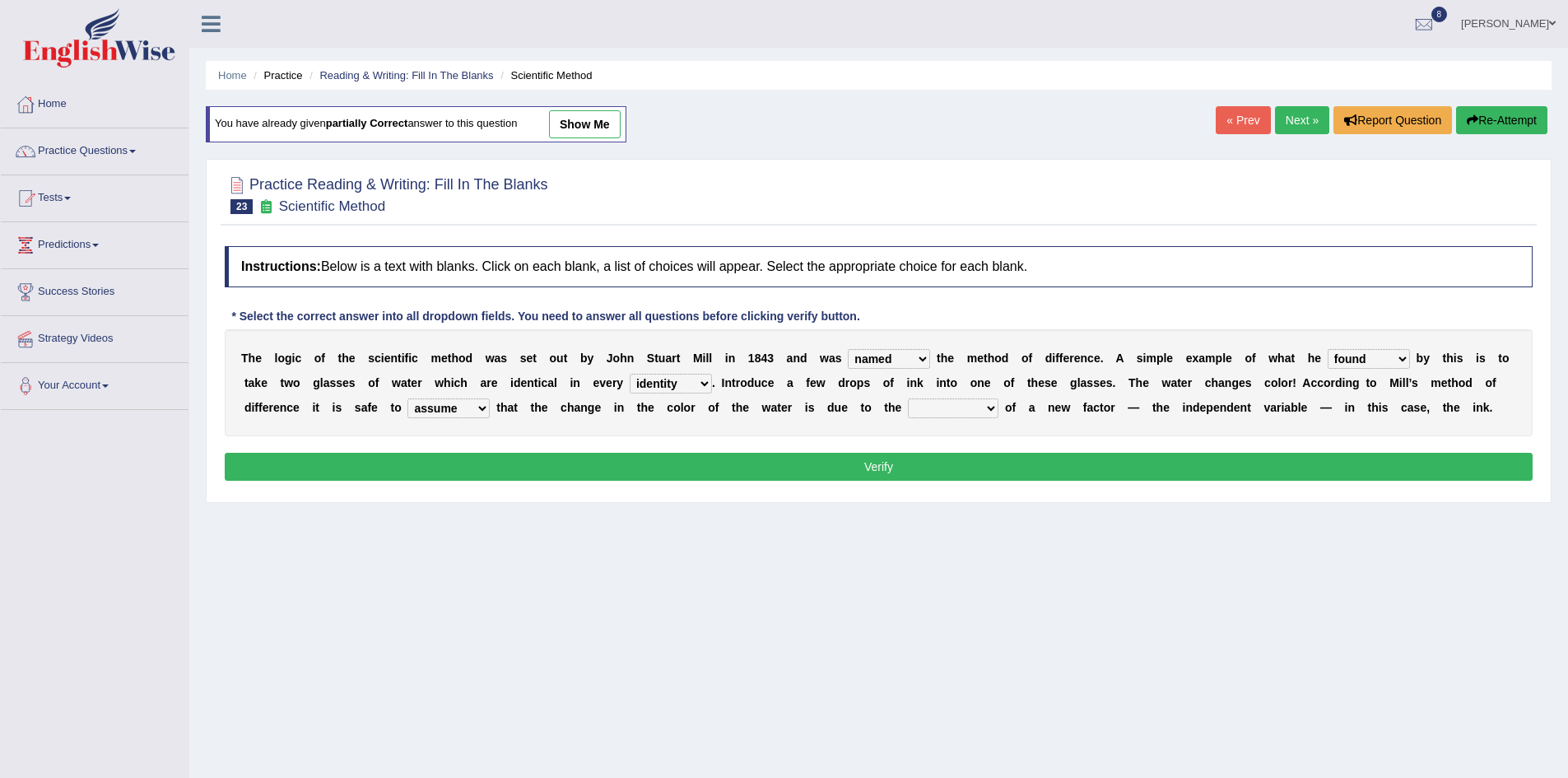
click at [408, 399] on select "assume discuss prefer acclaim" at bounding box center [449, 409] width 82 height 20
click at [992, 408] on select "introduction magnitude preparation purification" at bounding box center [952, 409] width 90 height 20
select select "purification"
click at [908, 399] on select "introduction magnitude preparation purification" at bounding box center [952, 409] width 90 height 20
click at [954, 465] on button "Verify" at bounding box center [878, 466] width 1308 height 28
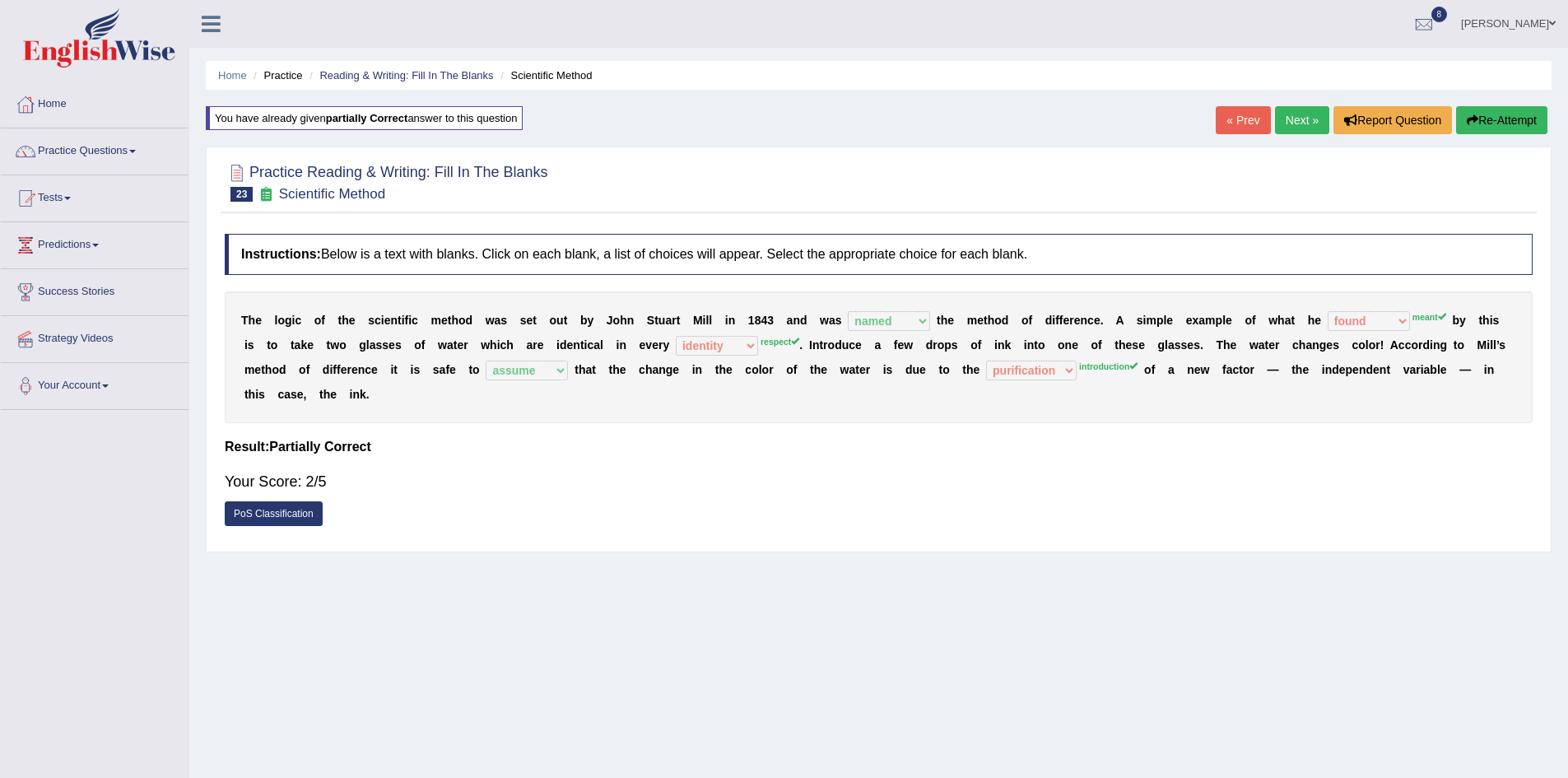
click at [1289, 111] on link "Next »" at bounding box center [1303, 119] width 55 height 28
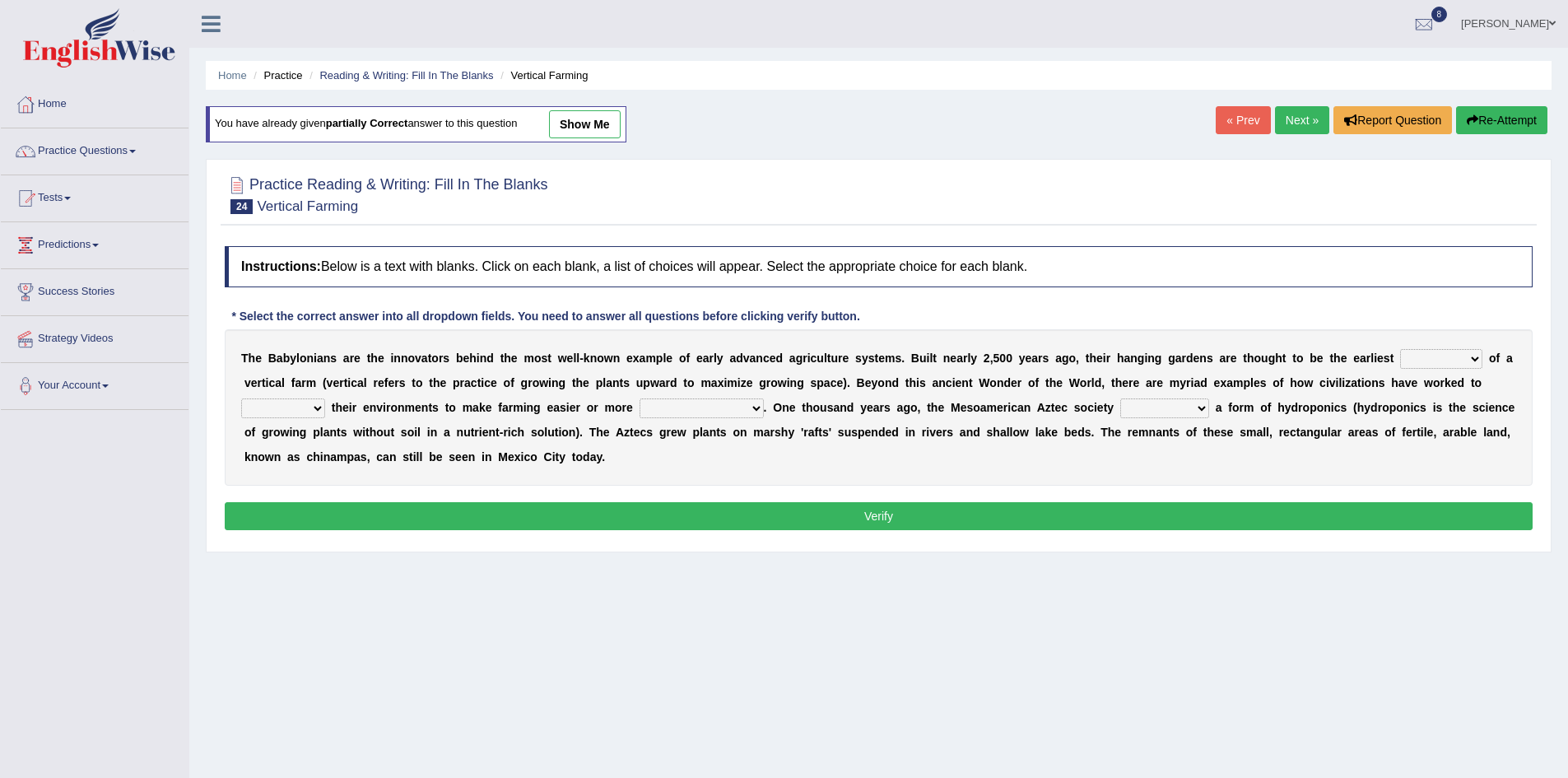
click at [1475, 358] on select "prototype failure discredit protocol" at bounding box center [1441, 359] width 82 height 20
select select "protocol"
click at [1400, 349] on select "prototype failure discredit protocol" at bounding box center [1441, 359] width 82 height 20
click at [317, 408] on select "manipulate escape respect disarrange" at bounding box center [283, 409] width 84 height 20
select select "manipulate"
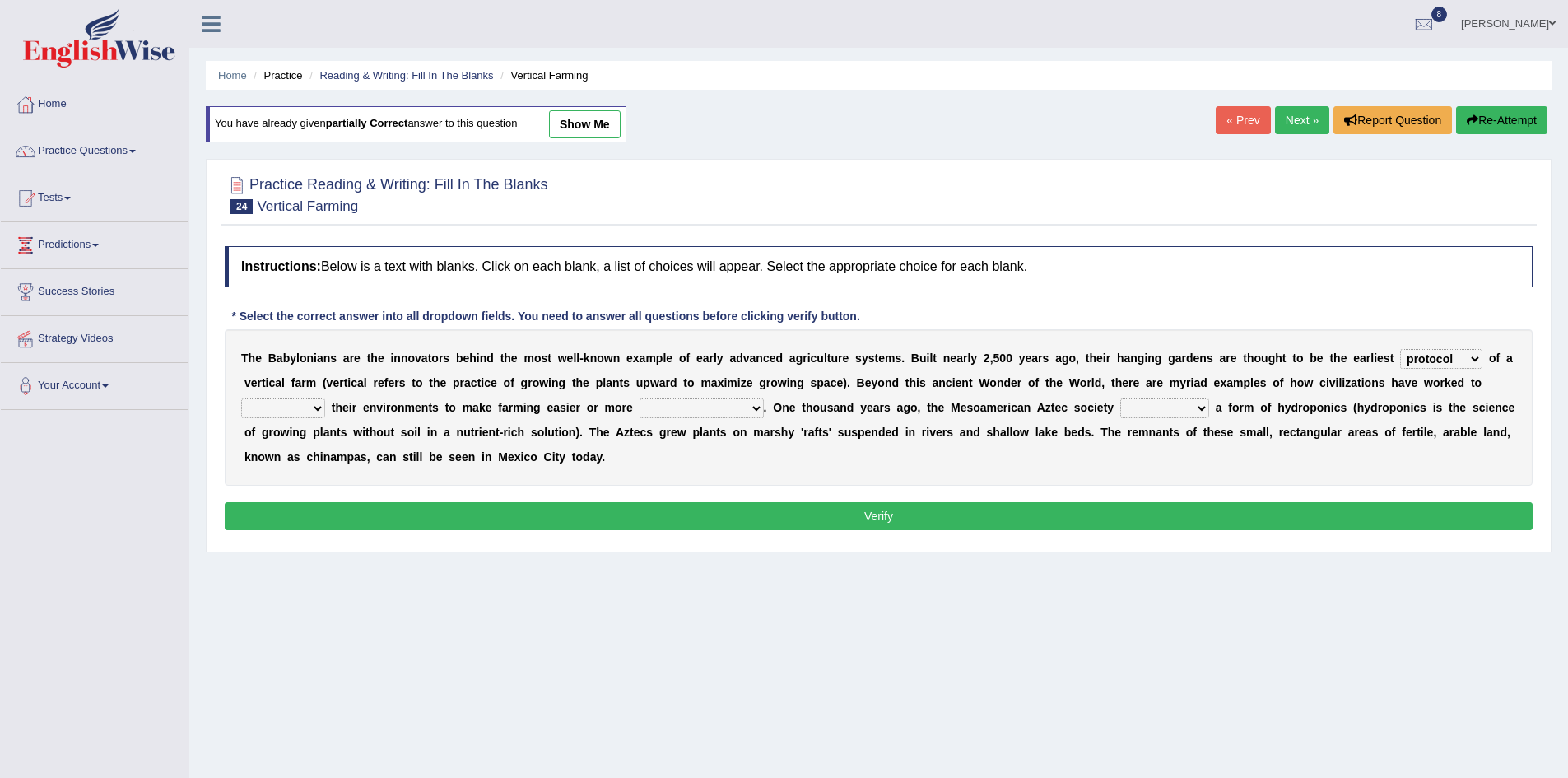
click at [241, 399] on select "manipulate escape respect disarrange" at bounding box center [283, 409] width 84 height 20
click at [757, 409] on select "productive constructive connective counterproductive" at bounding box center [701, 409] width 124 height 20
select select "productive"
click at [639, 399] on select "productive constructive connective counterproductive" at bounding box center [701, 409] width 124 height 20
click at [1202, 409] on select "domineered volunteered pioneered engineered" at bounding box center [1164, 409] width 88 height 20
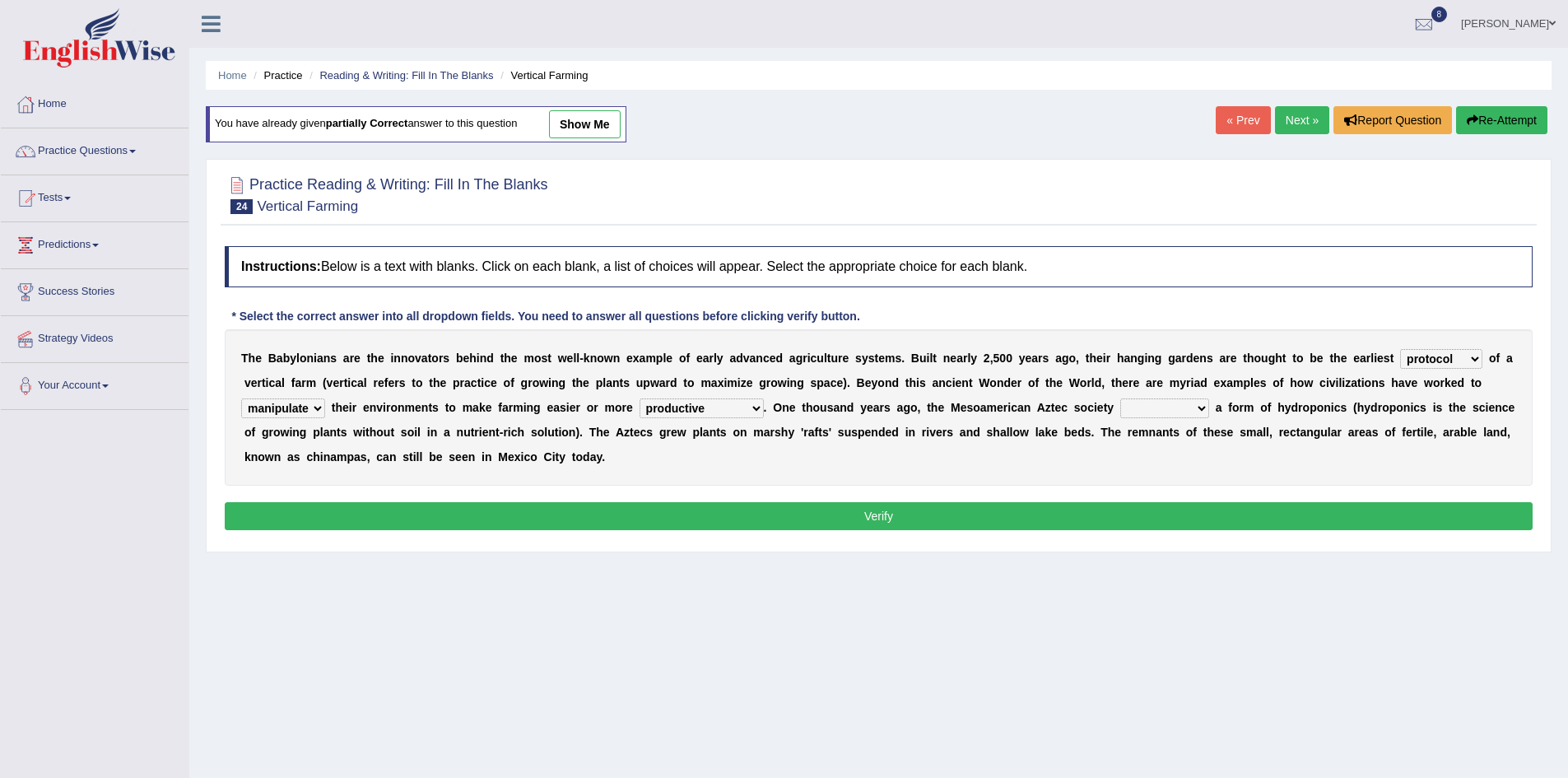
select select "pioneered"
click at [1120, 399] on select "domineered volunteered pioneered engineered" at bounding box center [1164, 409] width 88 height 20
click at [888, 512] on button "Verify" at bounding box center [878, 515] width 1308 height 28
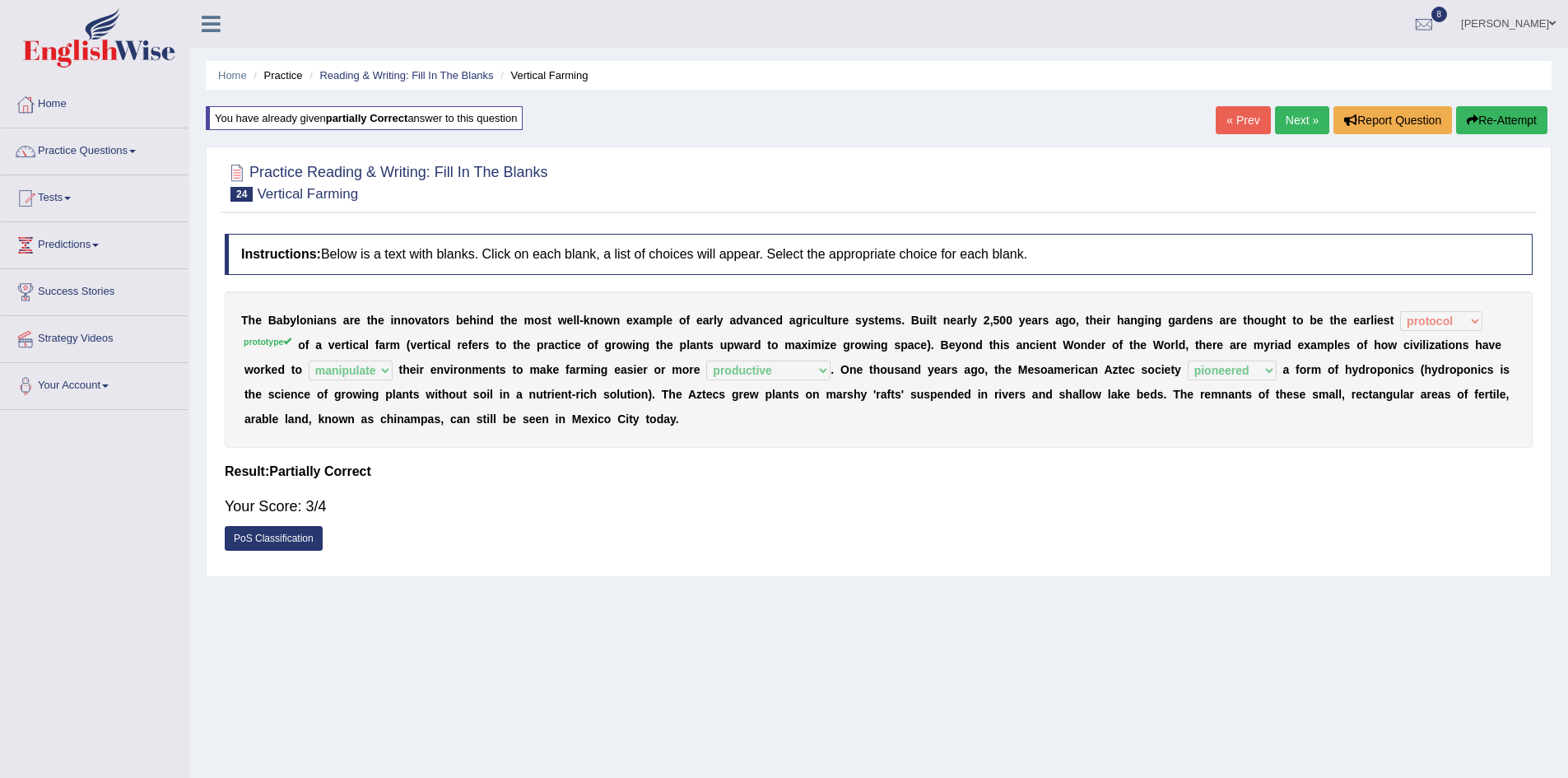
click at [1298, 115] on link "Next »" at bounding box center [1303, 119] width 55 height 28
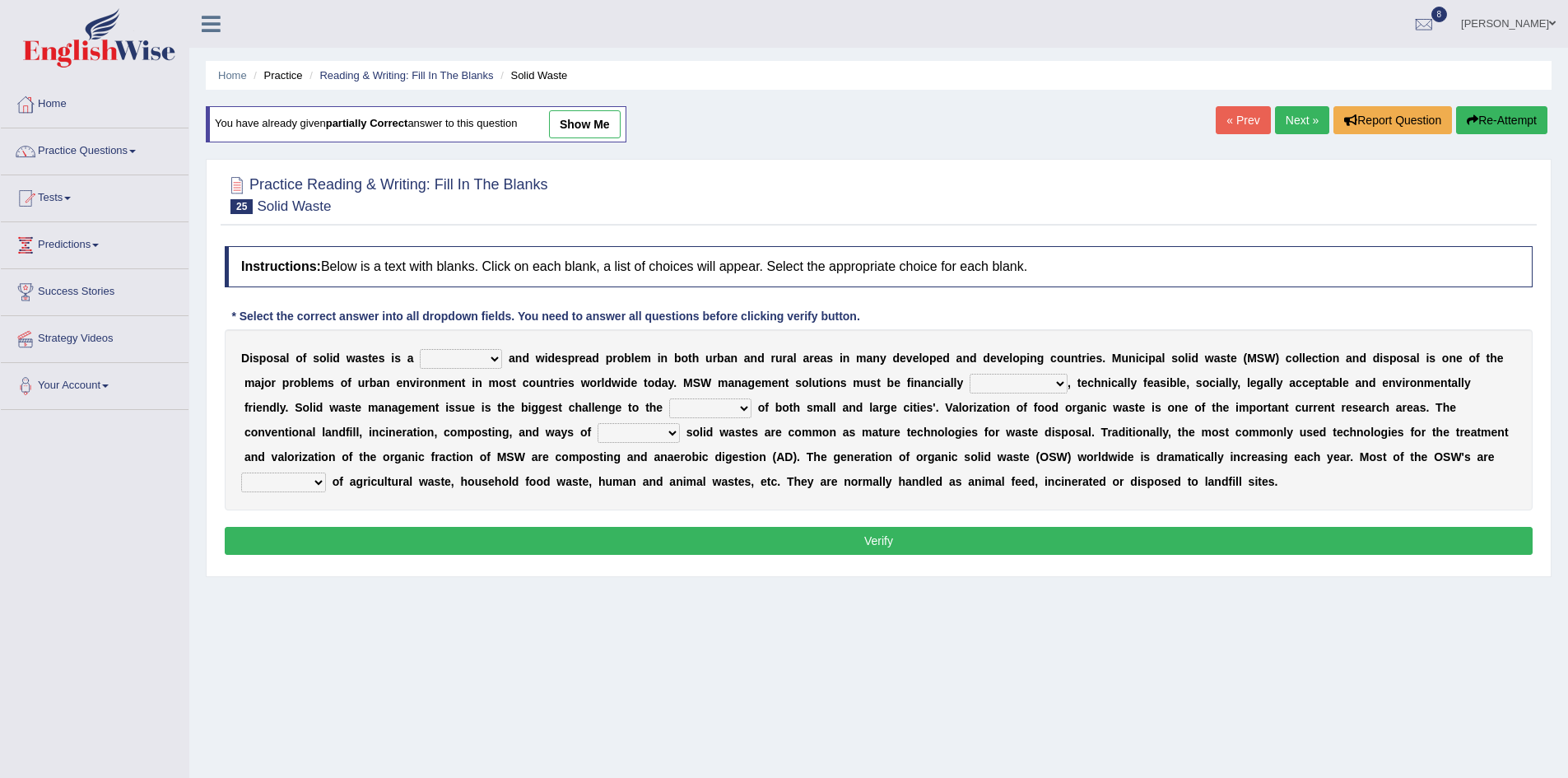
click at [493, 363] on select "slanting stinging stalling shafting" at bounding box center [461, 359] width 82 height 20
select select "slanting"
click at [420, 349] on select "slanting stinging stalling shafting" at bounding box center [461, 359] width 82 height 20
click at [1061, 386] on select "unattainable sustainable objectionable treasonable" at bounding box center [1018, 384] width 98 height 20
click at [204, 21] on icon at bounding box center [211, 23] width 19 height 21
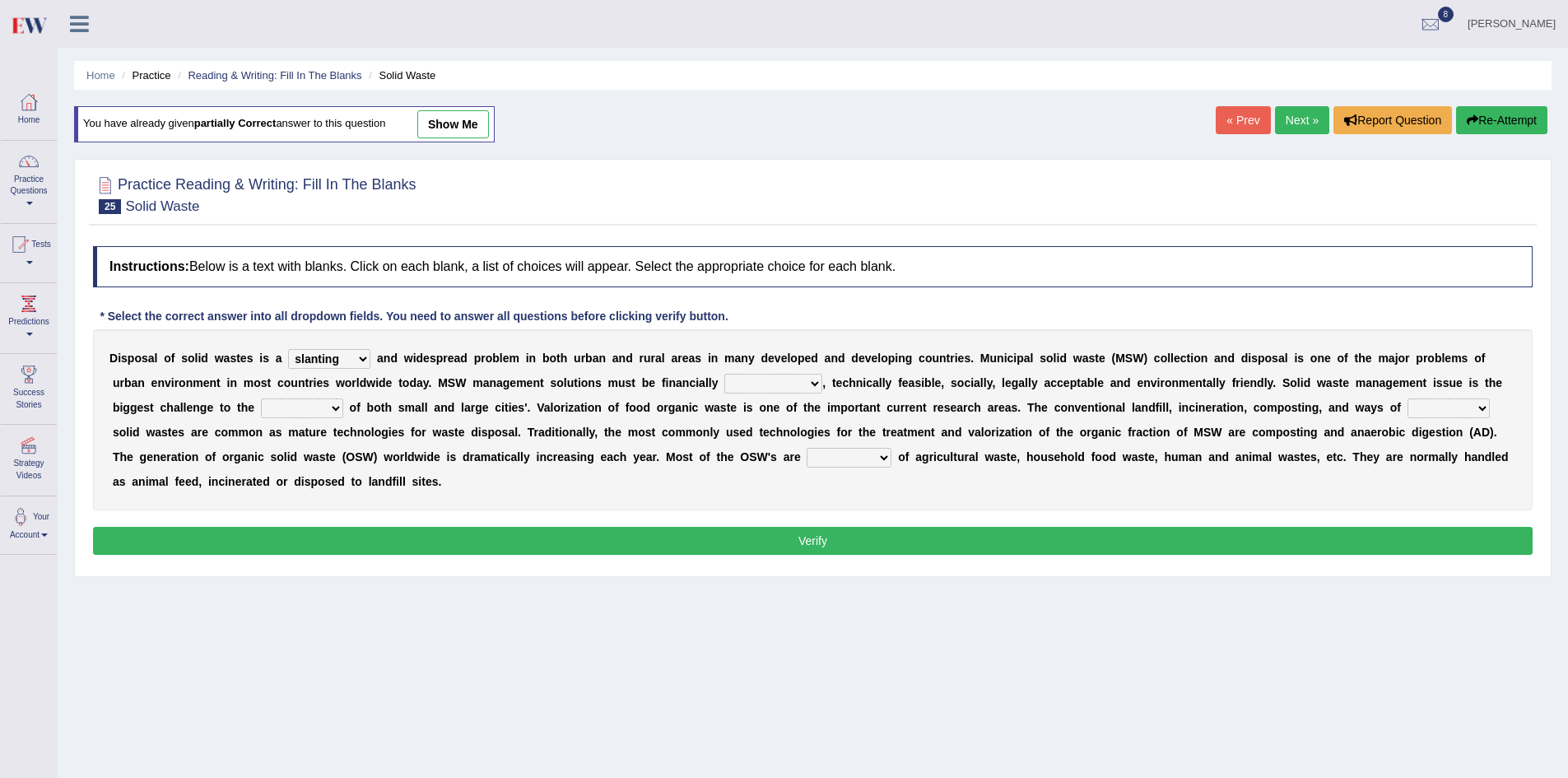
click at [815, 385] on select "unattainable sustainable objectionable treasonable" at bounding box center [773, 384] width 98 height 20
select select "sustainable"
click at [724, 374] on select "unattainable sustainable objectionable treasonable" at bounding box center [773, 384] width 98 height 20
click at [811, 384] on select "unattainable sustainable objectionable treasonable" at bounding box center [773, 384] width 98 height 20
click at [789, 389] on select "unattainable sustainable objectionable treasonable" at bounding box center [773, 384] width 98 height 20
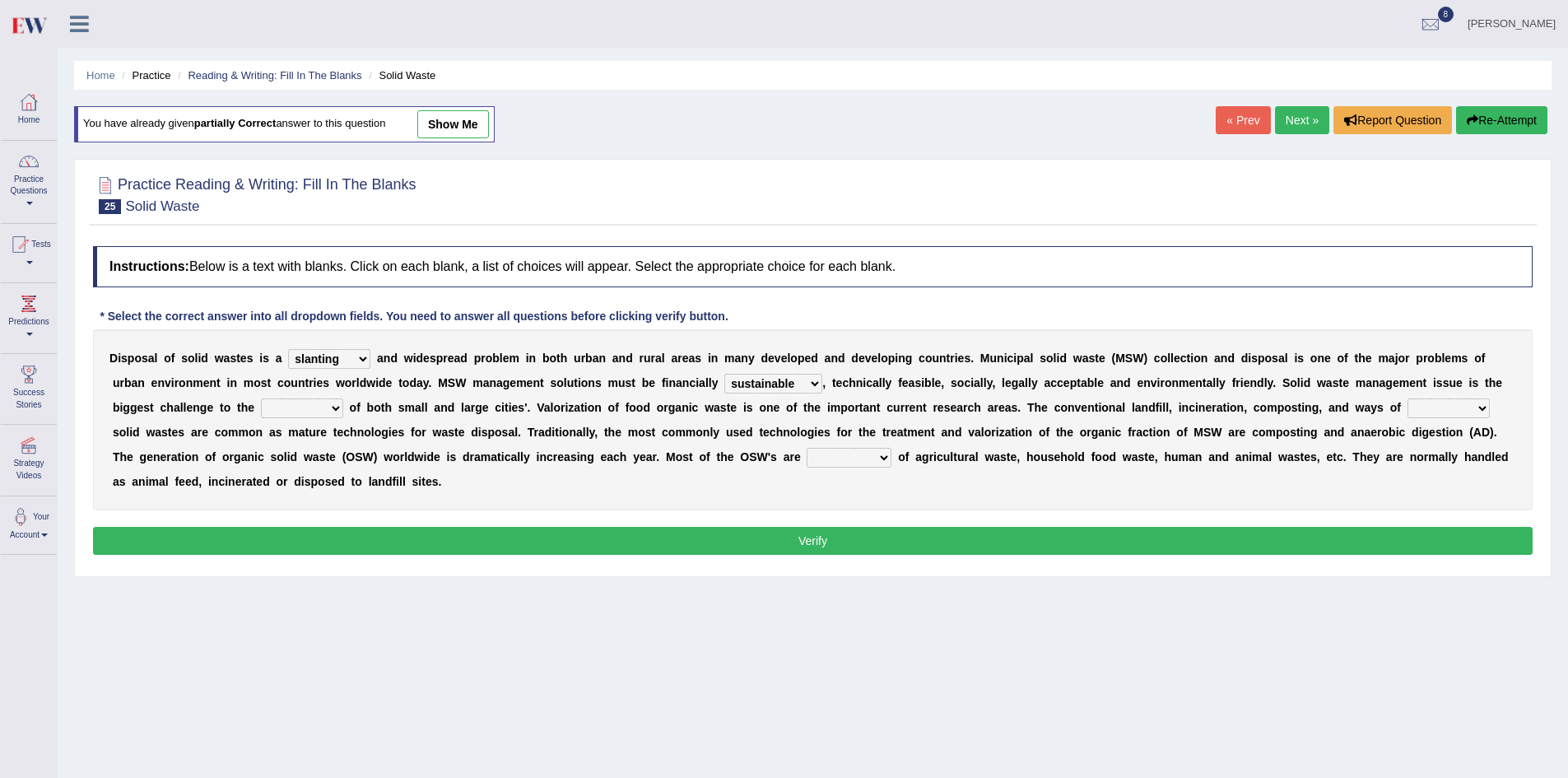
click at [331, 406] on select "plants culture authorities history" at bounding box center [302, 409] width 82 height 20
select select "authorities"
click at [261, 399] on select "plants culture authorities history" at bounding box center [302, 409] width 82 height 20
click at [1472, 409] on select "reserving preserving deserving handling" at bounding box center [1449, 409] width 82 height 20
select select "handling"
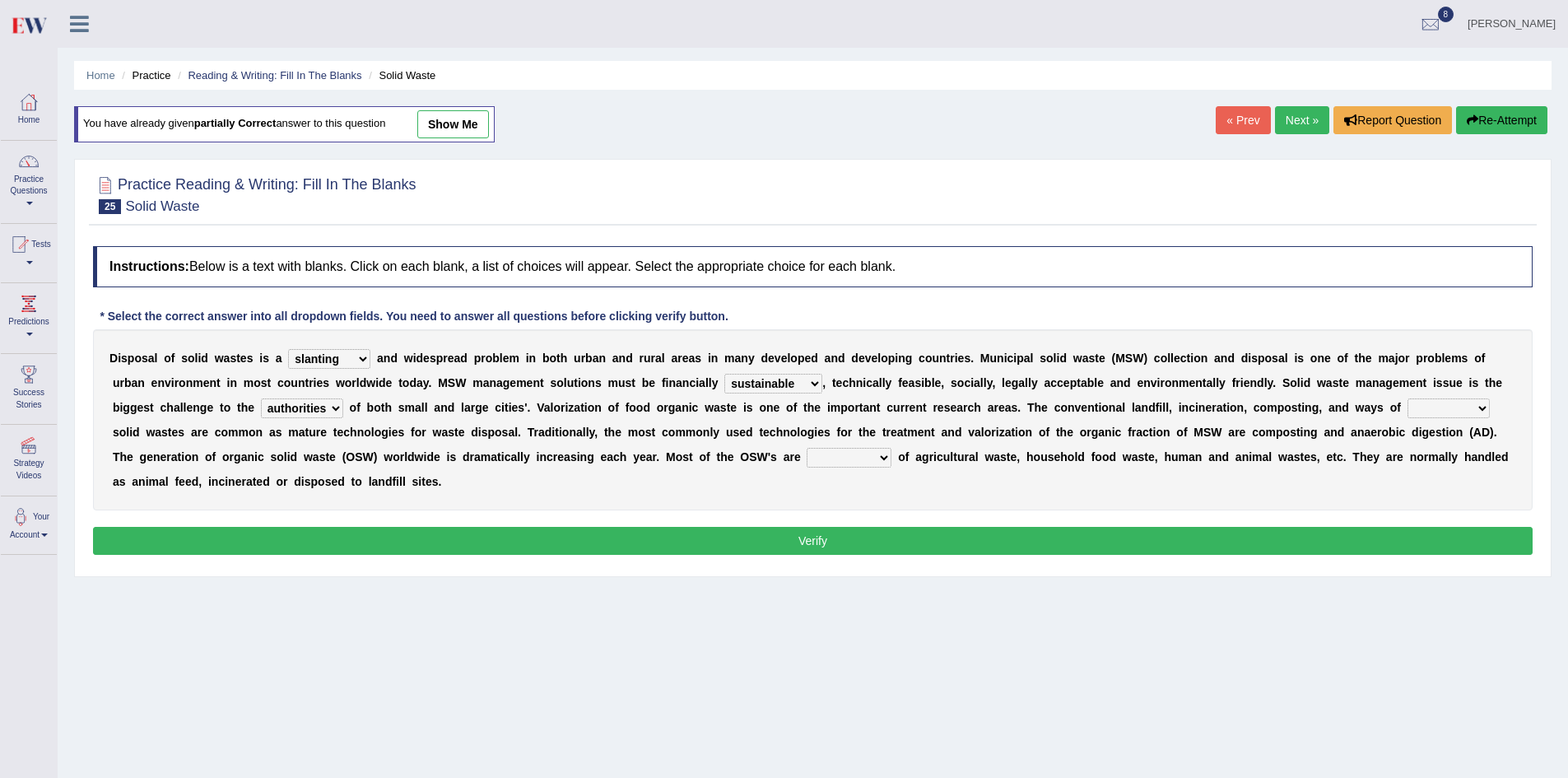
click at [1407, 399] on select "reserving preserving deserving handling" at bounding box center [1449, 409] width 82 height 20
click at [888, 459] on select "composed disposed composing disposing" at bounding box center [848, 458] width 85 height 20
select select "composed"
click at [806, 448] on select "composed disposed composing disposing" at bounding box center [848, 458] width 85 height 20
click at [786, 534] on button "Verify" at bounding box center [813, 541] width 1439 height 28
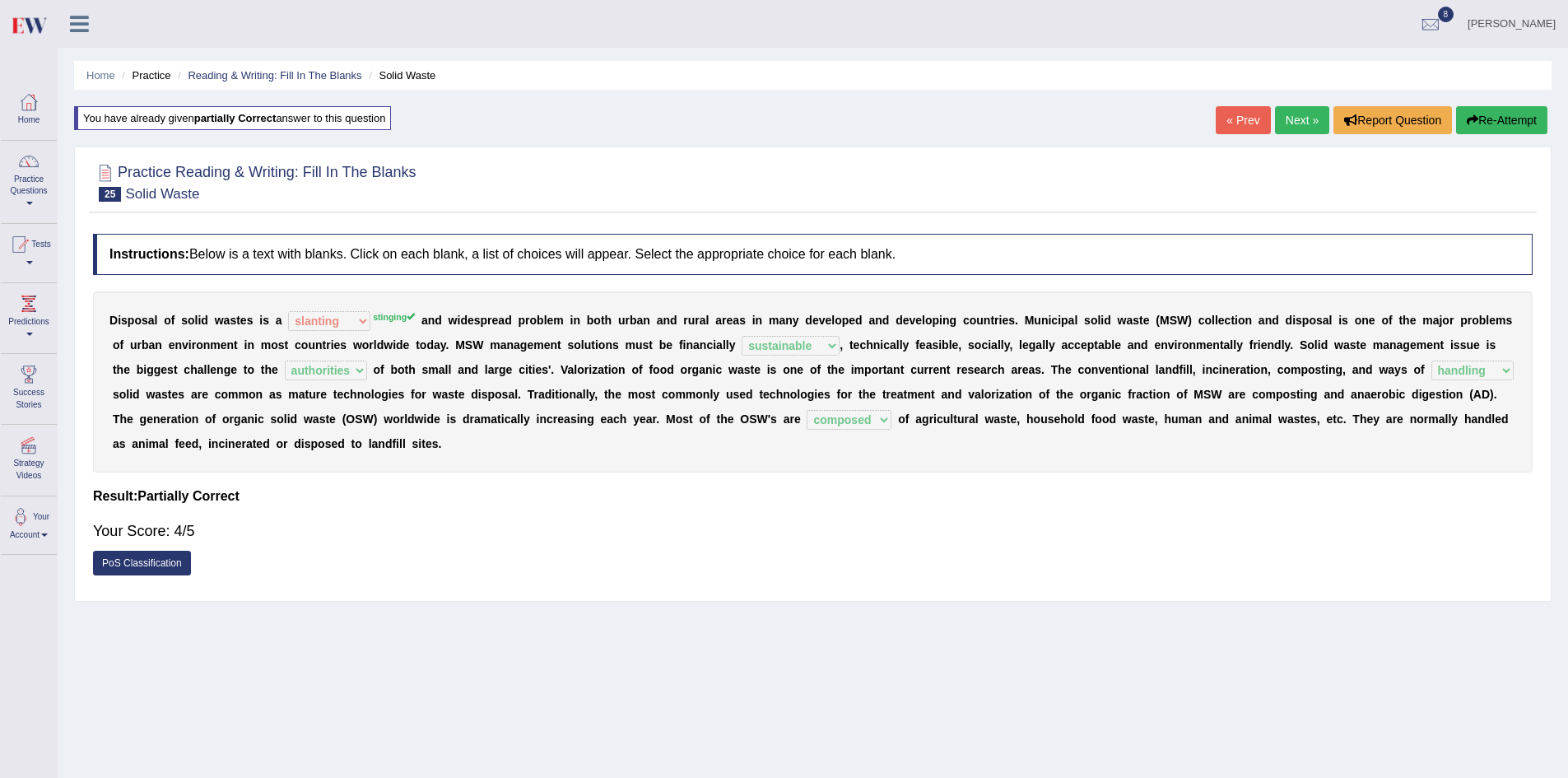
click at [1300, 122] on link "Next »" at bounding box center [1303, 119] width 55 height 28
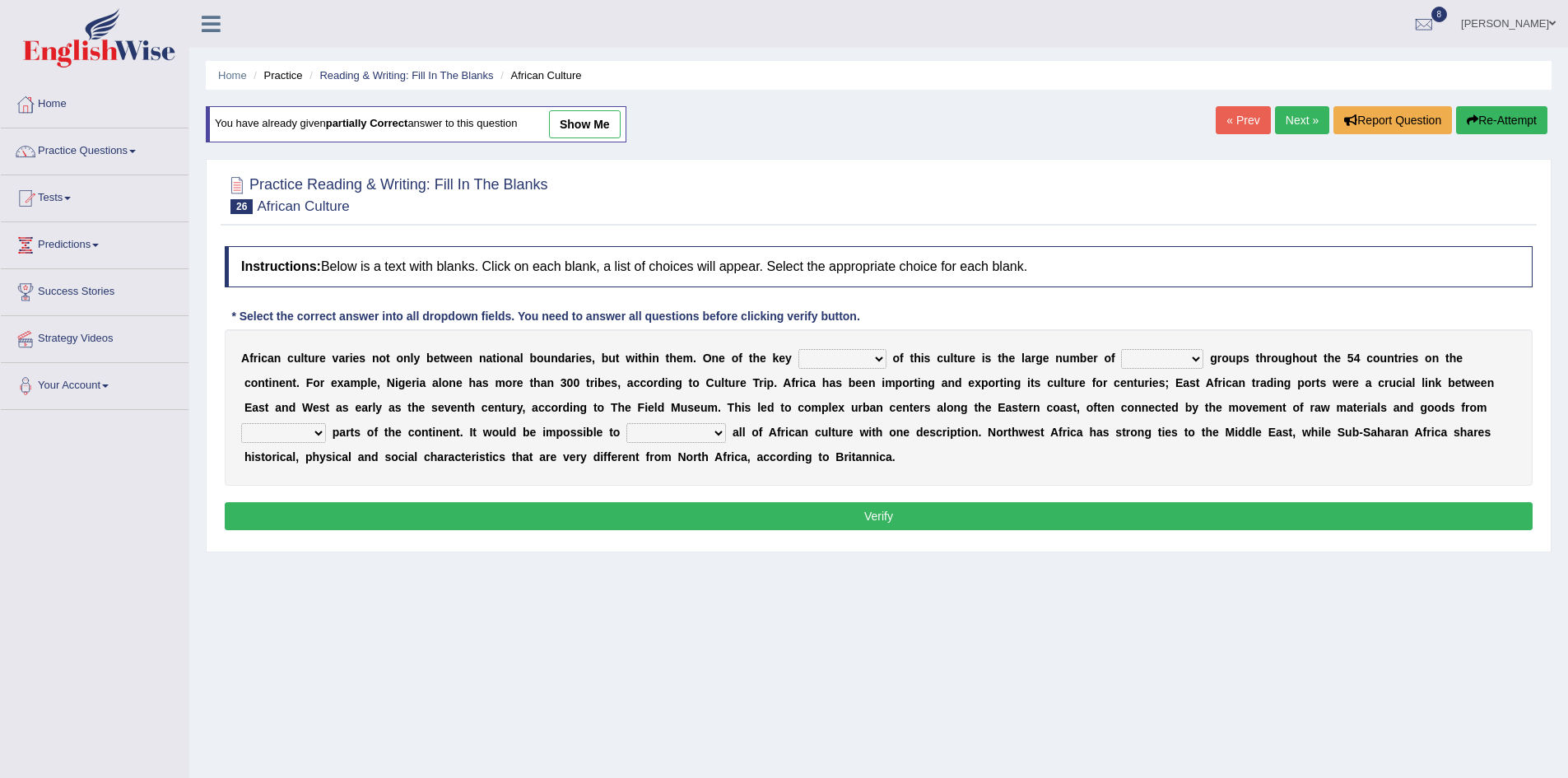
click at [877, 355] on select "conjectures features issues doubts" at bounding box center [842, 359] width 88 height 20
select select "features"
click at [798, 349] on select "conjectures features issues doubts" at bounding box center [842, 359] width 88 height 20
click at [1184, 357] on select "ethic ethnic eugenic epic" at bounding box center [1162, 359] width 82 height 20
select select "ethnic"
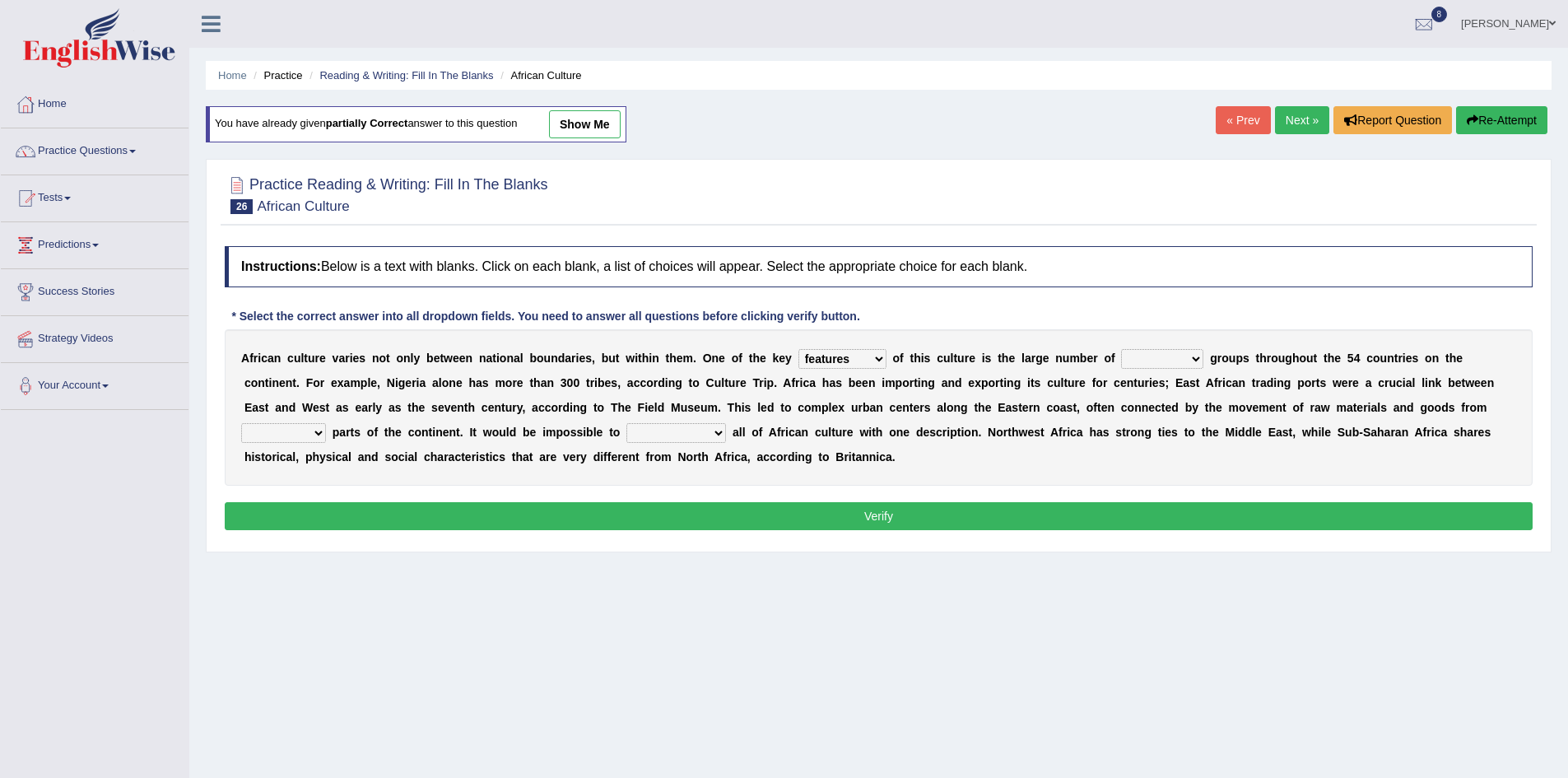
click at [1121, 349] on select "ethic ethnic eugenic epic" at bounding box center [1162, 359] width 82 height 20
click at [326, 431] on b at bounding box center [328, 432] width 6 height 13
click at [312, 437] on select "forelocked interlocked unlocked landlocked" at bounding box center [283, 433] width 85 height 20
select select "interlocked"
click at [241, 423] on select "forelocked interlocked unlocked landlocked" at bounding box center [283, 433] width 85 height 20
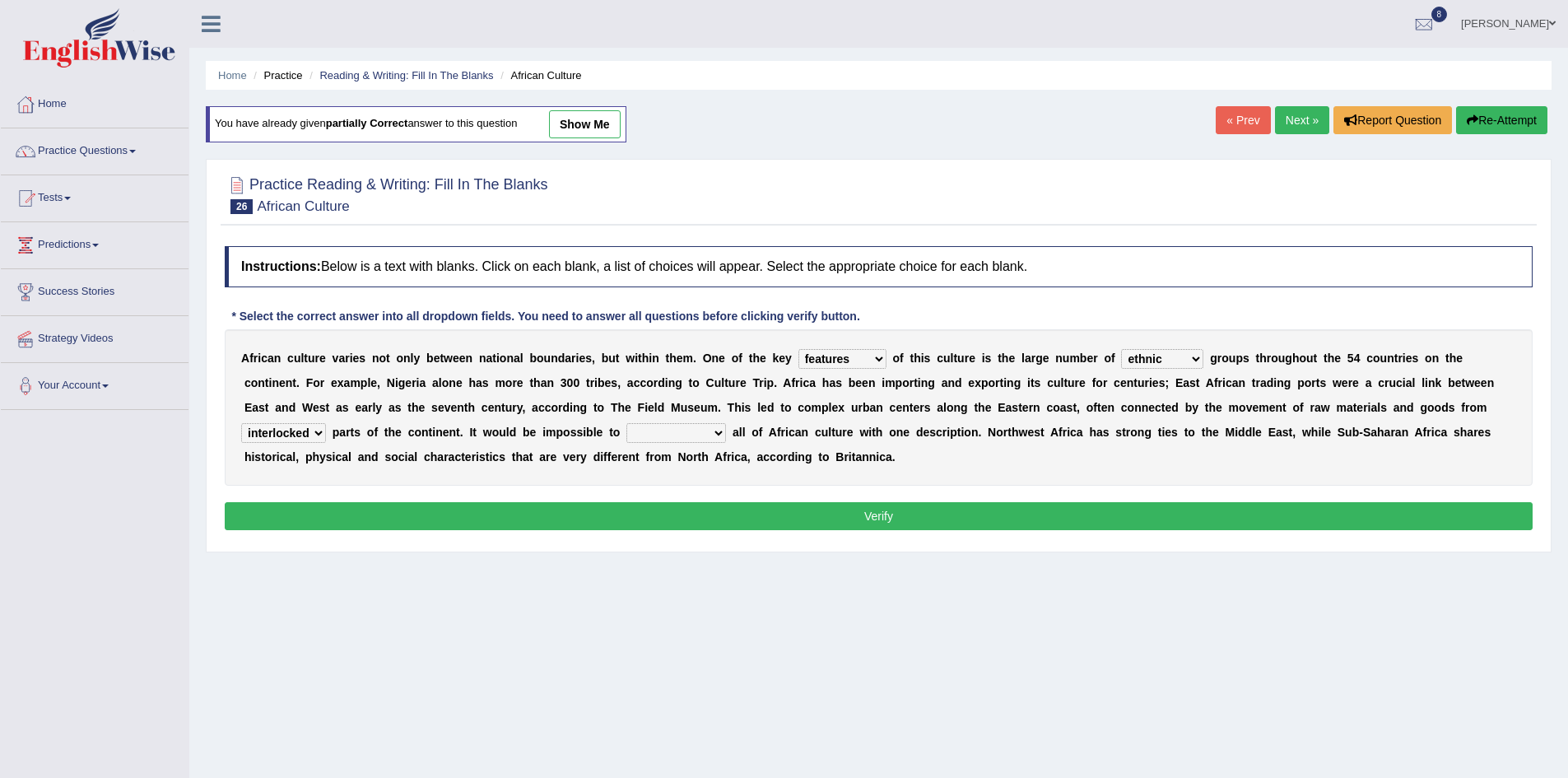
click at [319, 430] on select "forelocked interlocked unlocked landlocked" at bounding box center [283, 433] width 85 height 20
click at [241, 423] on select "forelocked interlocked unlocked landlocked" at bounding box center [283, 433] width 85 height 20
click at [718, 437] on select "characterize conceptualize symbolize synthesize" at bounding box center [676, 433] width 99 height 20
select select "characterize"
click at [627, 423] on select "characterize conceptualize symbolize synthesize" at bounding box center [676, 433] width 99 height 20
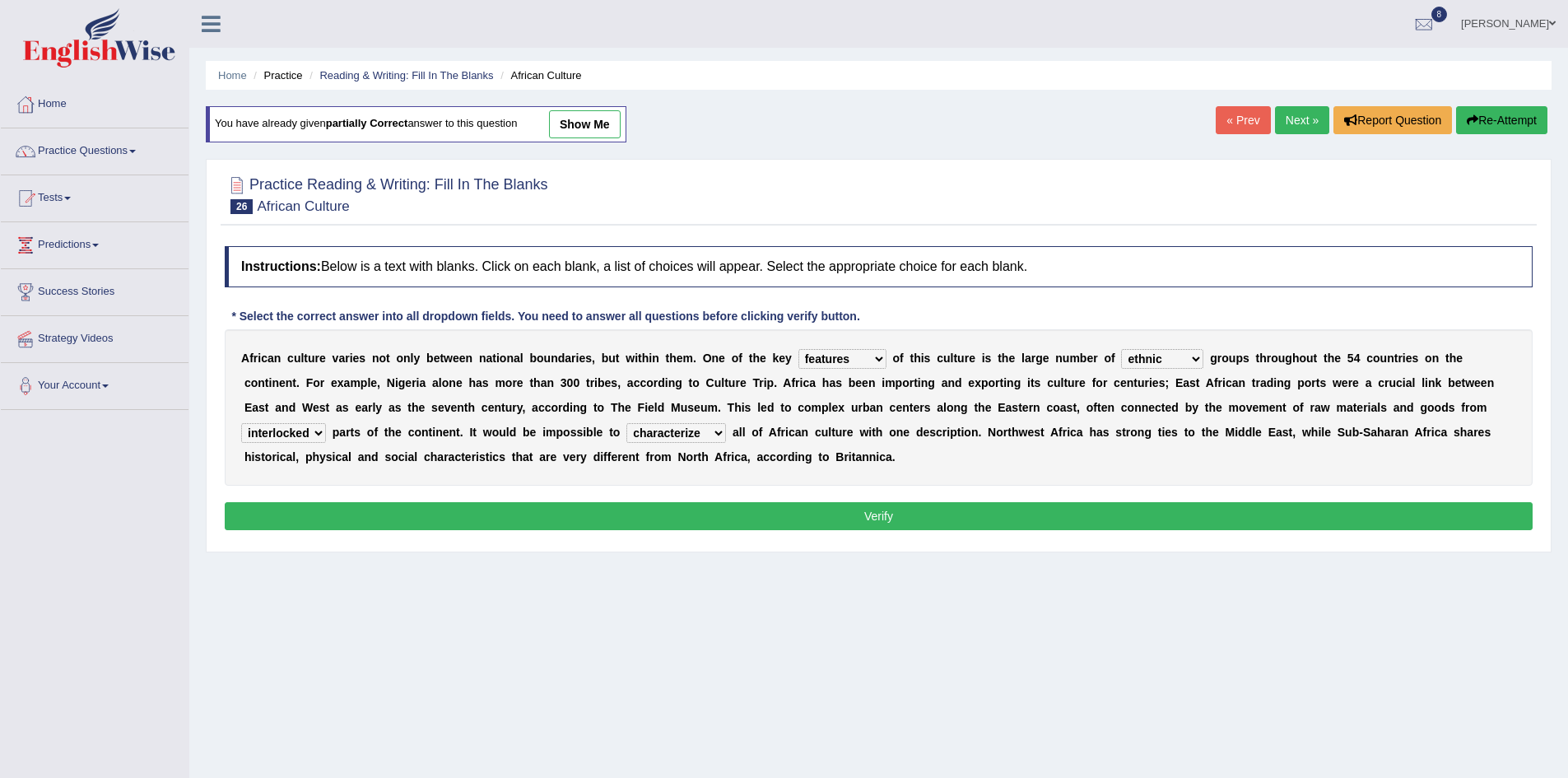
click at [794, 520] on button "Verify" at bounding box center [878, 515] width 1308 height 28
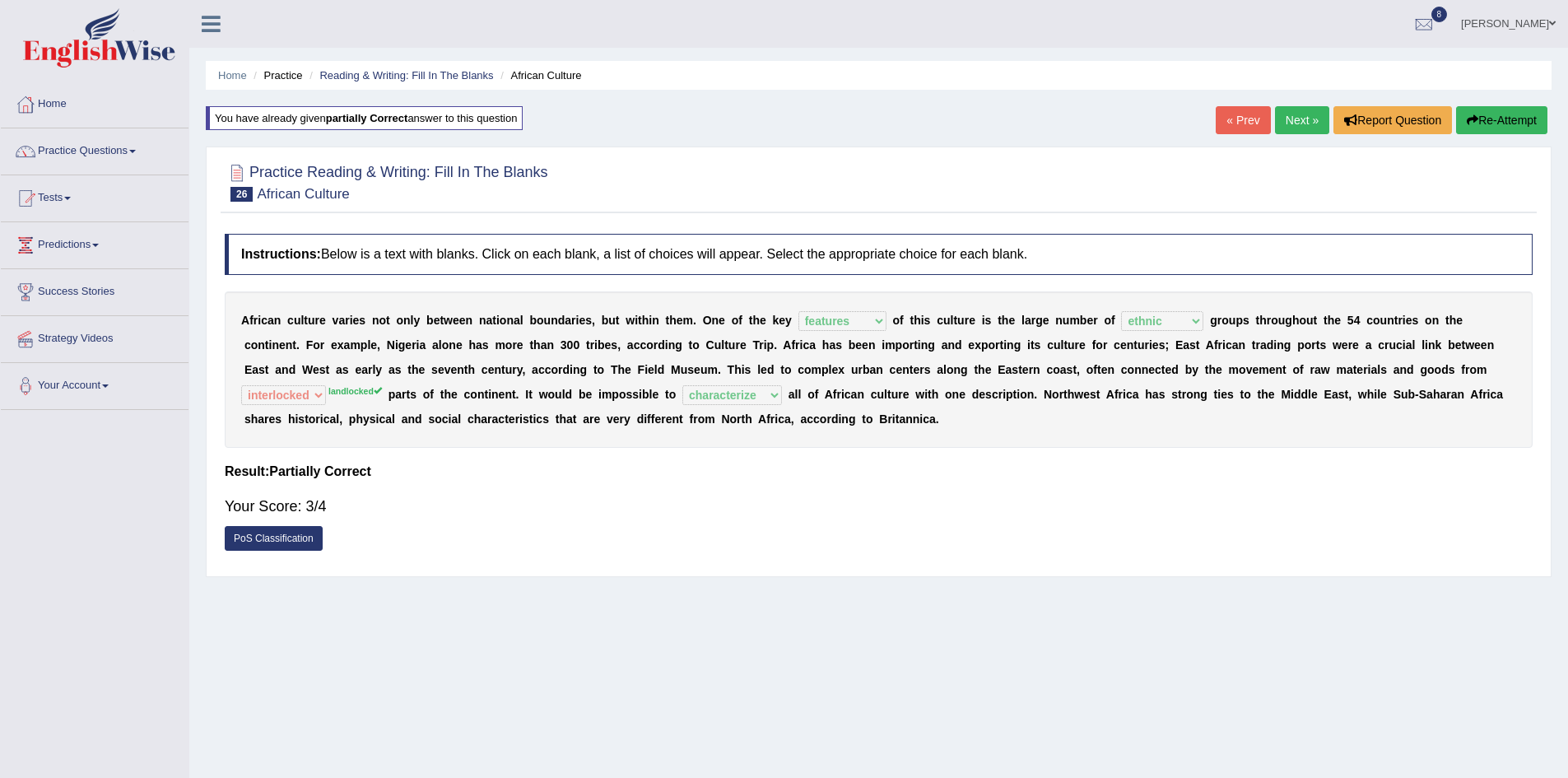
click at [1296, 114] on link "Next »" at bounding box center [1303, 119] width 55 height 28
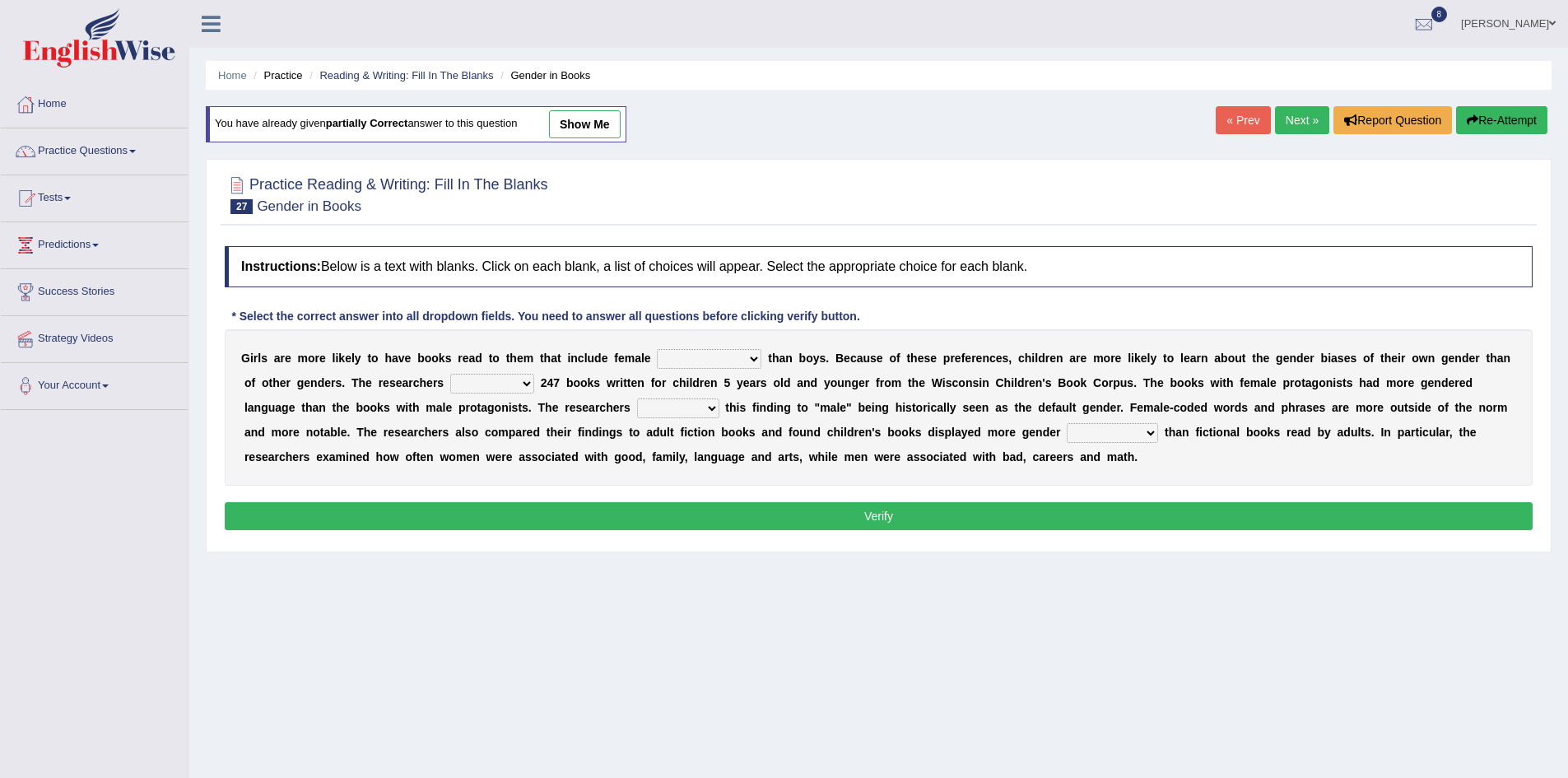
click at [754, 358] on select "protagonists cosmogonists agonists expressionists" at bounding box center [709, 359] width 105 height 20
click at [657, 349] on select "protagonists cosmogonists agonists expressionists" at bounding box center [709, 359] width 105 height 20
click at [754, 359] on select "protagonists cosmogonists agonists expressionists" at bounding box center [709, 359] width 105 height 20
select select "agonists"
click at [657, 349] on select "protagonists cosmogonists agonists expressionists" at bounding box center [709, 359] width 105 height 20
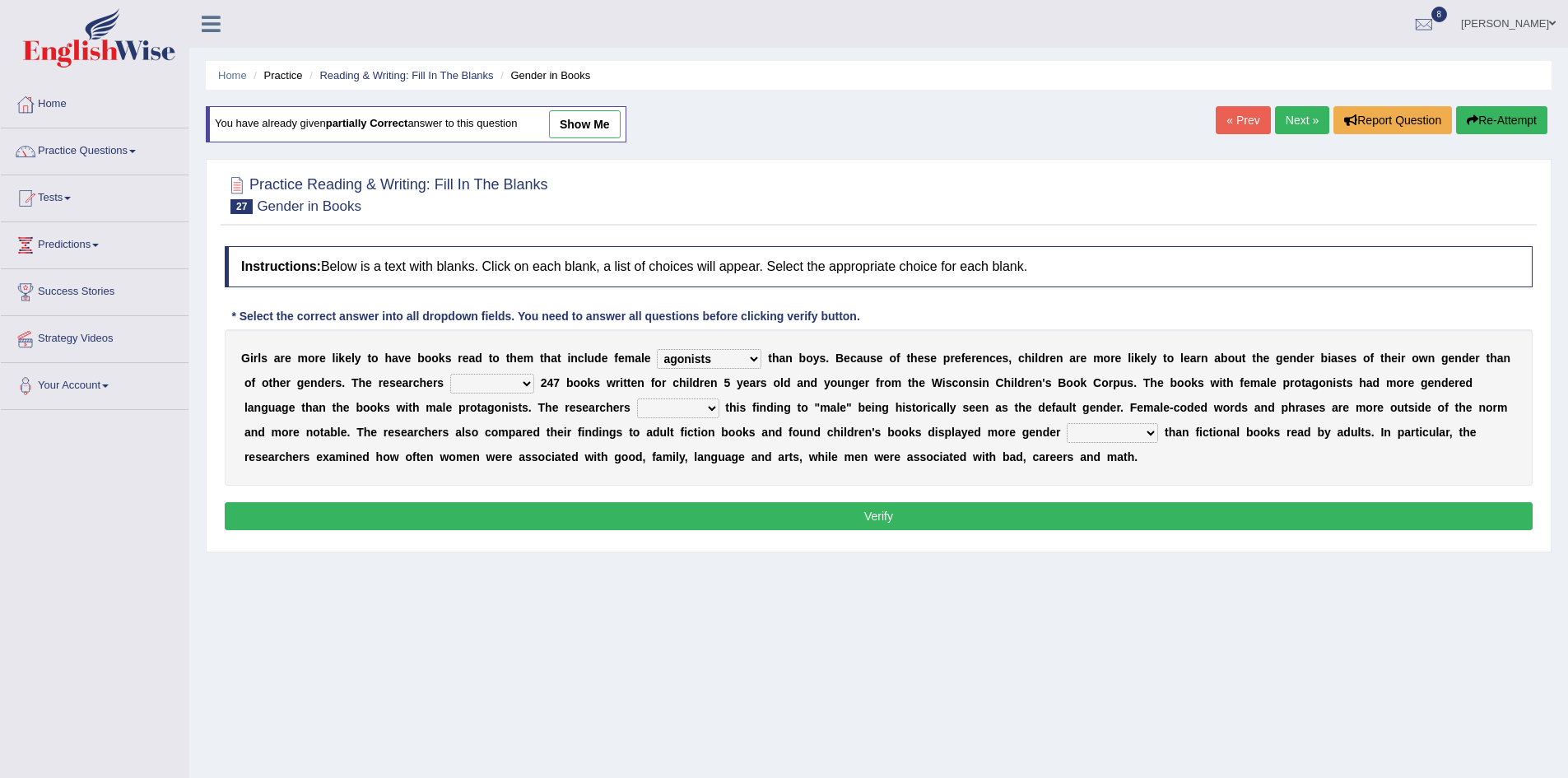
click at [521, 384] on select "hydrolyzed paralyzed catalyzed analyzed" at bounding box center [493, 384] width 84 height 20
select select "analyzed"
click at [451, 374] on select "hydrolyzed paralyzed catalyzed analyzed" at bounding box center [493, 384] width 84 height 20
click at [710, 408] on select "contribute tribute distribute attribute" at bounding box center [678, 409] width 82 height 20
select select "contribute"
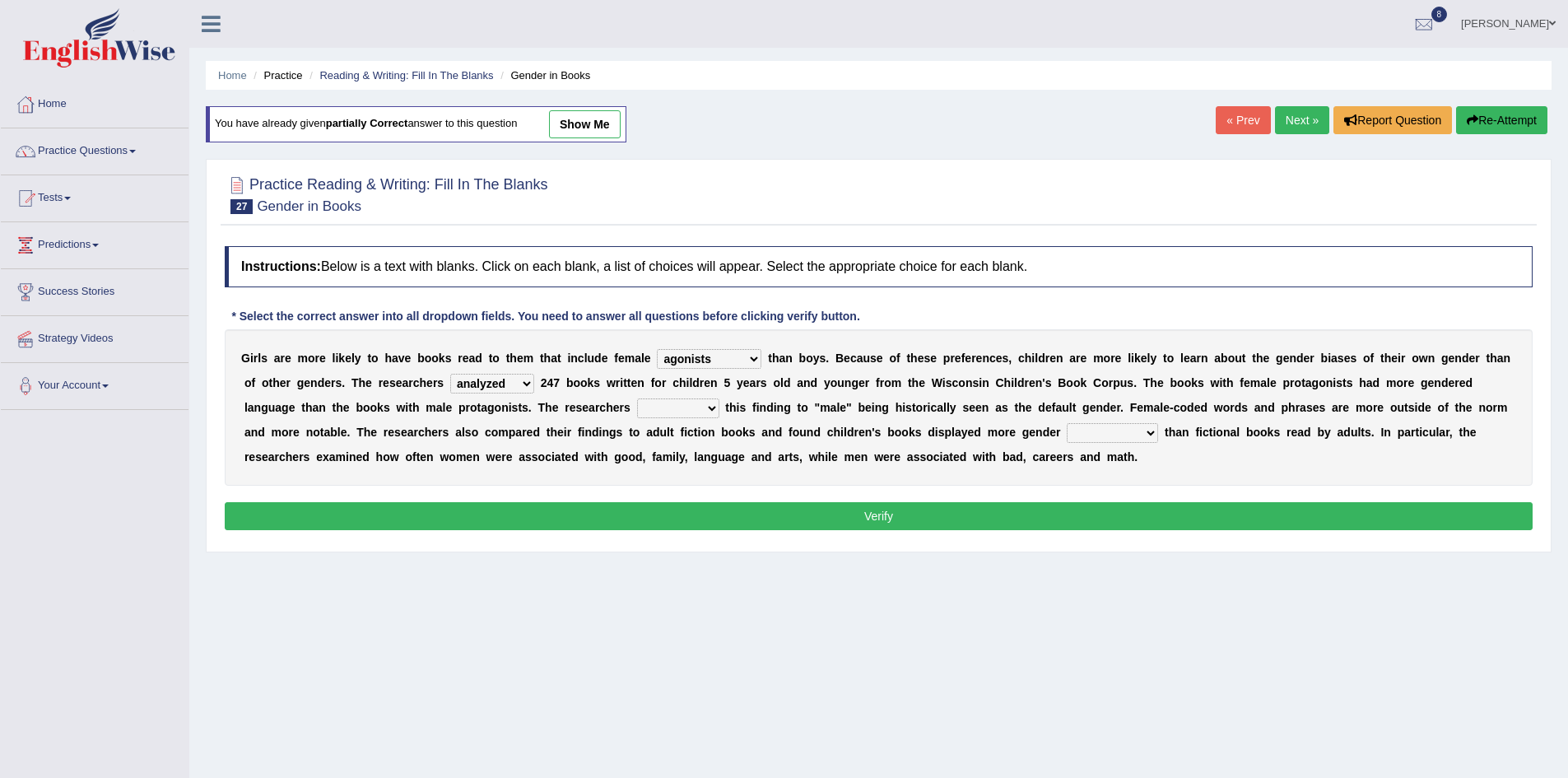
click at [637, 399] on select "contribute tribute distribute attribute" at bounding box center [678, 409] width 82 height 20
click at [1149, 434] on select "stereotypes teletypes prototypes electrotypes" at bounding box center [1113, 433] width 91 height 20
select select "stereotypes"
click at [1067, 423] on select "stereotypes teletypes prototypes electrotypes" at bounding box center [1113, 433] width 91 height 20
click at [1074, 511] on button "Verify" at bounding box center [878, 515] width 1308 height 28
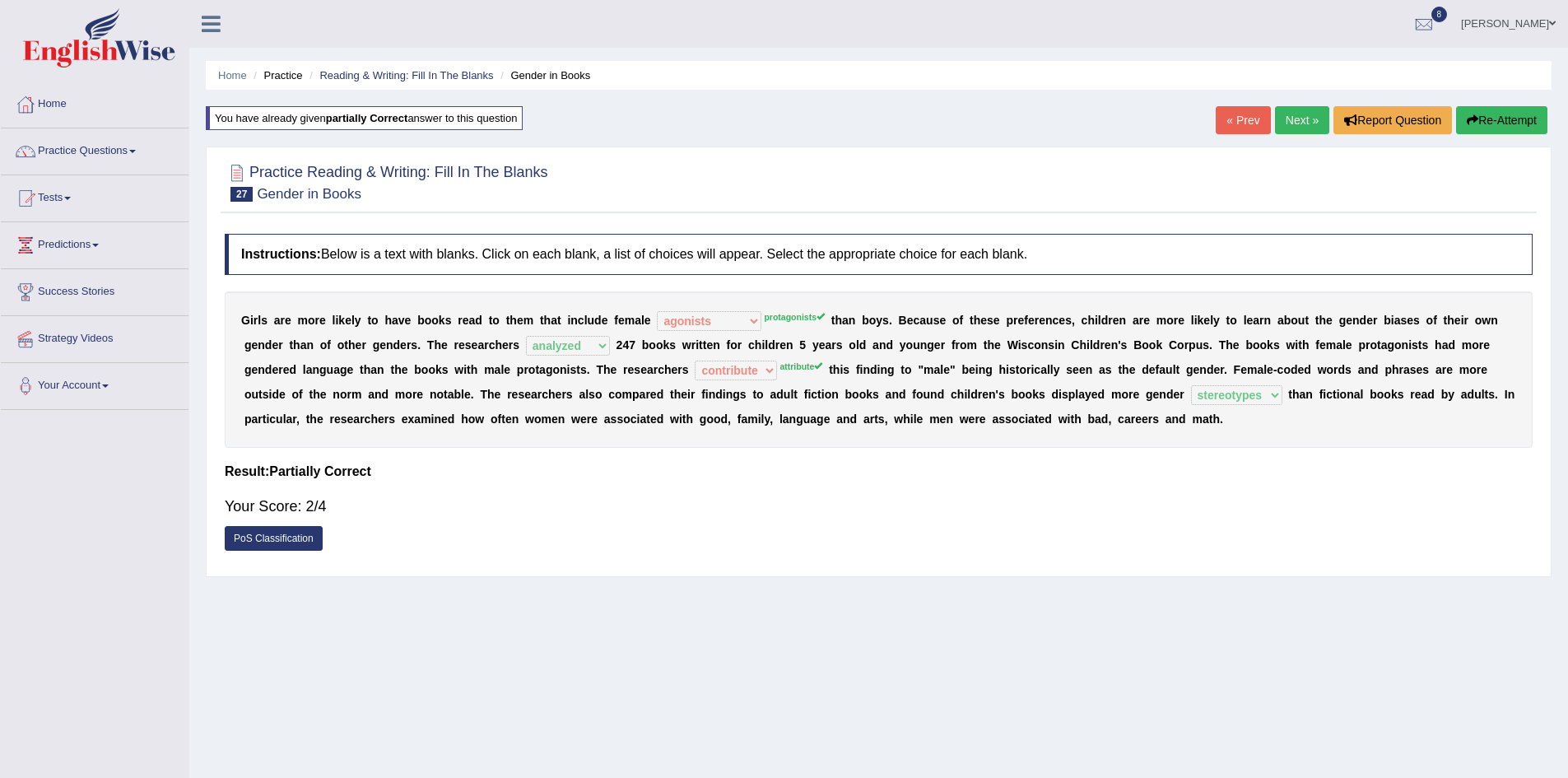
click at [1283, 117] on link "Next »" at bounding box center [1303, 119] width 55 height 28
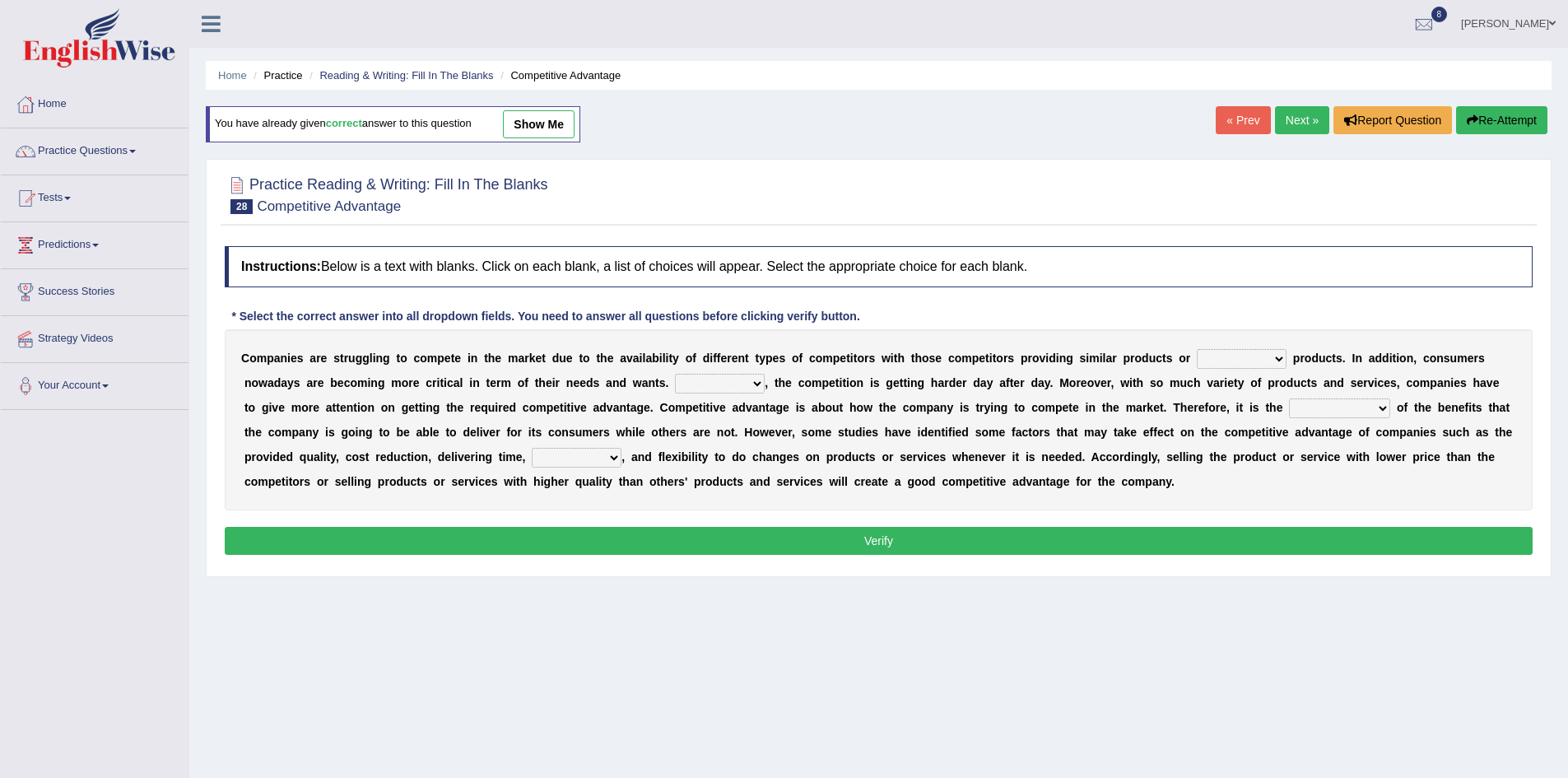
click at [1277, 354] on select "constitution restitution substitution institution" at bounding box center [1241, 359] width 89 height 20
select select "substitution"
click at [1197, 349] on select "constitution restitution substitution institution" at bounding box center [1241, 359] width 89 height 20
click at [754, 382] on select "However Instead Additionally Therefore" at bounding box center [720, 384] width 89 height 20
select select "However"
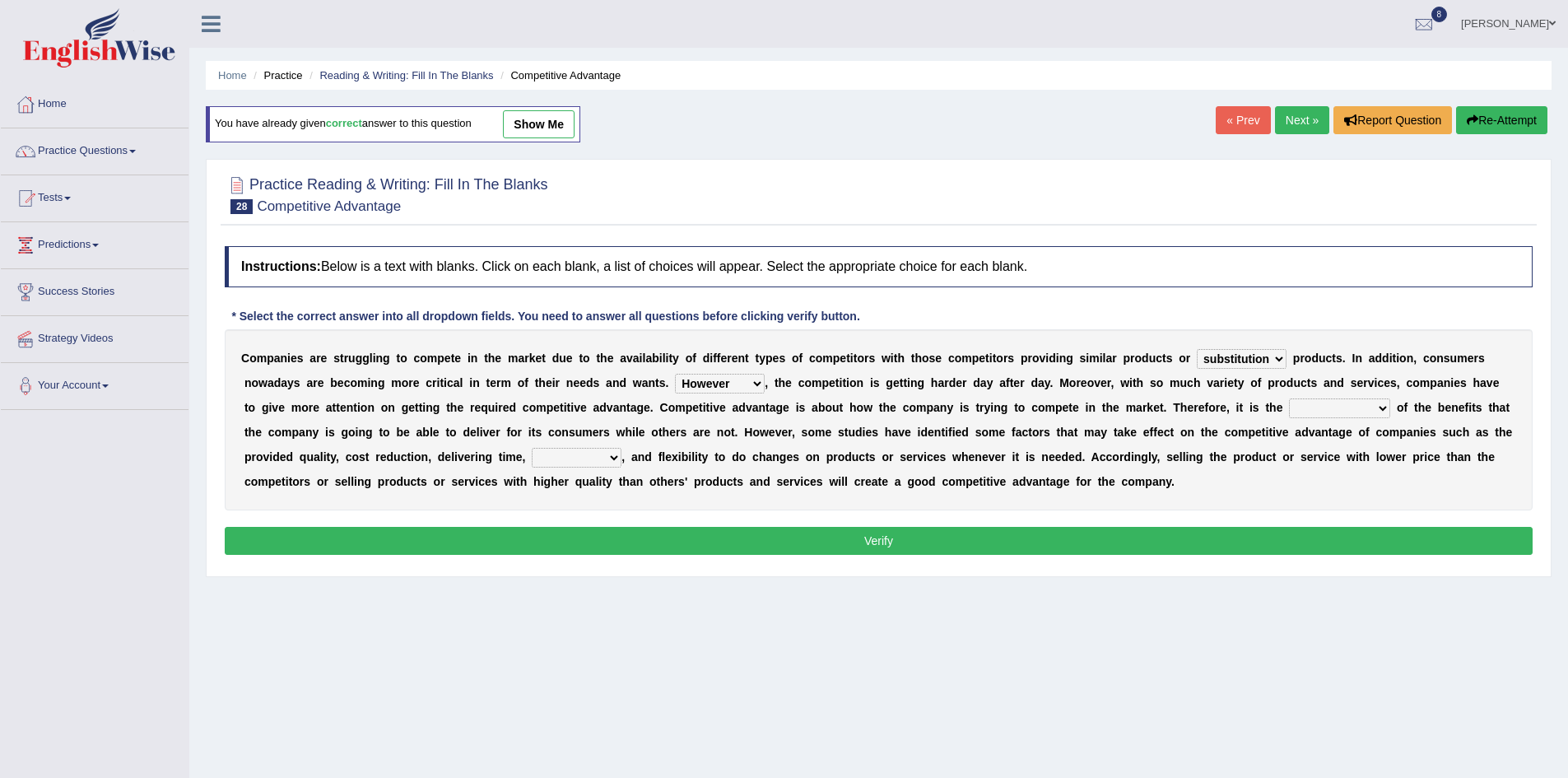
click at [675, 374] on select "However Instead Additionally Therefore" at bounding box center [720, 384] width 89 height 20
click at [1380, 408] on select "dissemination ordination determination incarnation" at bounding box center [1339, 409] width 101 height 20
select select "determination"
click at [1289, 399] on select "dissemination ordination determination incarnation" at bounding box center [1339, 409] width 101 height 20
click at [617, 454] on select "captivation aggregation deprivation innovation" at bounding box center [576, 458] width 89 height 20
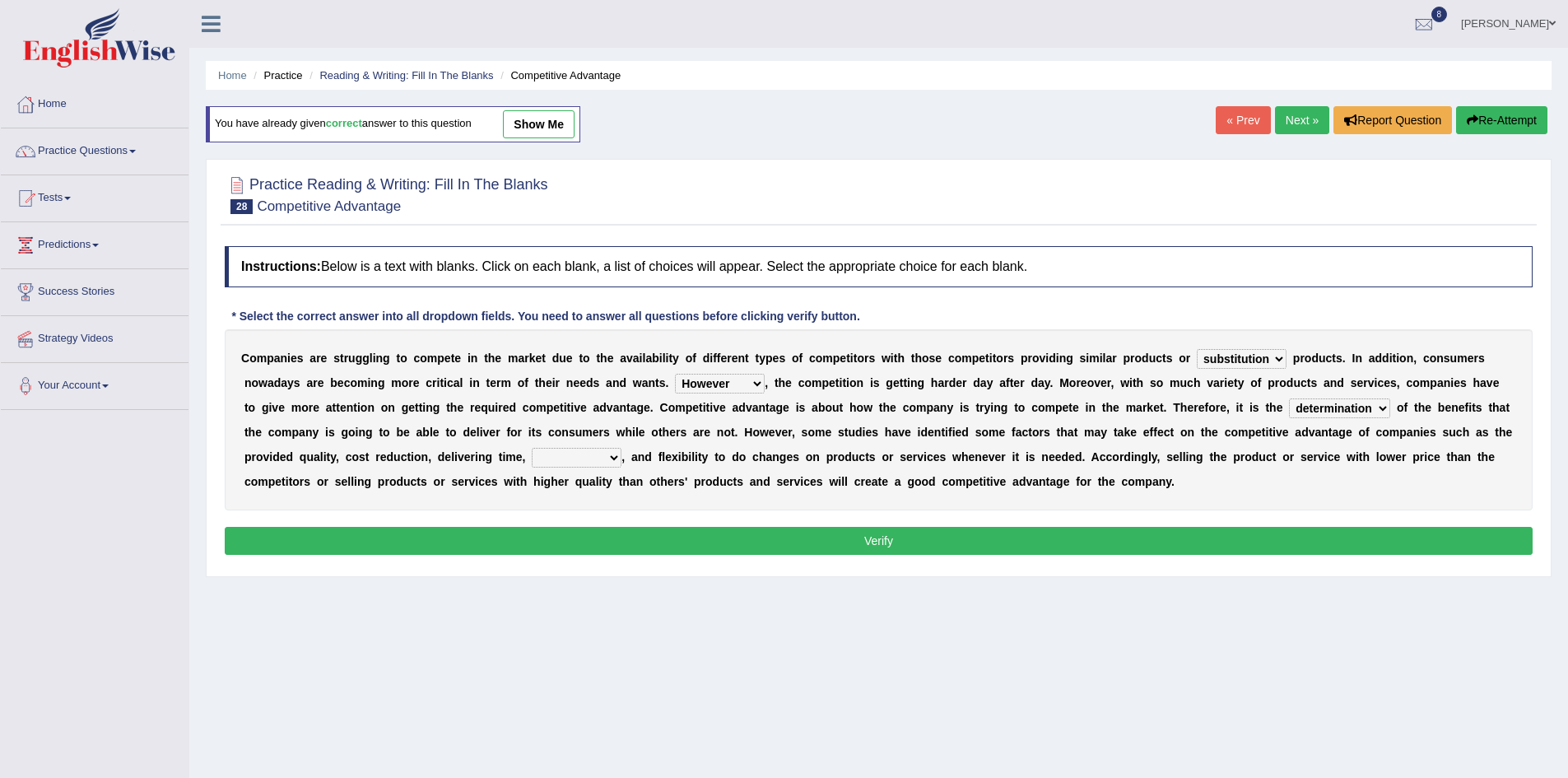
click at [532, 448] on select "captivation aggregation deprivation innovation" at bounding box center [576, 458] width 89 height 20
click at [608, 453] on select "captivation aggregation deprivation innovation" at bounding box center [576, 458] width 89 height 20
select select "innovation"
click at [532, 448] on select "captivation aggregation deprivation innovation" at bounding box center [576, 458] width 89 height 20
drag, startPoint x: 674, startPoint y: 533, endPoint x: 688, endPoint y: 534, distance: 14.0
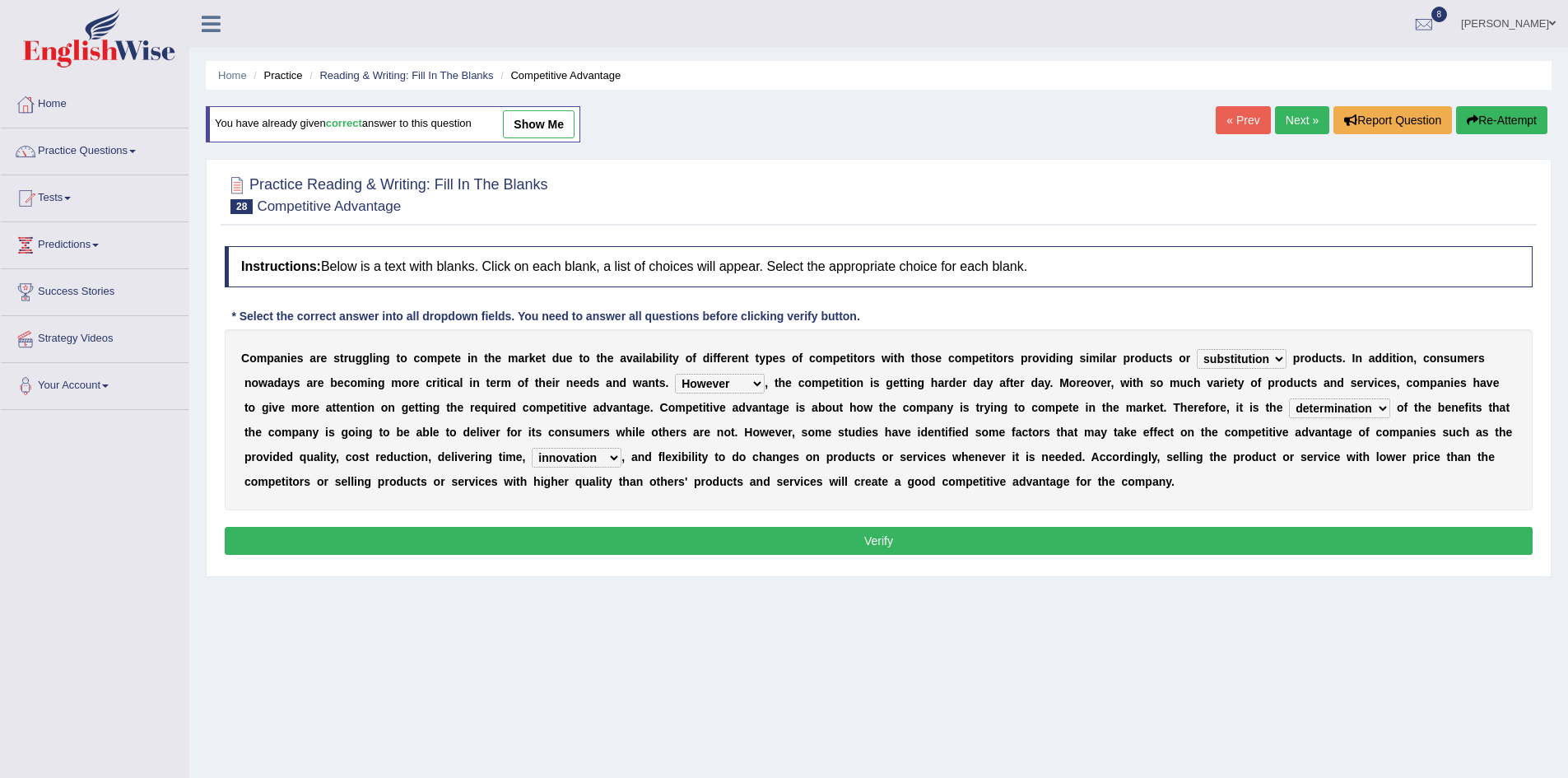
click at [676, 534] on button "Verify" at bounding box center [878, 541] width 1308 height 28
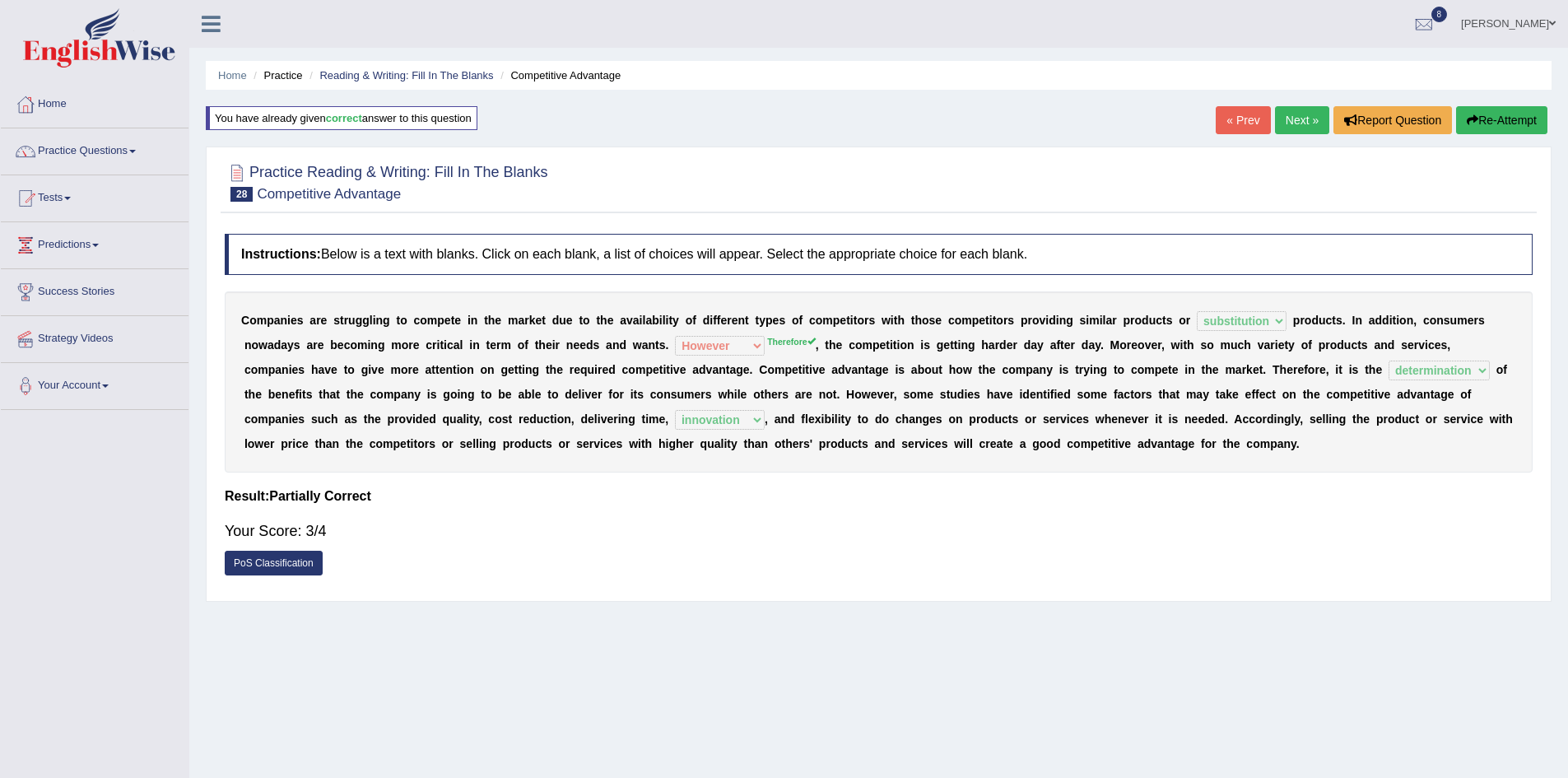
click at [1291, 123] on link "Next »" at bounding box center [1303, 119] width 55 height 28
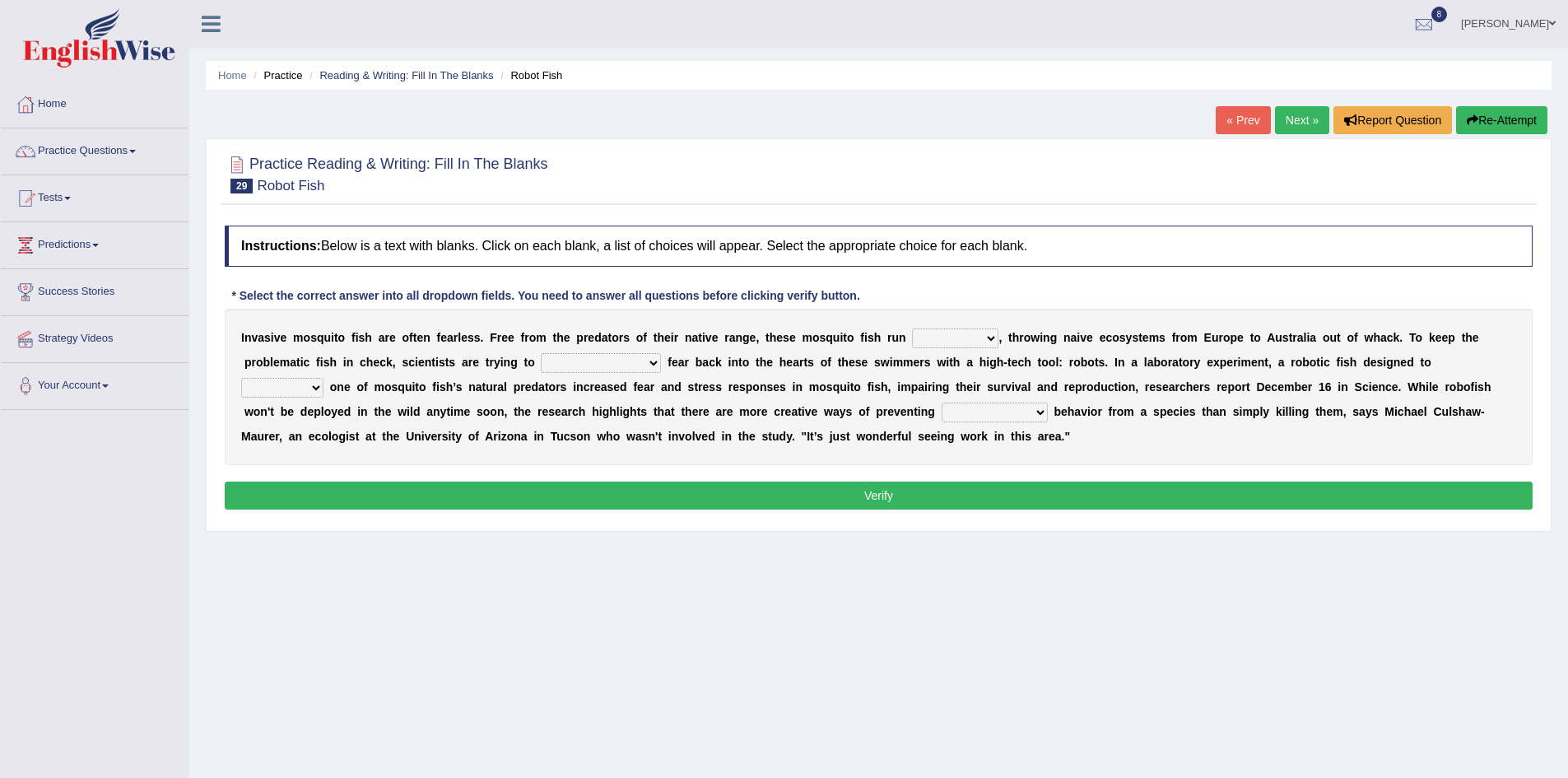
click at [987, 335] on select "occupant flippant rampant concordant" at bounding box center [955, 338] width 87 height 20
select select "rampant"
click at [912, 328] on select "occupant flippant rampant concordant" at bounding box center [955, 338] width 87 height 20
click at [995, 333] on select "occupant flippant rampant concordant" at bounding box center [955, 338] width 87 height 20
click at [1348, 293] on div "Instructions: Below is a text with blanks. Click on each blank, a list of choic…" at bounding box center [878, 369] width 1316 height 306
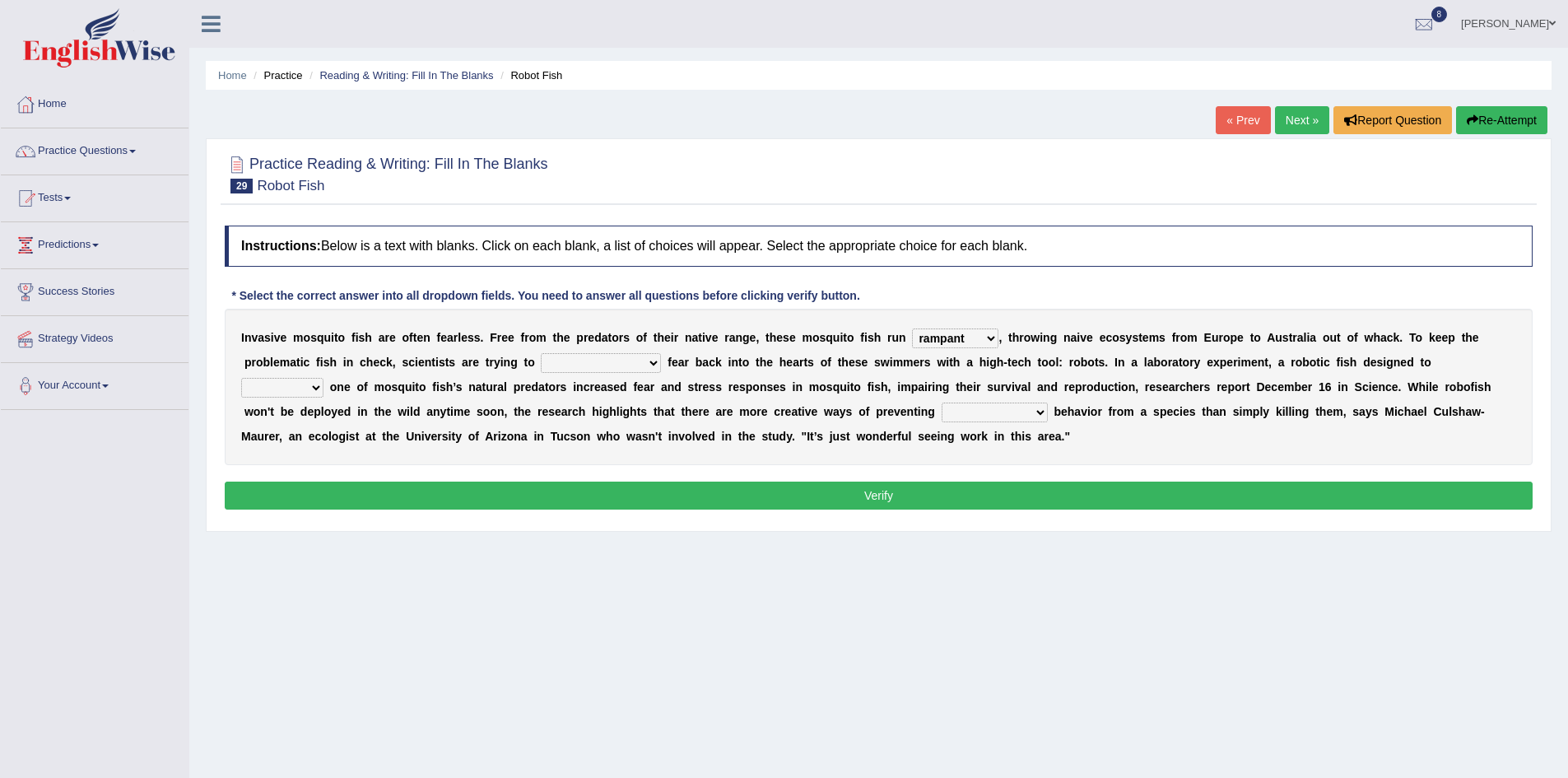
click at [613, 358] on select "accept spike strike [PERSON_NAME]" at bounding box center [601, 363] width 120 height 20
select select "strike"
click at [541, 353] on select "accept spike strike [PERSON_NAME]" at bounding box center [601, 363] width 120 height 20
click at [324, 378] on select "bequest mimic battle conquest" at bounding box center [282, 388] width 82 height 20
click at [618, 363] on select "accept spike strike drake" at bounding box center [601, 363] width 120 height 20
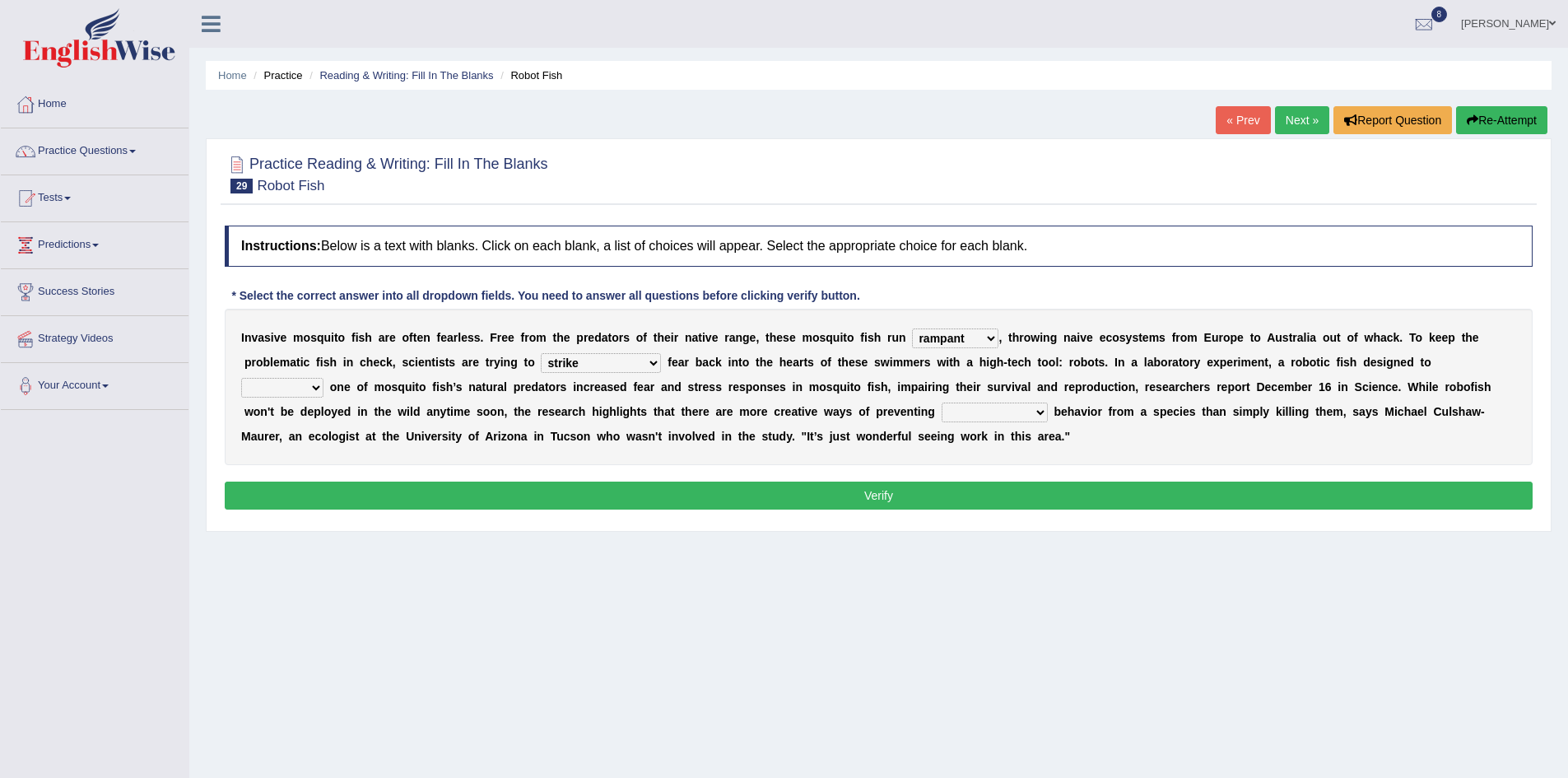
click at [541, 353] on select "accept spike strike drake" at bounding box center [601, 363] width 120 height 20
click at [613, 362] on select "accept spike strike drake" at bounding box center [601, 363] width 120 height 20
click at [541, 353] on select "accept spike strike drake" at bounding box center [601, 363] width 120 height 20
click at [324, 378] on select "bequest mimic battle conquest" at bounding box center [282, 388] width 82 height 20
select select "battle"
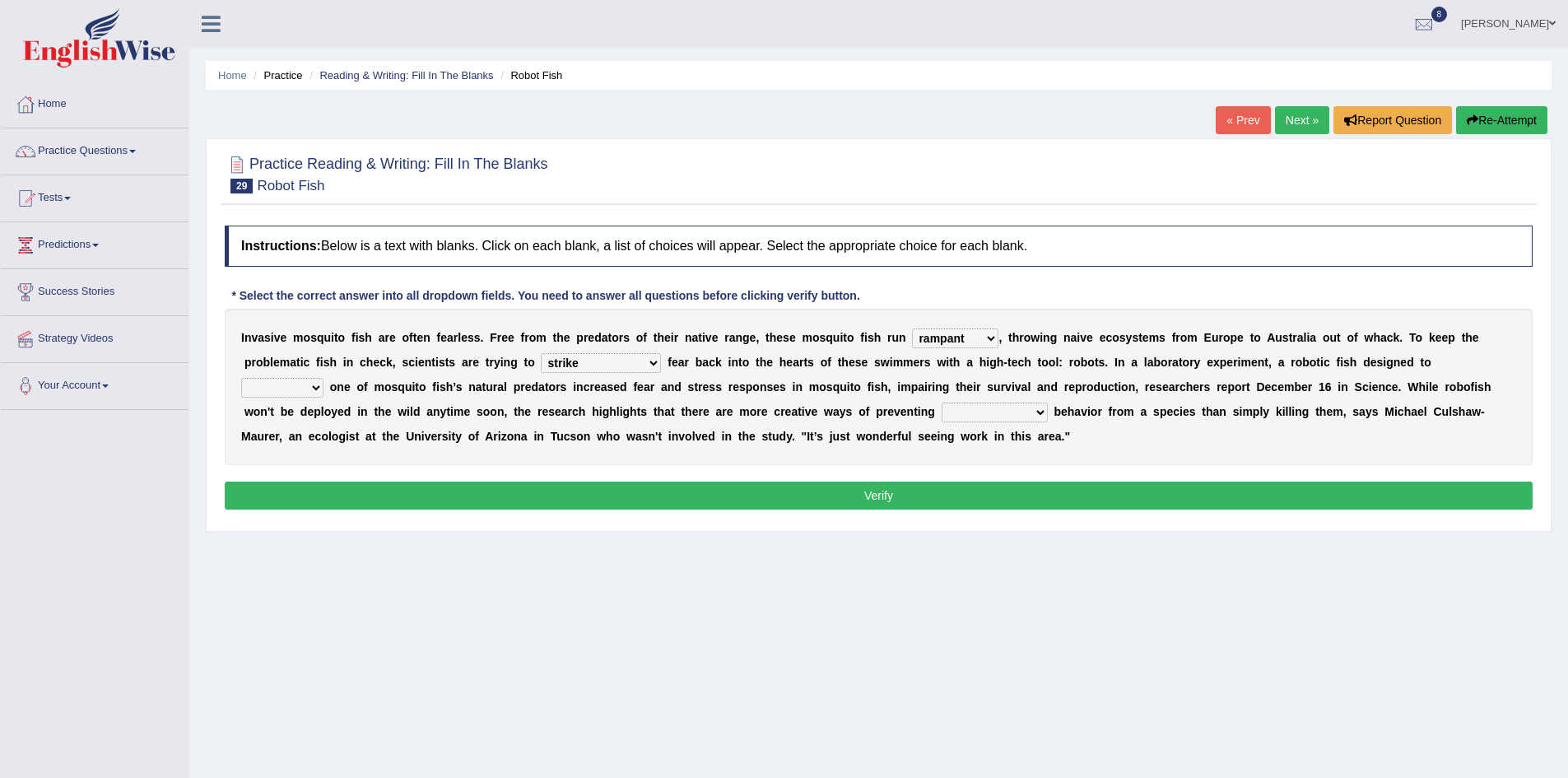
click at [324, 378] on select "bequest mimic battle conquest" at bounding box center [282, 388] width 82 height 20
click at [941, 410] on select "unprivileged unprecedented uncharted unwanted" at bounding box center [994, 412] width 106 height 20
select select "unwanted"
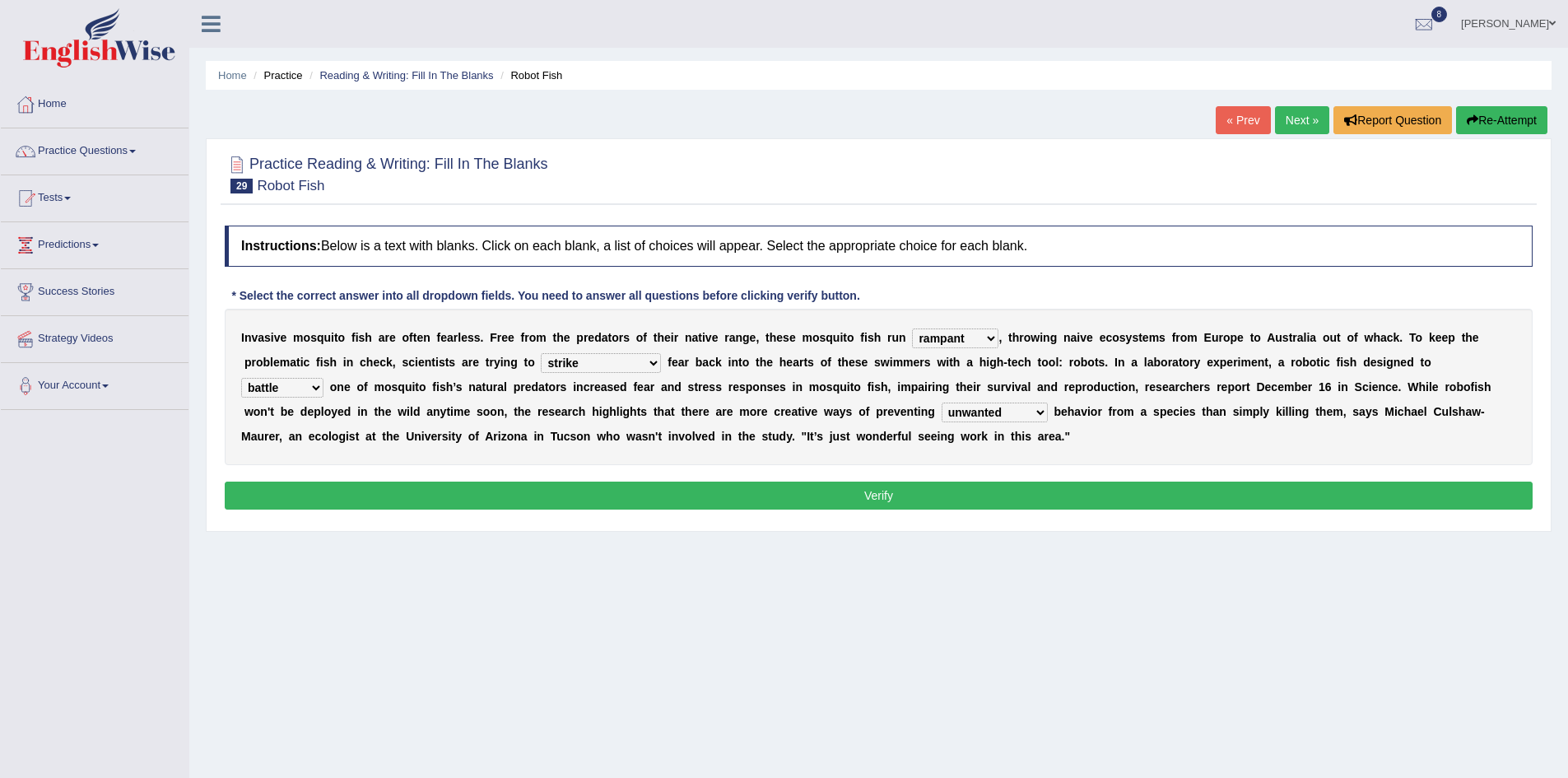
click at [941, 402] on select "unprivileged unprecedented uncharted unwanted" at bounding box center [994, 412] width 106 height 20
click at [876, 498] on button "Verify" at bounding box center [878, 495] width 1308 height 28
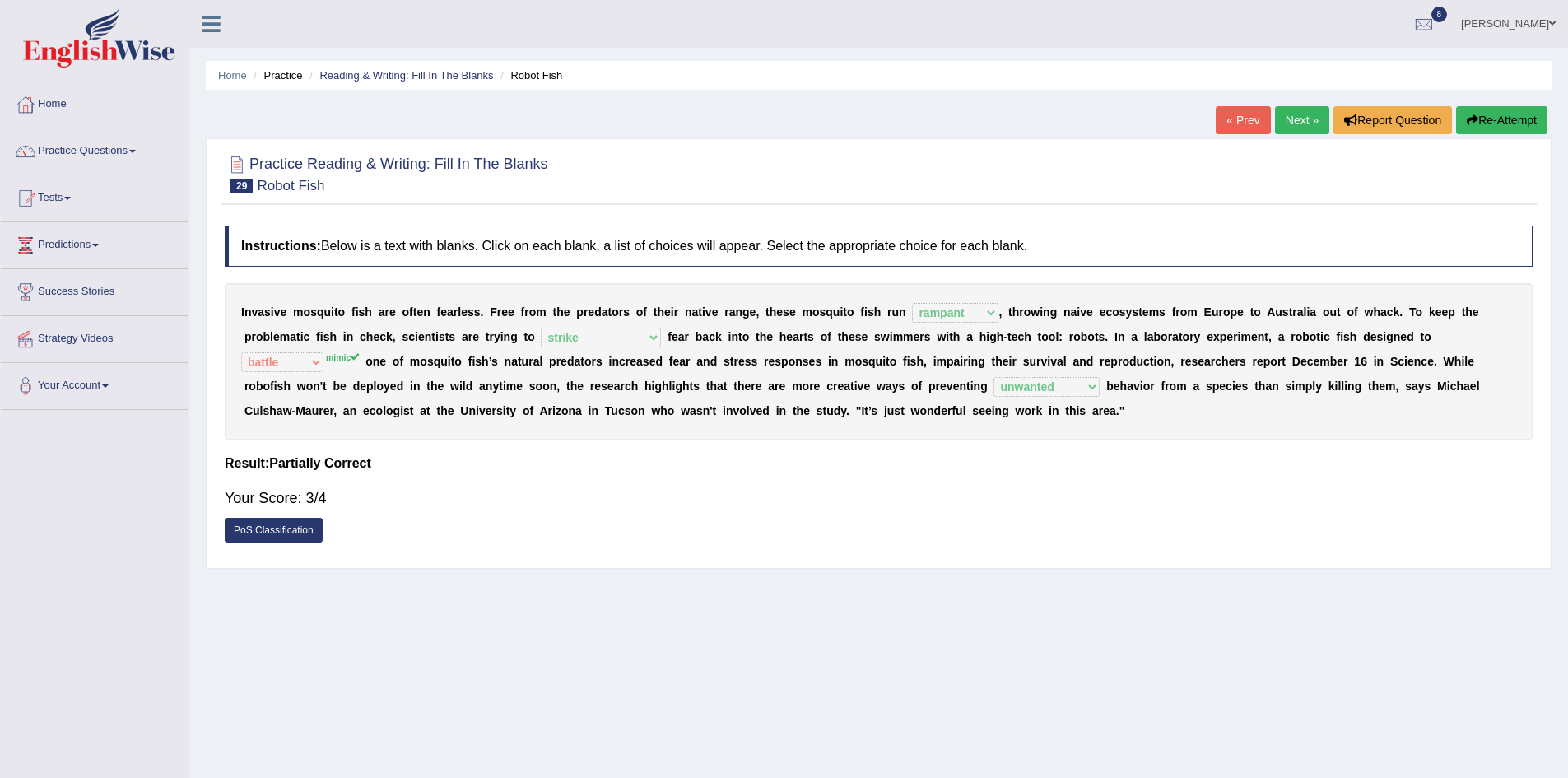
click at [1292, 123] on link "Next »" at bounding box center [1303, 119] width 55 height 28
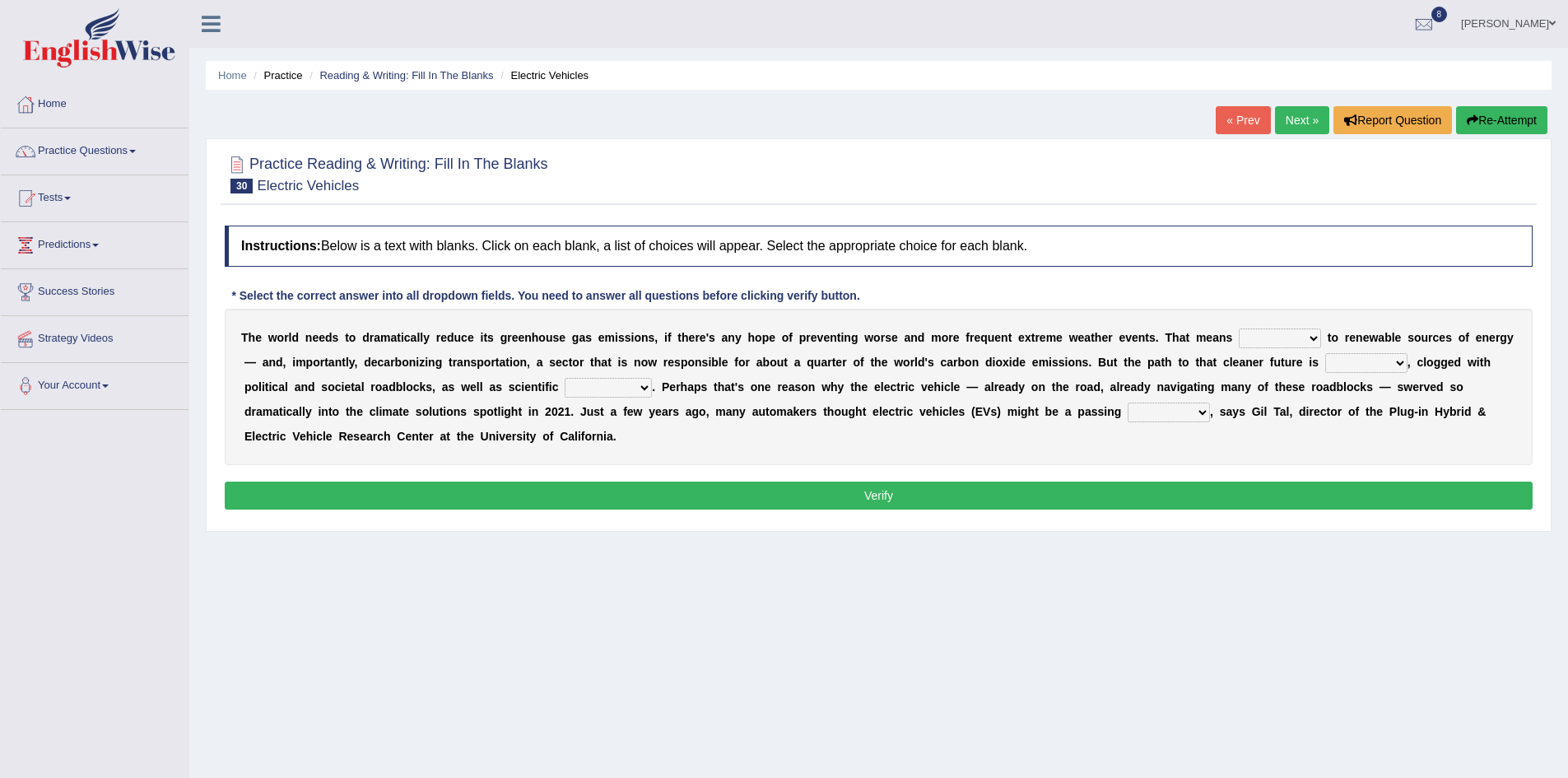
click at [1314, 340] on select "grafting drafting crafting shifting" at bounding box center [1280, 338] width 82 height 20
select select "shifting"
click at [1239, 328] on select "grafting drafting crafting shifting" at bounding box center [1280, 338] width 82 height 20
click at [1398, 360] on select "daunting daunted daunt dauntless" at bounding box center [1366, 363] width 82 height 20
select select "daunting"
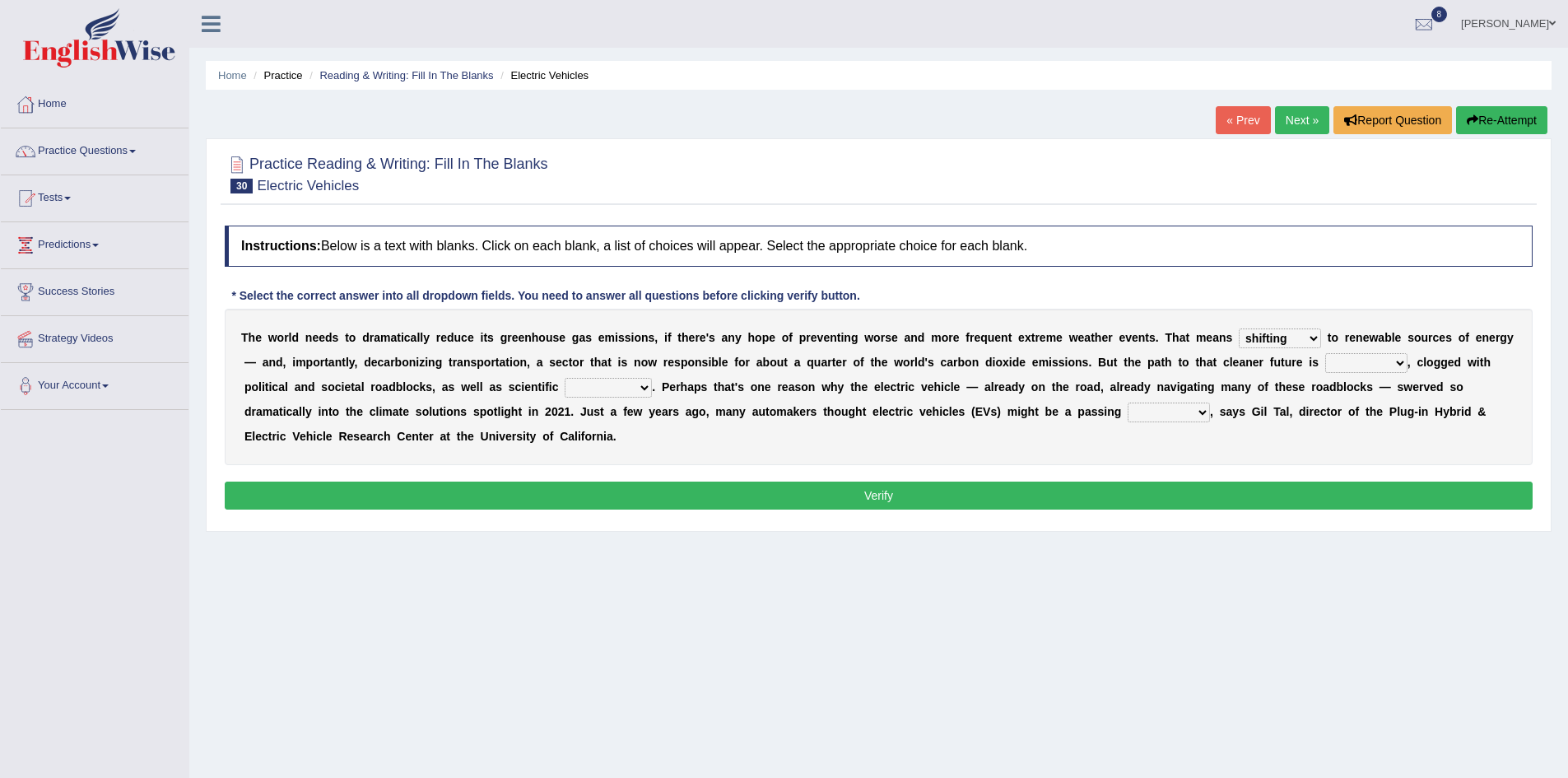
click at [1325, 353] on select "daunting daunted daunt dauntless" at bounding box center [1366, 363] width 82 height 20
click at [641, 385] on select "spectacles obstacles tentacles receptacles" at bounding box center [608, 388] width 88 height 20
select select "obstacles"
click at [565, 378] on select "spectacles obstacles tentacles receptacles" at bounding box center [608, 388] width 88 height 20
click at [1202, 416] on select "fad gad tad lad" at bounding box center [1168, 412] width 82 height 20
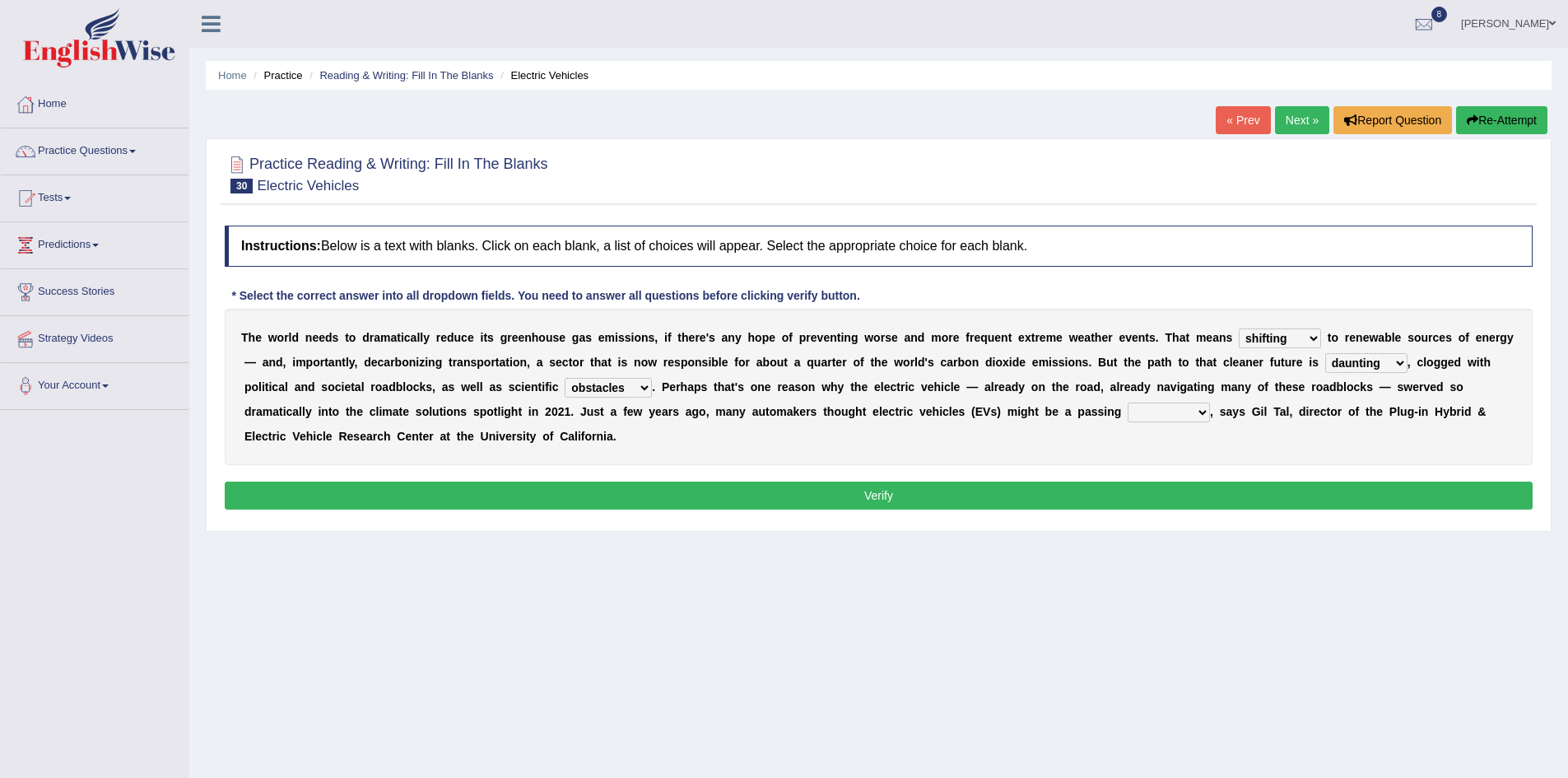
select select "lad"
click at [1127, 402] on select "fad gad tad lad" at bounding box center [1168, 412] width 82 height 20
click at [1026, 491] on button "Verify" at bounding box center [878, 495] width 1308 height 28
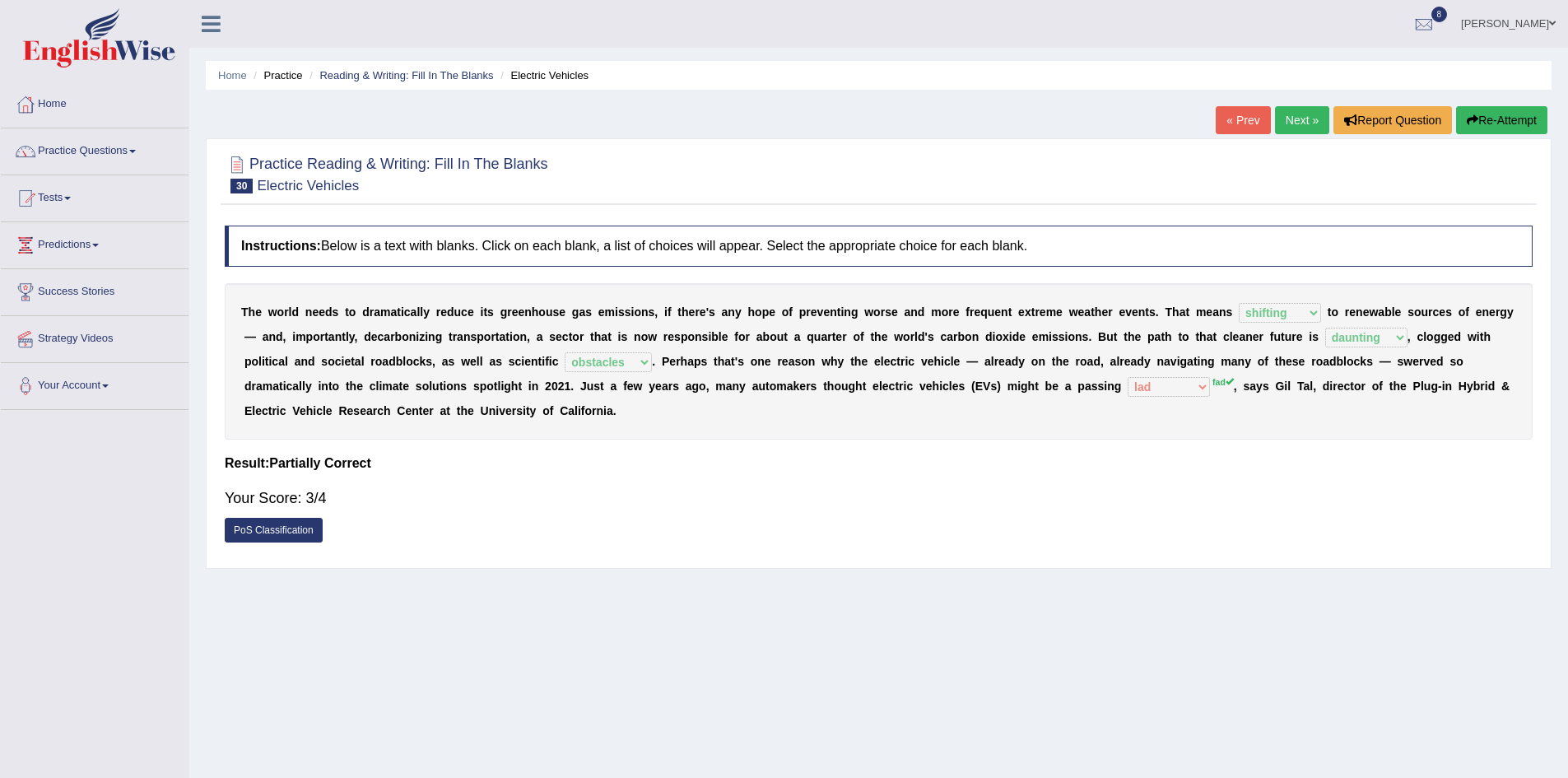
click at [1298, 124] on link "Next »" at bounding box center [1303, 119] width 55 height 28
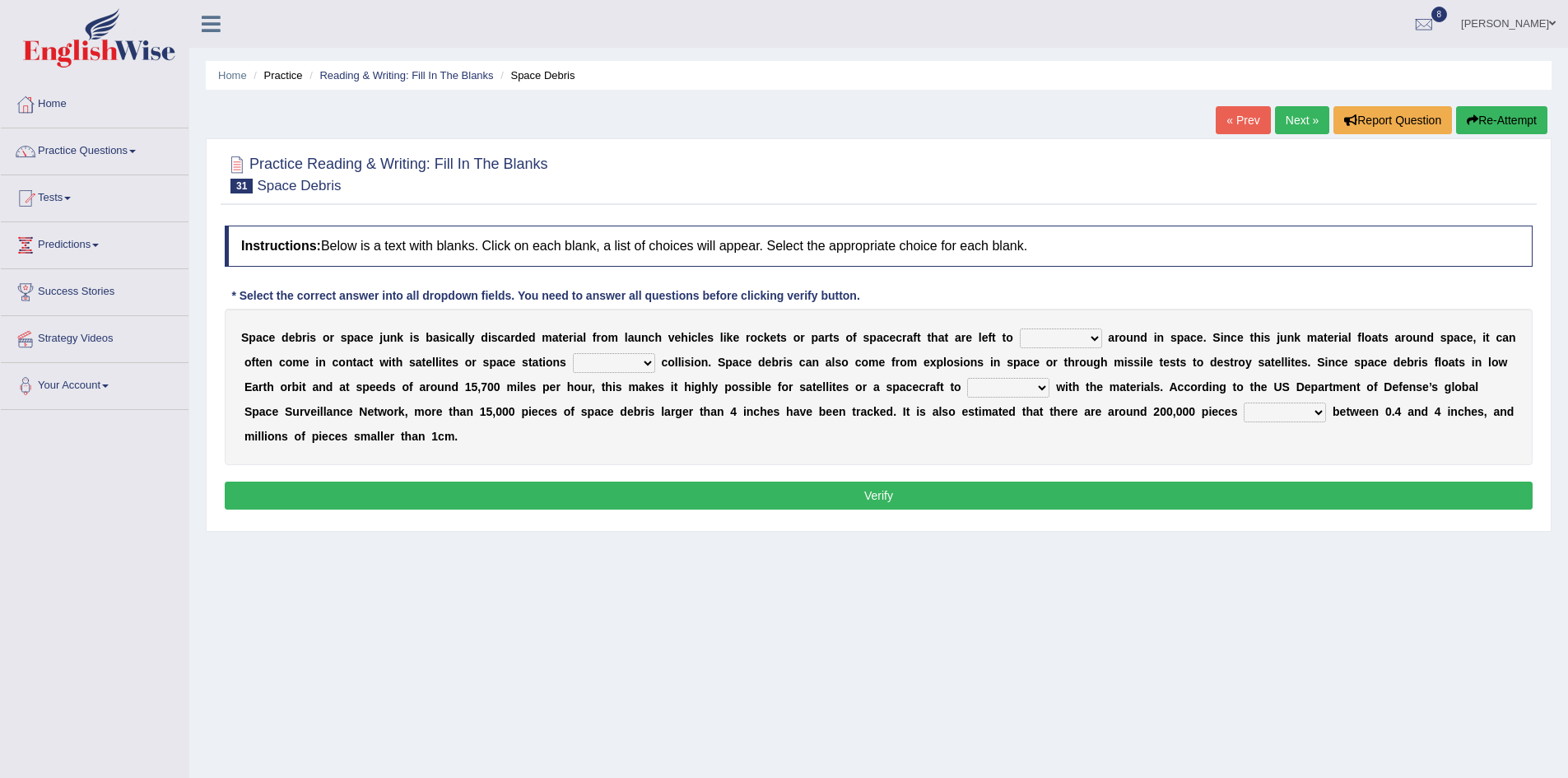
click at [1089, 340] on select "twist center roam loll" at bounding box center [1061, 338] width 82 height 20
select select "center"
click at [1020, 328] on select "twist center roam loll" at bounding box center [1061, 338] width 82 height 20
click at [645, 361] on select "risks risk risked risking" at bounding box center [614, 363] width 82 height 20
select select "risking"
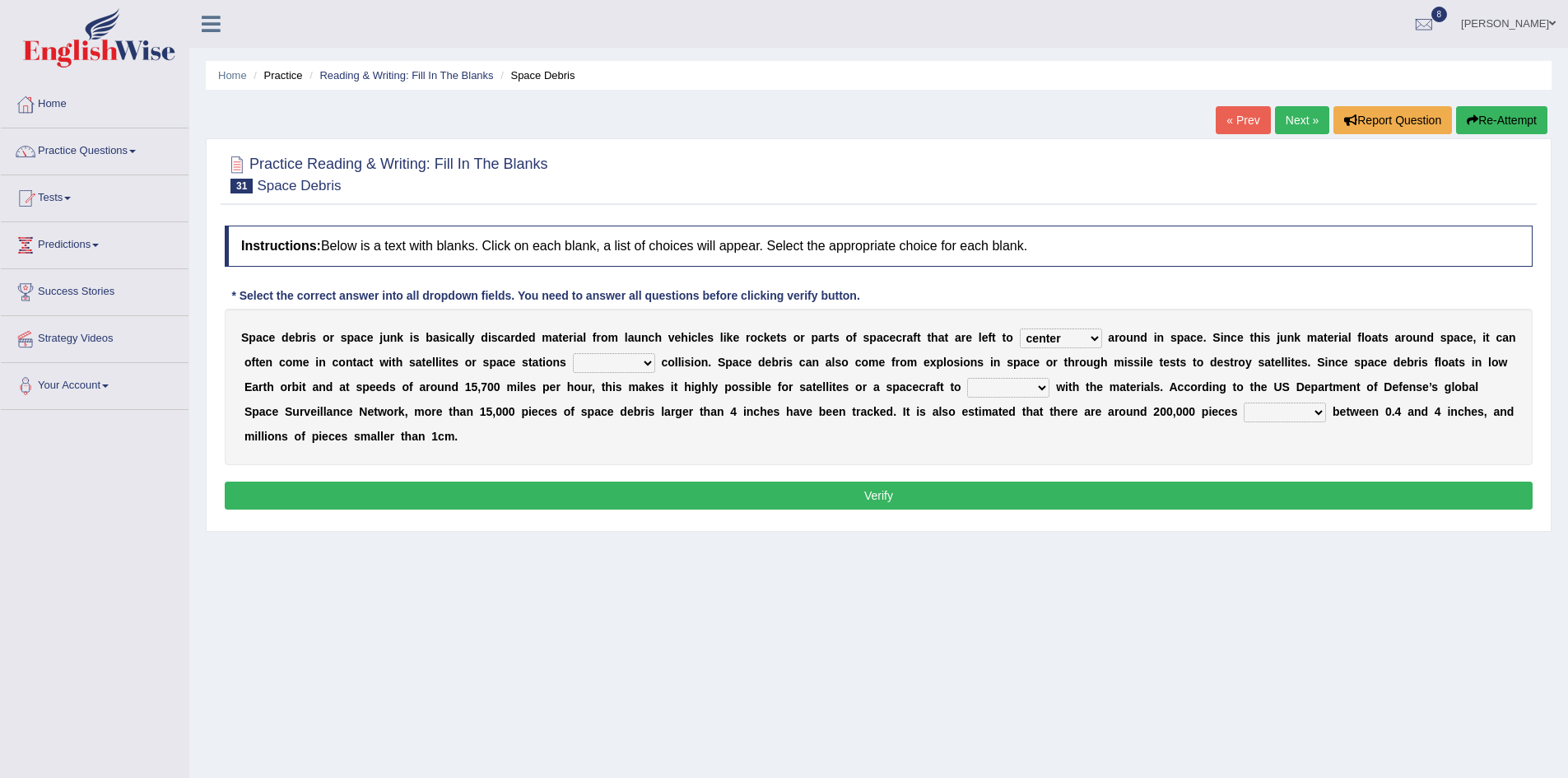
click at [573, 353] on select "risks risk risked risking" at bounding box center [614, 363] width 82 height 20
click at [1043, 390] on select "collect collate collide collocate" at bounding box center [1008, 388] width 82 height 20
click at [967, 378] on select "collect collate collide collocate" at bounding box center [1008, 388] width 82 height 20
click at [1035, 388] on select "collect collate collide collocate" at bounding box center [1008, 388] width 82 height 20
select select "collocate"
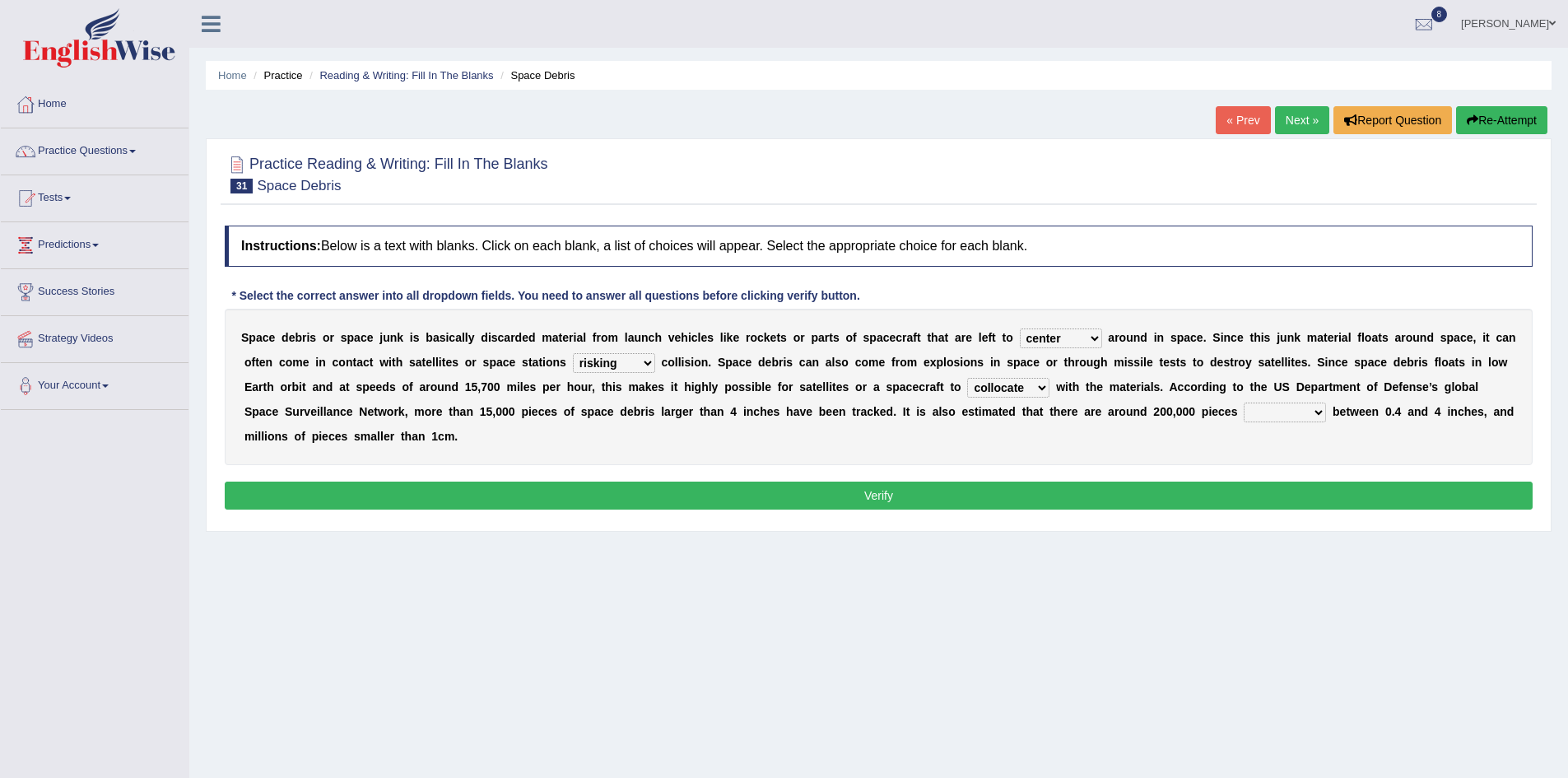
click at [967, 378] on select "collect collate collide collocate" at bounding box center [1008, 388] width 82 height 20
click at [1312, 410] on select "sized sizing size sizes" at bounding box center [1285, 412] width 82 height 20
select select "size"
click at [1244, 402] on select "sized sizing size sizes" at bounding box center [1285, 412] width 82 height 20
click at [944, 493] on button "Verify" at bounding box center [878, 495] width 1308 height 28
